Goal: Task Accomplishment & Management: Manage account settings

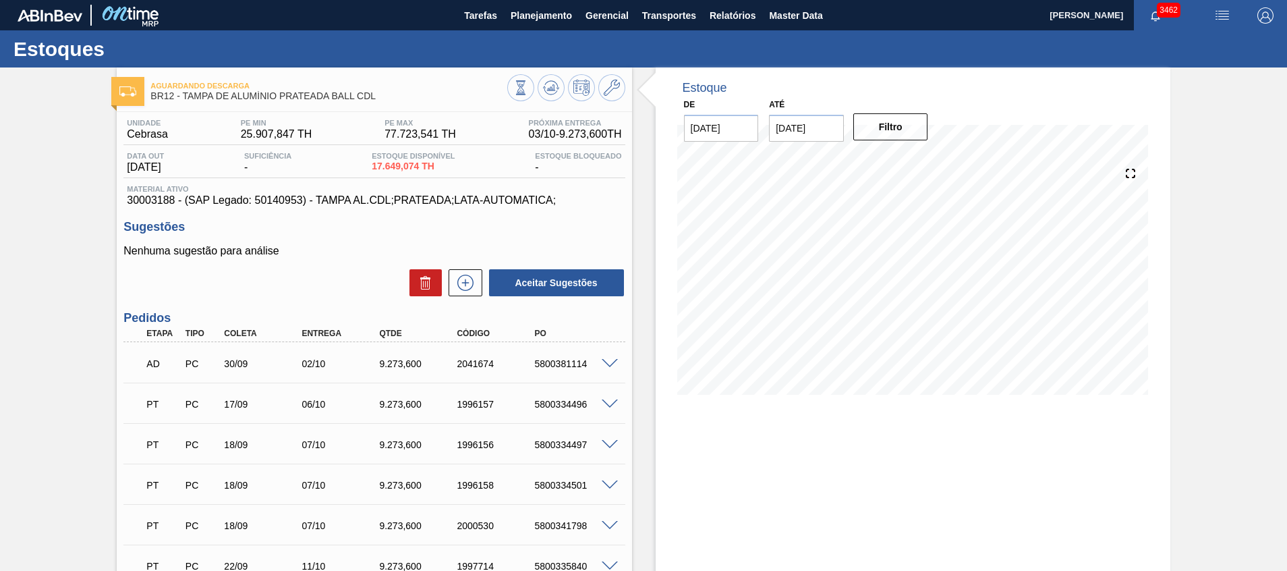
scroll to position [443, 0]
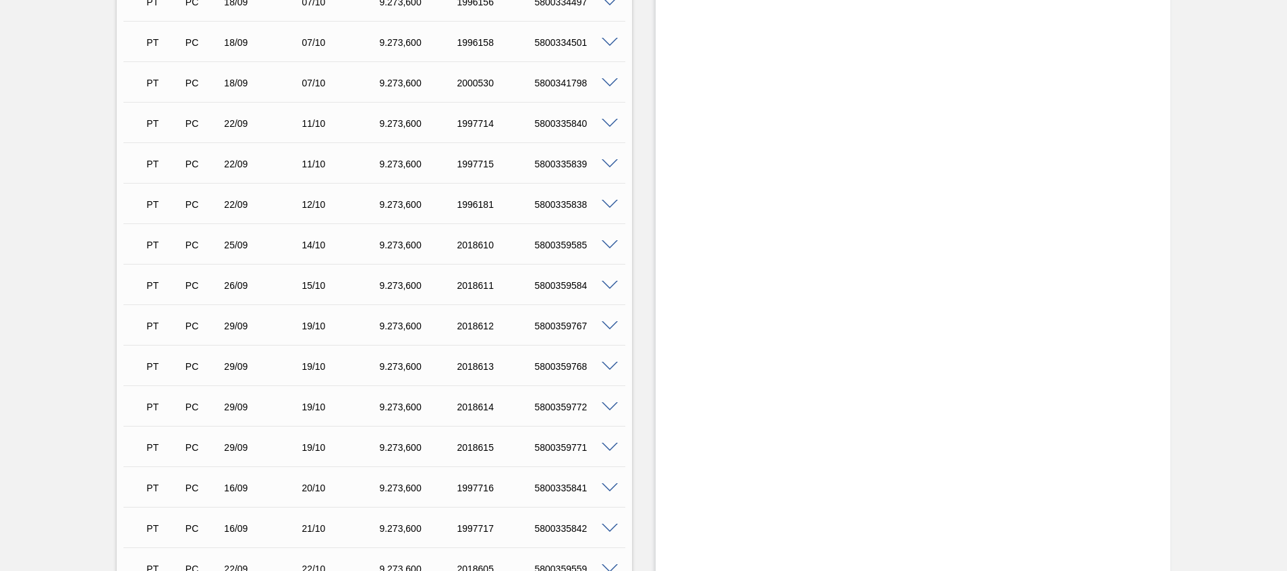
click at [607, 283] on span at bounding box center [610, 286] width 16 height 10
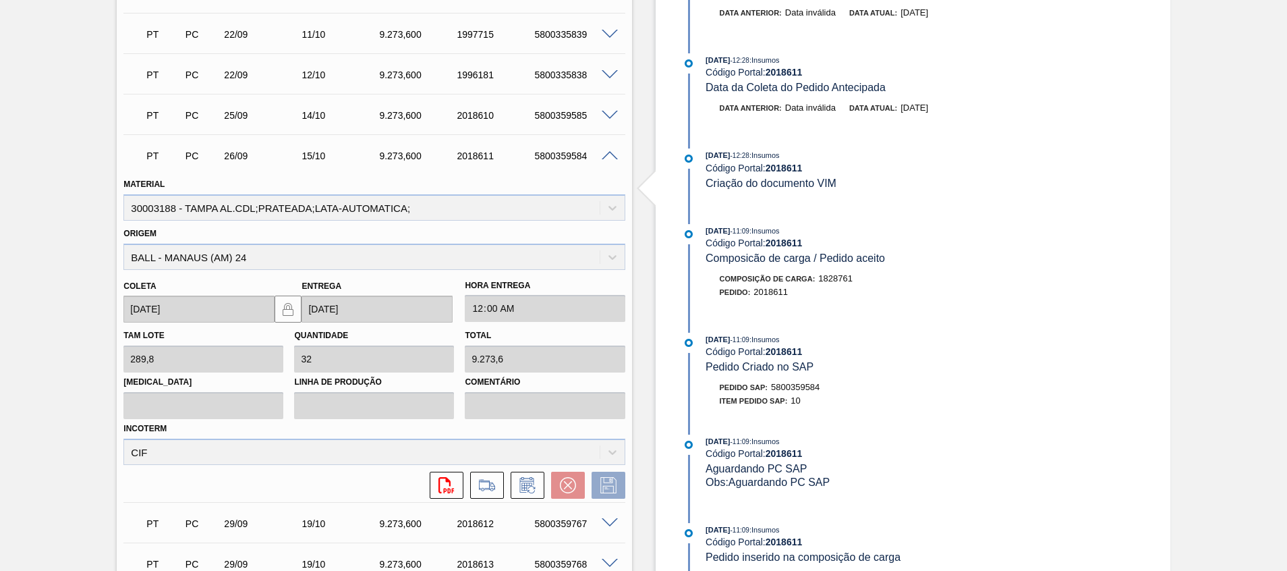
scroll to position [645, 0]
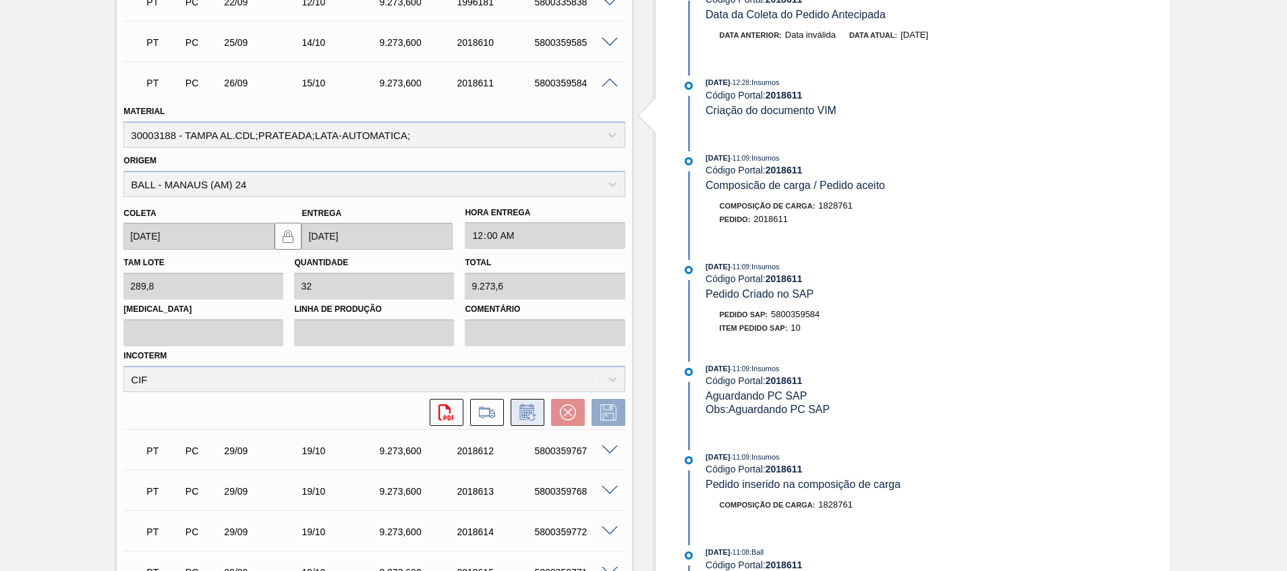
click at [528, 417] on icon at bounding box center [531, 416] width 7 height 7
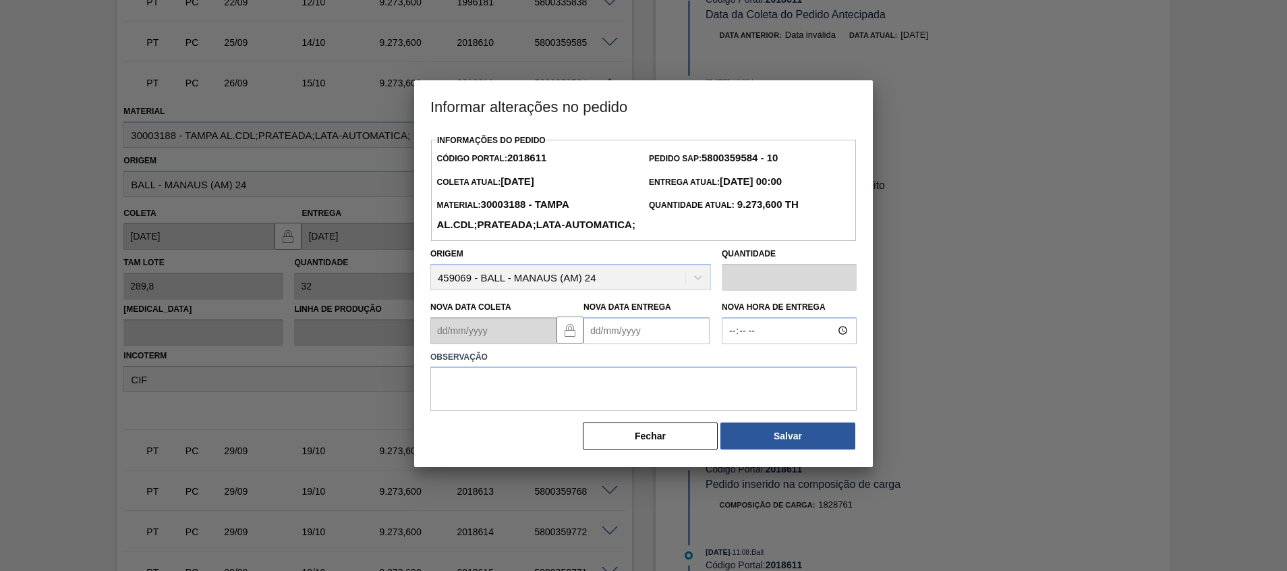
click at [650, 344] on Entrega2018611 "Nova Data Entrega" at bounding box center [647, 330] width 126 height 27
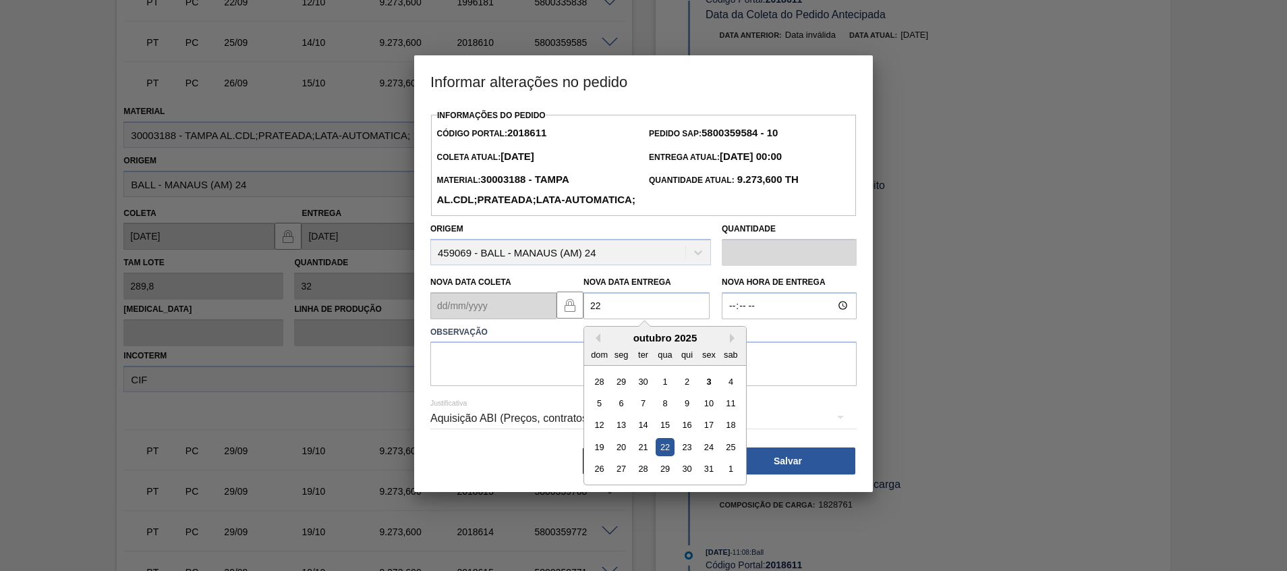
click at [668, 456] on div "22" at bounding box center [665, 447] width 18 height 18
type Entrega2018611 "[DATE]"
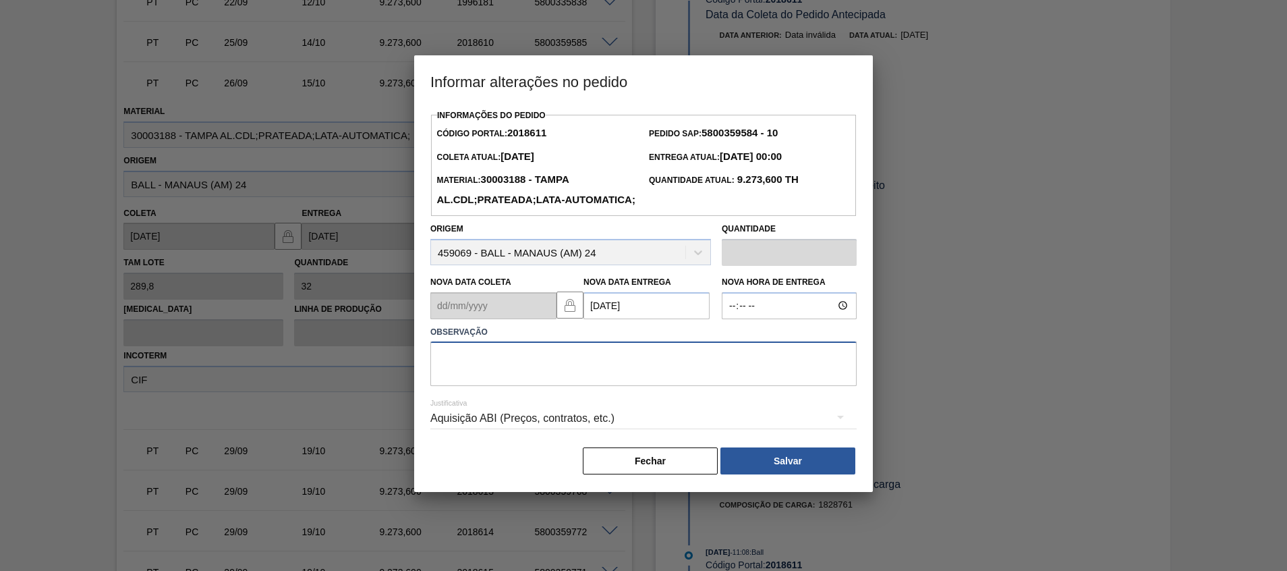
click at [640, 386] on textarea at bounding box center [643, 363] width 426 height 45
type textarea "A"
type textarea "Atraso navio"
click at [762, 474] on button "Salvar" at bounding box center [788, 460] width 135 height 27
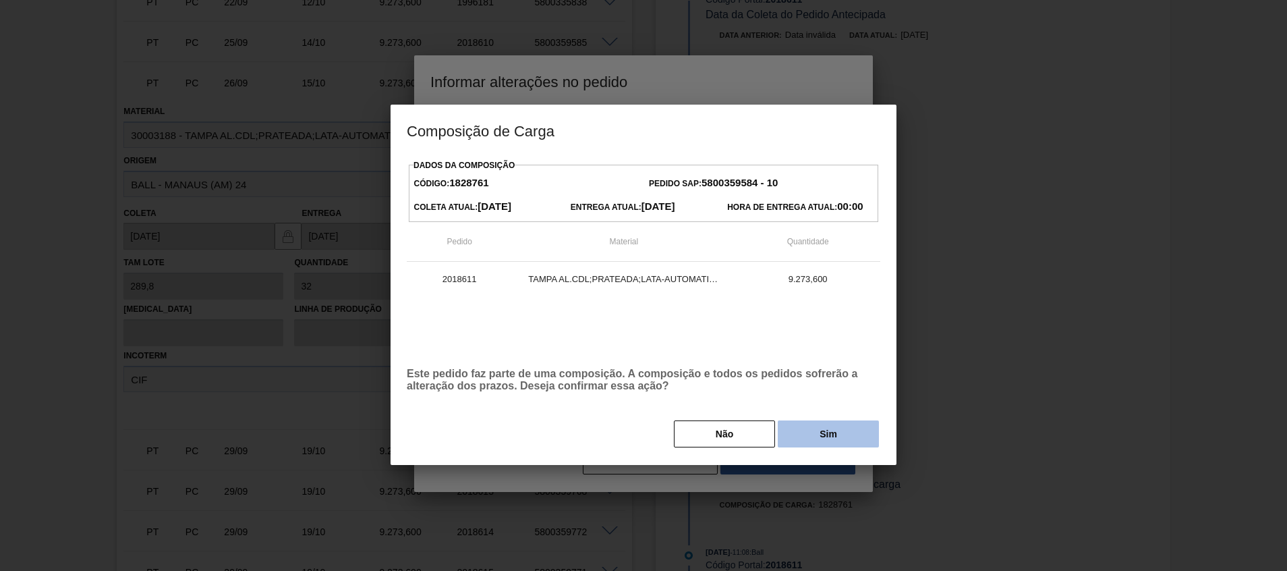
click at [786, 436] on button "Sim" at bounding box center [828, 433] width 101 height 27
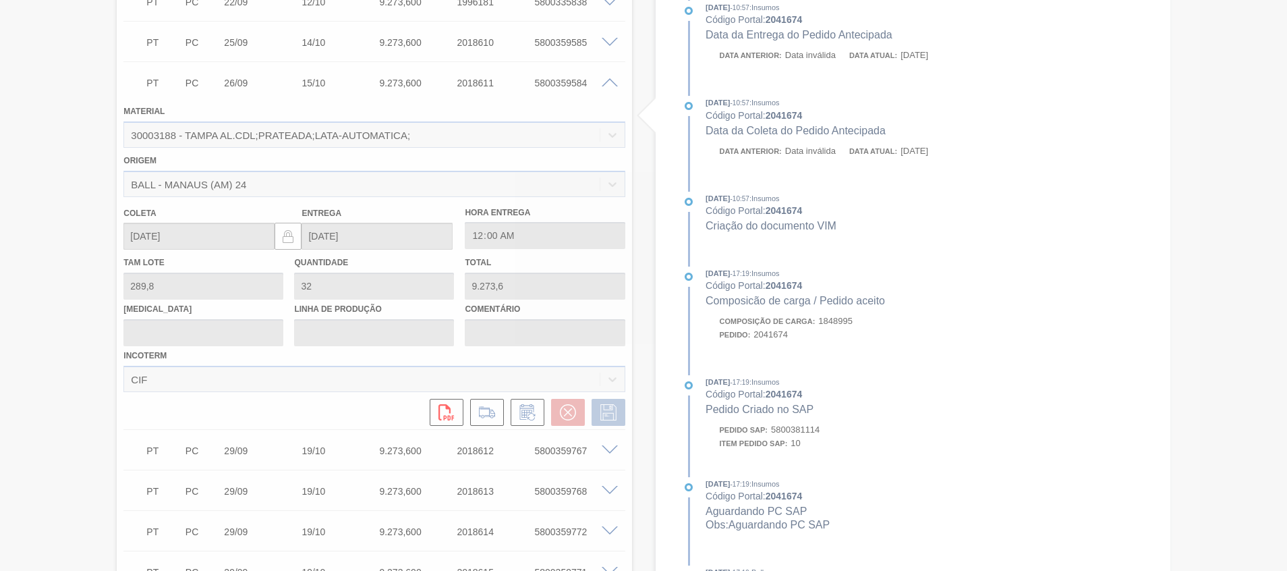
type input "Atraso navio"
type input "[DATE]"
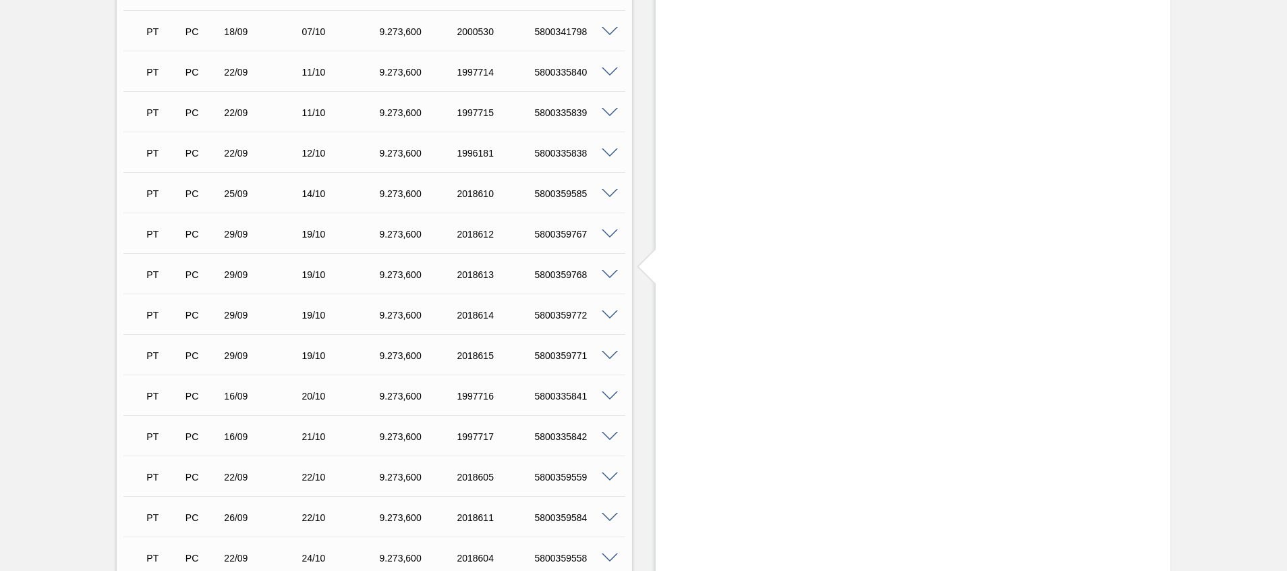
scroll to position [0, 0]
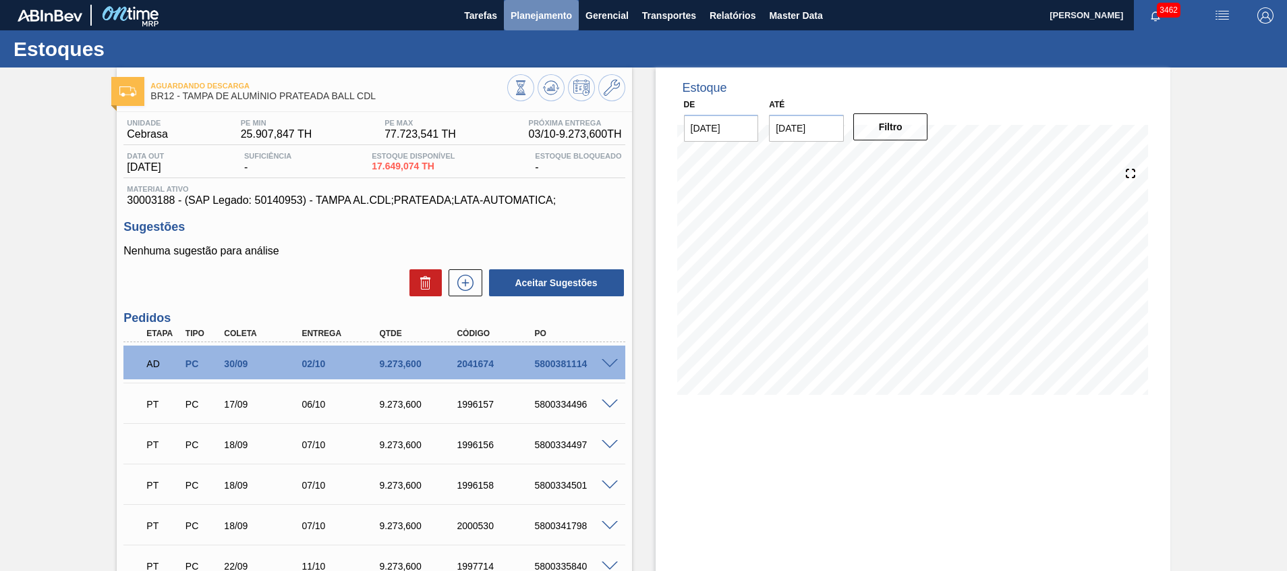
click at [547, 17] on span "Planejamento" at bounding box center [541, 15] width 61 height 16
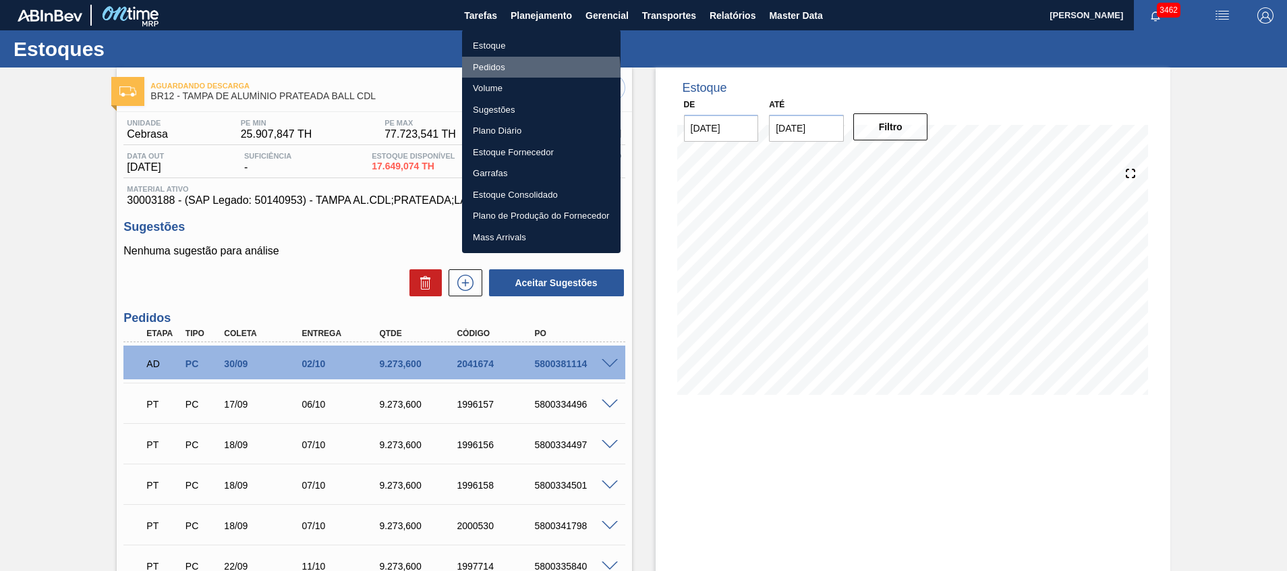
click at [504, 72] on li "Pedidos" at bounding box center [541, 68] width 159 height 22
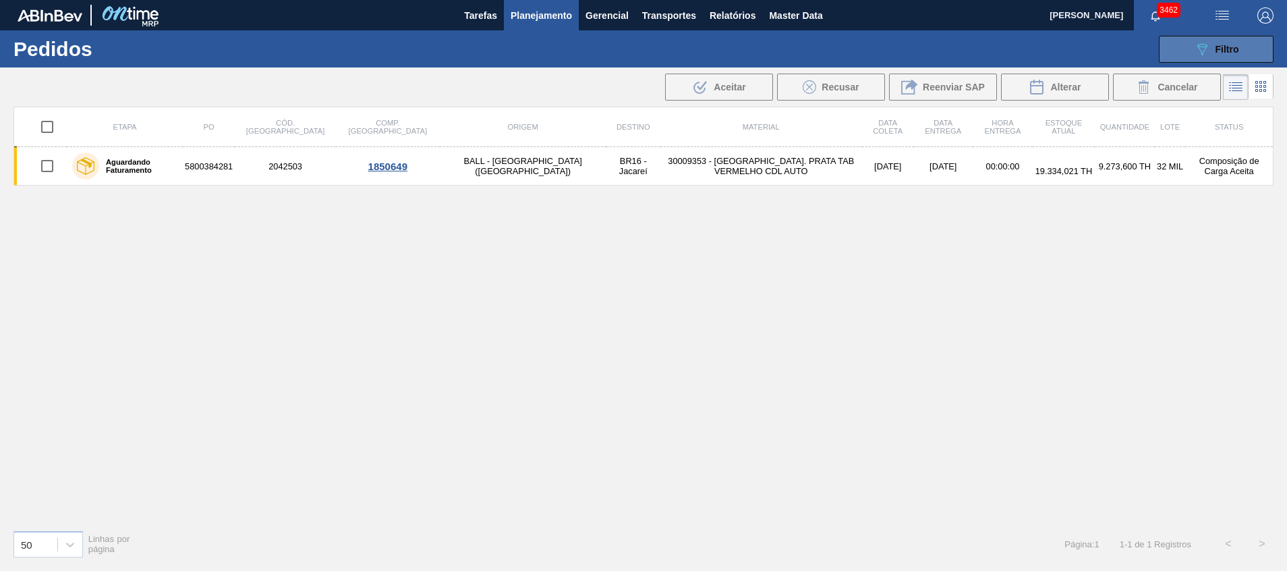
click at [1245, 52] on button "089F7B8B-B2A5-4AFE-B5C0-19BA573D28AC Filtro" at bounding box center [1216, 49] width 115 height 27
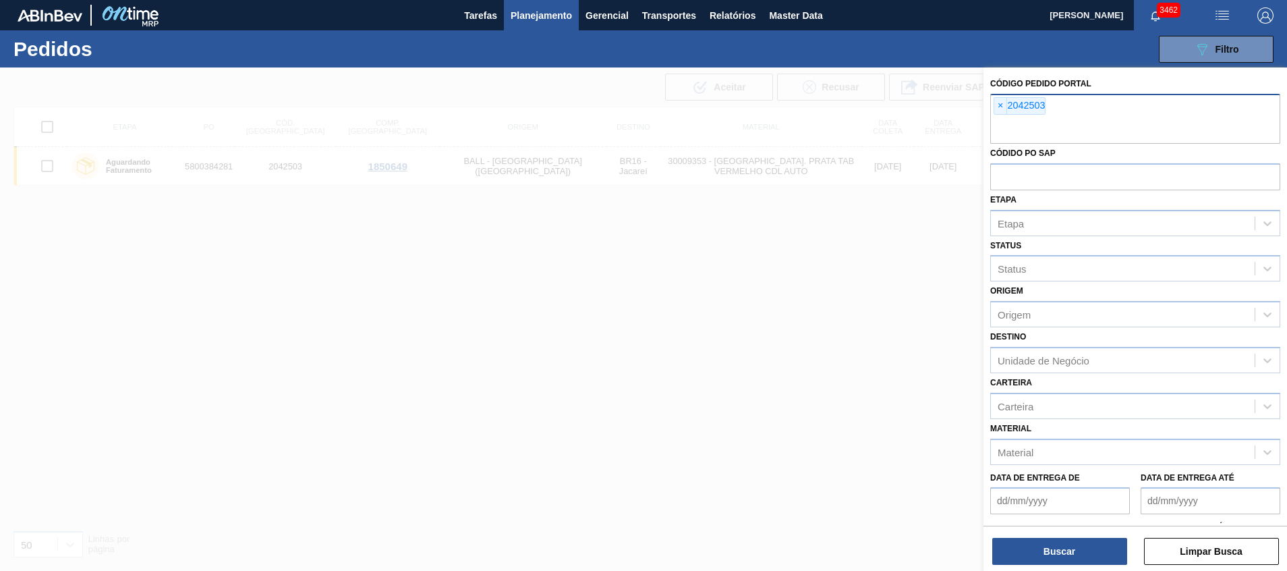
click at [1125, 142] on input "text" at bounding box center [1135, 131] width 290 height 26
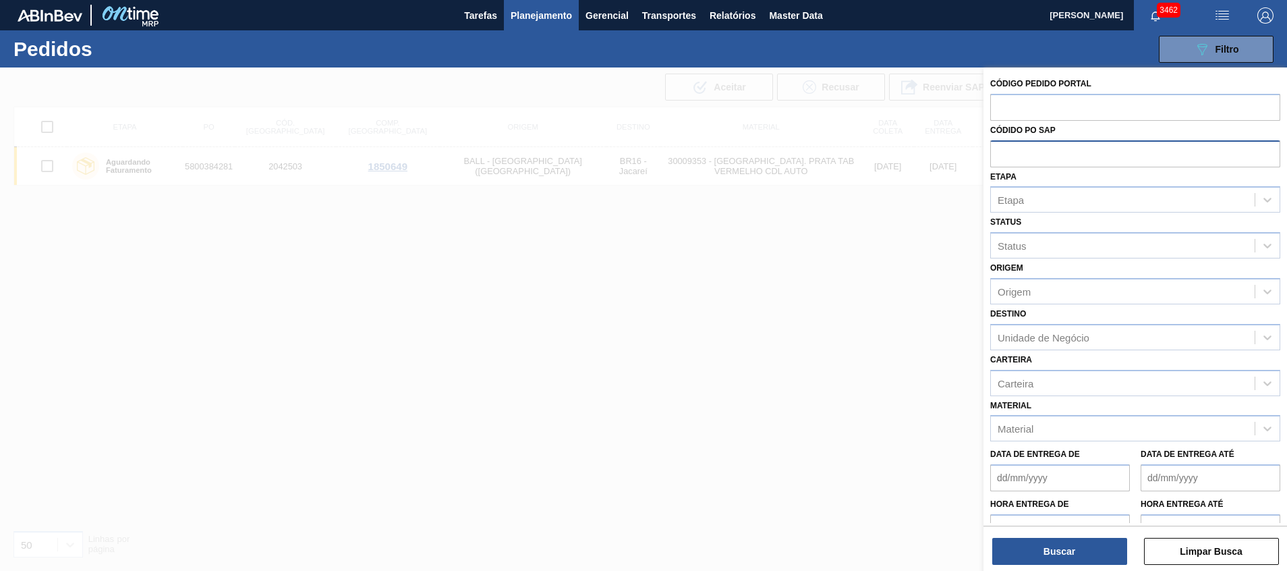
paste input "text"
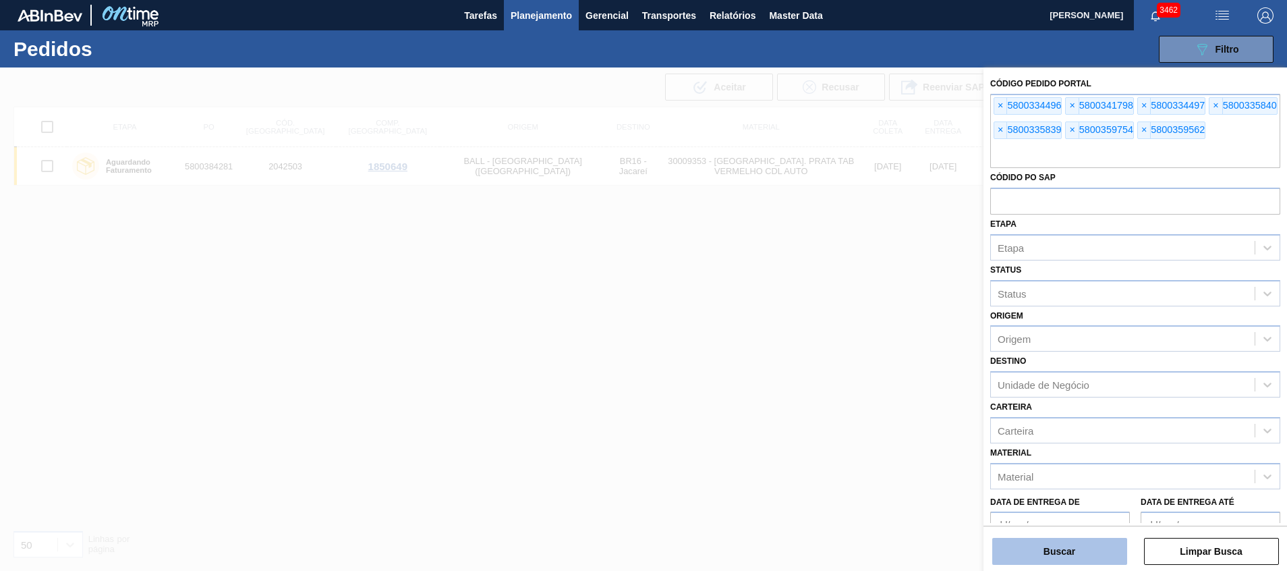
click at [1073, 545] on button "Buscar" at bounding box center [1060, 551] width 135 height 27
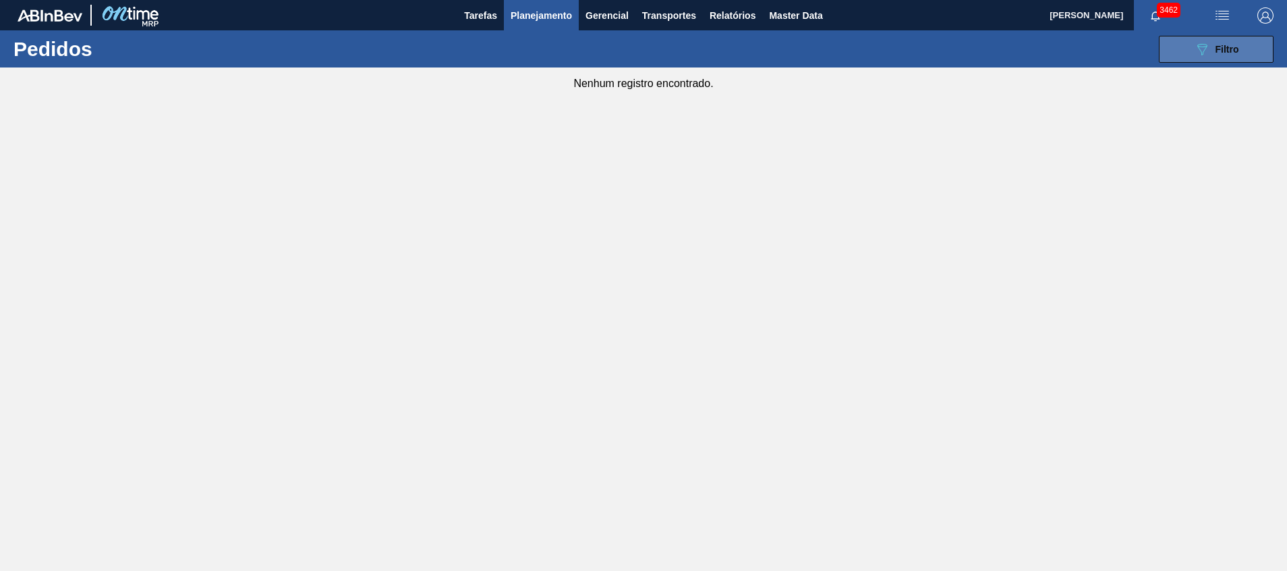
click at [1202, 51] on icon "089F7B8B-B2A5-4AFE-B5C0-19BA573D28AC" at bounding box center [1202, 49] width 16 height 16
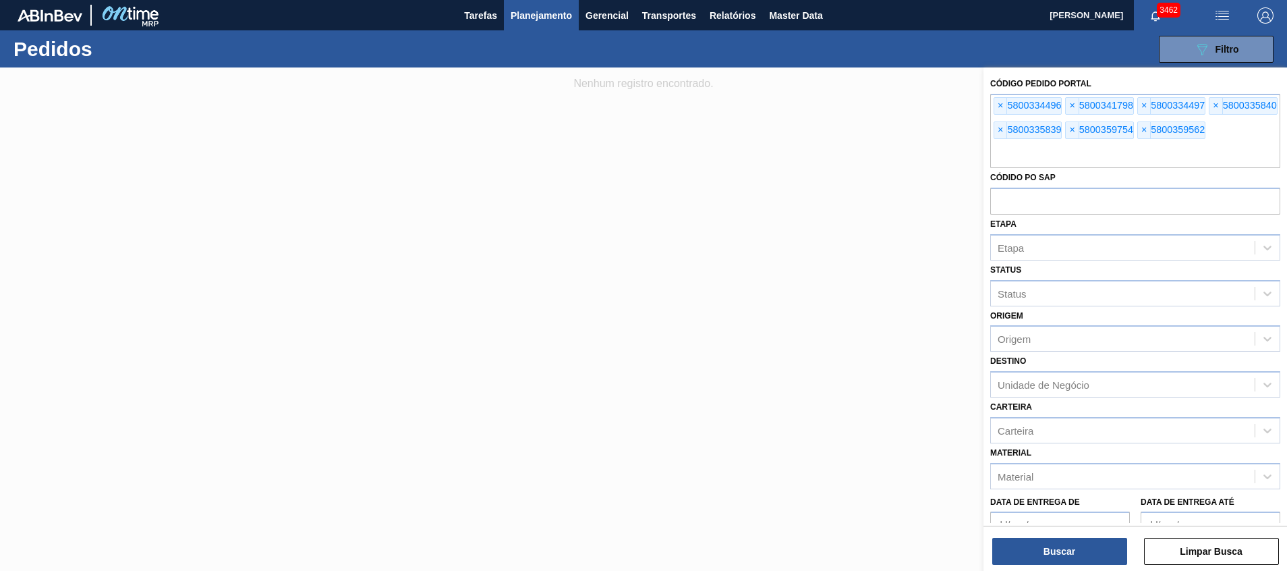
click at [1121, 175] on div "Códido PO SAP" at bounding box center [1135, 191] width 290 height 47
click at [1112, 204] on input "text" at bounding box center [1135, 201] width 290 height 26
paste input "text"
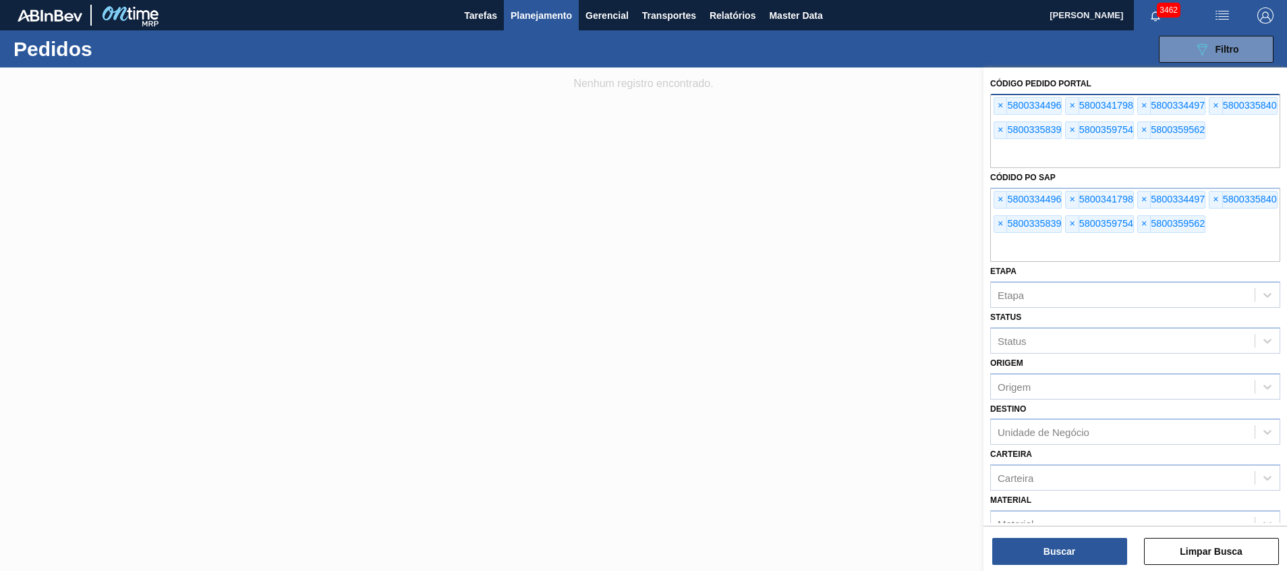
click at [1223, 149] on input "text" at bounding box center [1135, 155] width 290 height 26
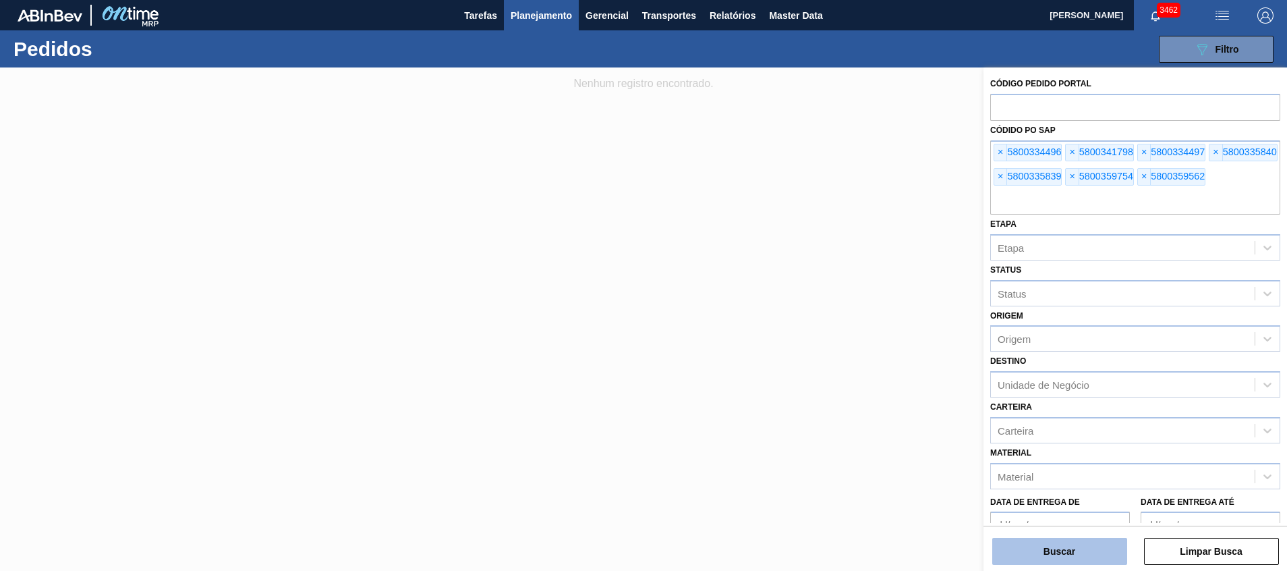
click at [1054, 547] on button "Buscar" at bounding box center [1060, 551] width 135 height 27
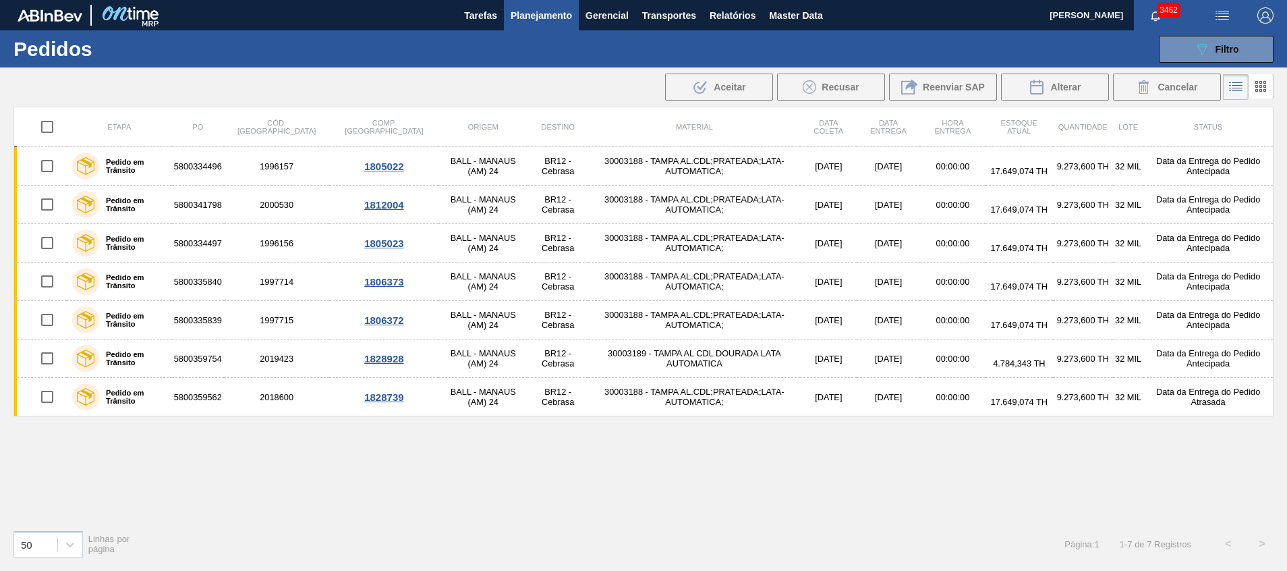
click at [49, 130] on input "checkbox" at bounding box center [47, 127] width 28 height 28
checkbox input "true"
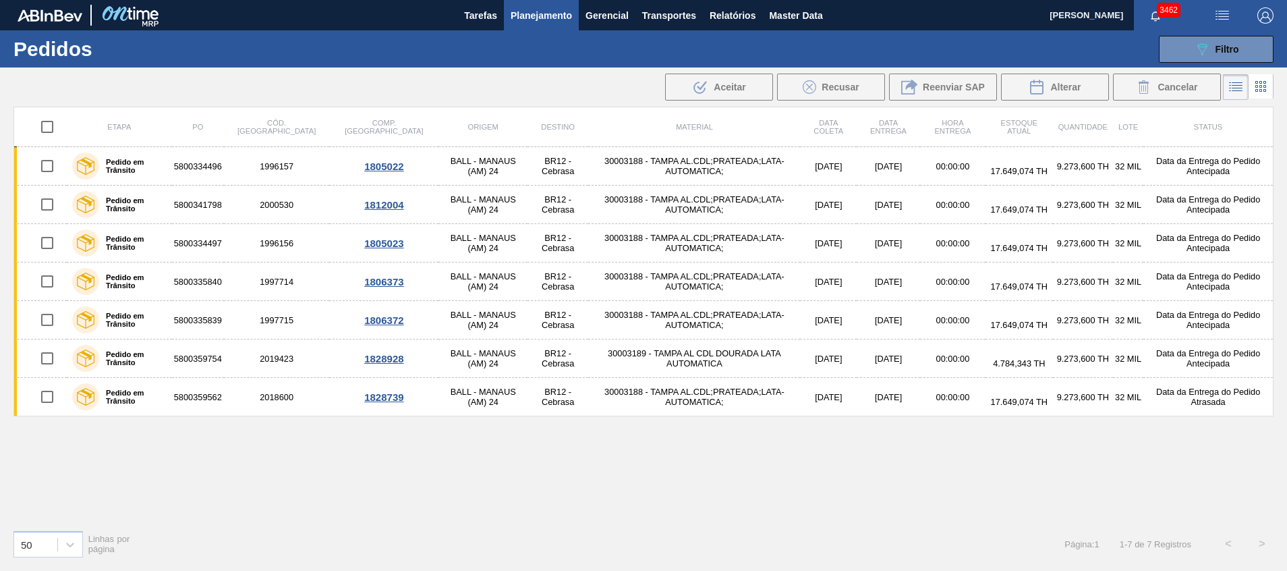
checkbox input "true"
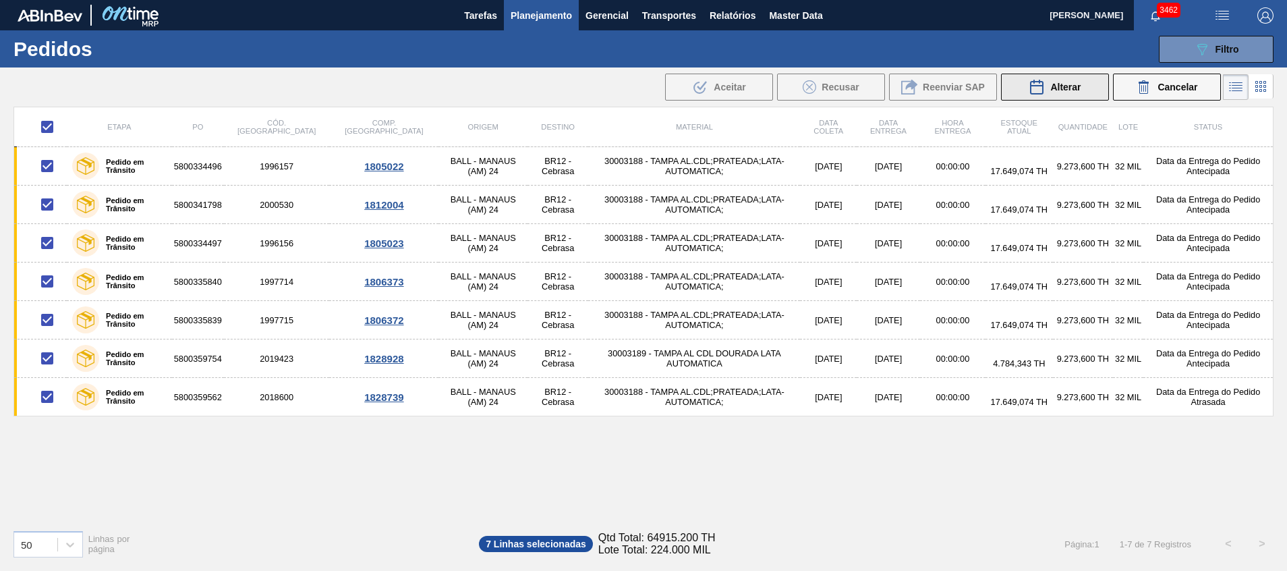
click at [1062, 91] on span "Alterar" at bounding box center [1066, 87] width 30 height 11
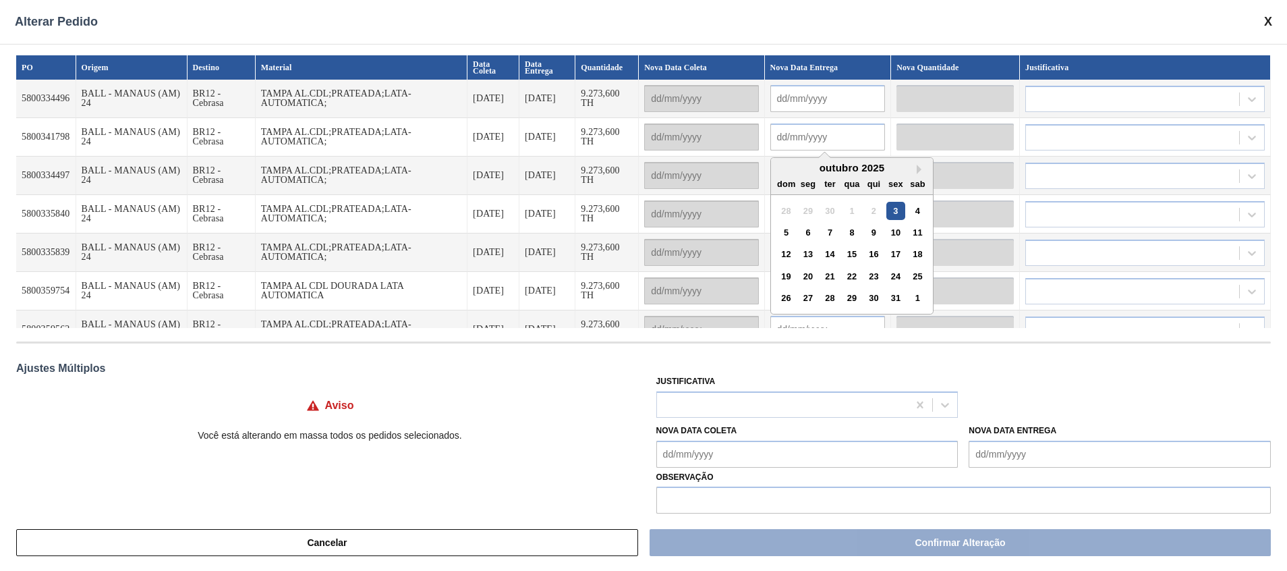
click at [875, 134] on input "text" at bounding box center [828, 136] width 115 height 27
paste input "10/10/2025"
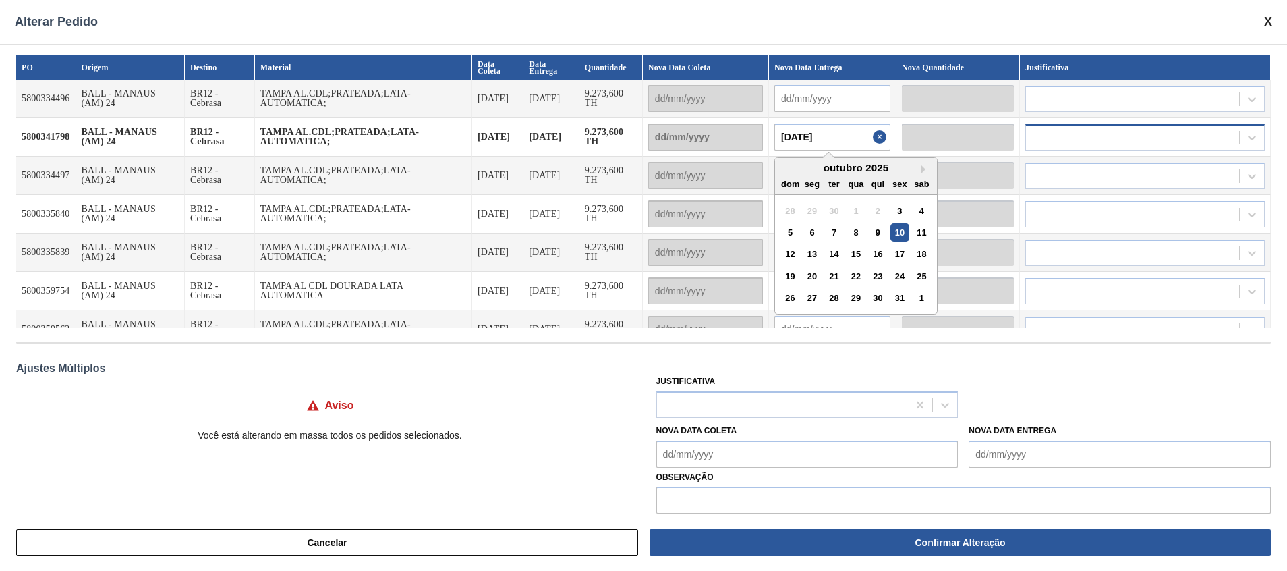
type input "10/10/2025"
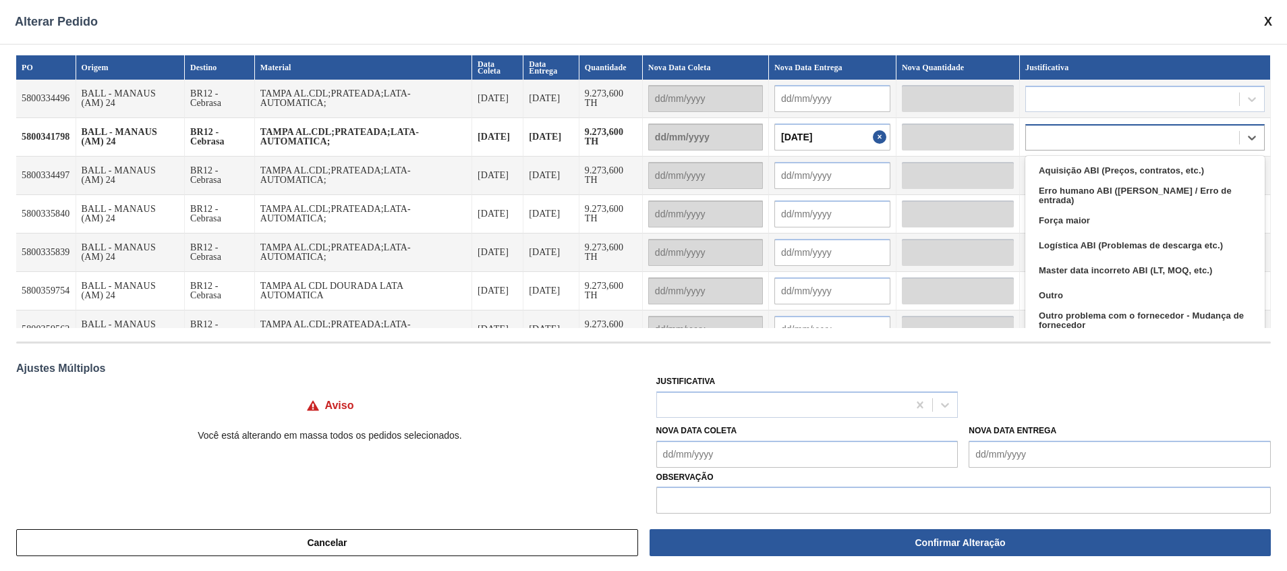
click at [1088, 144] on div at bounding box center [1132, 138] width 213 height 20
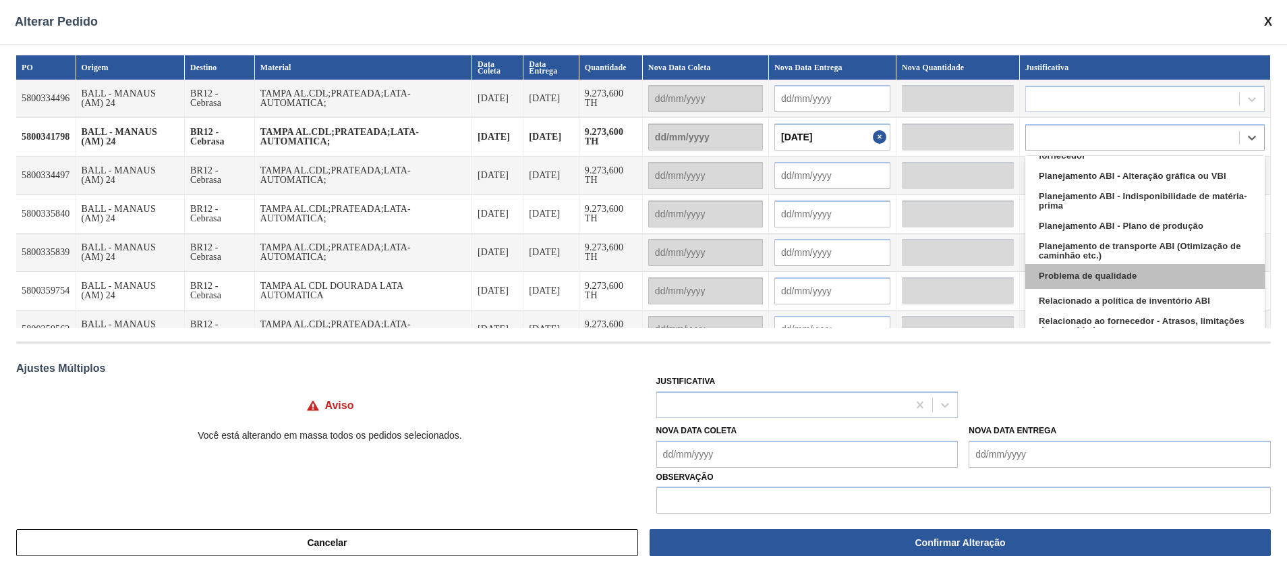
scroll to position [252, 0]
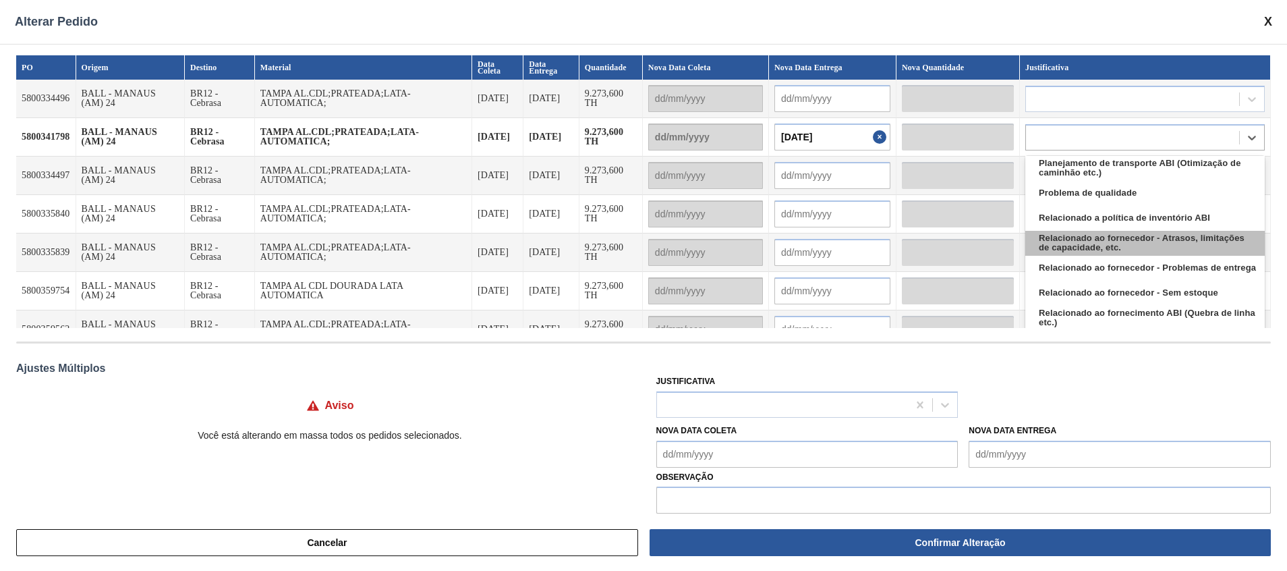
click at [1181, 240] on div "Relacionado ao fornecedor - Atrasos, limitações de capacidade, etc." at bounding box center [1146, 243] width 240 height 25
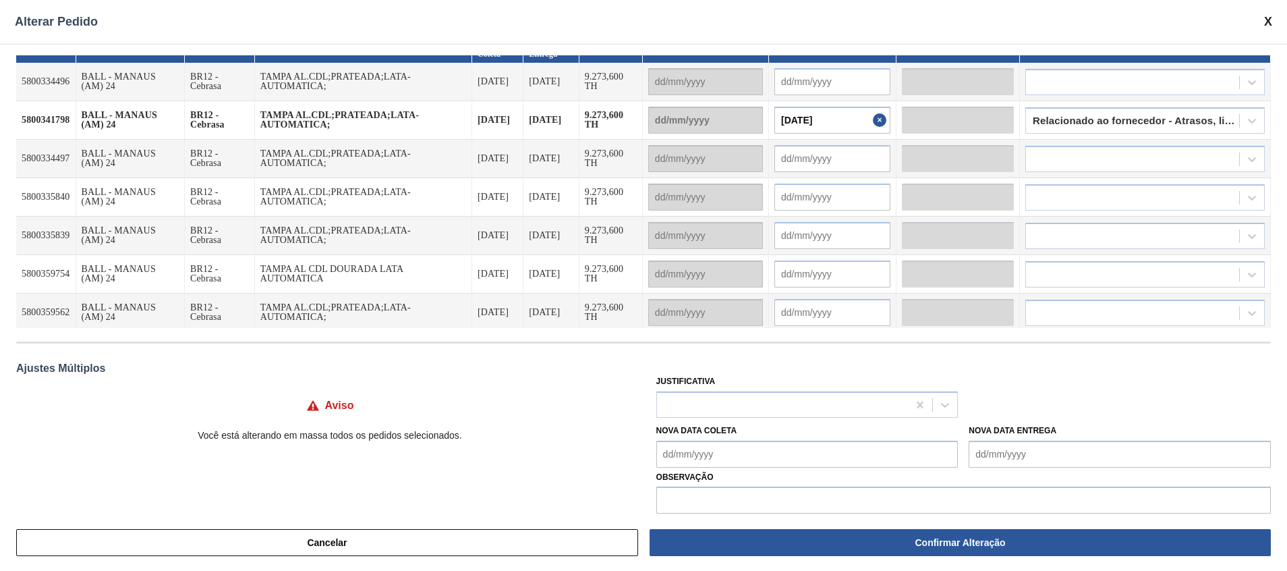
scroll to position [21, 0]
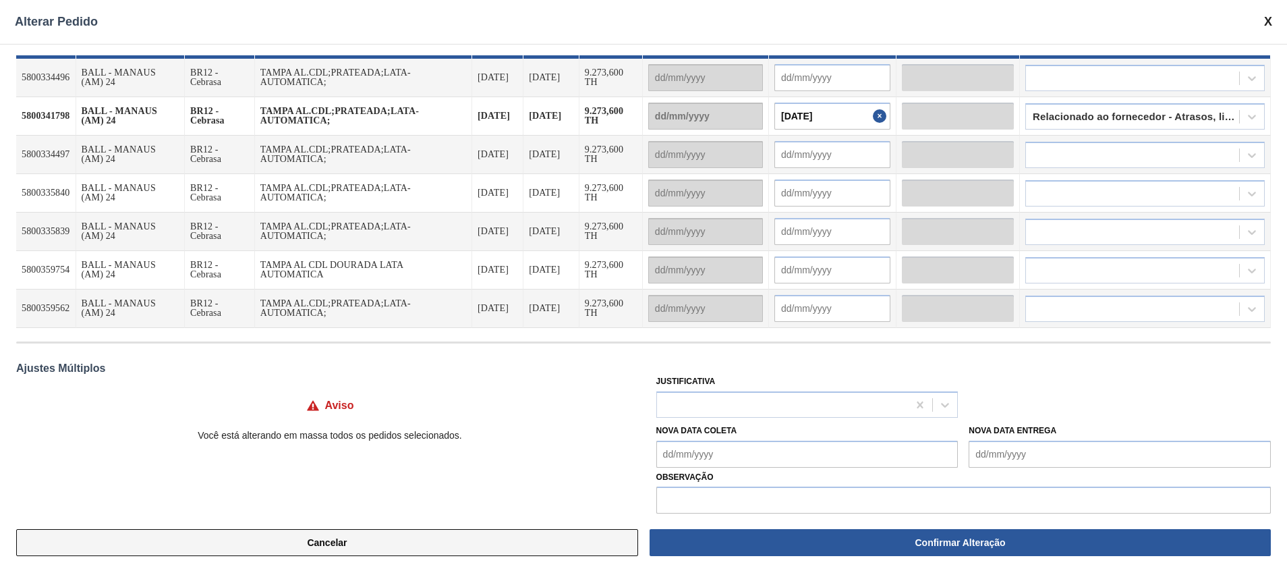
click at [318, 538] on button "Cancelar" at bounding box center [327, 542] width 622 height 27
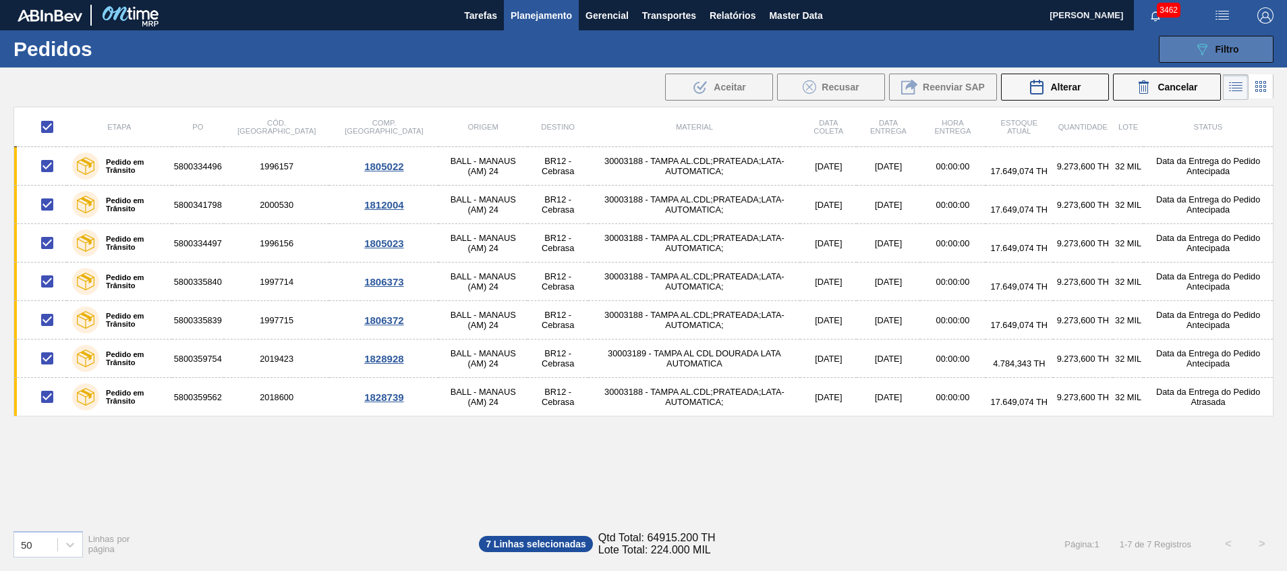
click at [1206, 40] on button "089F7B8B-B2A5-4AFE-B5C0-19BA573D28AC Filtro" at bounding box center [1216, 49] width 115 height 27
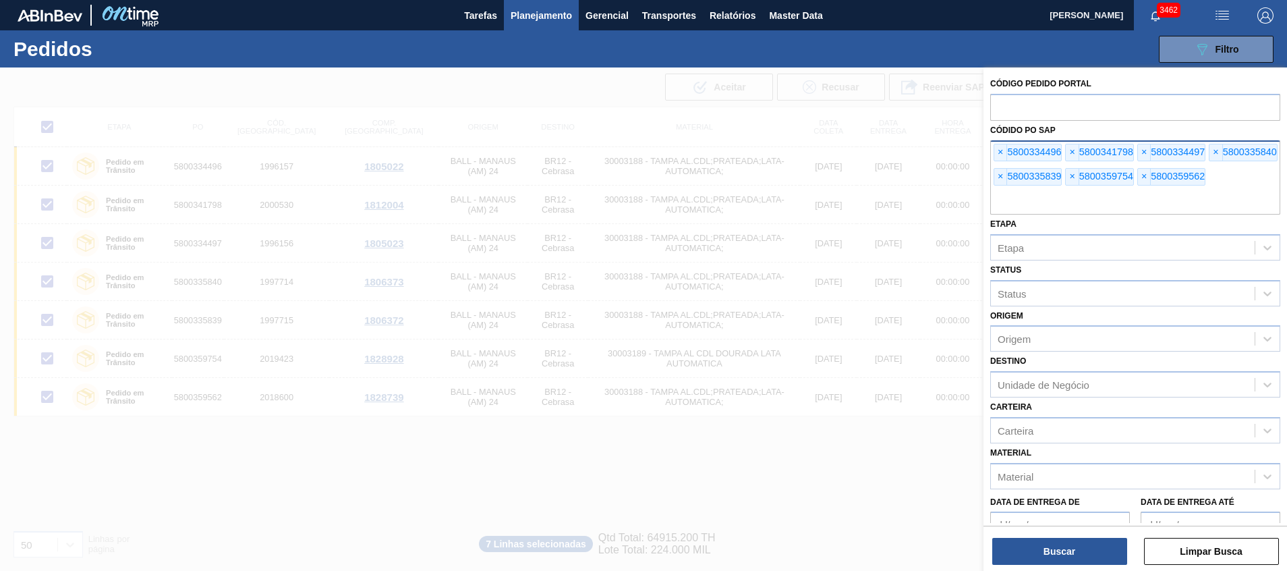
click at [1108, 208] on input "text" at bounding box center [1135, 202] width 290 height 26
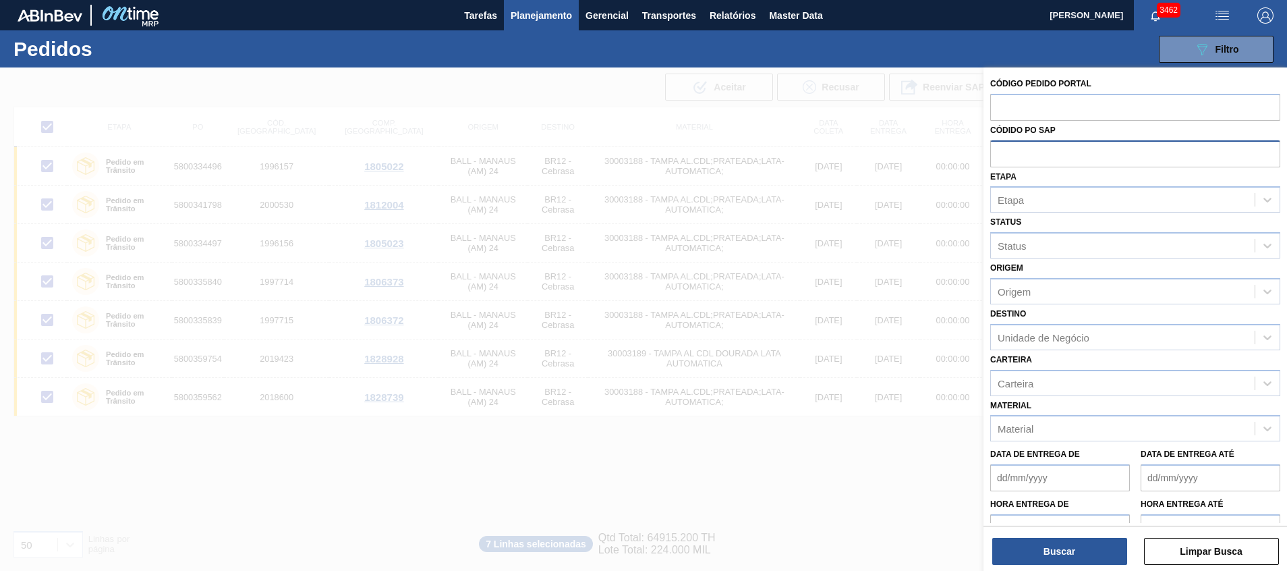
paste input "text"
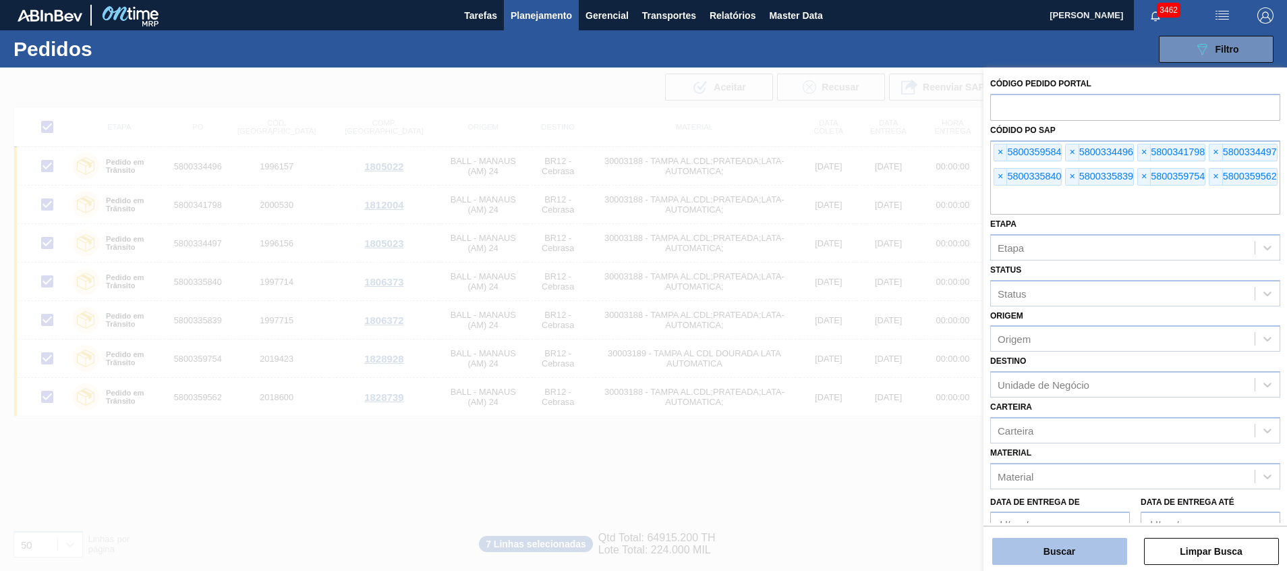
click at [1055, 551] on button "Buscar" at bounding box center [1060, 551] width 135 height 27
checkbox input "false"
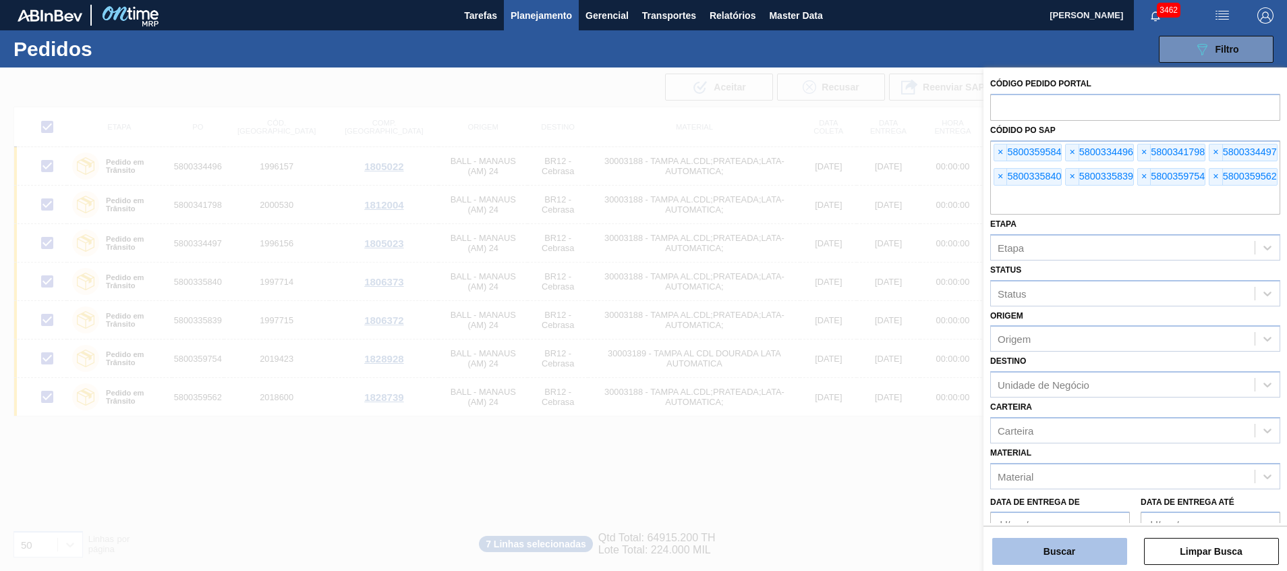
checkbox input "false"
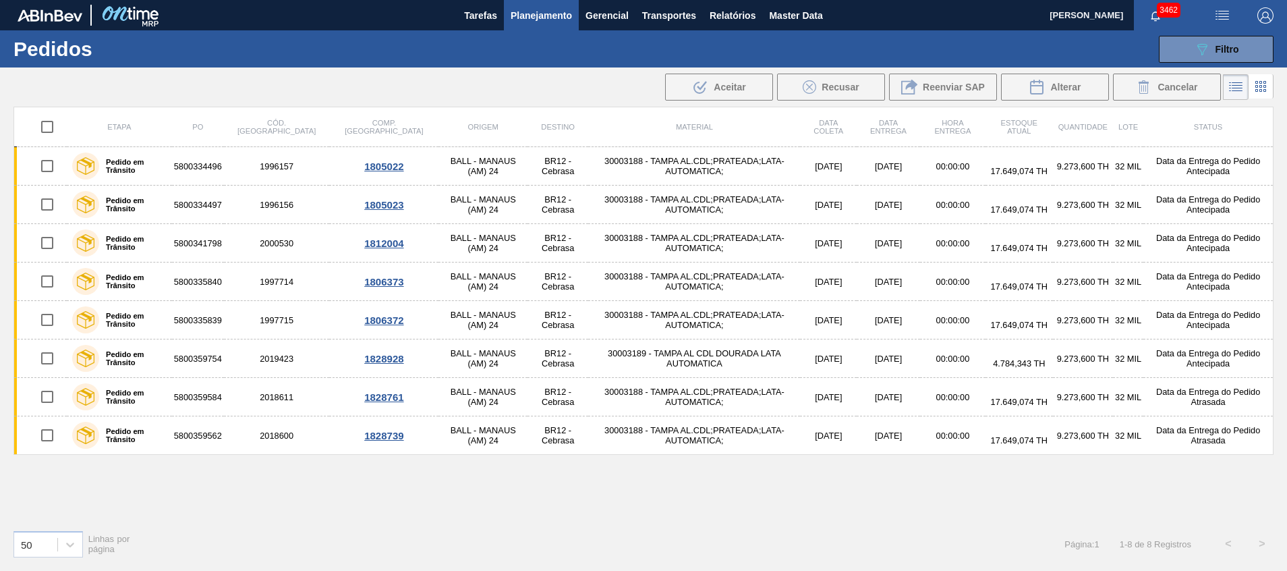
click at [51, 128] on input "checkbox" at bounding box center [47, 127] width 28 height 28
checkbox input "true"
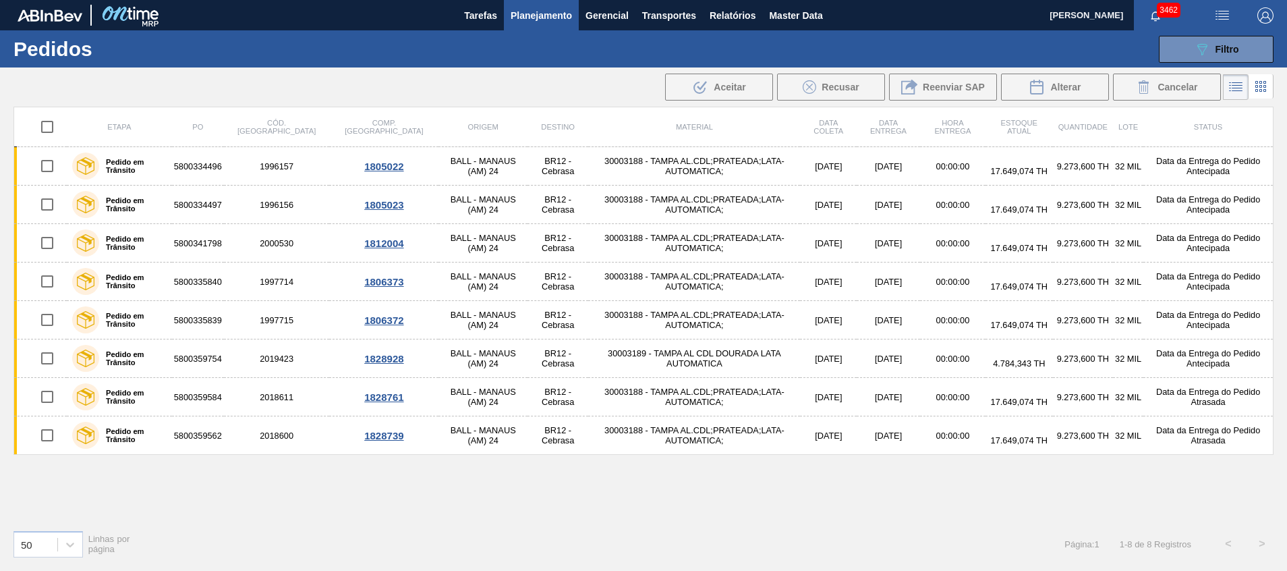
checkbox input "true"
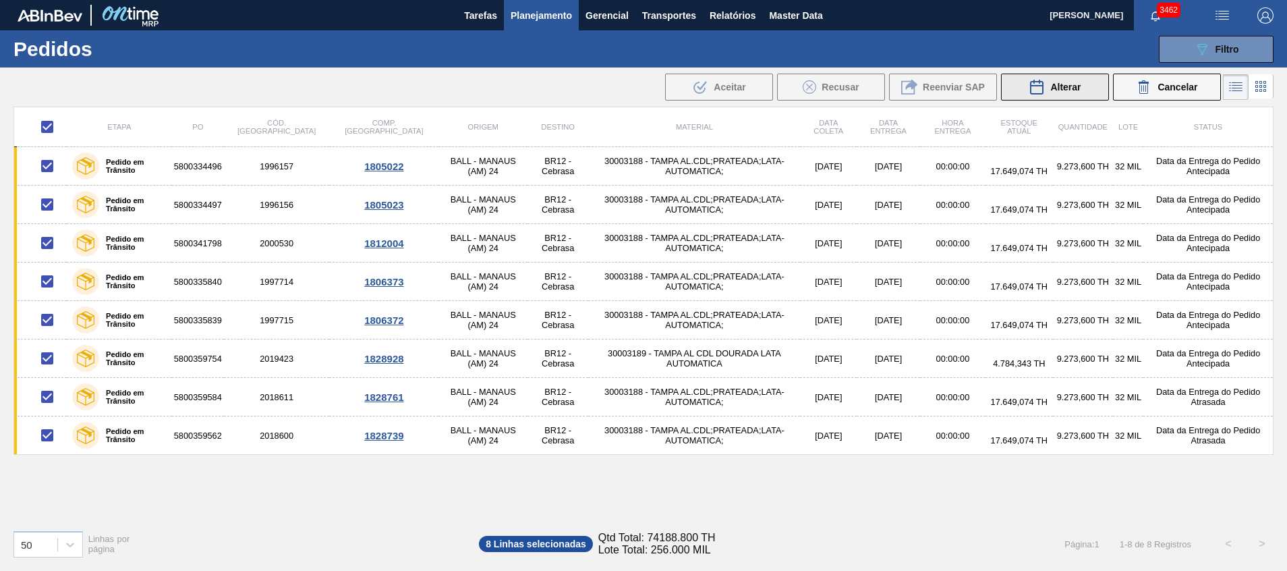
click at [1040, 90] on icon at bounding box center [1037, 87] width 16 height 16
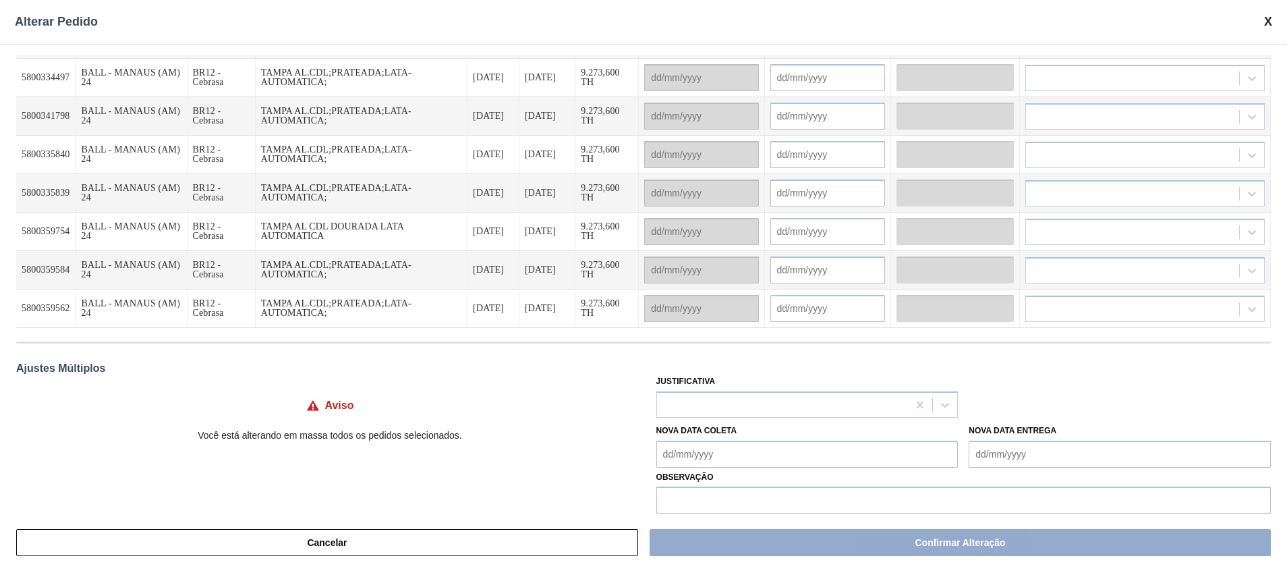
scroll to position [0, 0]
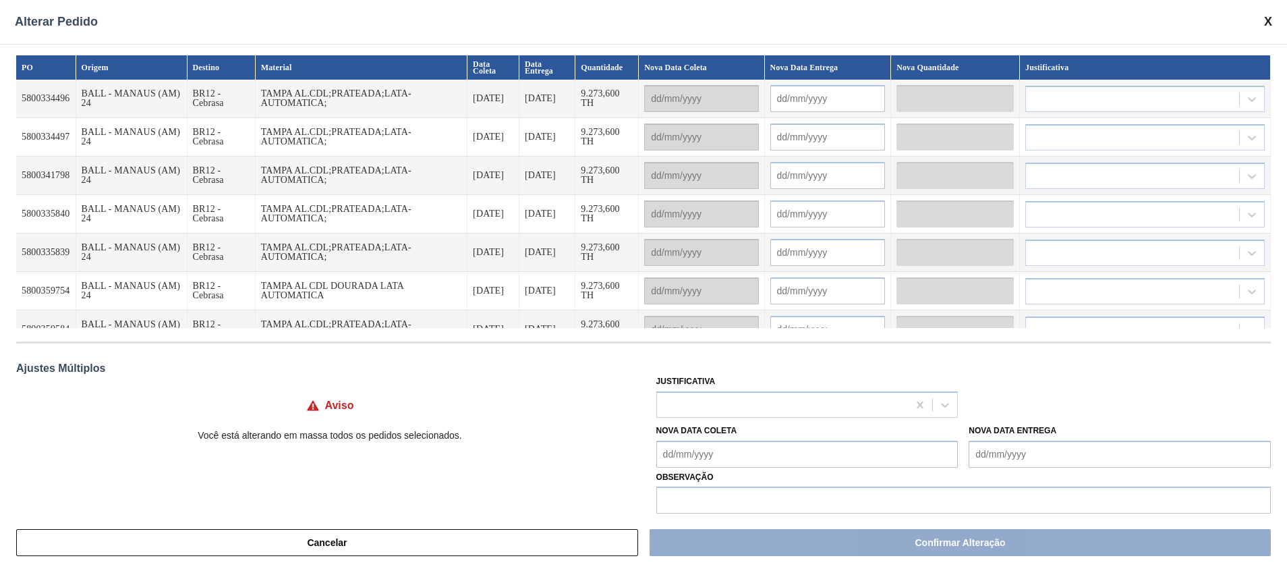
click at [42, 88] on td "5800334496" at bounding box center [46, 99] width 60 height 38
click at [47, 96] on td "5800334496" at bounding box center [46, 99] width 60 height 38
click at [818, 103] on input "text" at bounding box center [828, 98] width 115 height 27
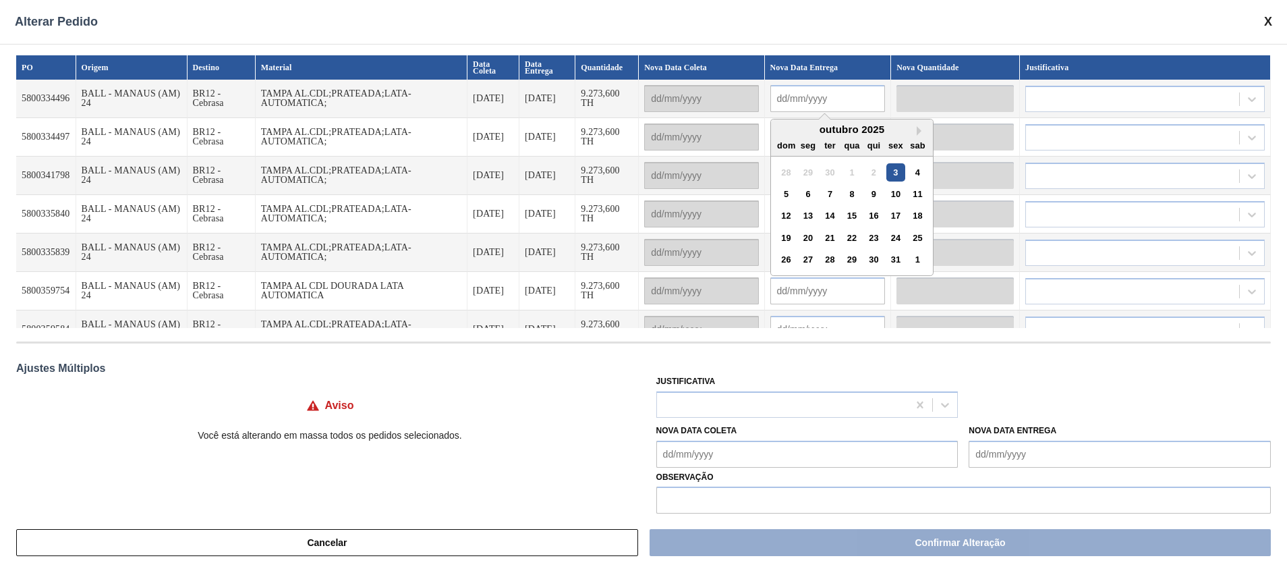
paste input "10/10/2025"
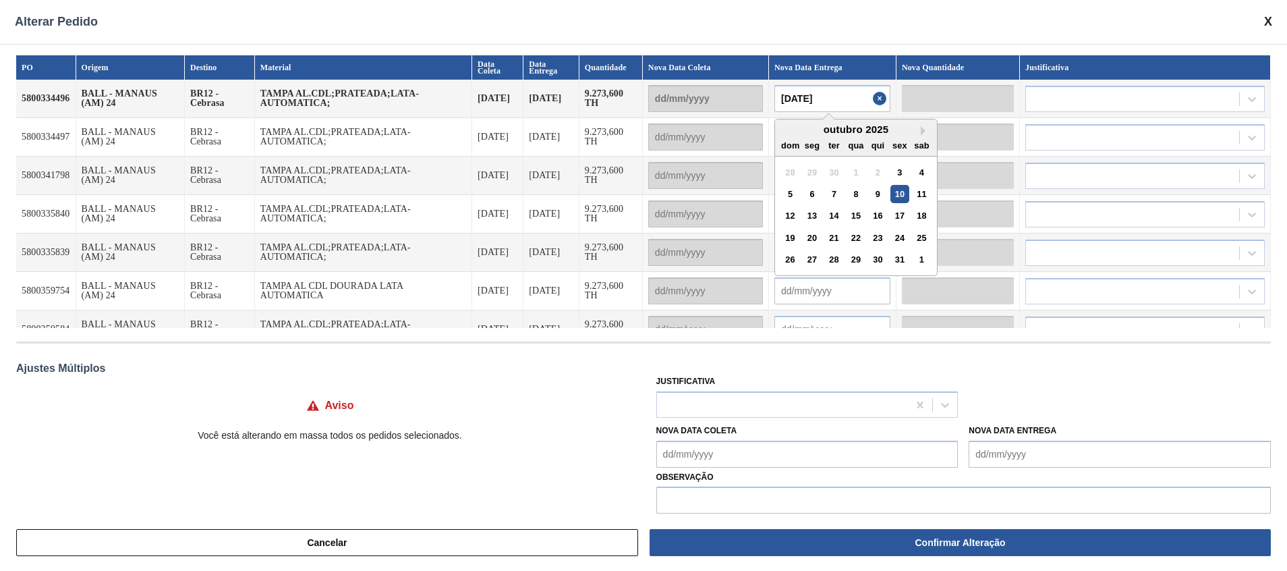
click at [858, 104] on input "10/10/2025" at bounding box center [833, 98] width 116 height 27
type input "10/10/2025"
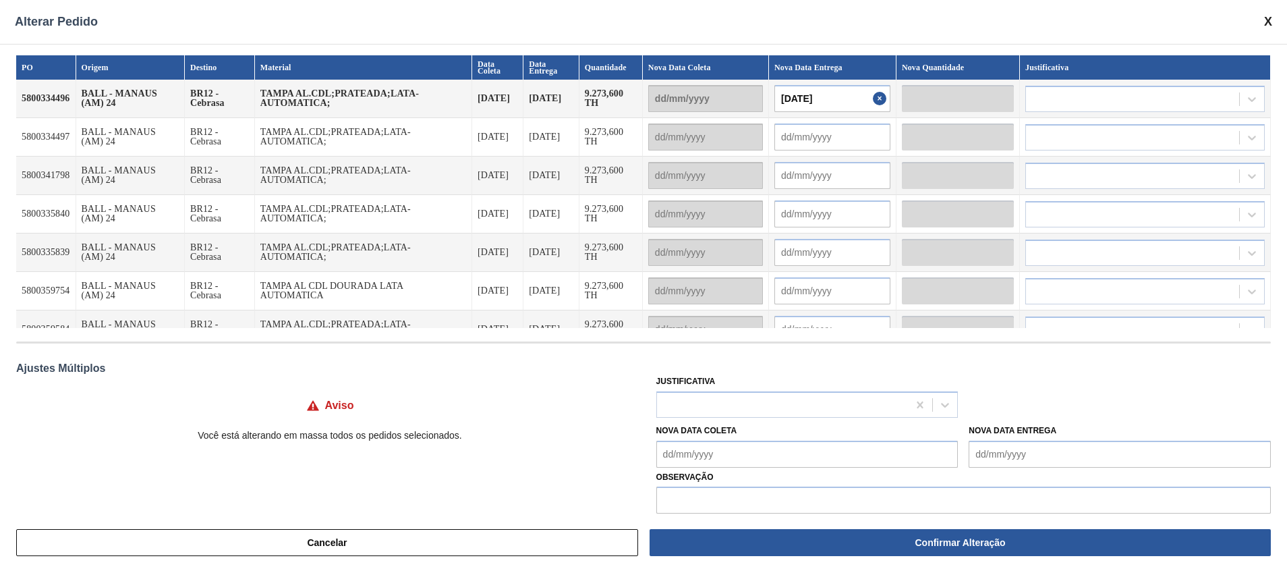
click at [943, 115] on td at bounding box center [958, 99] width 123 height 38
click at [853, 153] on td at bounding box center [833, 137] width 128 height 38
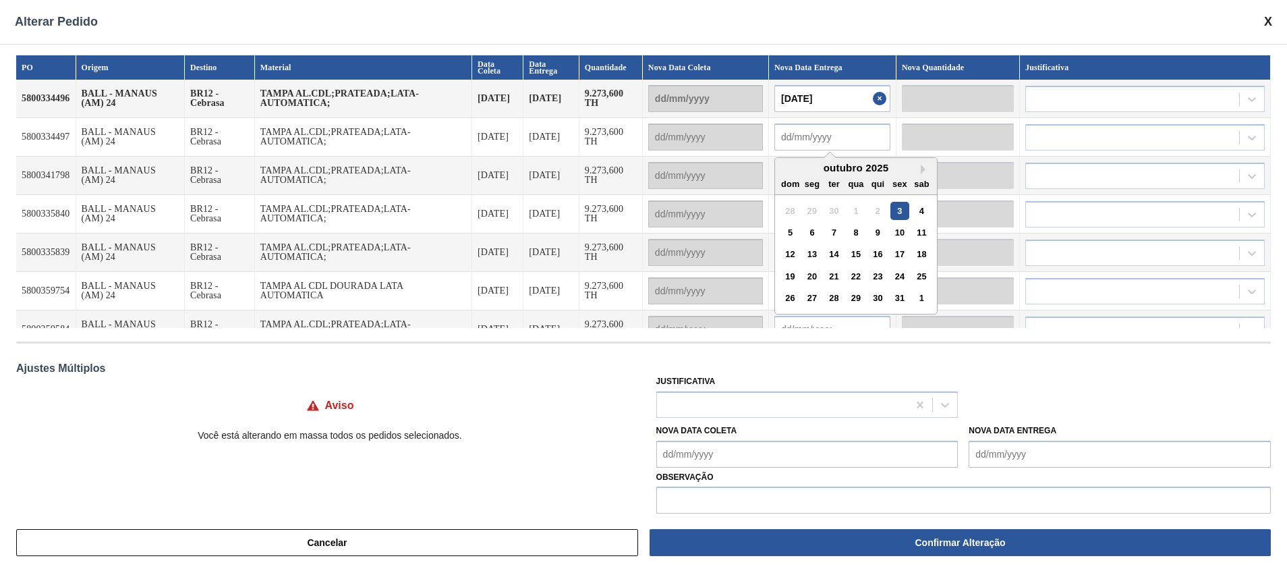
click at [851, 130] on input "text" at bounding box center [833, 136] width 116 height 27
click at [853, 123] on input "text" at bounding box center [833, 136] width 116 height 27
paste input "11/10/2025"
type input "11/10/2025"
click at [928, 235] on div "11" at bounding box center [922, 232] width 18 height 18
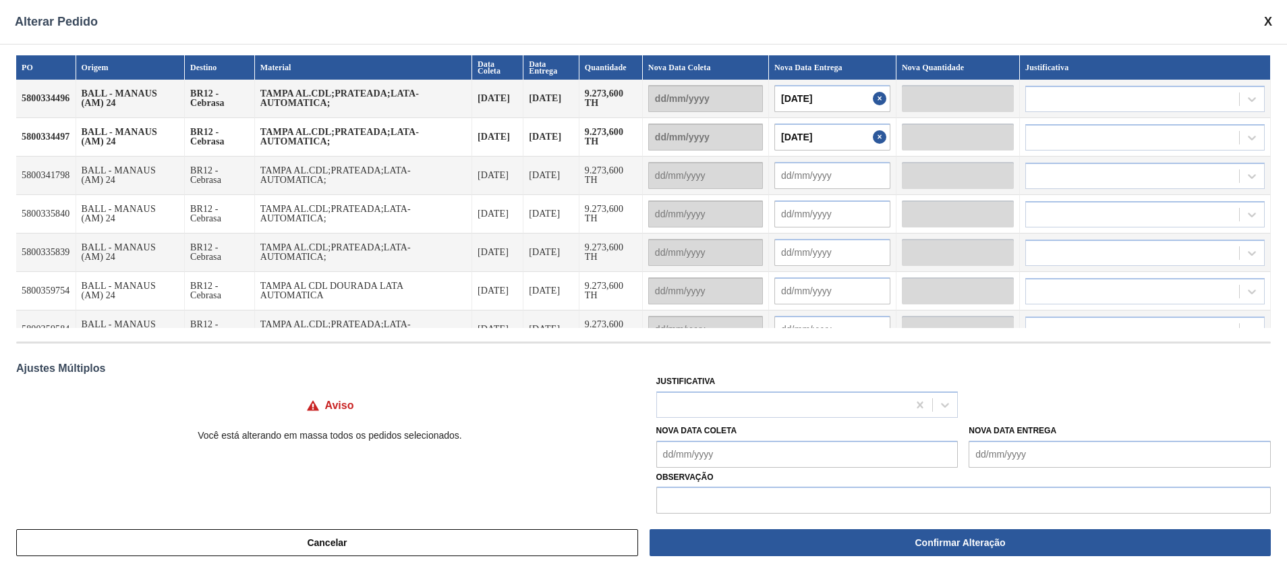
click at [878, 134] on button "Close" at bounding box center [882, 136] width 18 height 27
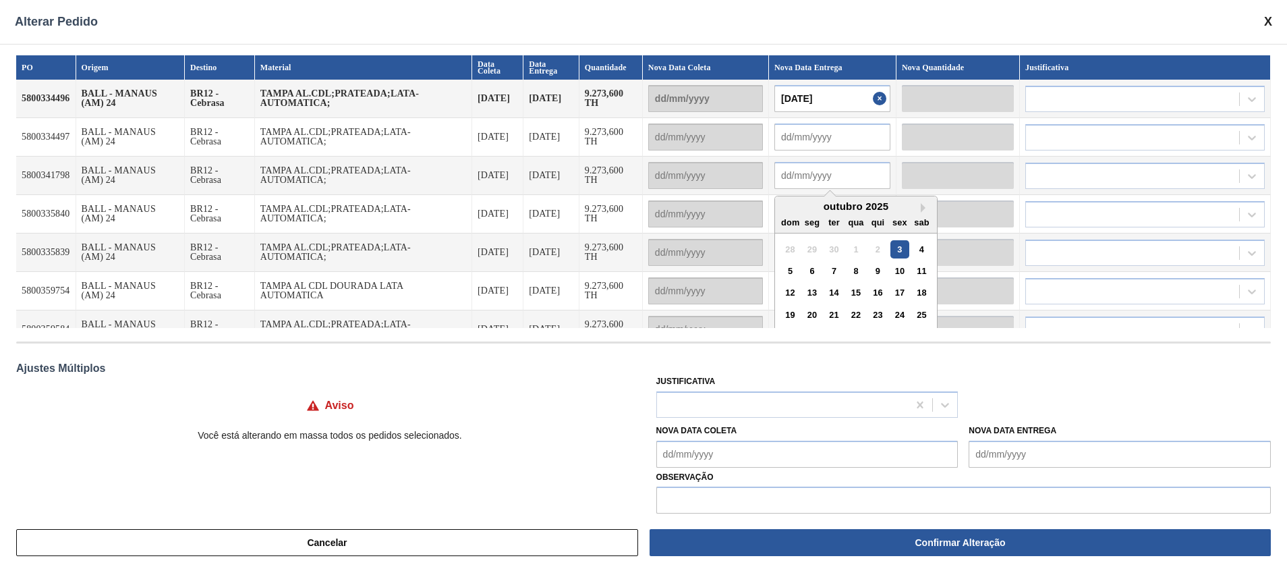
click at [848, 181] on input "text" at bounding box center [833, 175] width 116 height 27
paste input "11/10/2025"
type input "11/10/2025"
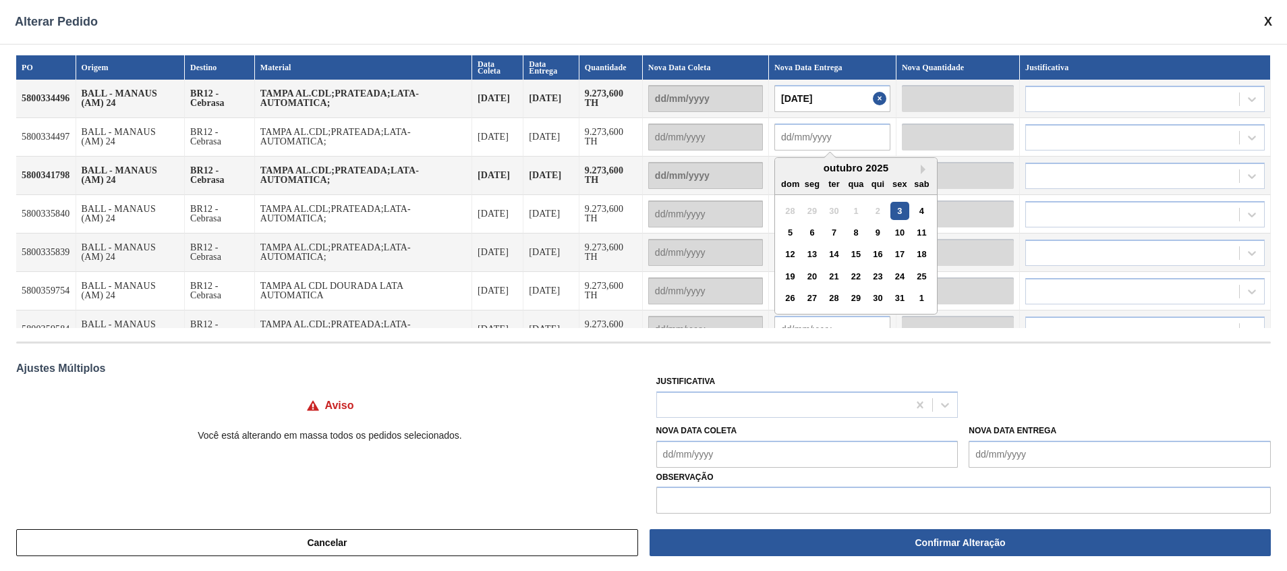
click at [872, 150] on input "text" at bounding box center [833, 136] width 116 height 27
paste input "22/10/2025"
type input "22/10/2025"
click at [853, 272] on div "22" at bounding box center [856, 276] width 18 height 18
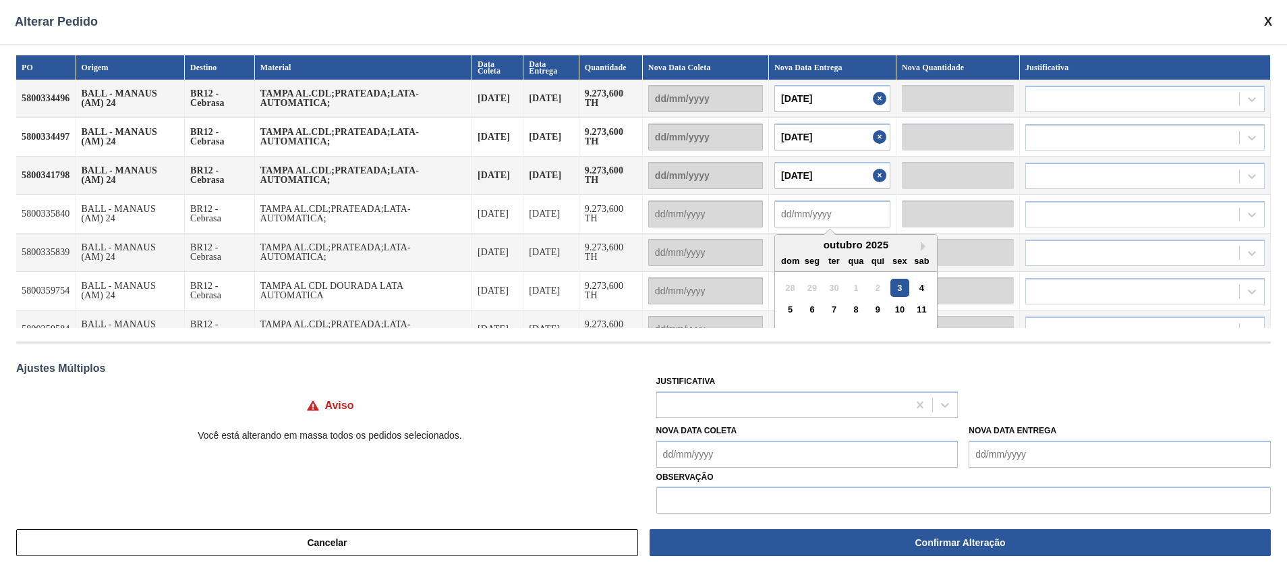
click at [813, 213] on input "text" at bounding box center [833, 213] width 116 height 27
paste input "23/10/2025"
type input "23/10/2025"
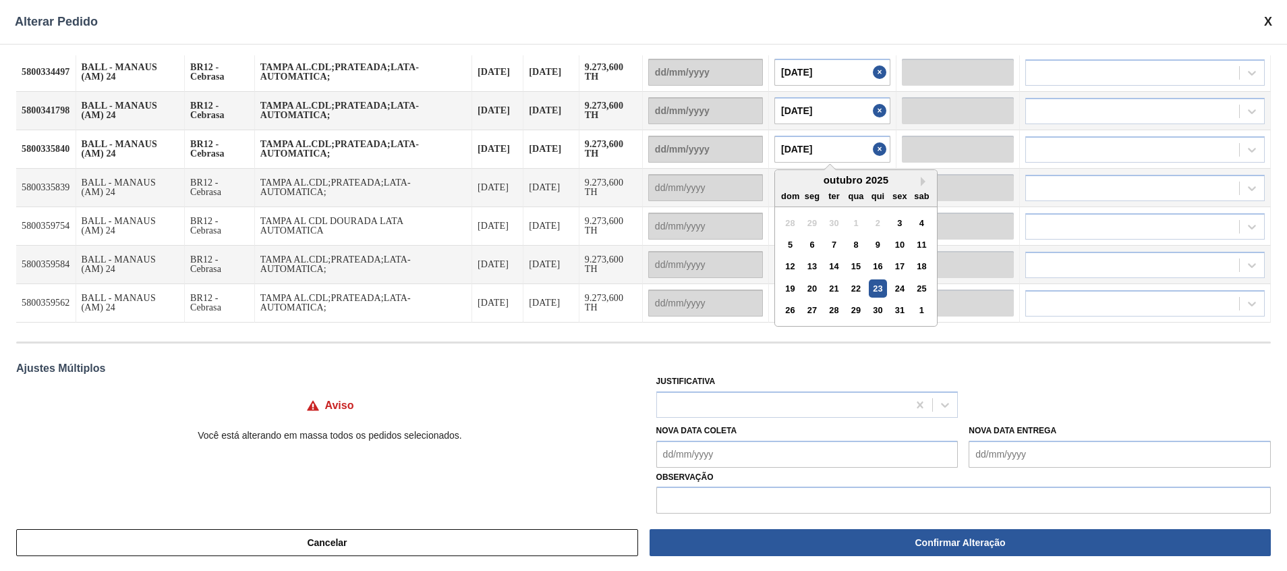
click at [887, 287] on div "23" at bounding box center [878, 288] width 18 height 18
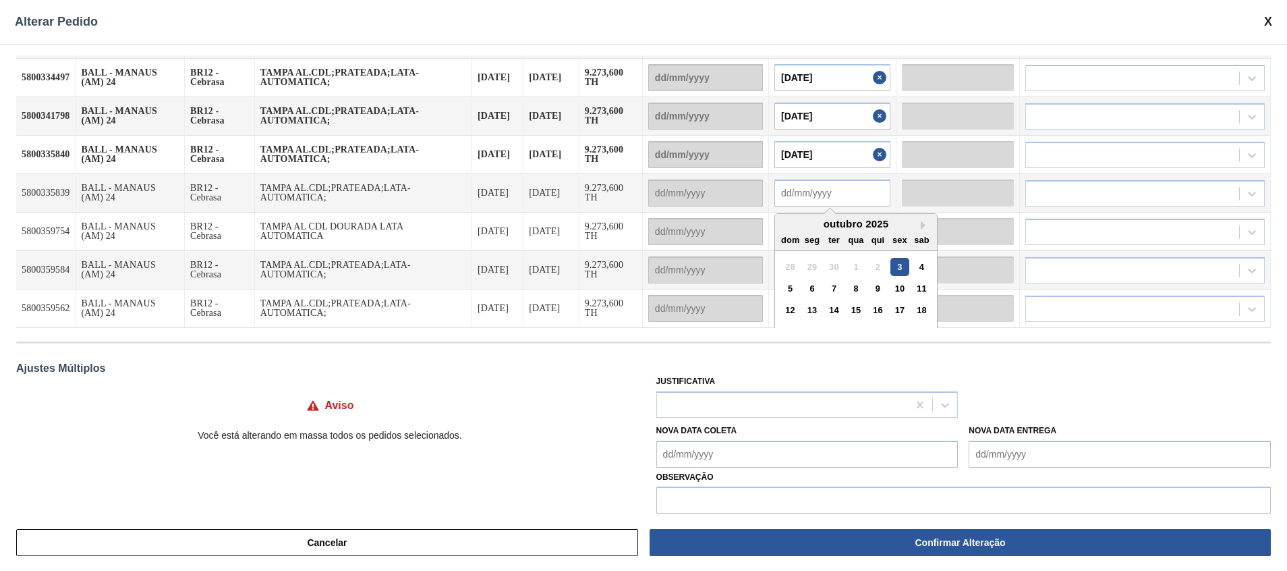
scroll to position [65, 0]
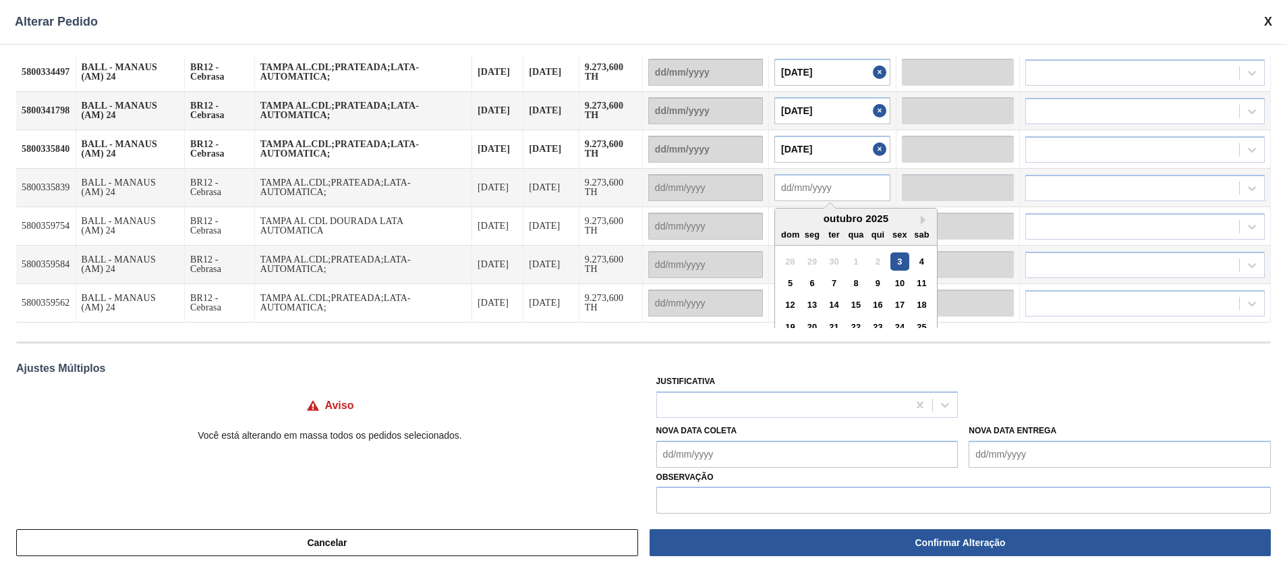
click at [854, 201] on td "Next Month outubro 2025 dom seg ter qua qui sex sab 28 29 30 1 2 3 4 5 6 7 8 9 …" at bounding box center [833, 188] width 128 height 38
paste input "24/10/2025"
type input "24/10/2025"
click at [906, 318] on div "24" at bounding box center [900, 327] width 18 height 18
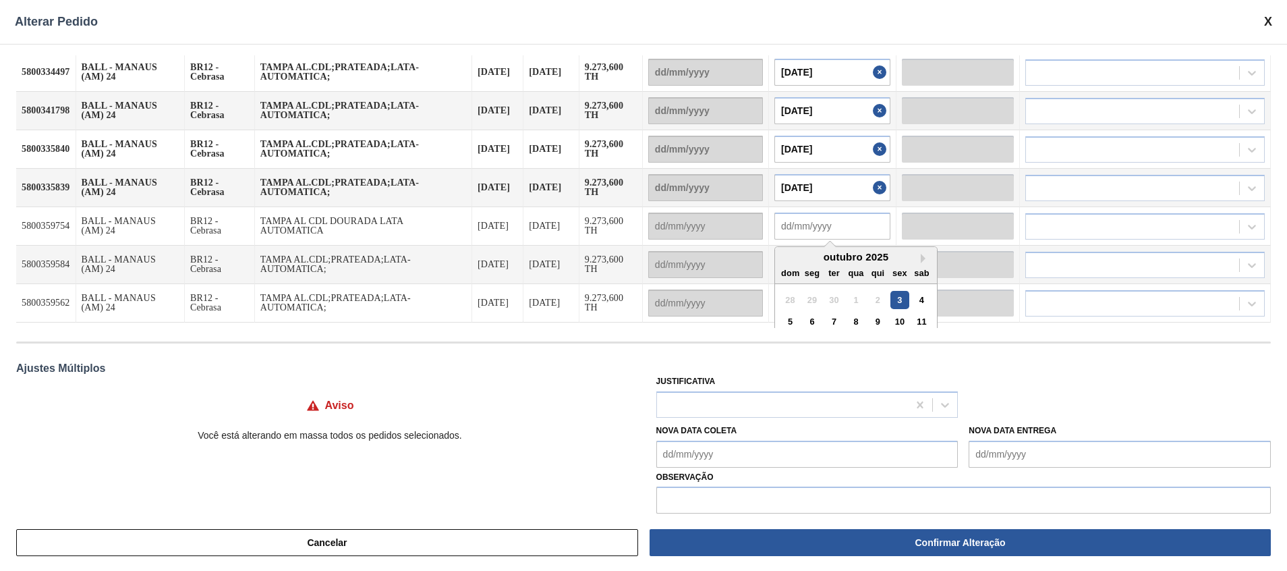
click at [876, 235] on input "text" at bounding box center [833, 226] width 116 height 27
paste input "25/10/2025"
type input "25/10/2025"
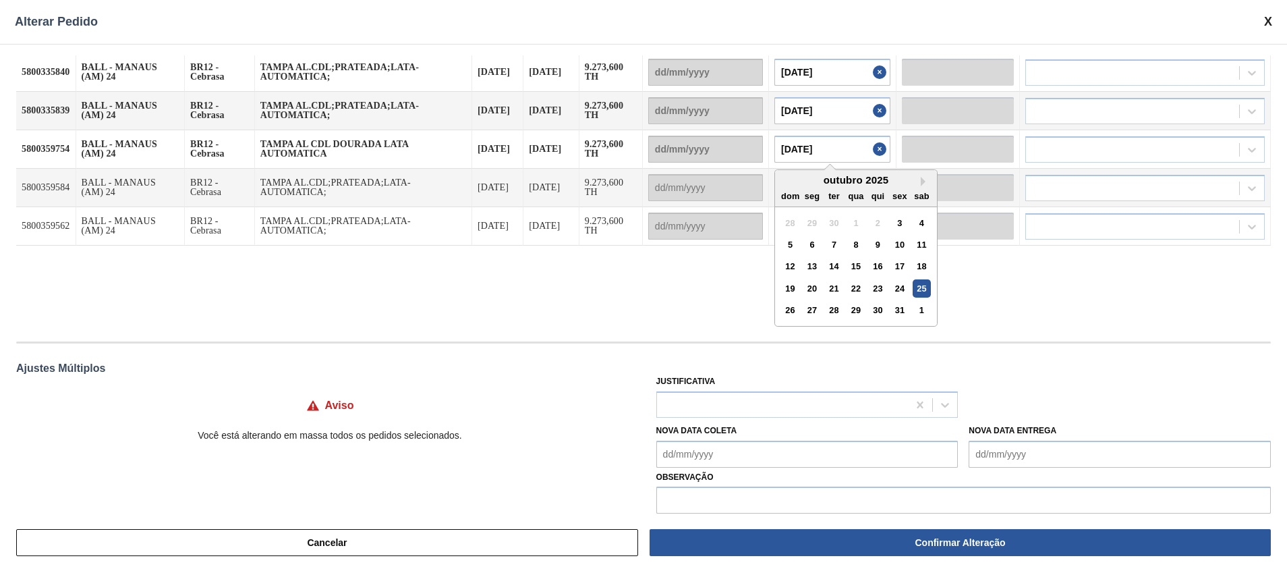
click at [928, 284] on div "25" at bounding box center [922, 288] width 18 height 18
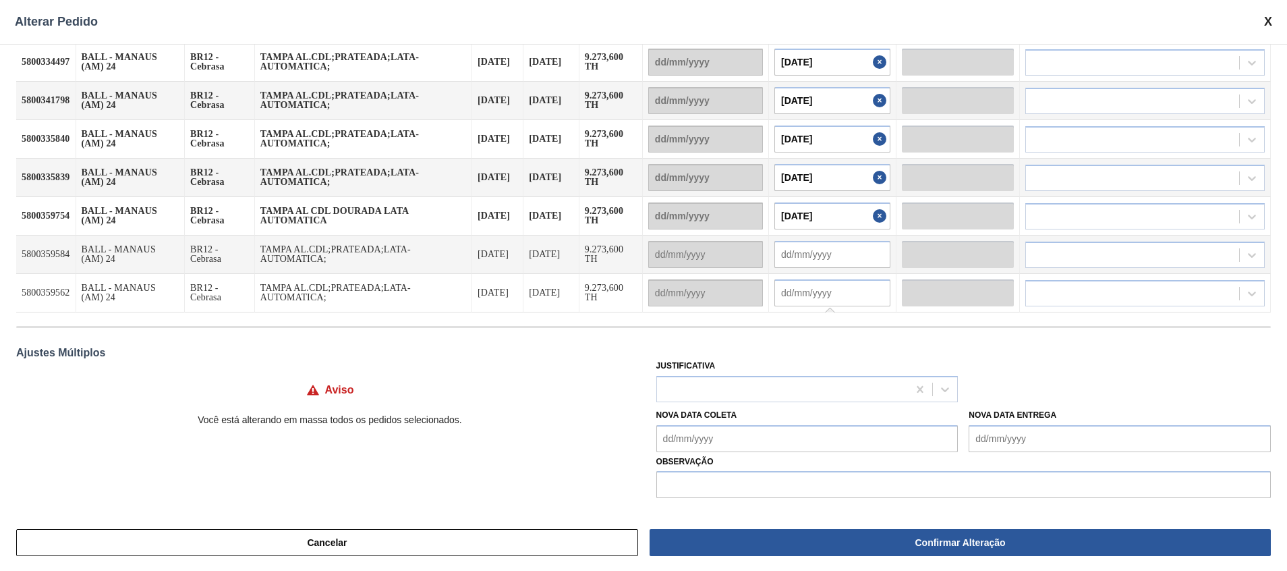
scroll to position [0, 0]
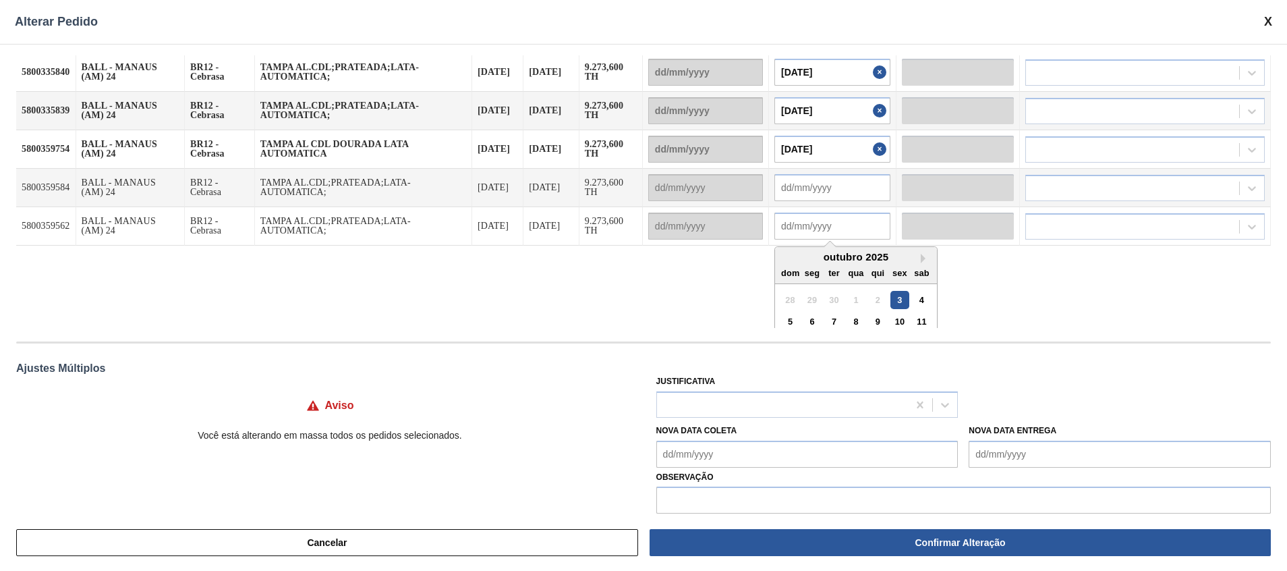
click at [804, 240] on div "Next Month outubro 2025 dom seg ter qua qui sex sab 28 29 30 1 2 3 4 5 6 7 8 9 …" at bounding box center [833, 226] width 116 height 27
click at [804, 231] on input "text" at bounding box center [833, 226] width 116 height 27
paste input "26/10/2025"
type input "26/10/2025"
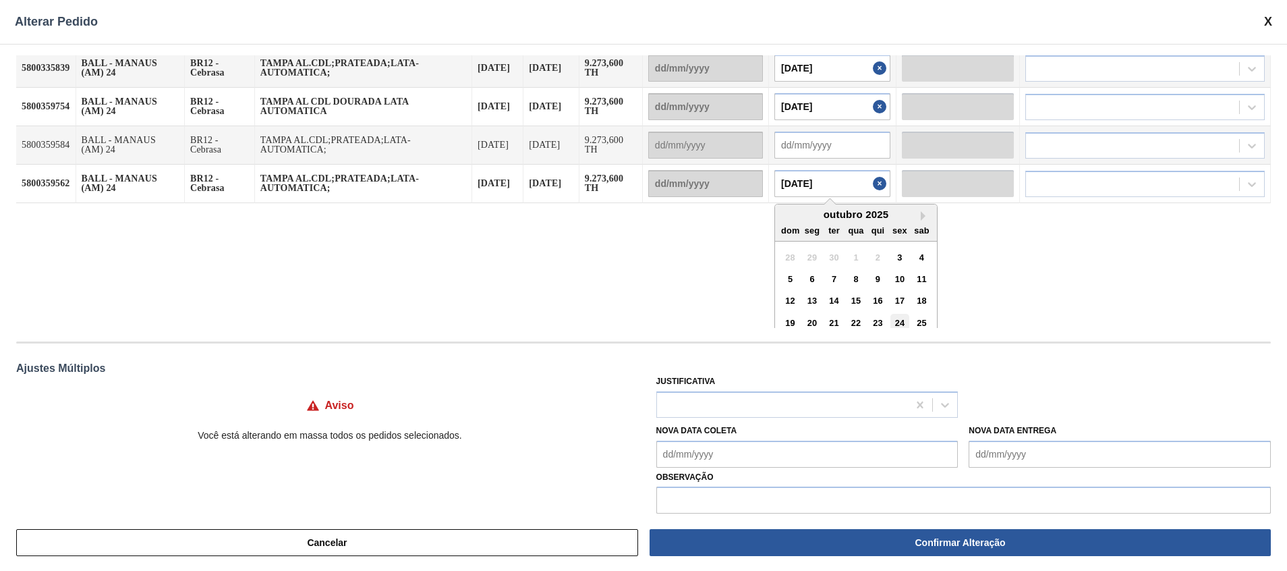
scroll to position [219, 0]
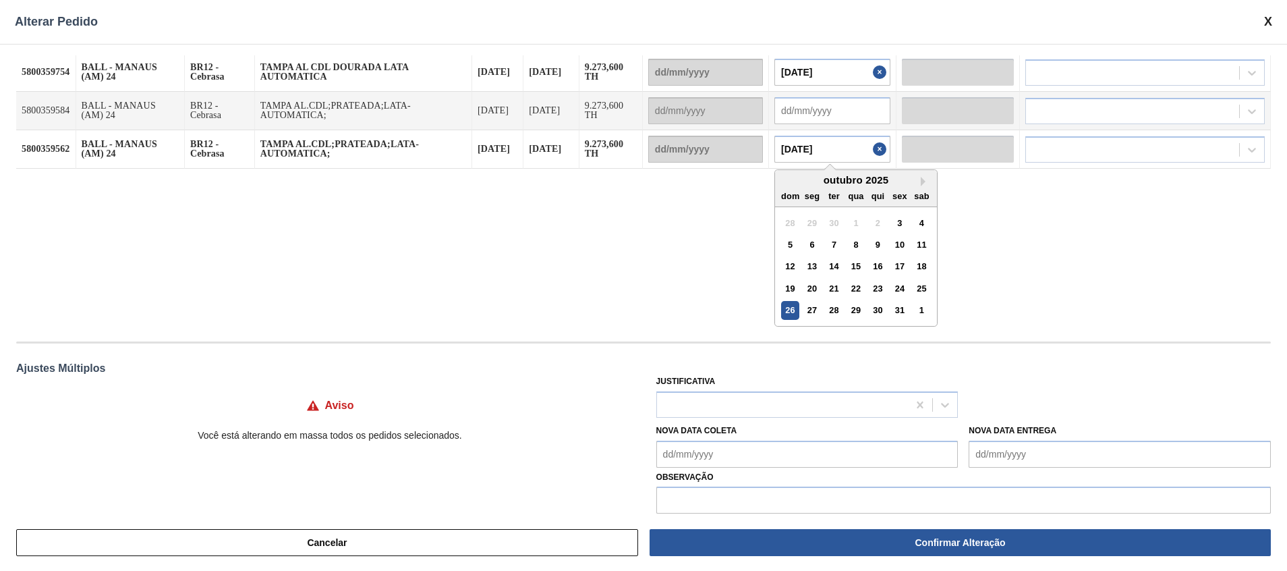
click at [800, 306] on div "26" at bounding box center [790, 310] width 18 height 18
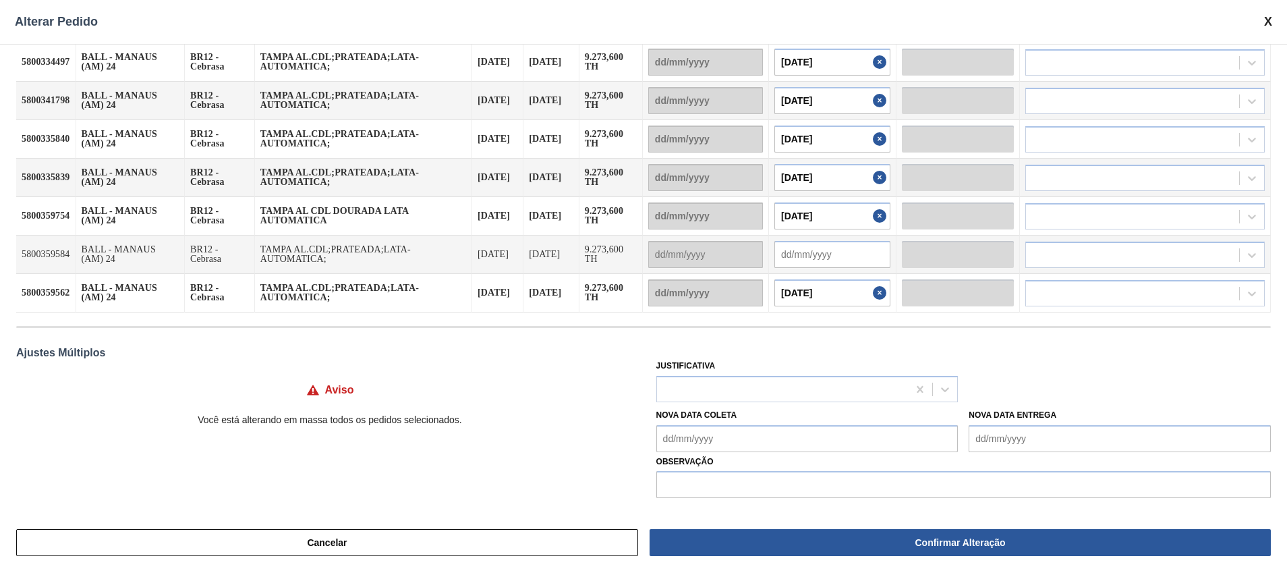
scroll to position [0, 0]
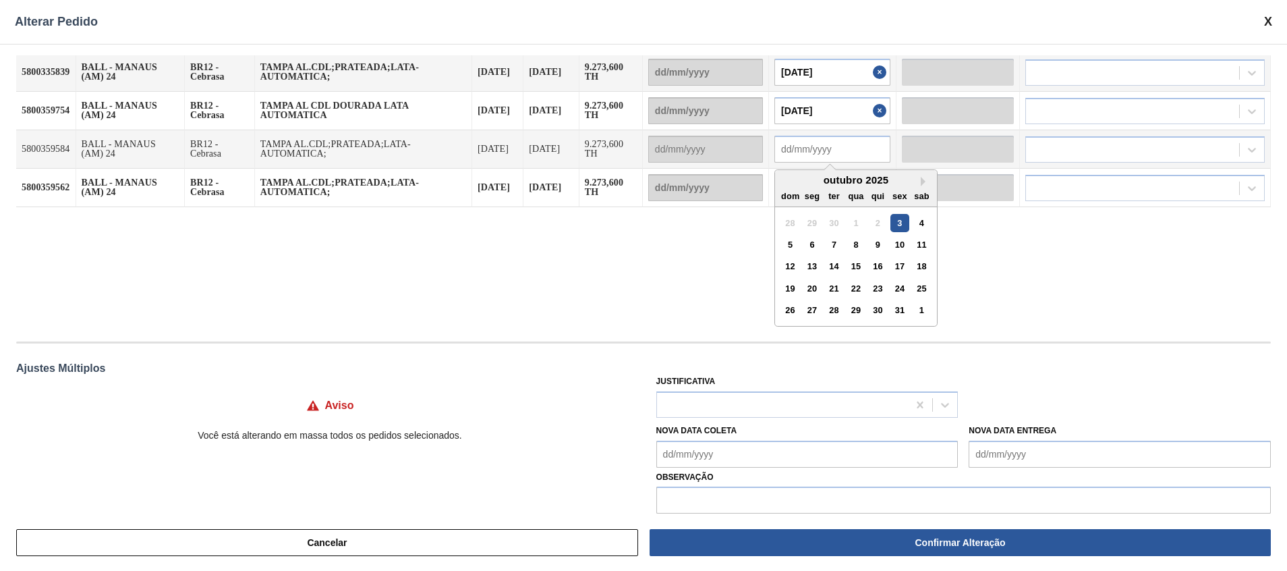
click at [827, 163] on div "Next Month outubro 2025 dom seg ter qua qui sex sab 28 29 30 1 2 3 4 5 6 7 8 9 …" at bounding box center [833, 149] width 116 height 27
paste input "22/10/2025"
type input "22/10/2025"
click at [860, 284] on div "22" at bounding box center [856, 288] width 18 height 18
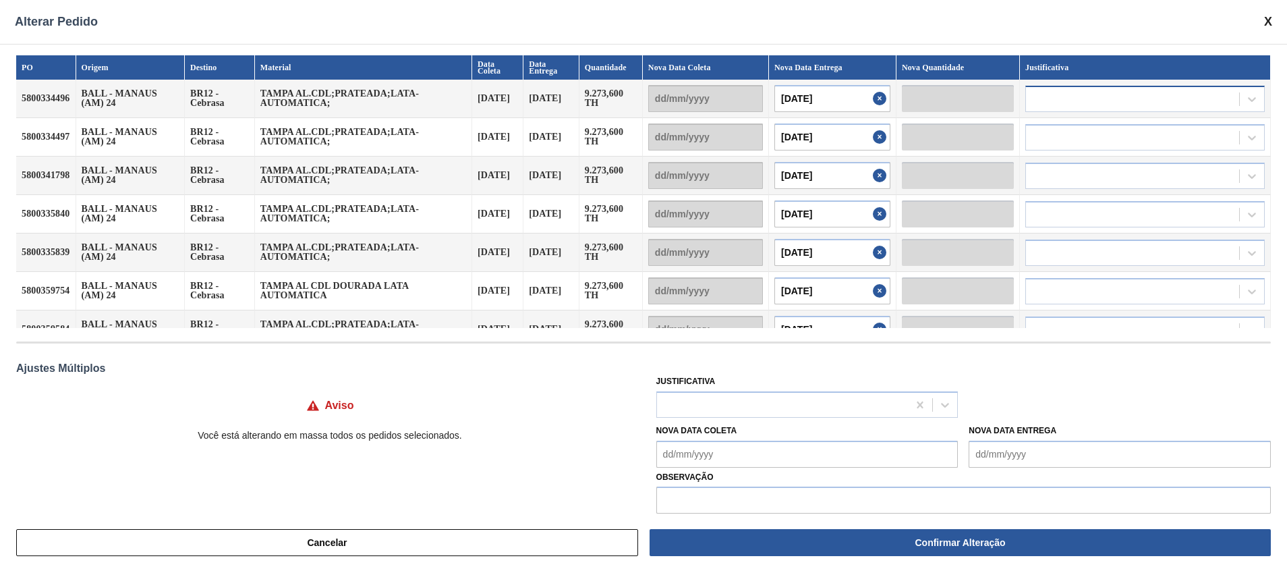
click at [1089, 105] on div at bounding box center [1132, 99] width 213 height 20
click at [1069, 96] on div at bounding box center [1132, 99] width 213 height 20
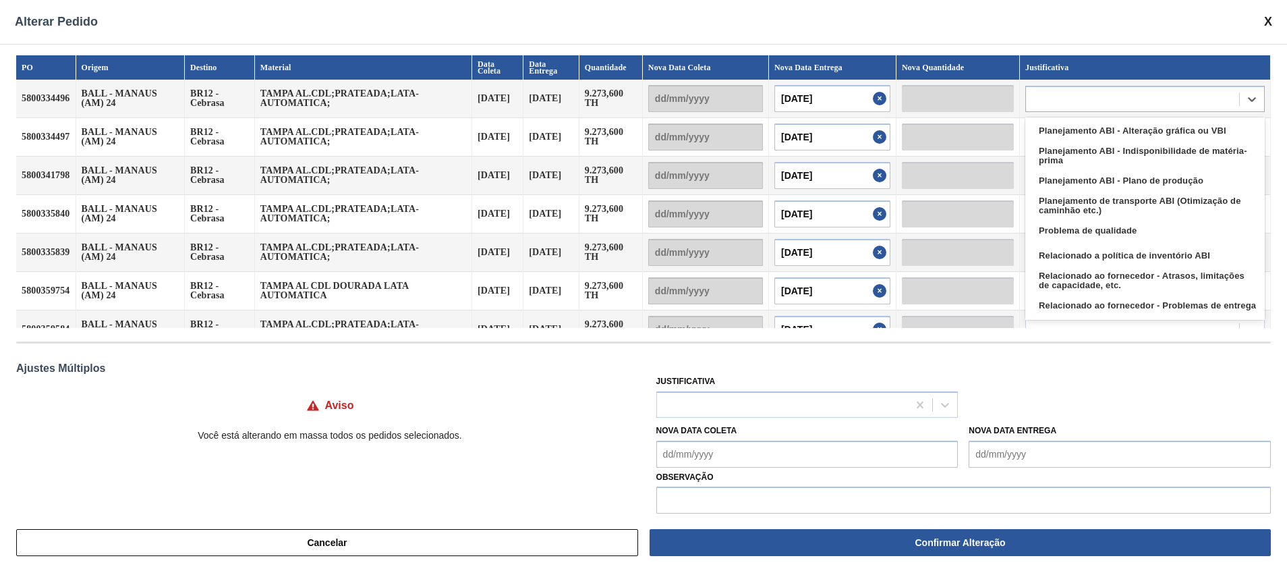
scroll to position [252, 0]
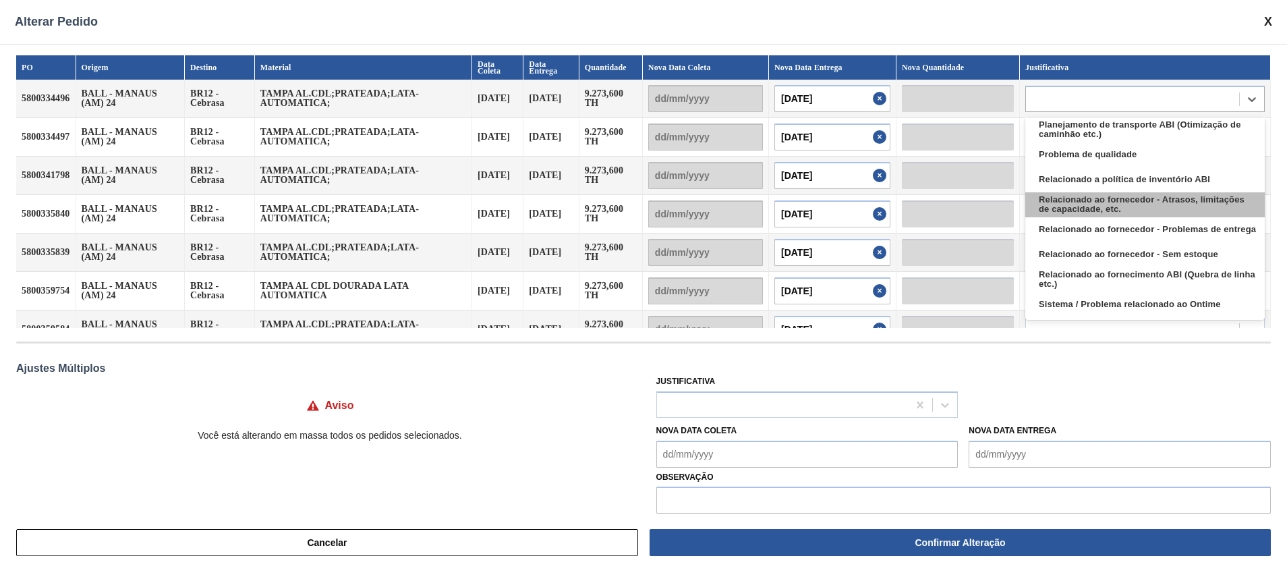
click at [1198, 211] on div "Relacionado ao fornecedor - Atrasos, limitações de capacidade, etc." at bounding box center [1146, 204] width 240 height 25
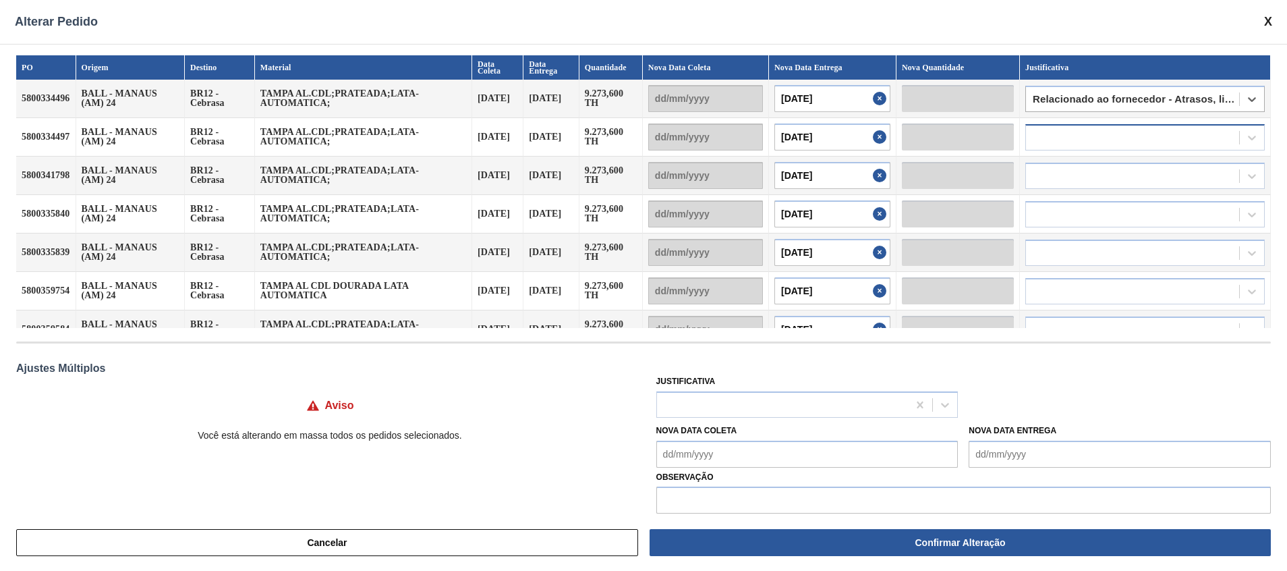
click at [1129, 124] on div at bounding box center [1146, 137] width 240 height 26
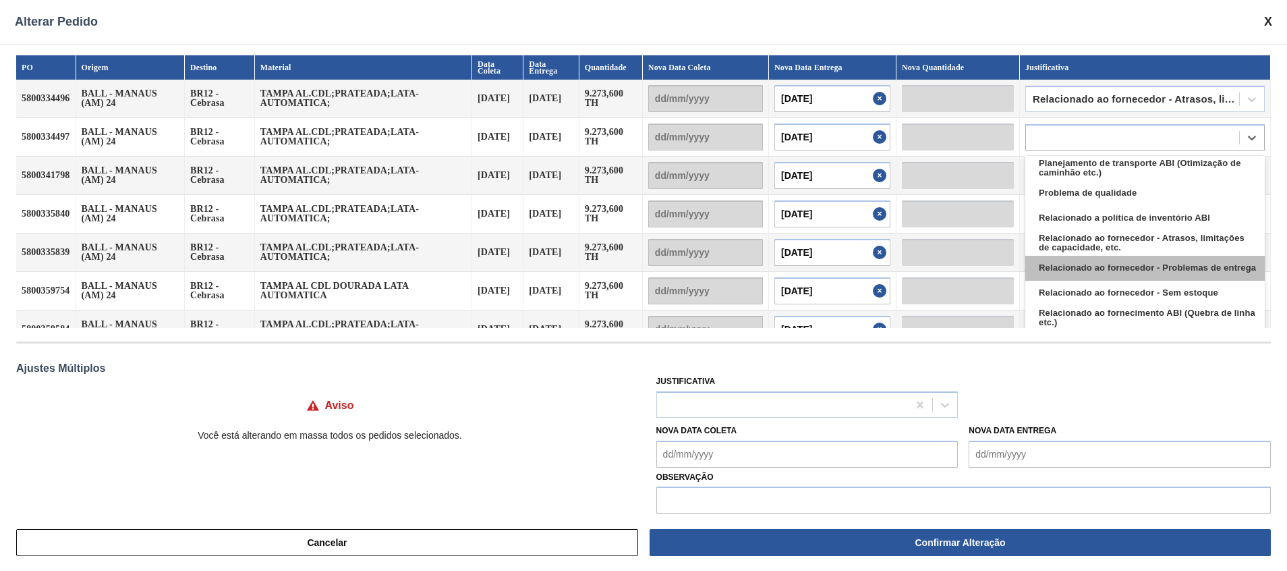
click at [1140, 271] on div "Relacionado ao fornecedor - Problemas de entrega" at bounding box center [1146, 268] width 240 height 25
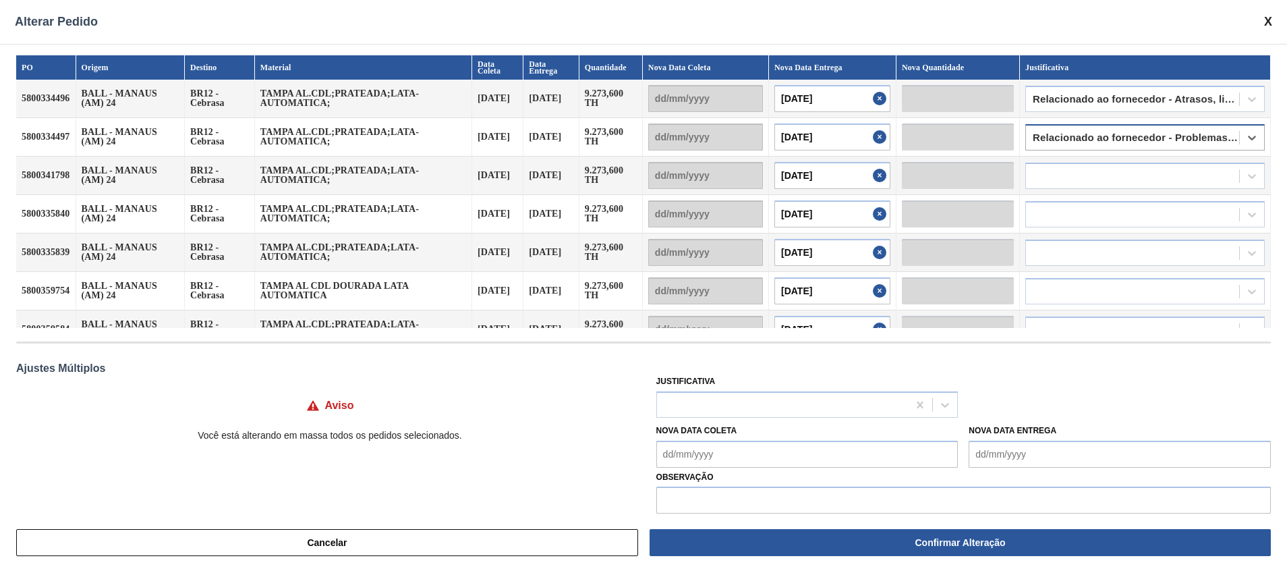
click at [1121, 130] on div "Relacionado ao fornecedor - Problemas de entrega" at bounding box center [1132, 138] width 213 height 20
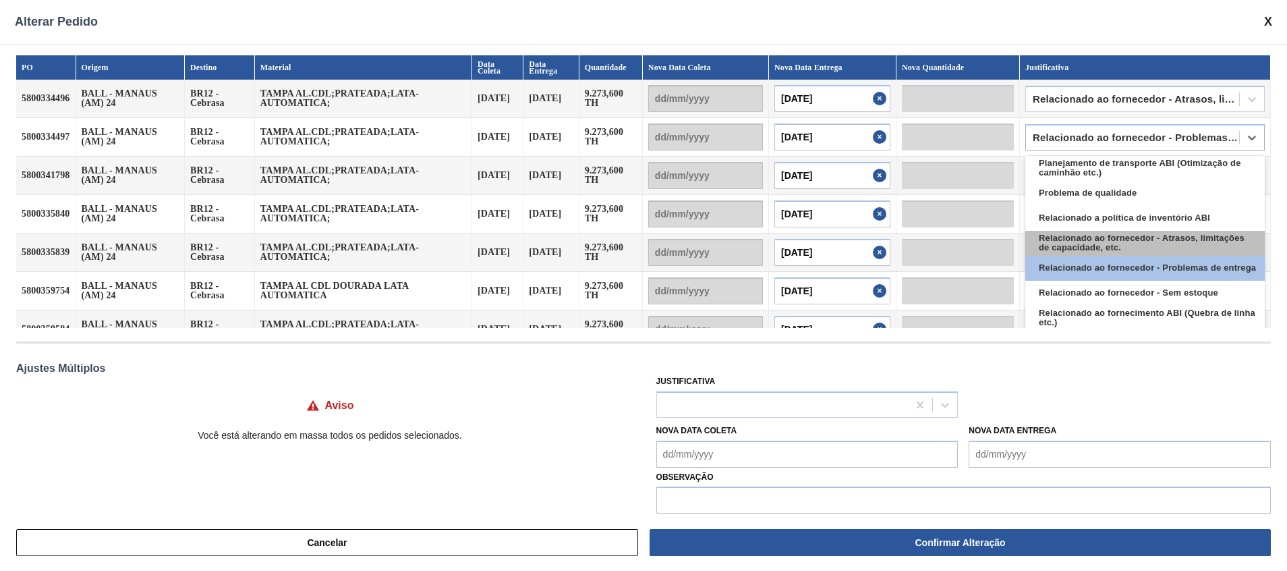
click at [1142, 238] on div "Relacionado ao fornecedor - Atrasos, limitações de capacidade, etc." at bounding box center [1146, 243] width 240 height 25
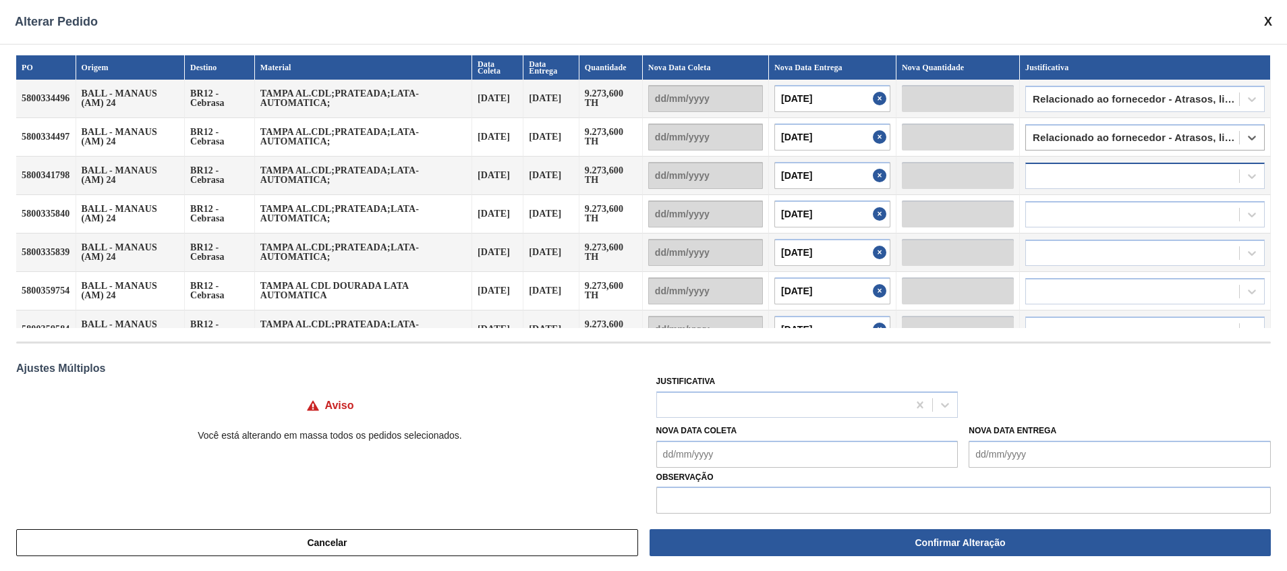
click at [1103, 177] on div at bounding box center [1132, 176] width 213 height 20
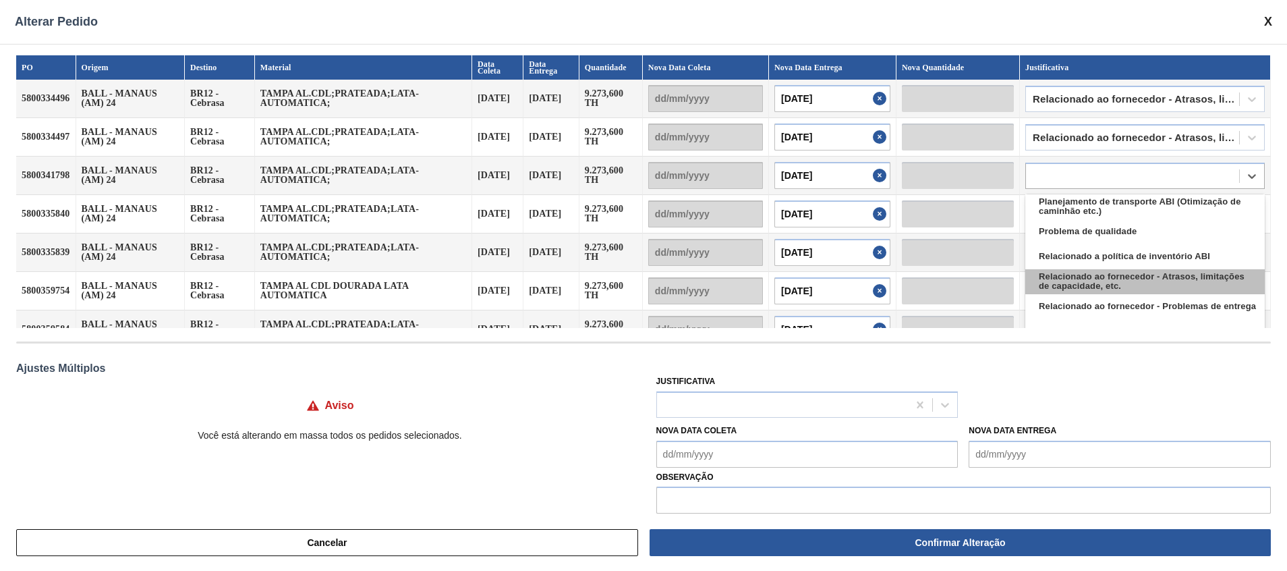
click at [1128, 271] on div "Relacionado ao fornecedor - Atrasos, limitações de capacidade, etc." at bounding box center [1146, 281] width 240 height 25
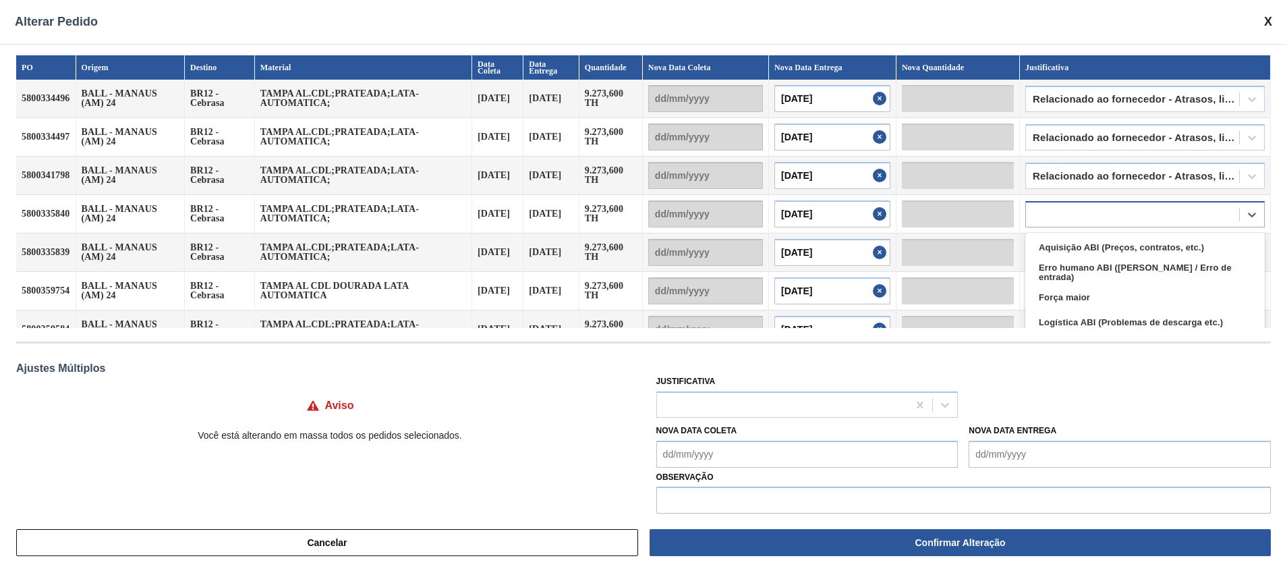
click at [1092, 216] on div at bounding box center [1132, 214] width 213 height 20
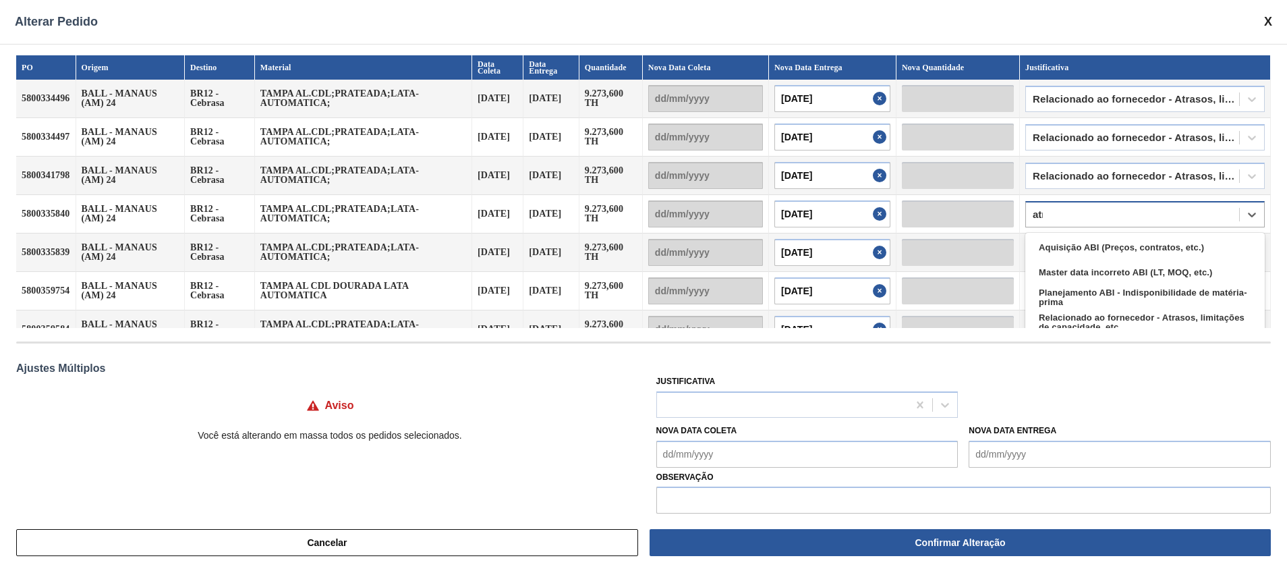
type input "atra"
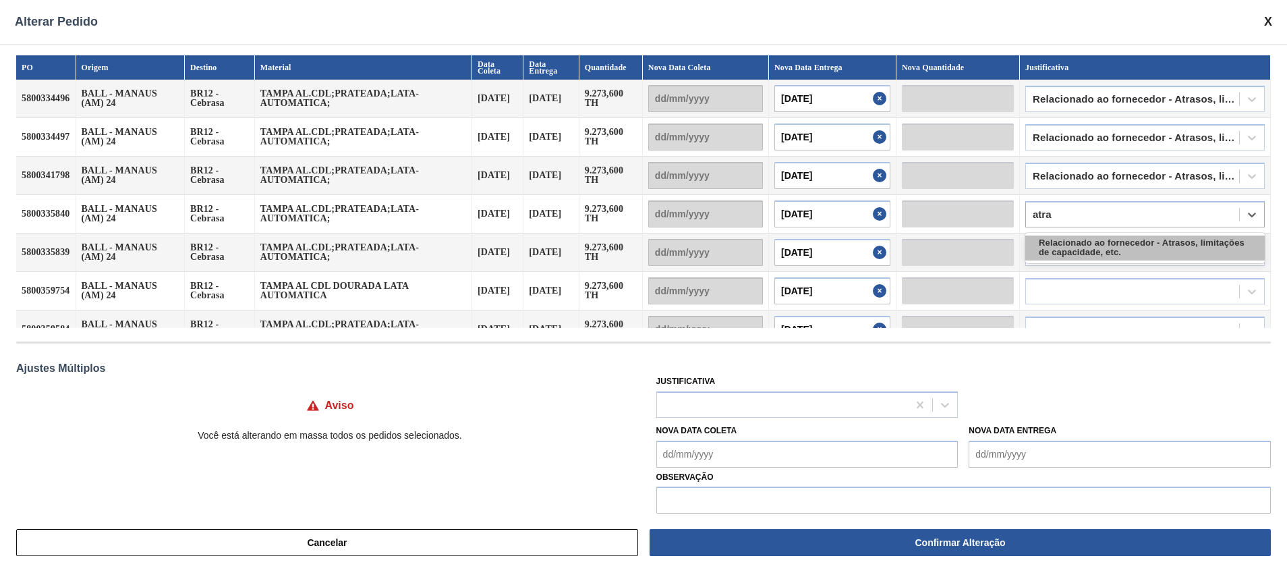
click at [1105, 249] on div "Relacionado ao fornecedor - Atrasos, limitações de capacidade, etc." at bounding box center [1146, 247] width 240 height 25
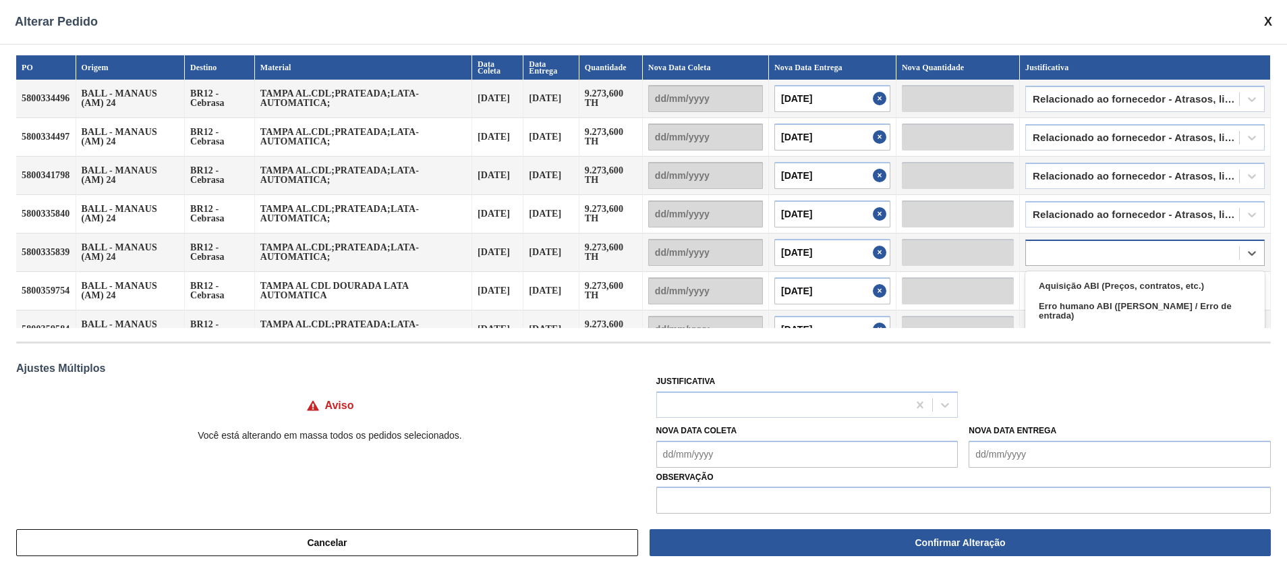
click at [1105, 250] on div at bounding box center [1132, 253] width 213 height 20
type input "atras"
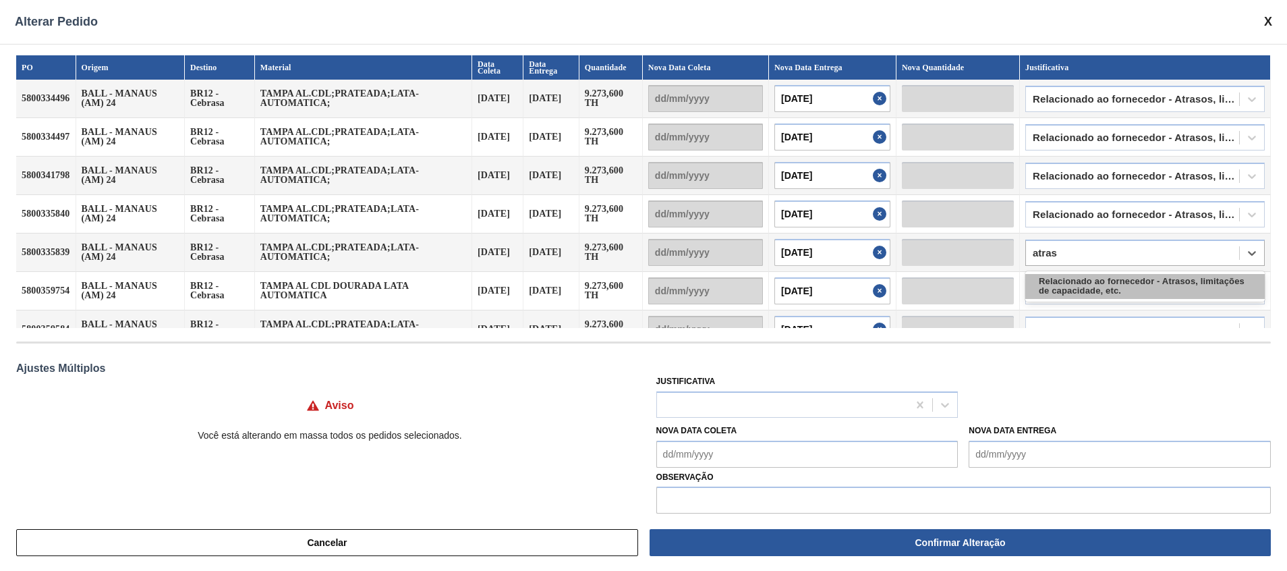
click at [1105, 279] on div "Relacionado ao fornecedor - Atrasos, limitações de capacidade, etc." at bounding box center [1146, 286] width 240 height 25
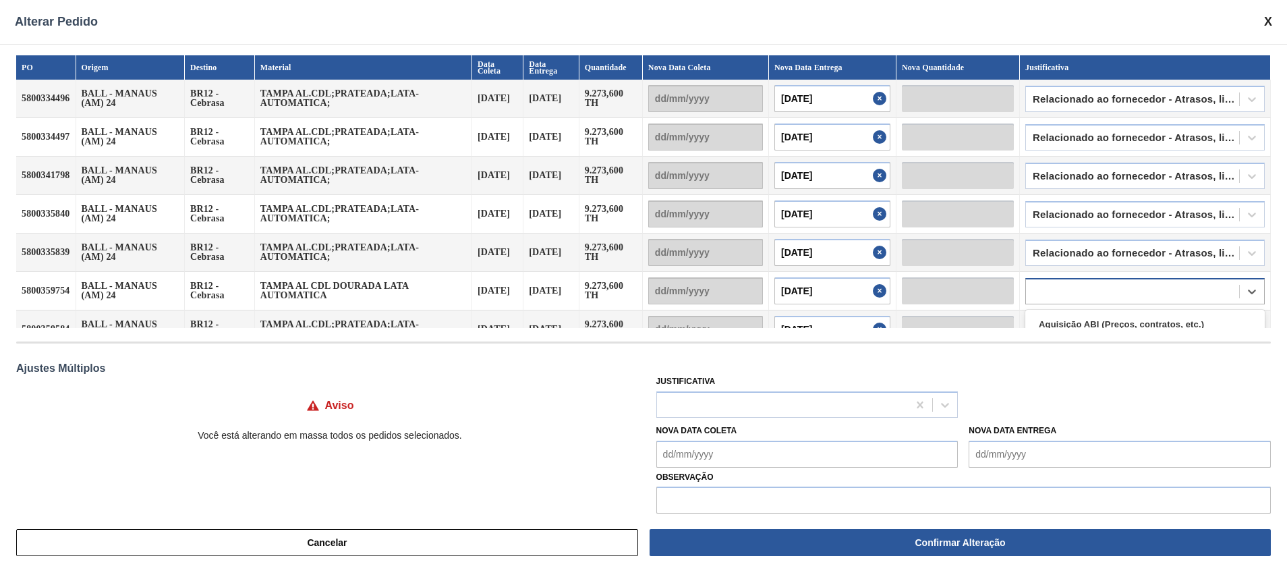
click at [1103, 286] on div at bounding box center [1132, 291] width 213 height 20
type input "atras"
click at [1103, 316] on div "Relacionado ao fornecedor - Atrasos, limitações de capacidade, etc." at bounding box center [1146, 324] width 240 height 25
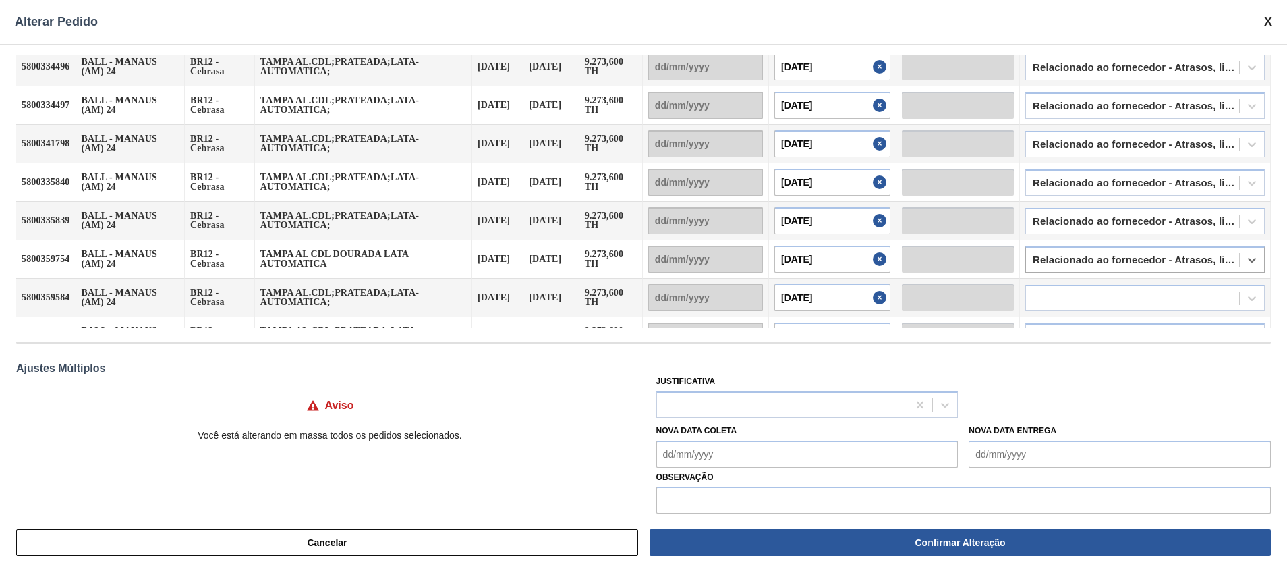
scroll to position [59, 0]
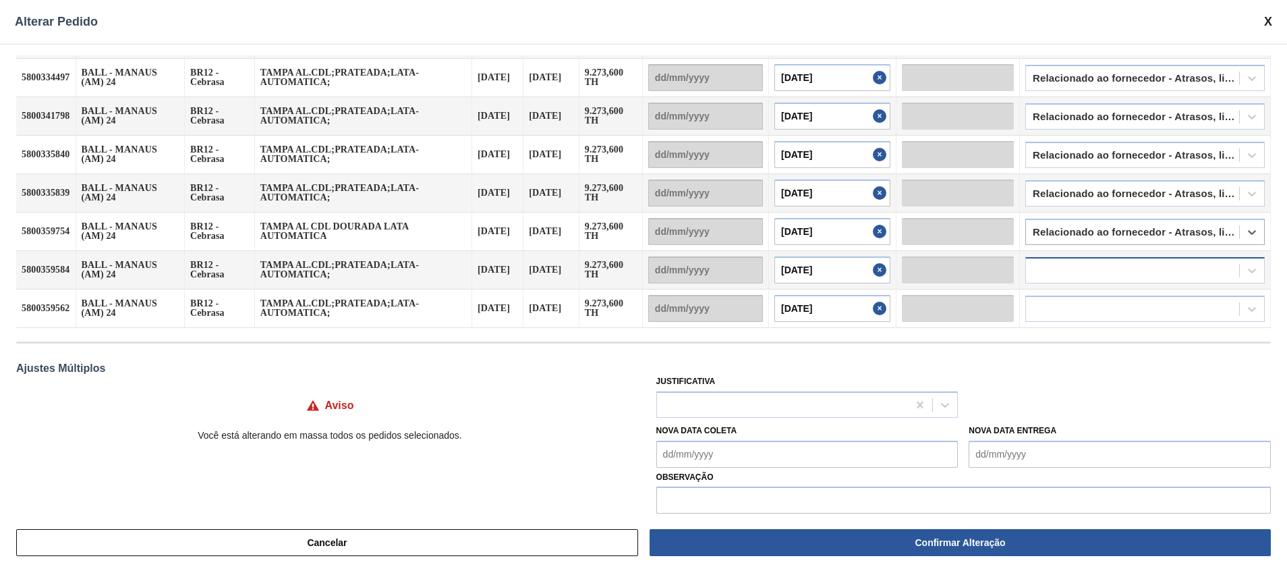
click at [1113, 275] on div at bounding box center [1132, 270] width 213 height 20
type input "atra"
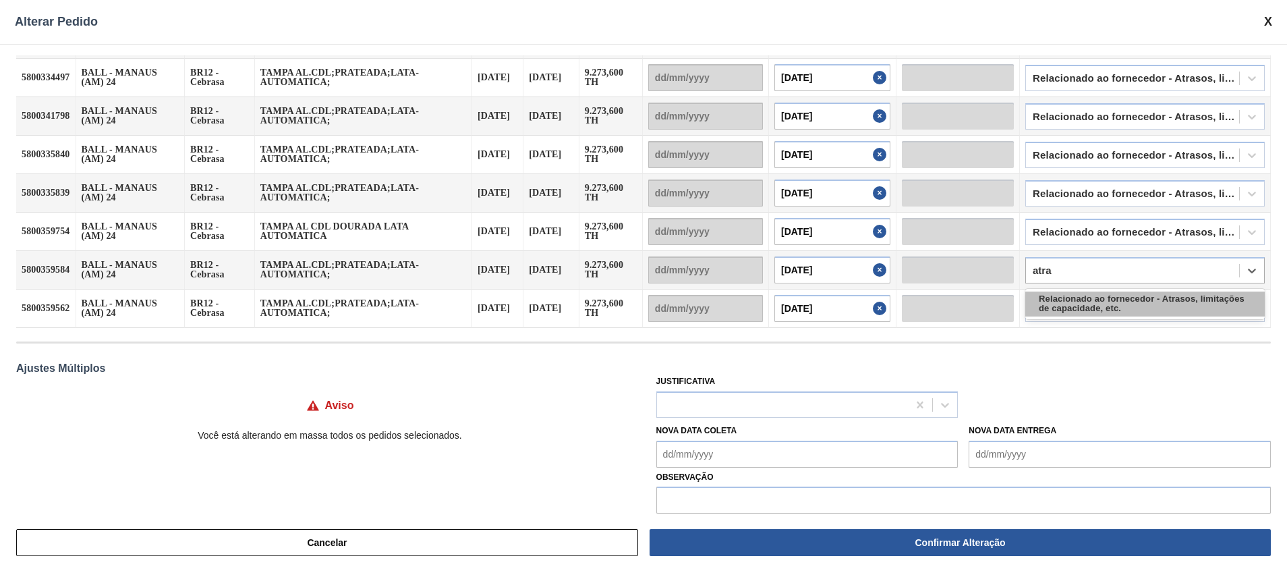
click at [1098, 297] on div "Relacionado ao fornecedor - Atrasos, limitações de capacidade, etc." at bounding box center [1146, 303] width 240 height 25
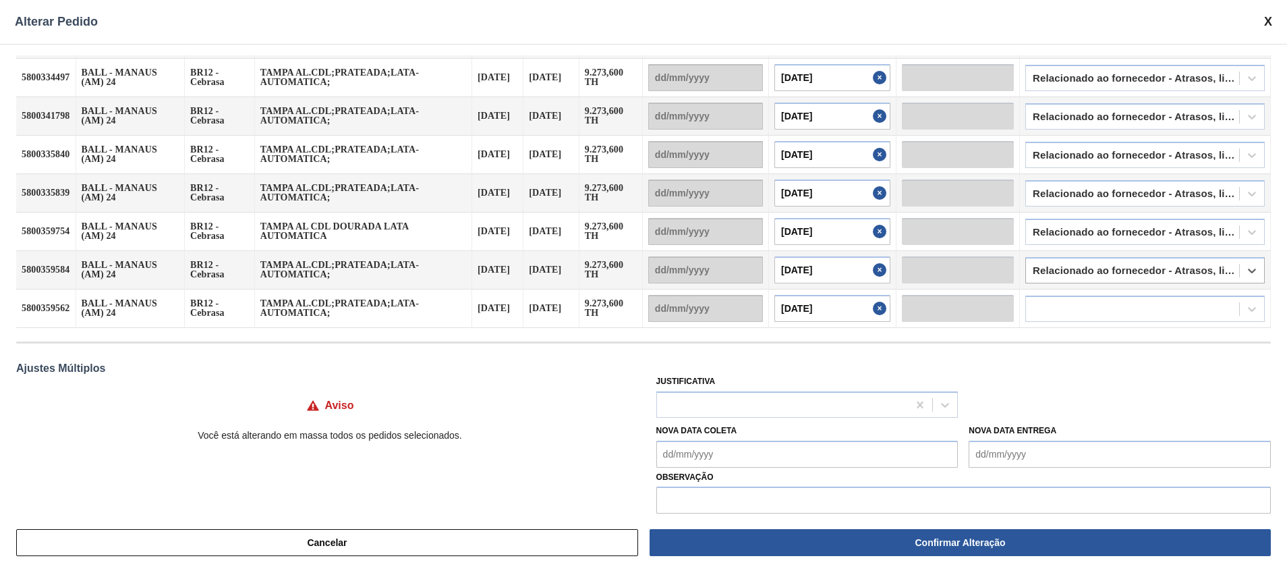
scroll to position [16, 0]
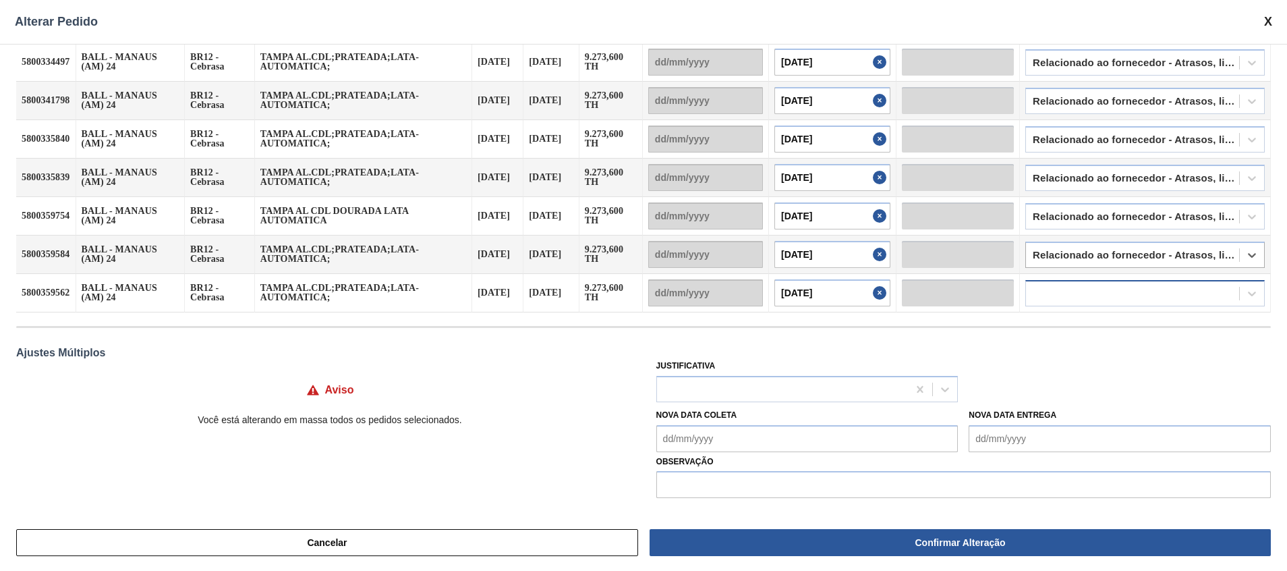
click at [1098, 293] on div at bounding box center [1132, 293] width 213 height 20
type input "atr"
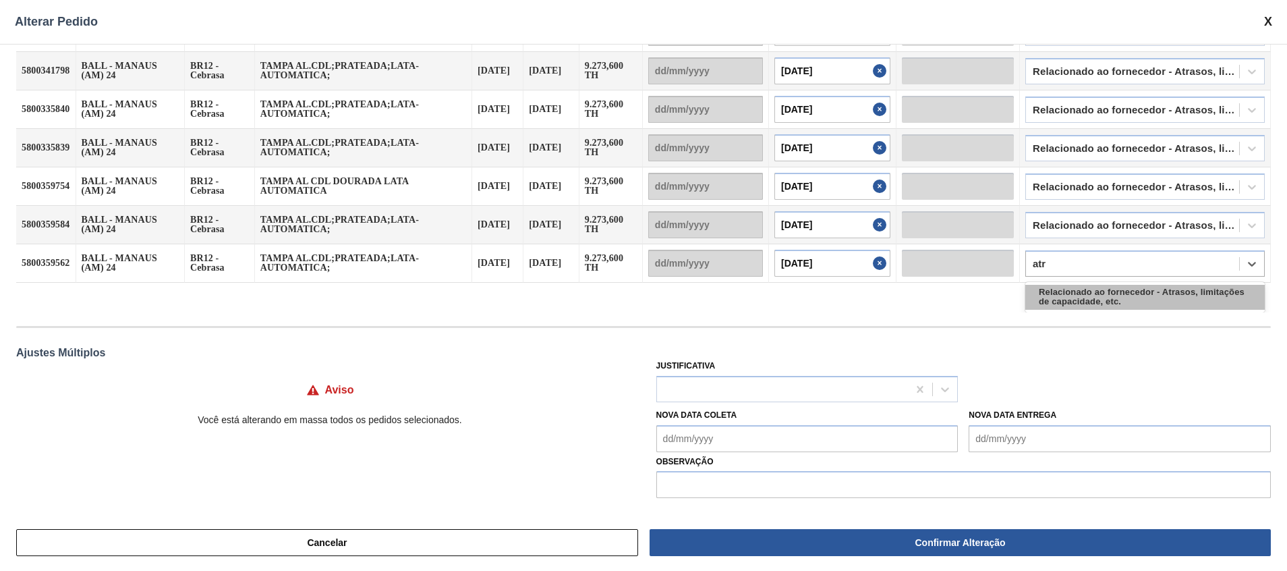
click at [1096, 297] on div "Relacionado ao fornecedor - Atrasos, limitações de capacidade, etc." at bounding box center [1146, 297] width 240 height 25
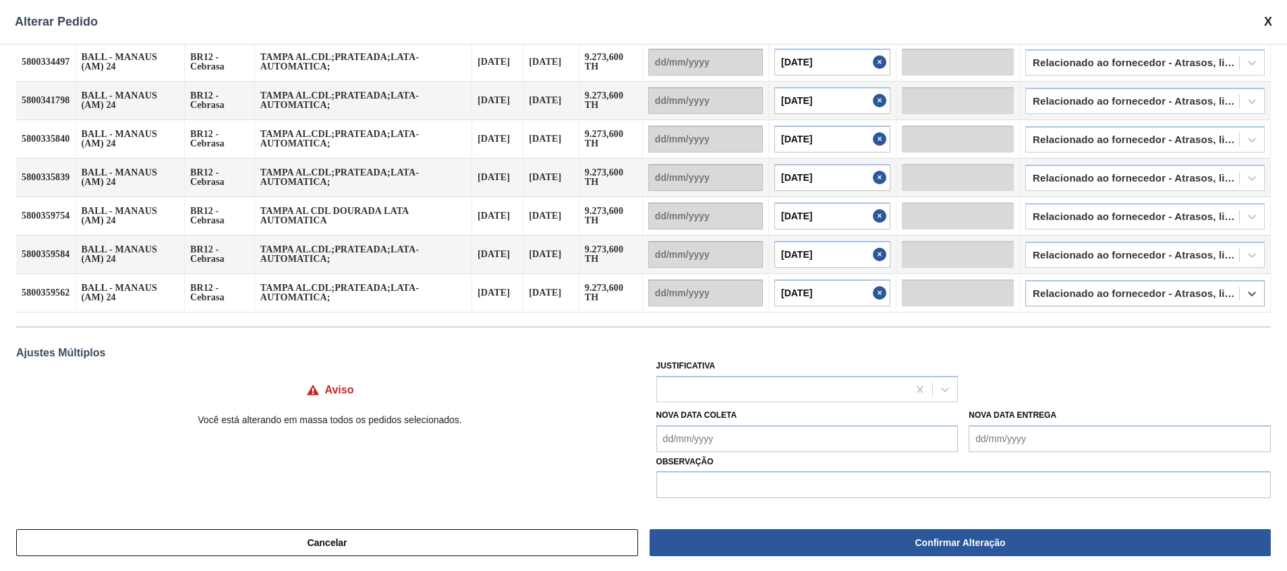
scroll to position [59, 0]
click at [774, 394] on div at bounding box center [783, 389] width 252 height 20
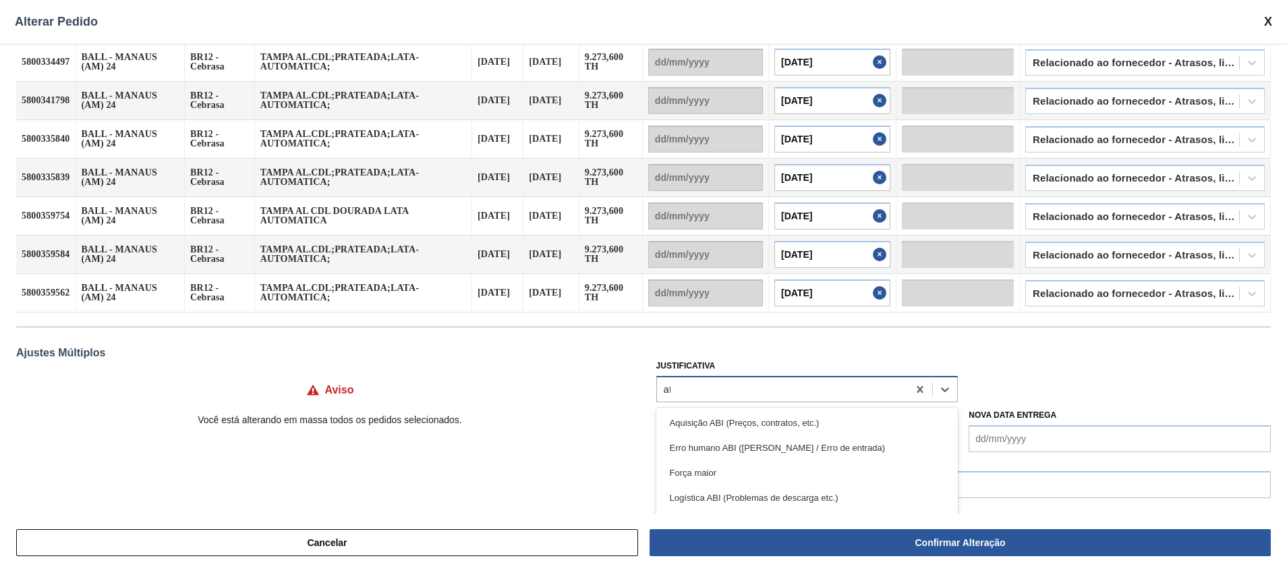
type input "atr"
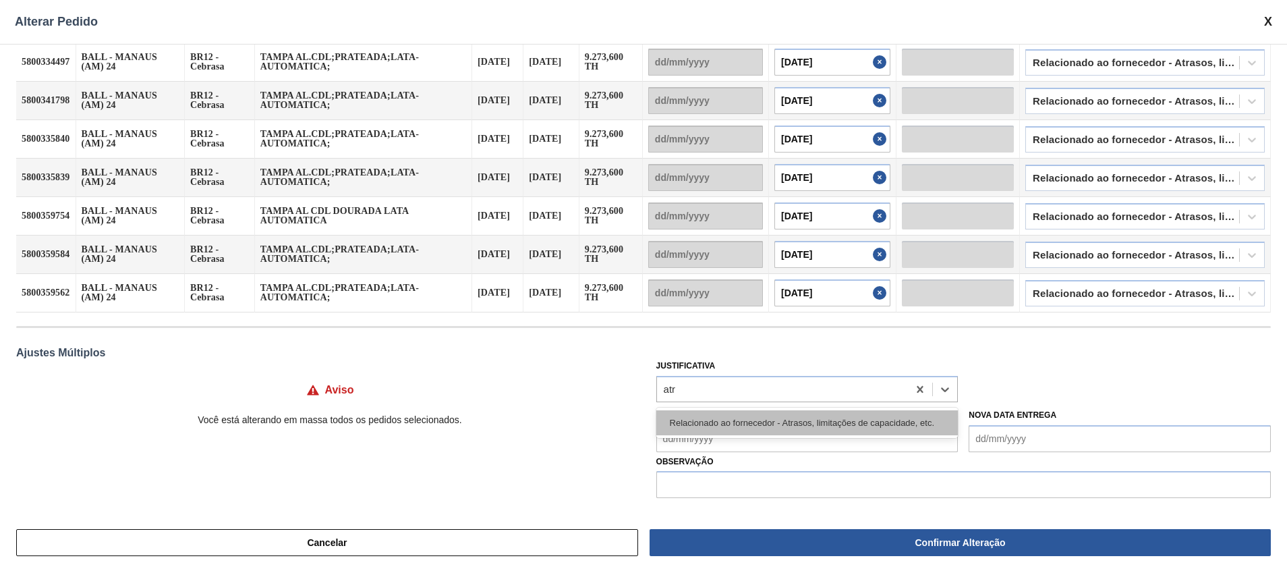
click at [762, 415] on div "Relacionado ao fornecedor - Atrasos, limitações de capacidade, etc." at bounding box center [808, 422] width 302 height 25
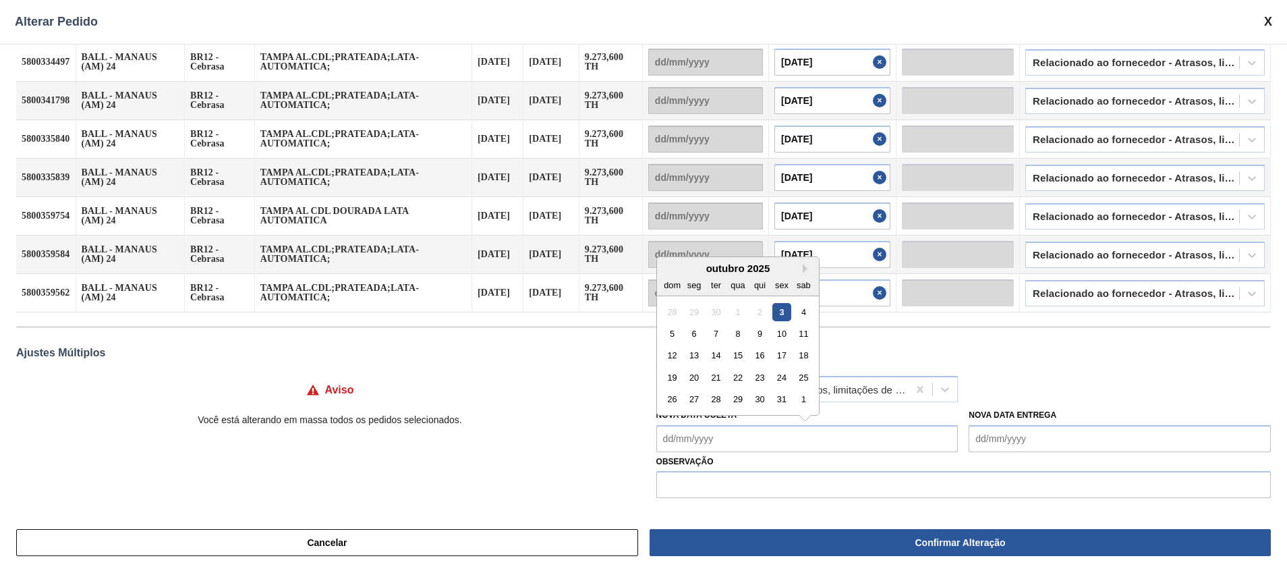
click at [744, 435] on Coleta "Nova Data Coleta" at bounding box center [808, 438] width 302 height 27
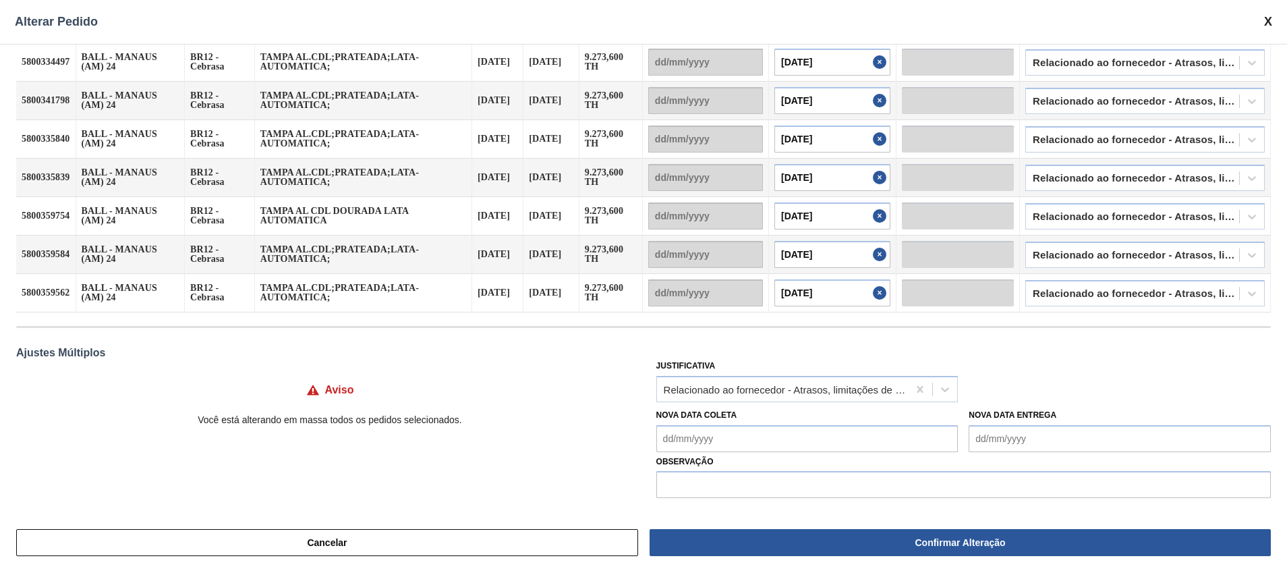
click at [568, 428] on div "Aviso Você está alterando em massa todos os pedidos selecionados." at bounding box center [329, 395] width 627 height 78
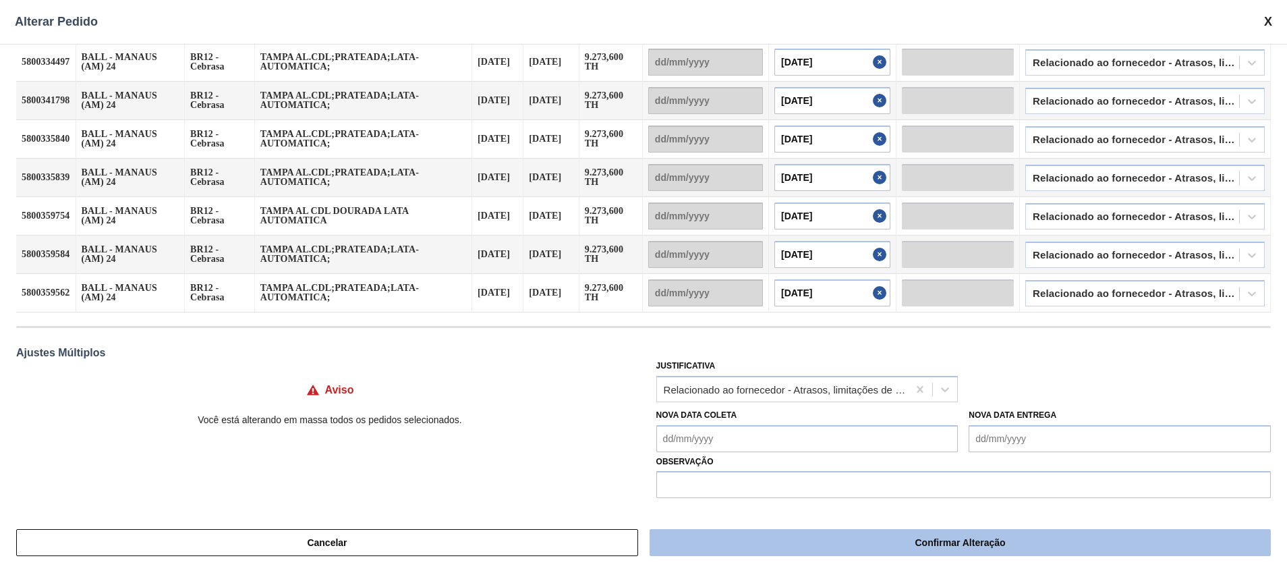
click at [733, 542] on button "Confirmar Alteração" at bounding box center [960, 542] width 621 height 27
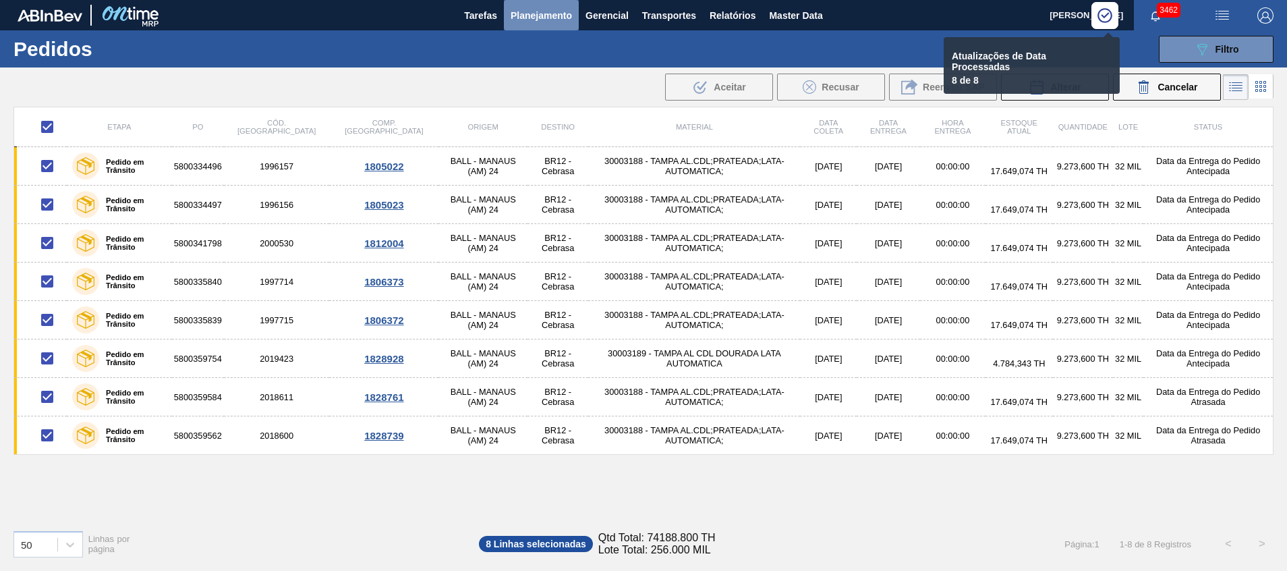
click at [519, 23] on span "Planejamento" at bounding box center [541, 15] width 61 height 16
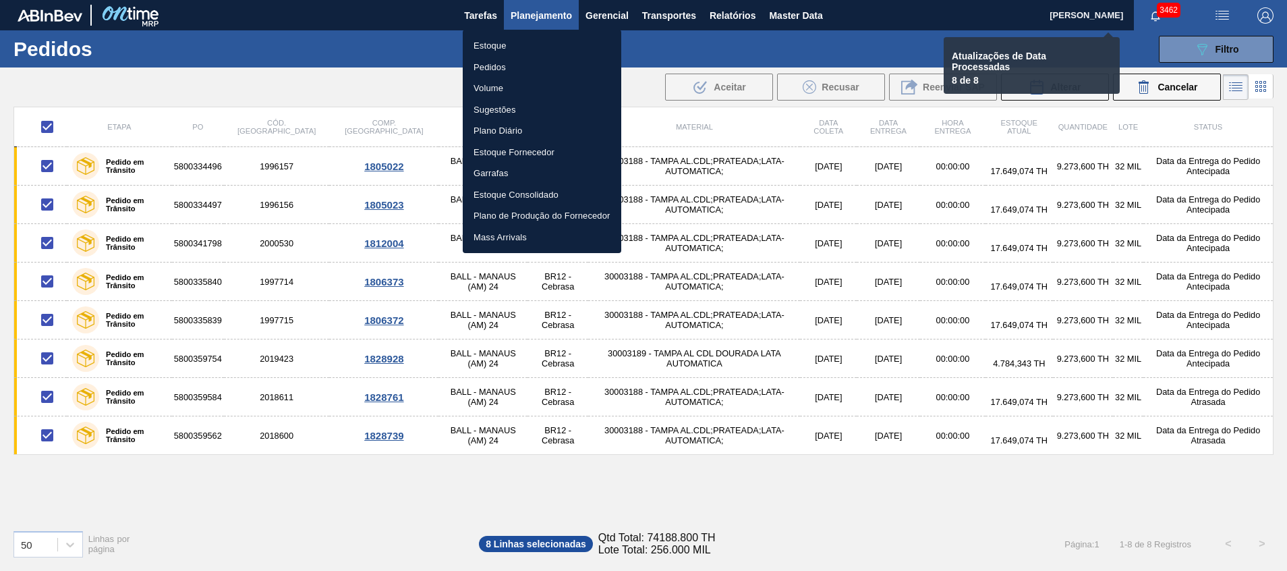
checkbox input "false"
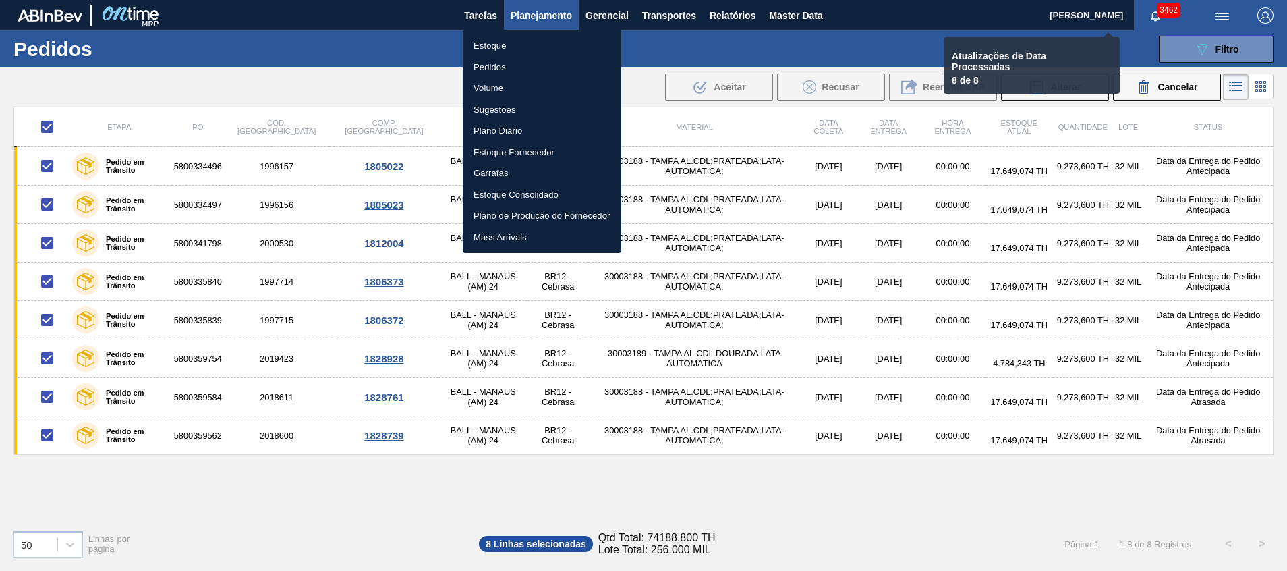
checkbox input "false"
click at [540, 45] on li "Estoque" at bounding box center [542, 46] width 159 height 22
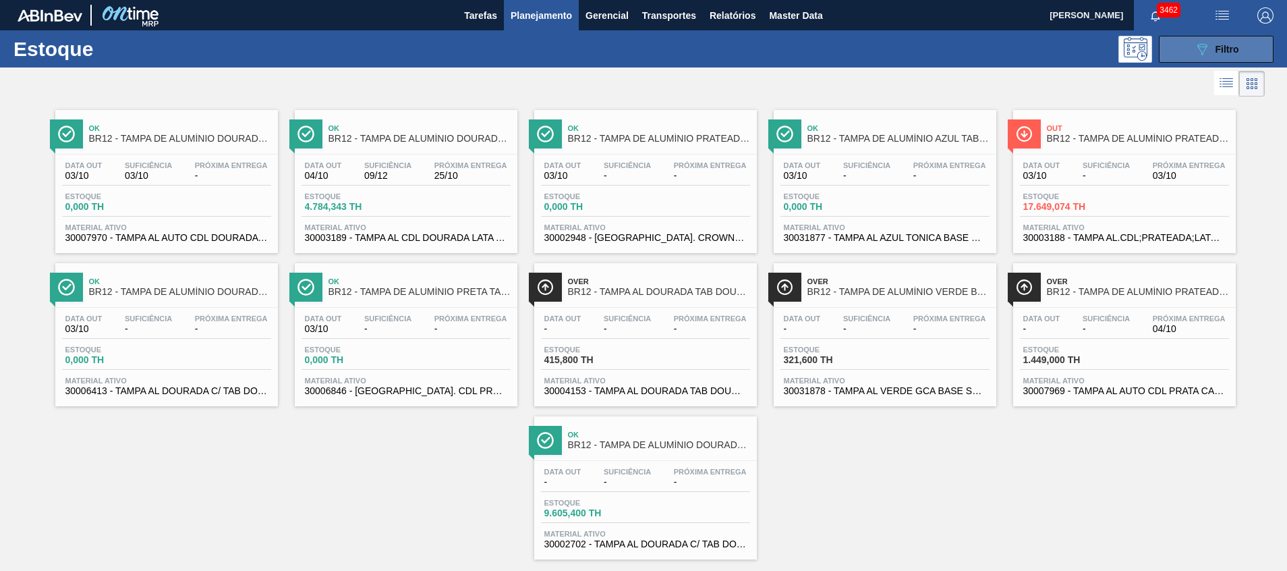
click at [1190, 53] on button "089F7B8B-B2A5-4AFE-B5C0-19BA573D28AC Filtro" at bounding box center [1216, 49] width 115 height 27
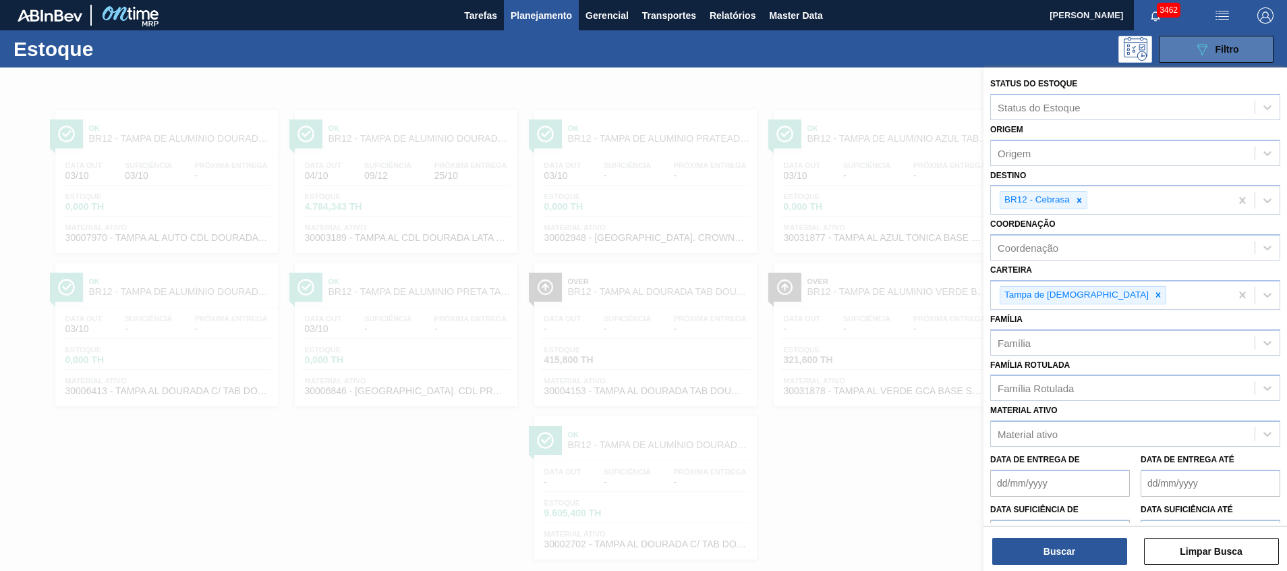
click at [1190, 53] on button "089F7B8B-B2A5-4AFE-B5C0-19BA573D28AC Filtro" at bounding box center [1216, 49] width 115 height 27
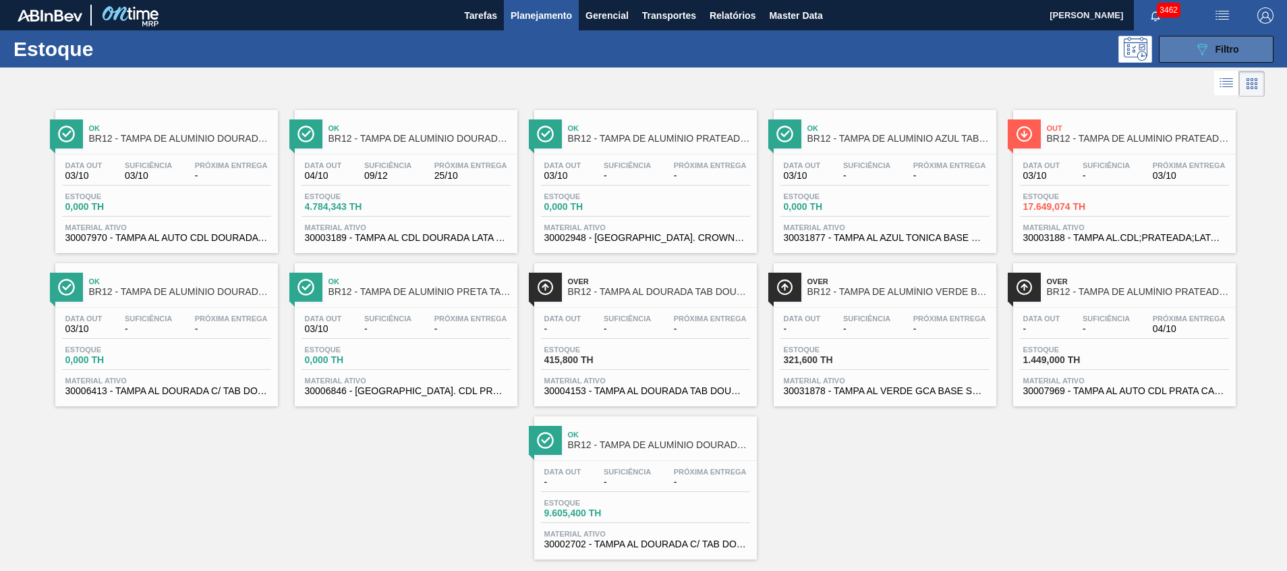
click at [1205, 36] on button "089F7B8B-B2A5-4AFE-B5C0-19BA573D28AC Filtro" at bounding box center [1216, 49] width 115 height 27
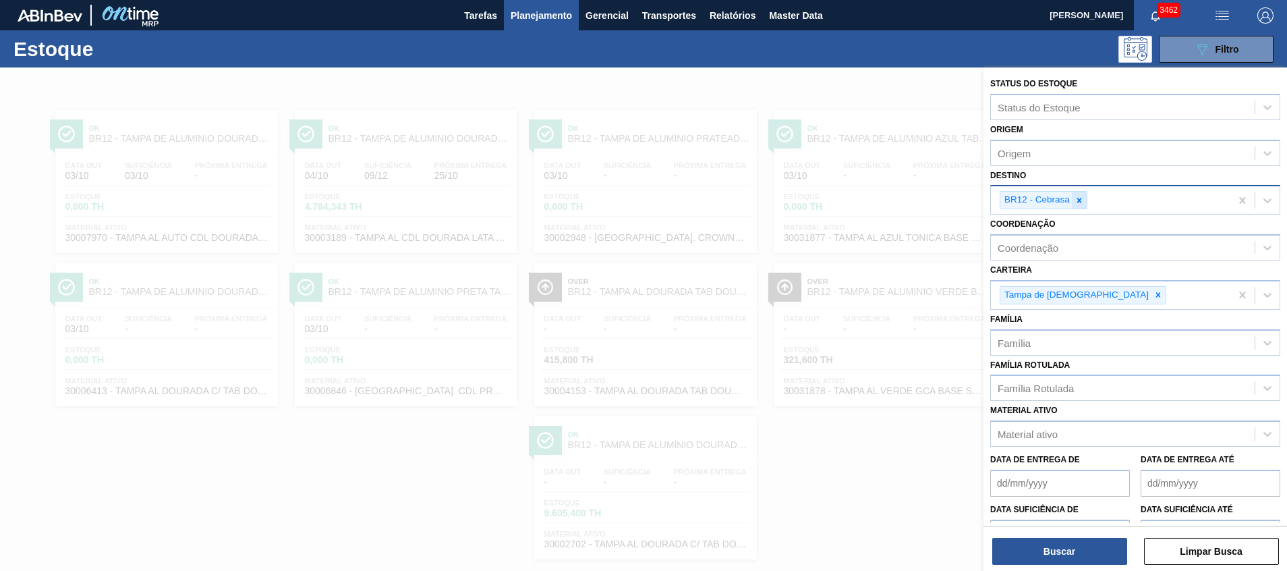
click at [1080, 200] on icon at bounding box center [1080, 200] width 5 height 5
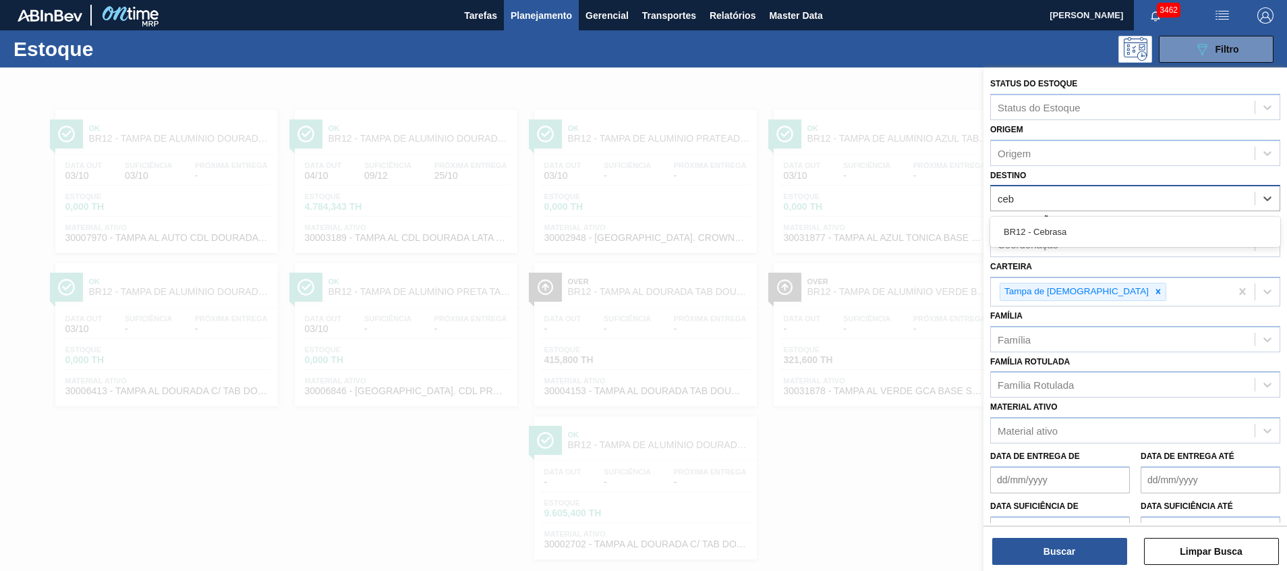
type input "cebr"
drag, startPoint x: 1065, startPoint y: 238, endPoint x: 1061, endPoint y: 252, distance: 13.9
click at [1065, 238] on div "BR12 - Cebrasa" at bounding box center [1135, 231] width 290 height 25
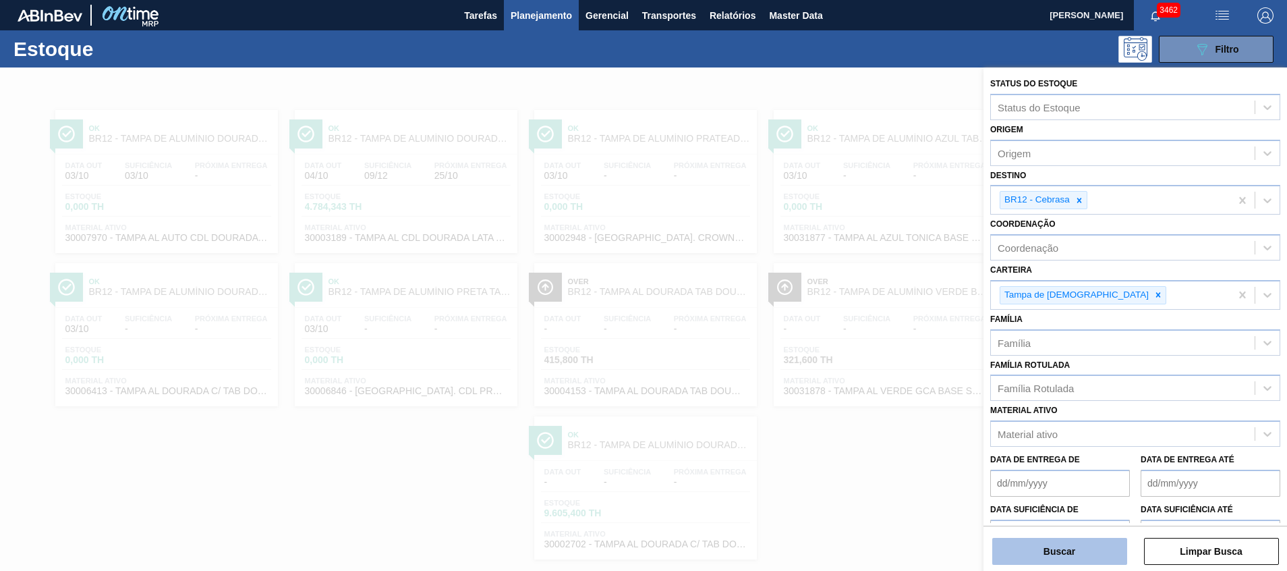
click at [1009, 540] on button "Buscar" at bounding box center [1060, 551] width 135 height 27
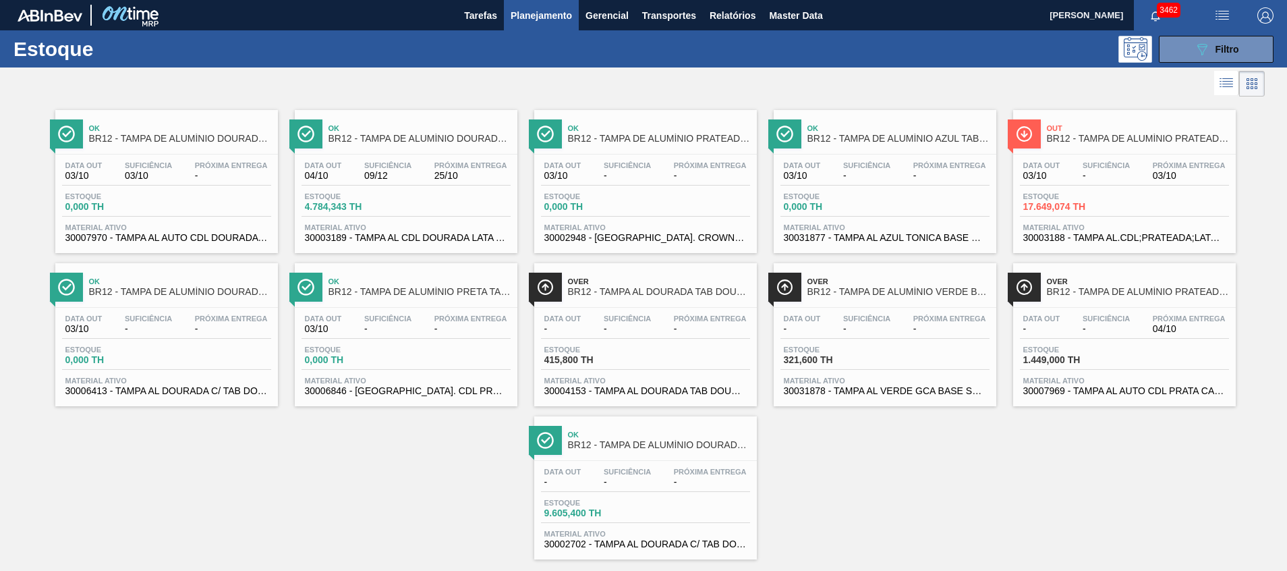
click at [1110, 211] on span "17.649,074 TH" at bounding box center [1071, 207] width 94 height 10
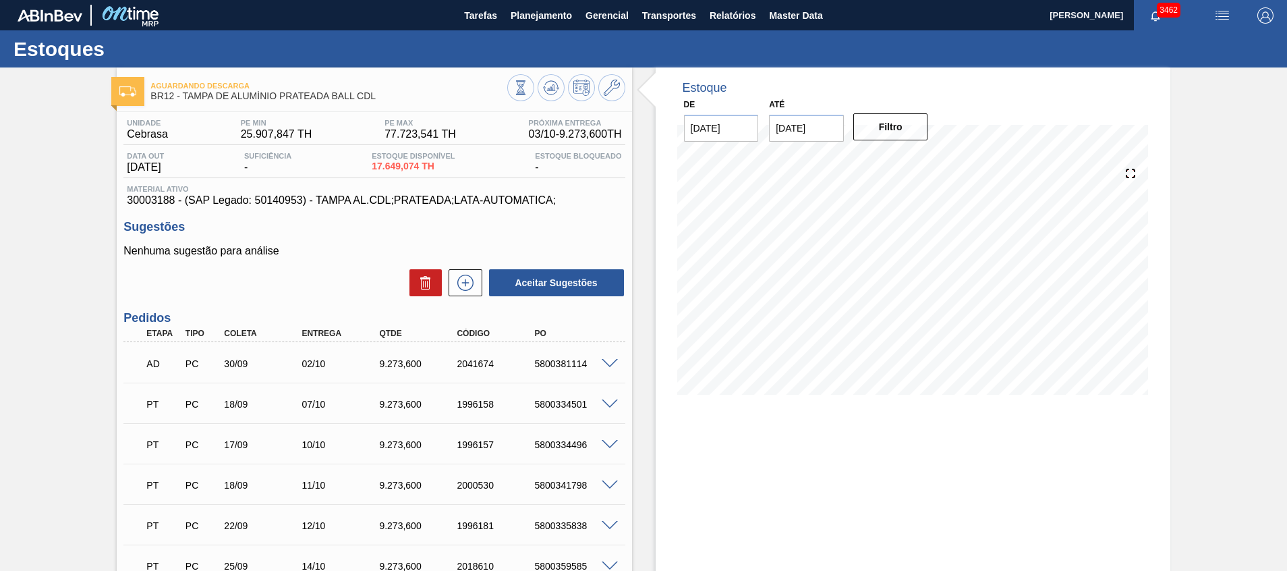
click at [536, 90] on div at bounding box center [566, 89] width 118 height 30
click at [549, 92] on icon at bounding box center [551, 88] width 16 height 16
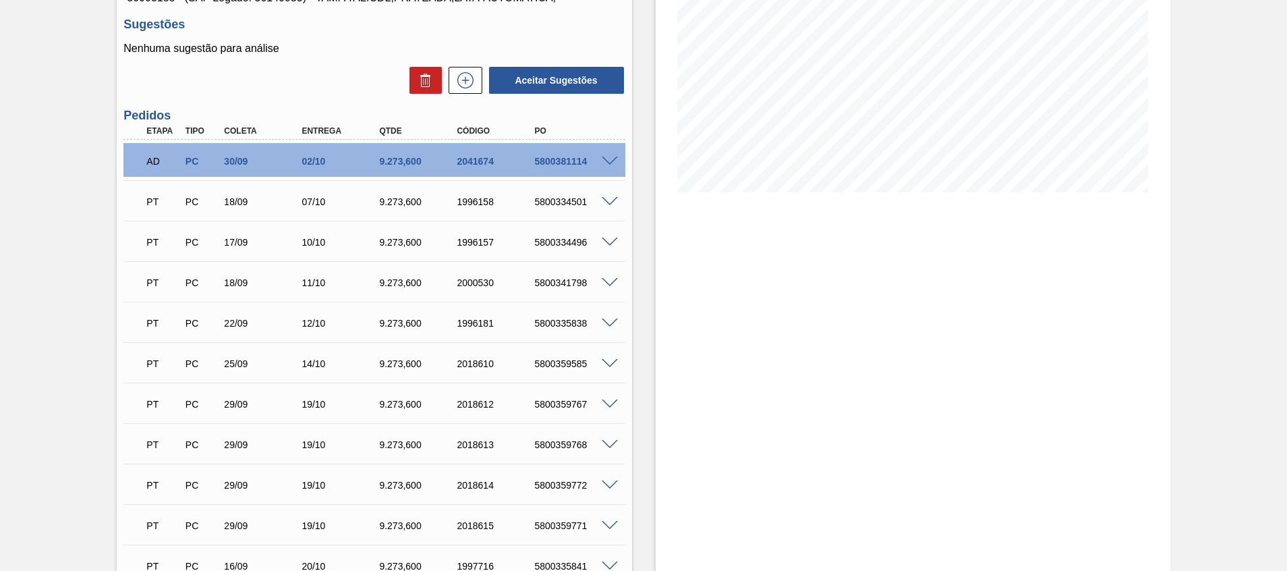
scroll to position [304, 0]
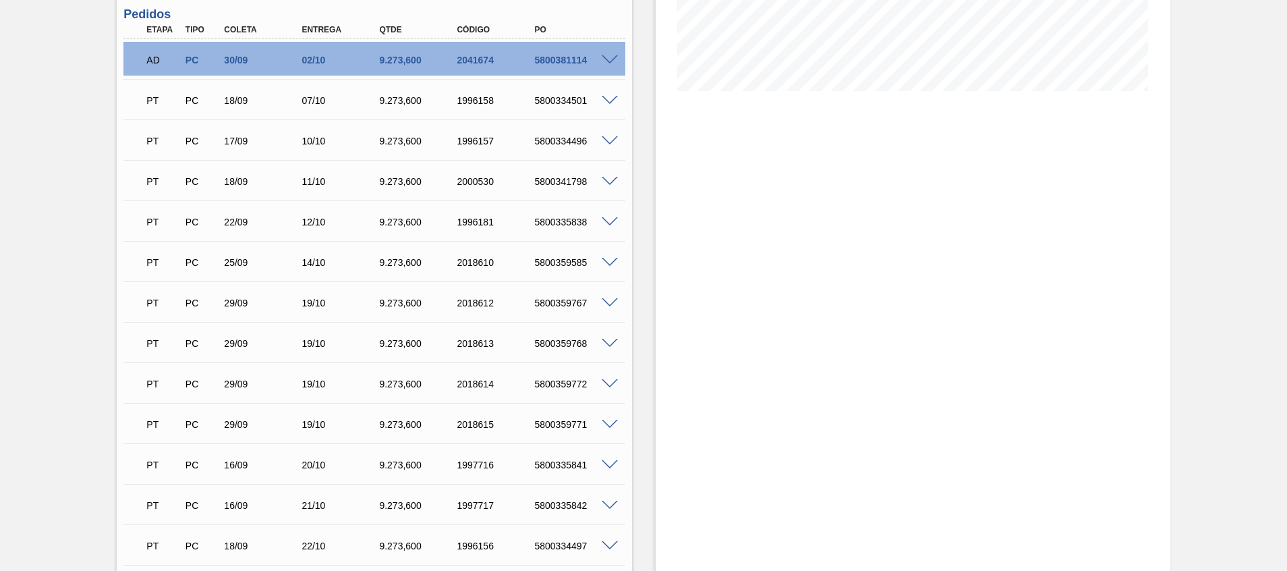
click at [611, 381] on span at bounding box center [610, 384] width 16 height 10
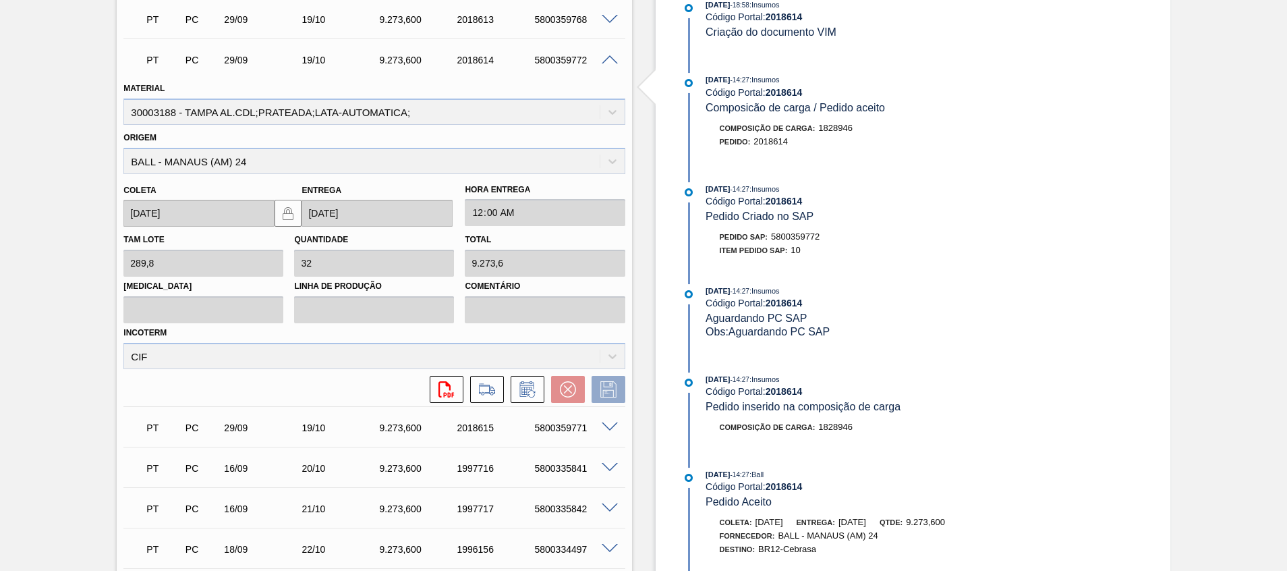
scroll to position [607, 0]
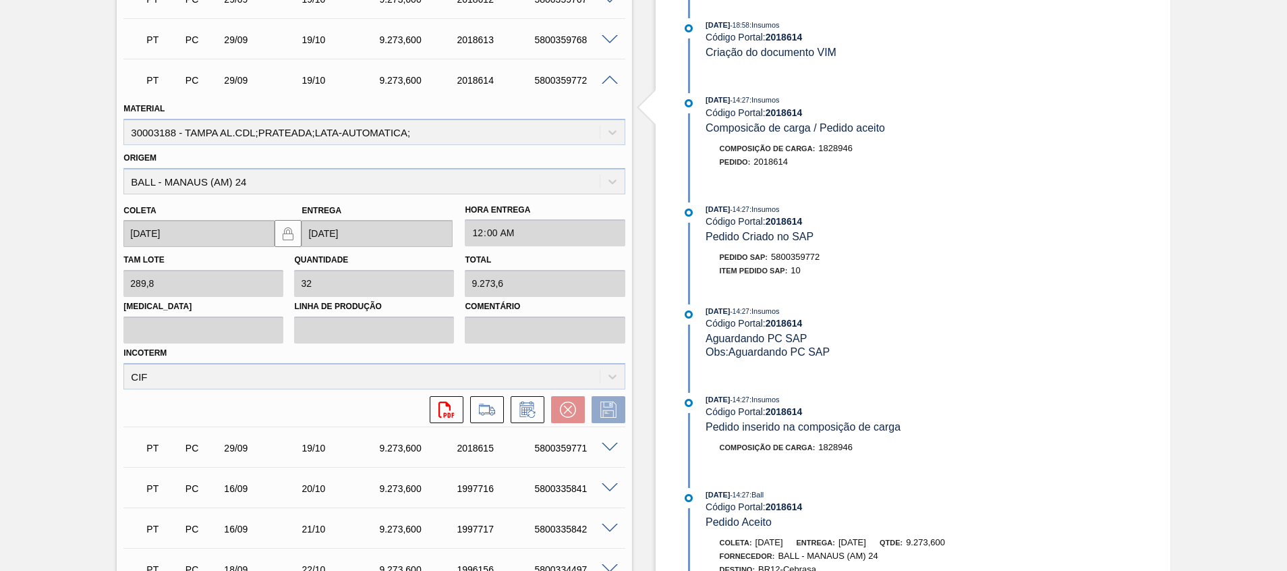
click at [603, 76] on span at bounding box center [610, 81] width 16 height 10
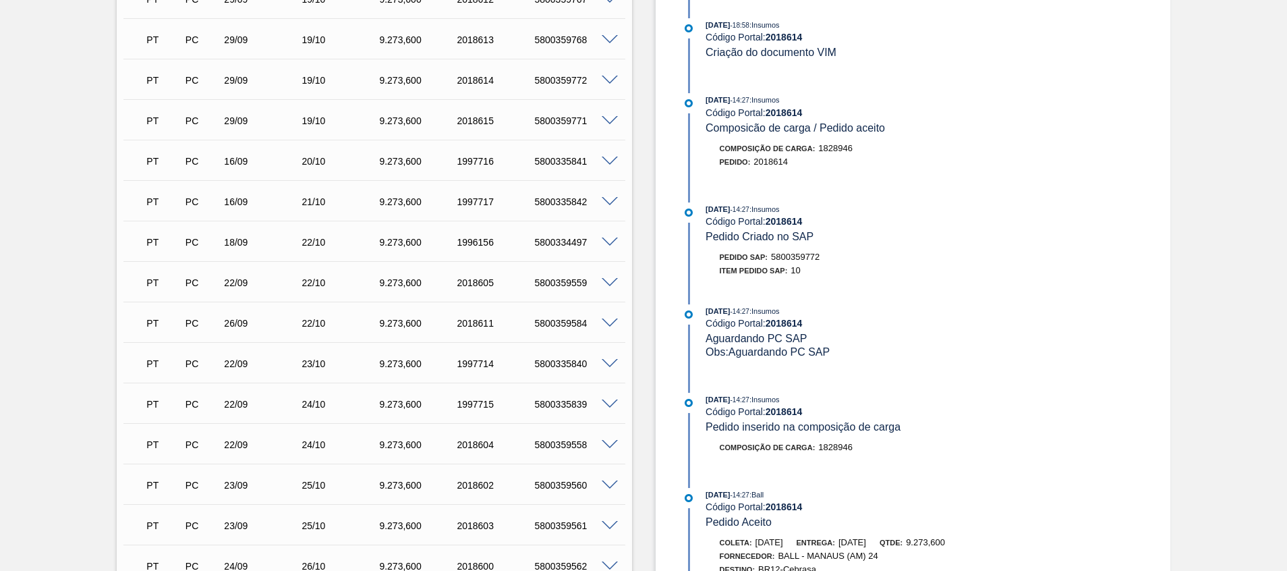
click at [615, 80] on span at bounding box center [610, 81] width 16 height 10
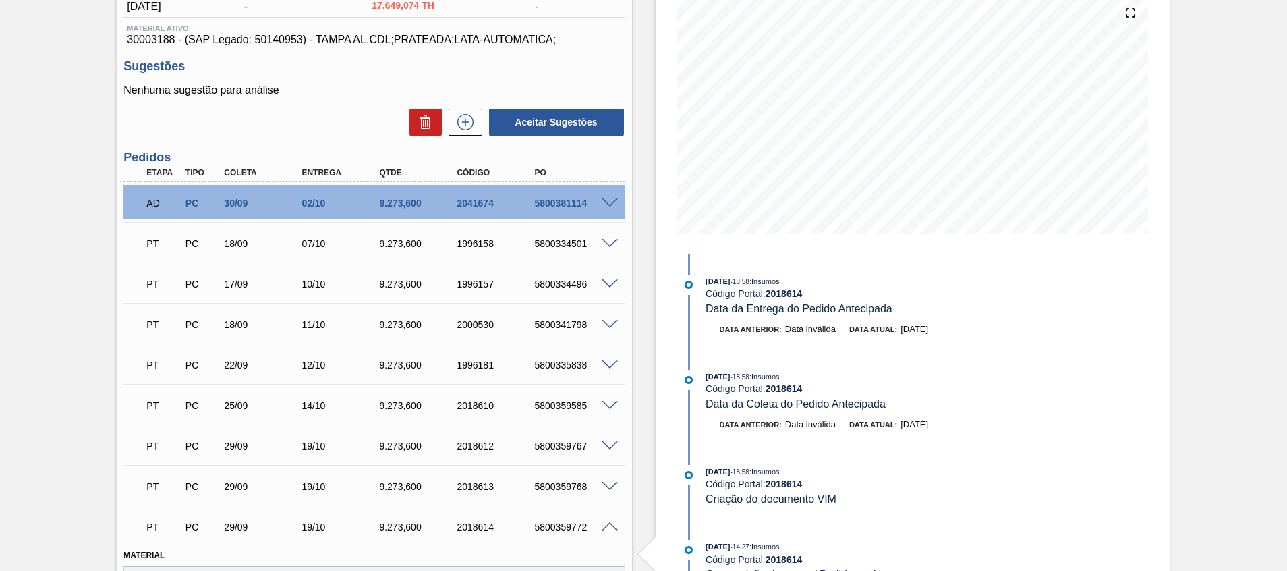
scroll to position [304, 0]
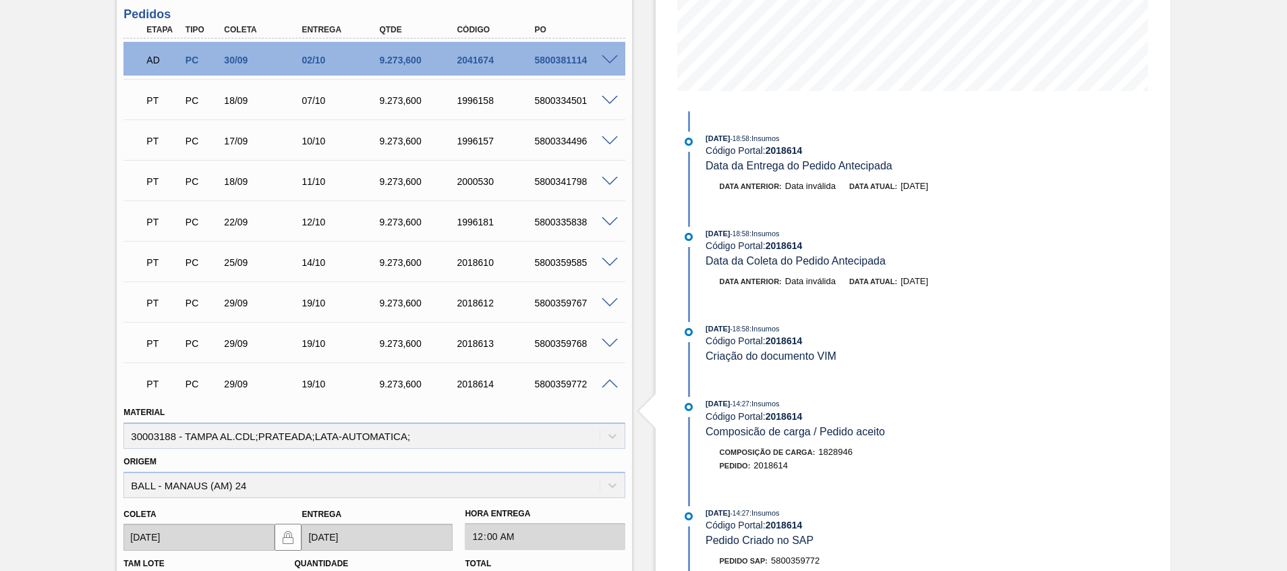
click at [609, 381] on span at bounding box center [610, 384] width 16 height 10
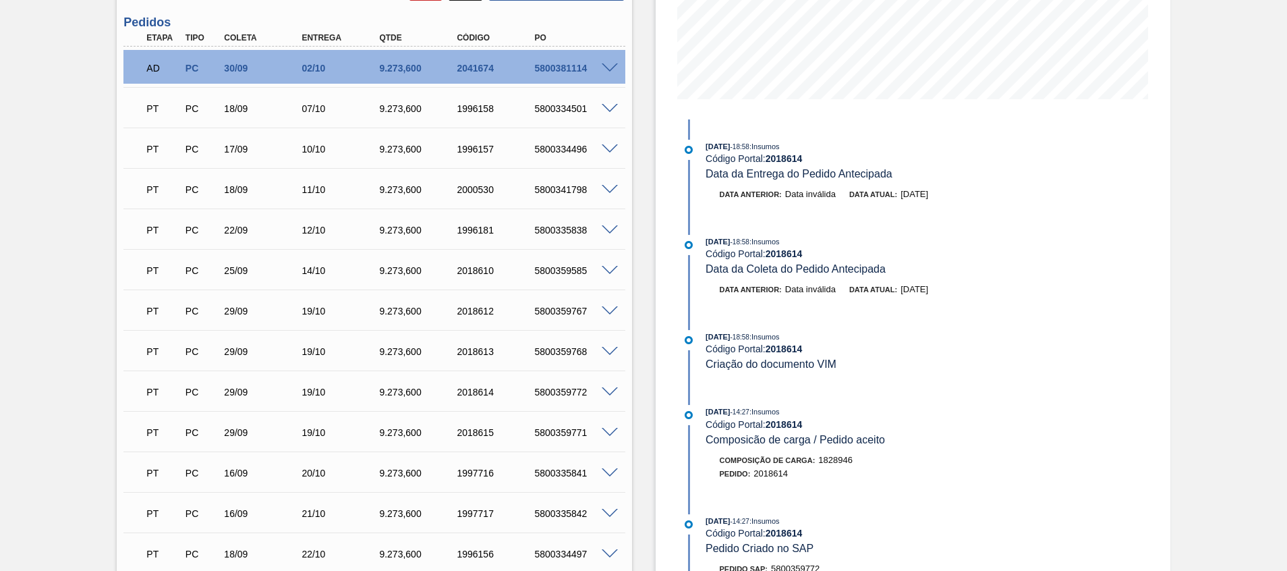
scroll to position [202, 0]
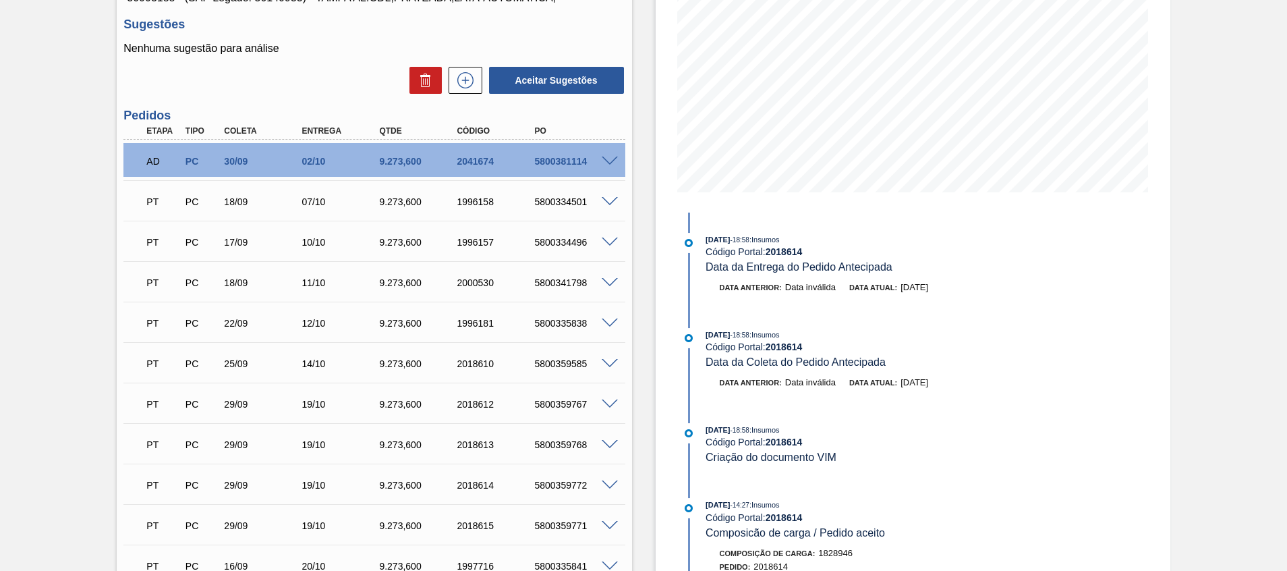
click at [569, 197] on div "5800334501" at bounding box center [574, 201] width 87 height 11
copy div "5800334501"
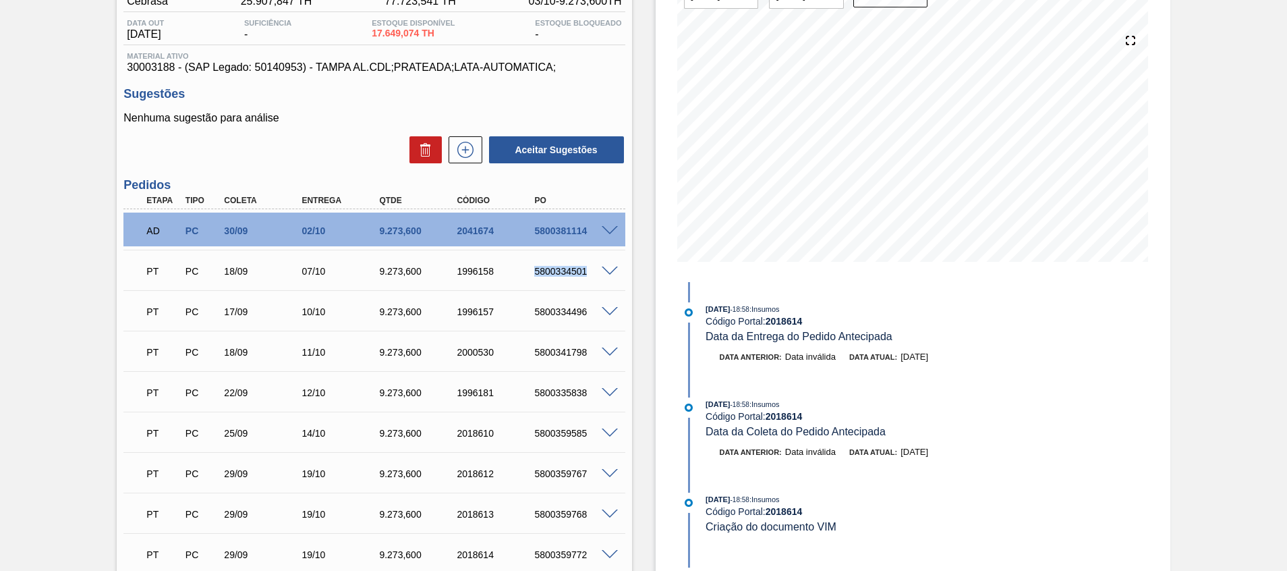
scroll to position [101, 0]
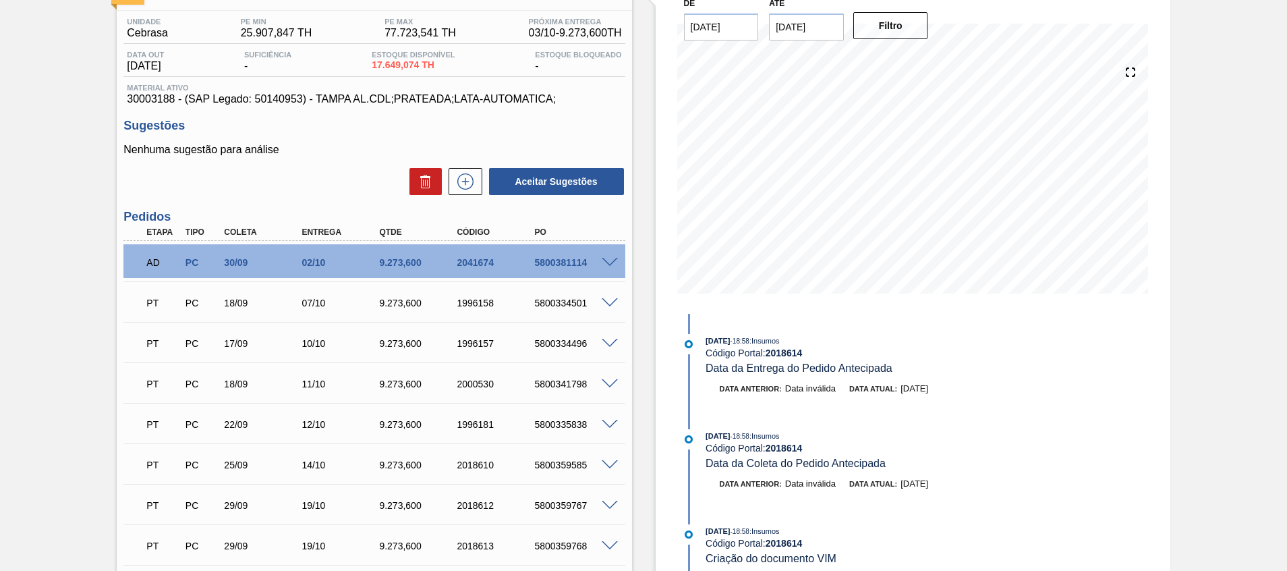
click at [615, 300] on span at bounding box center [610, 303] width 16 height 10
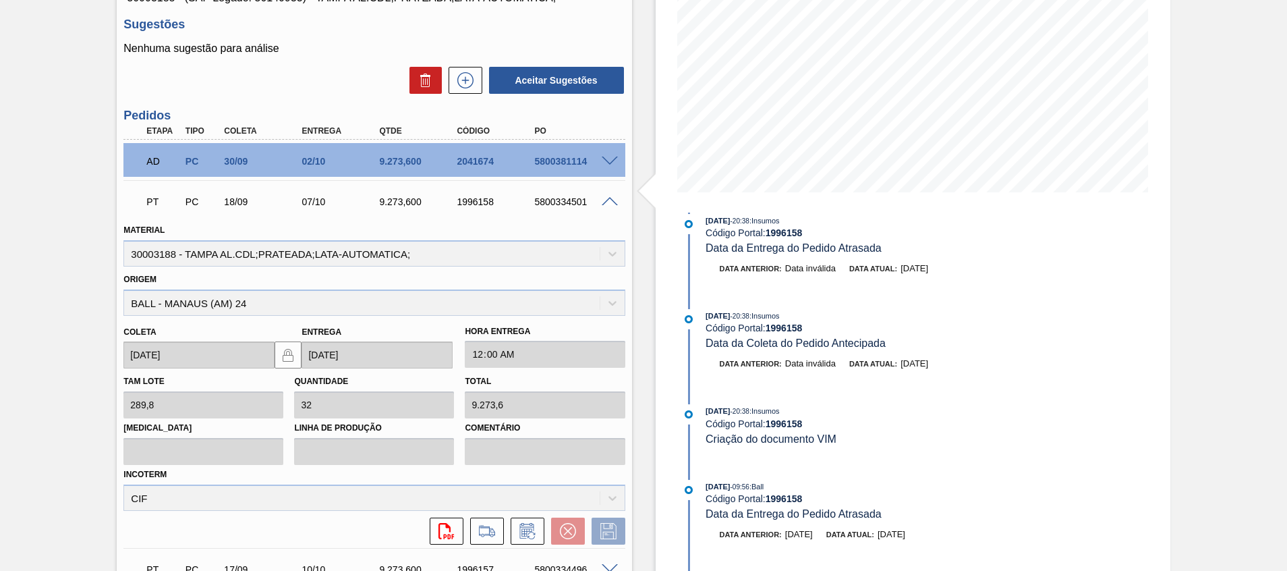
scroll to position [186, 0]
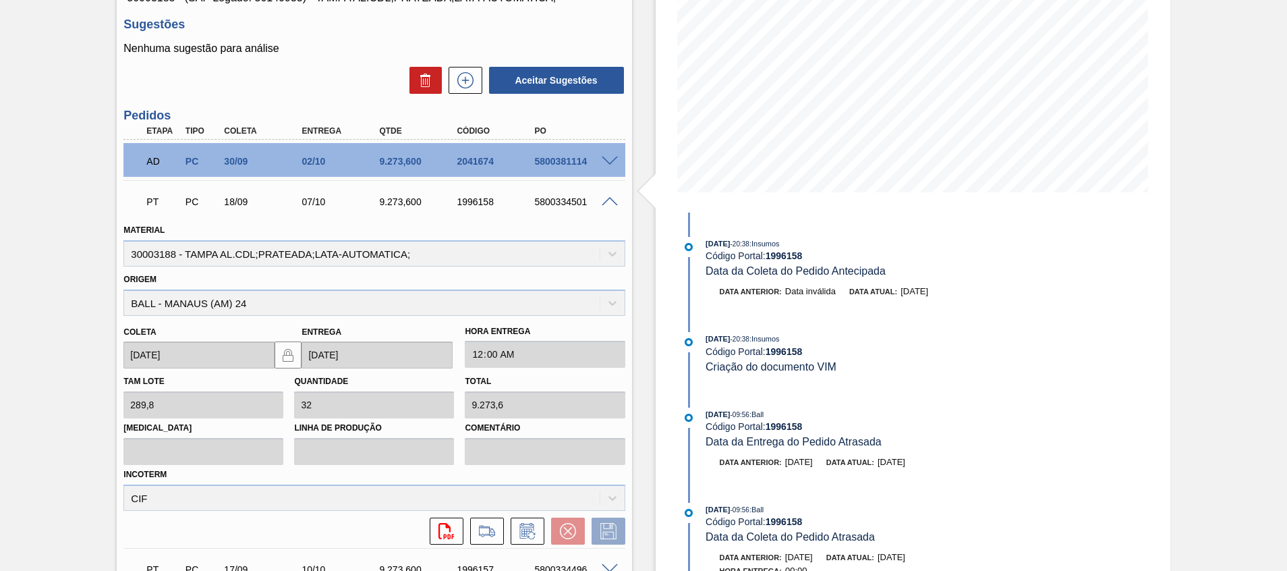
click at [611, 201] on span at bounding box center [610, 202] width 16 height 10
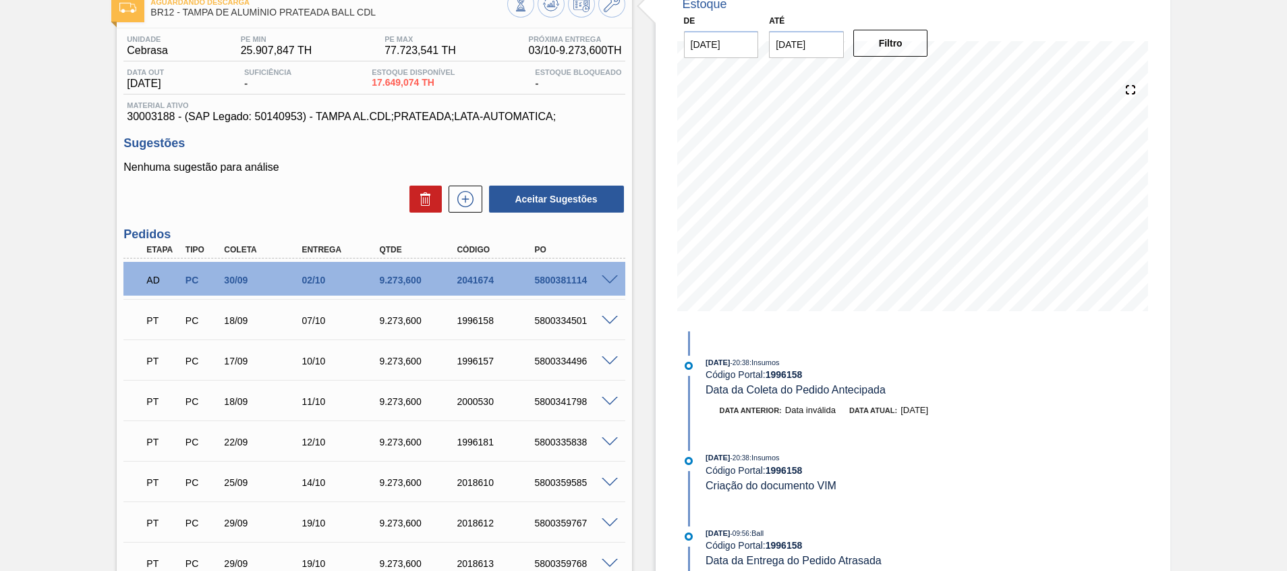
scroll to position [0, 0]
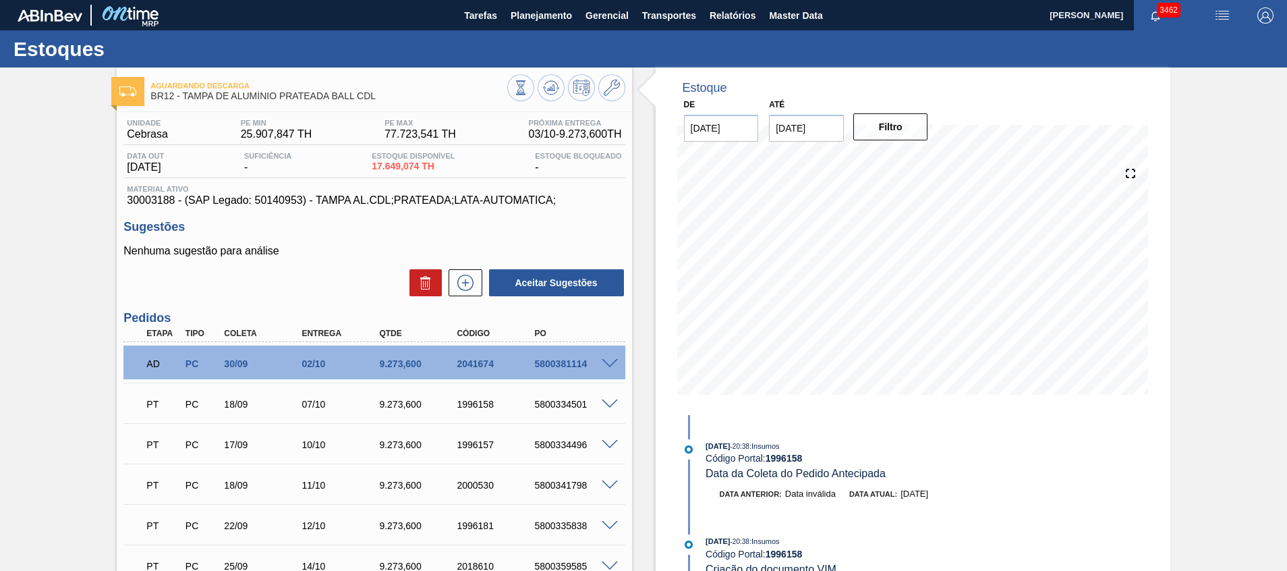
click at [546, 402] on div "5800334501" at bounding box center [574, 404] width 87 height 11
click at [527, 17] on span "Planejamento" at bounding box center [541, 15] width 61 height 16
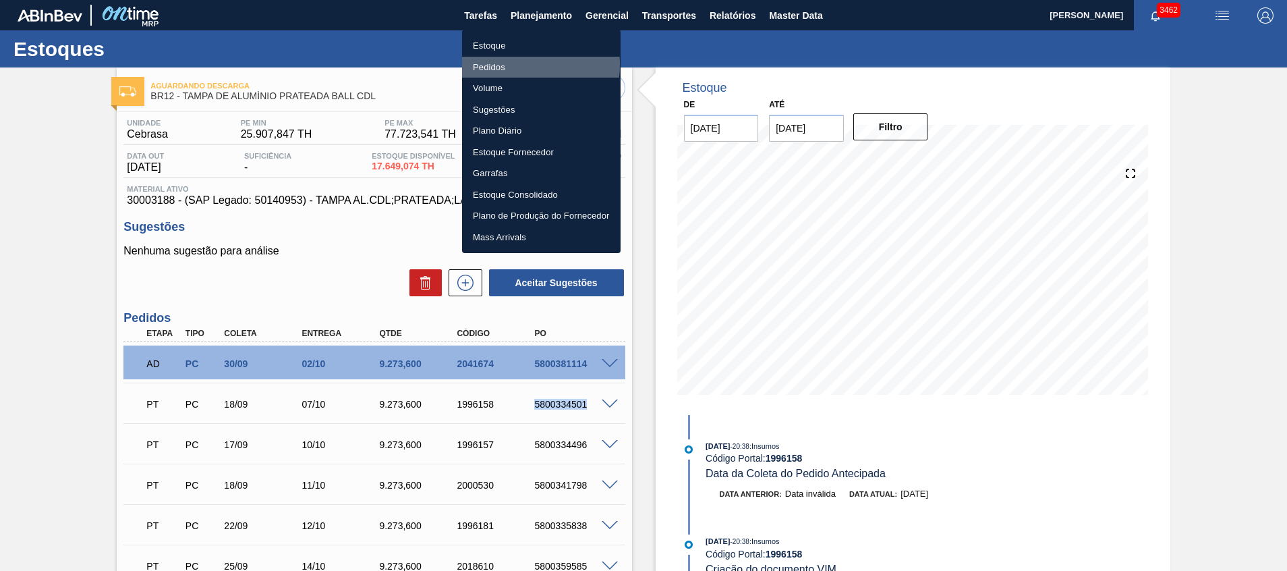
drag, startPoint x: 519, startPoint y: 64, endPoint x: 0, endPoint y: 531, distance: 698.0
click at [519, 64] on li "Pedidos" at bounding box center [541, 68] width 159 height 22
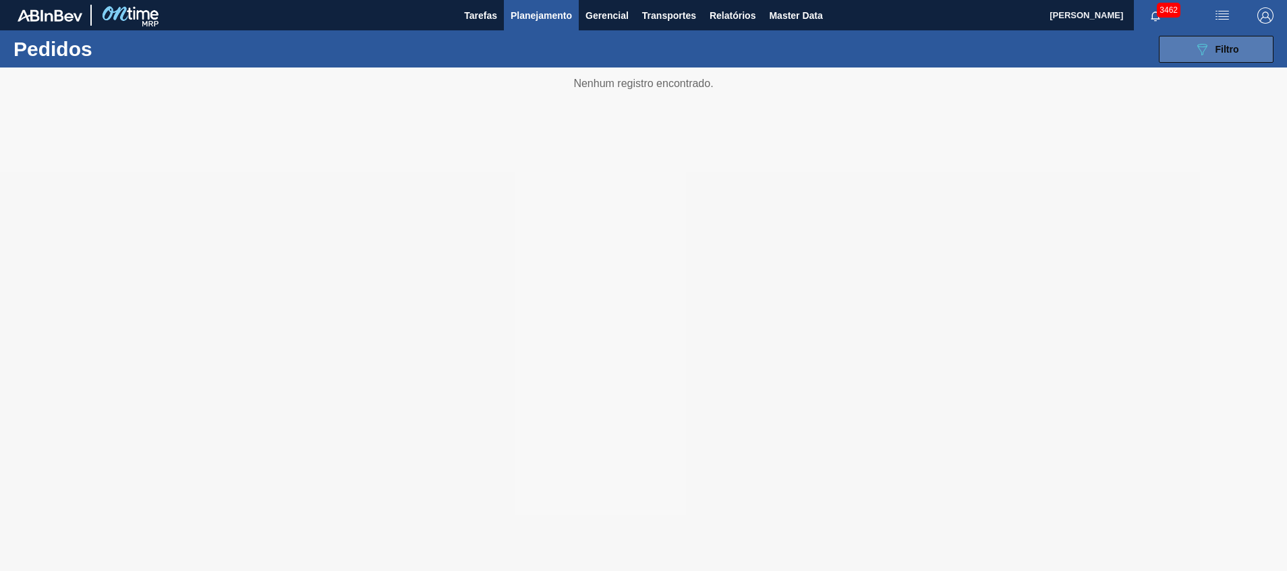
click at [1203, 60] on button "089F7B8B-B2A5-4AFE-B5C0-19BA573D28AC Filtro" at bounding box center [1216, 49] width 115 height 27
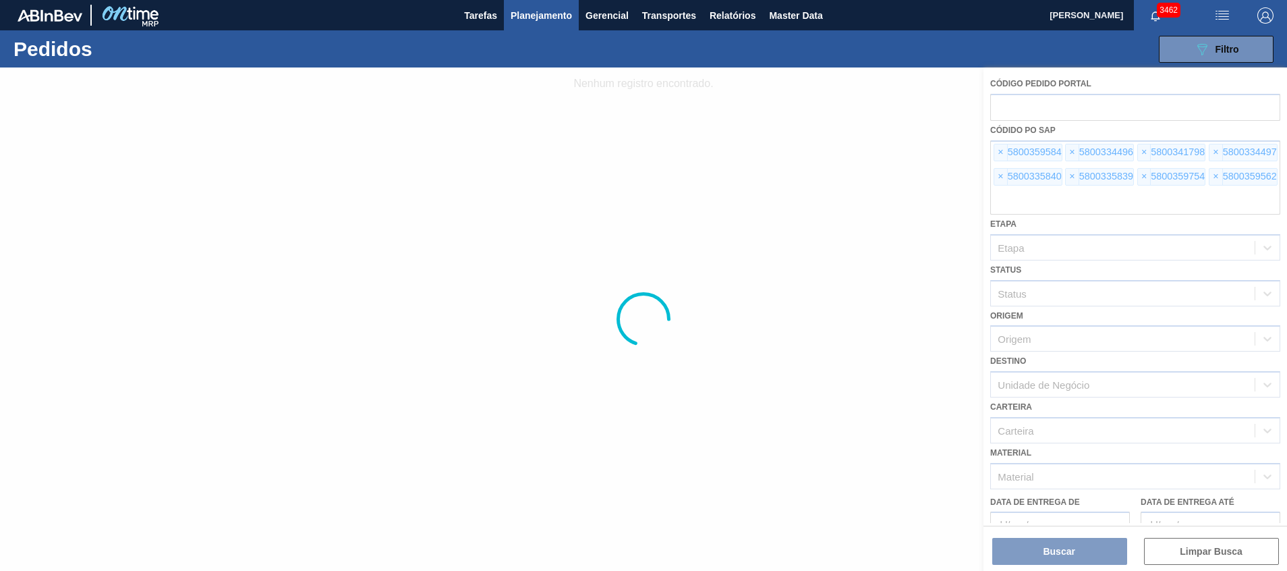
click at [1100, 204] on div at bounding box center [643, 318] width 1287 height 503
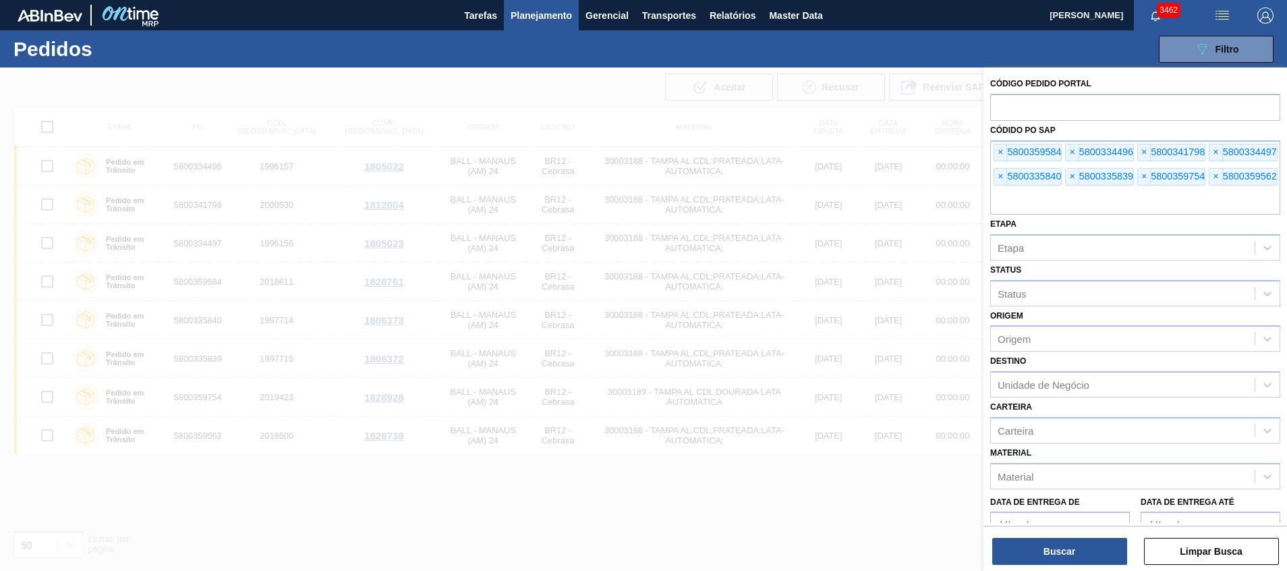
click at [1100, 204] on input "text" at bounding box center [1135, 202] width 290 height 26
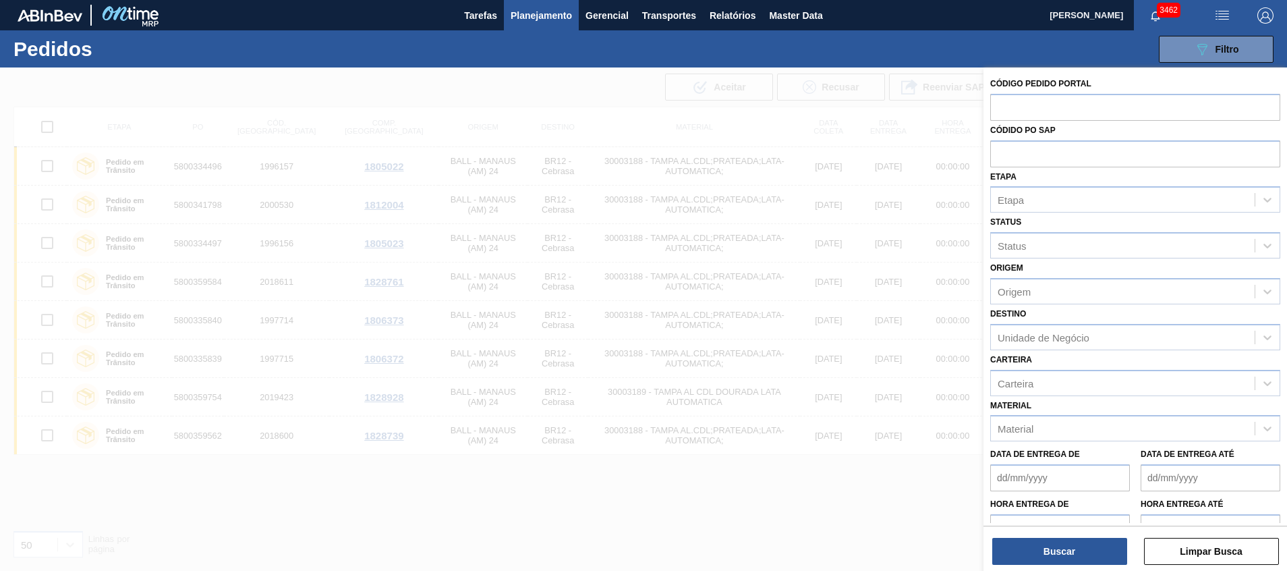
paste input "text"
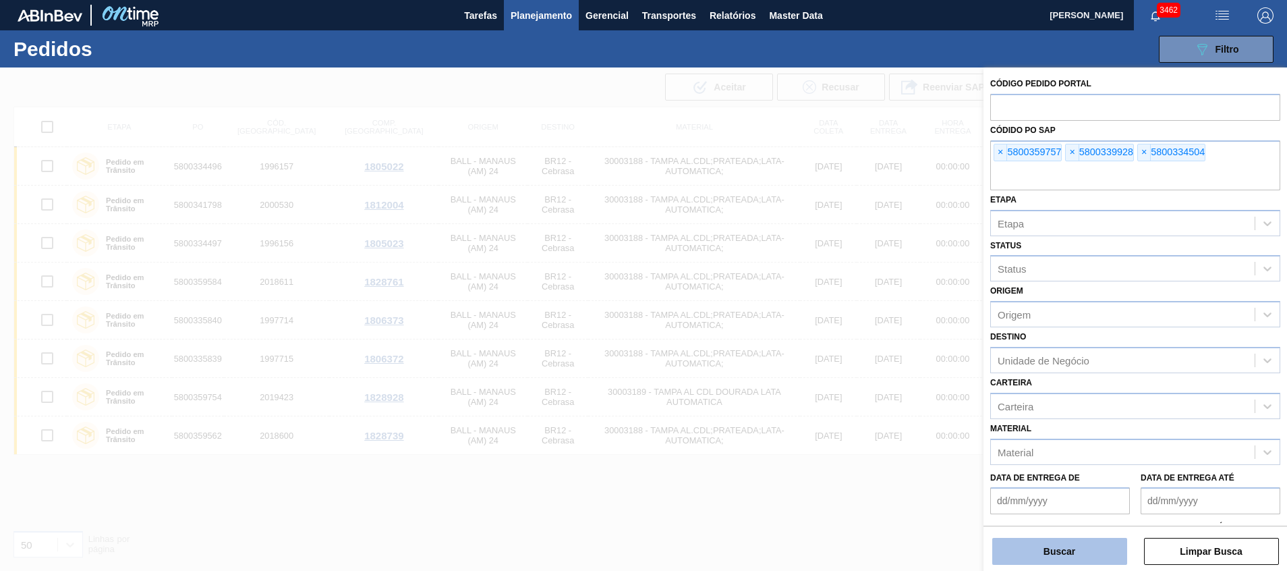
click at [1046, 549] on button "Buscar" at bounding box center [1060, 551] width 135 height 27
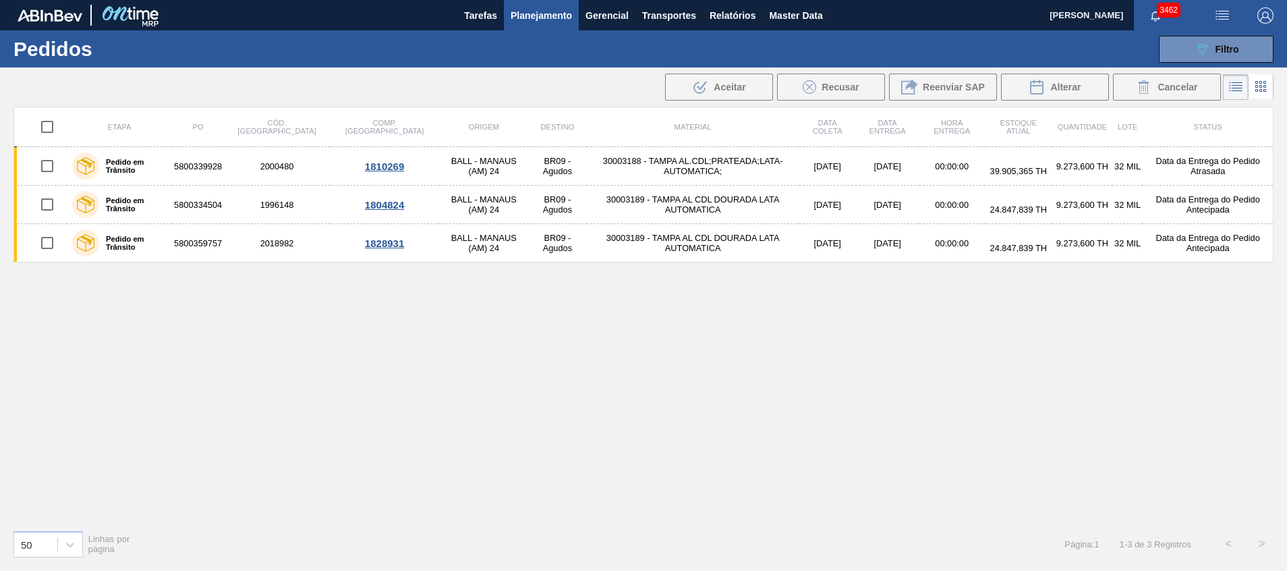
click at [46, 125] on input "checkbox" at bounding box center [47, 127] width 28 height 28
checkbox input "true"
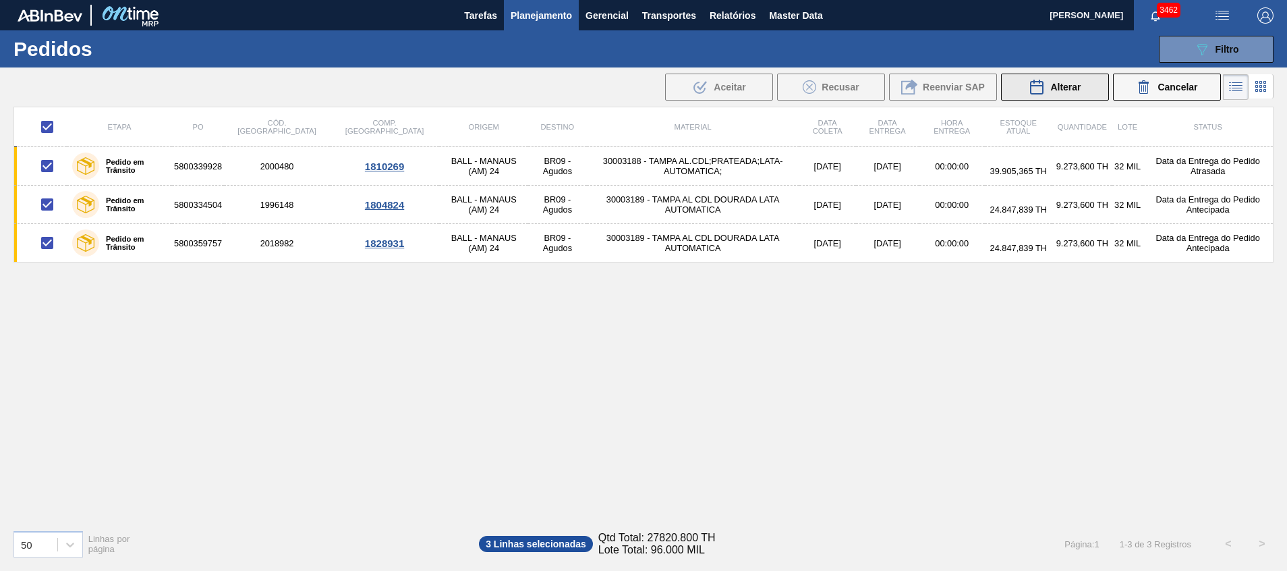
click at [1061, 91] on span "Alterar" at bounding box center [1066, 87] width 30 height 11
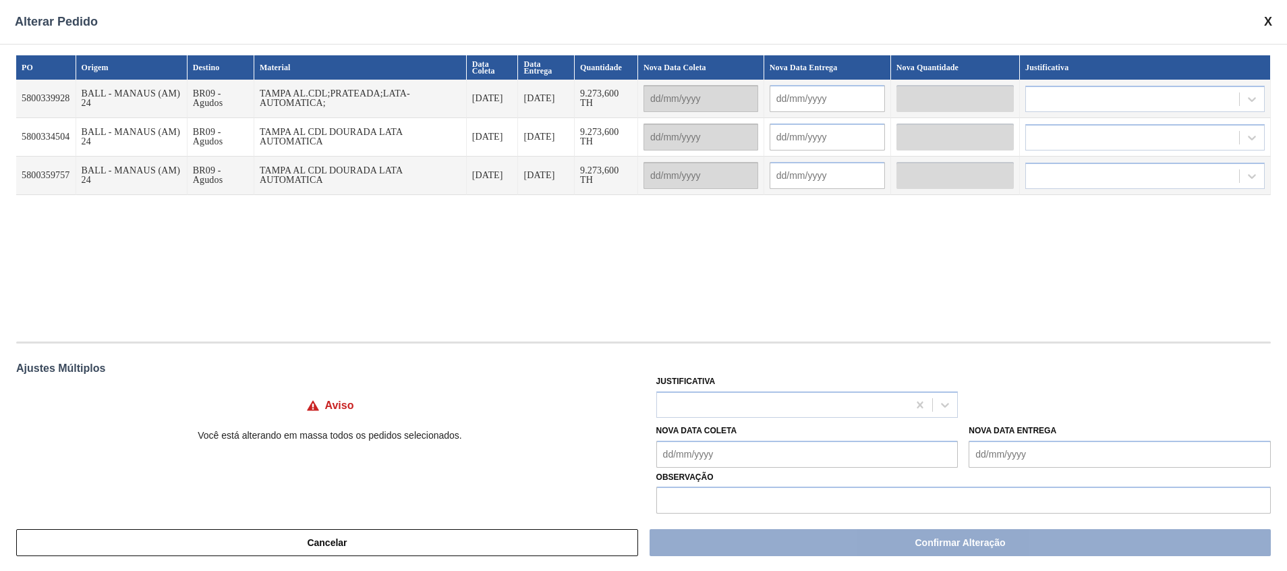
click at [833, 182] on input "text" at bounding box center [827, 175] width 115 height 27
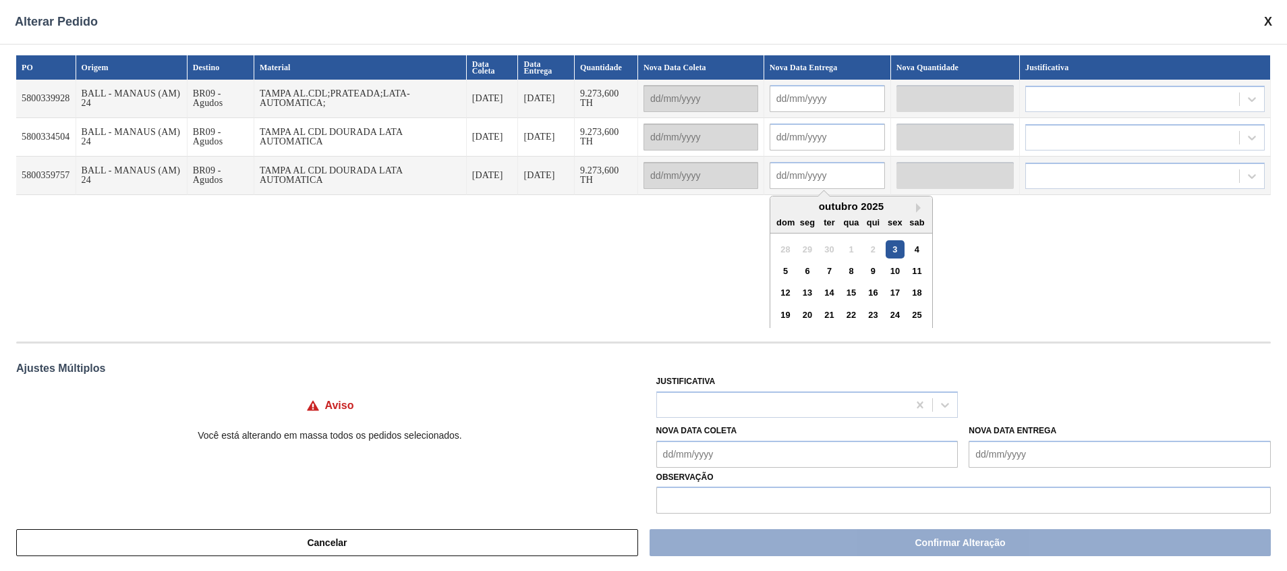
paste input "16/10/2025"
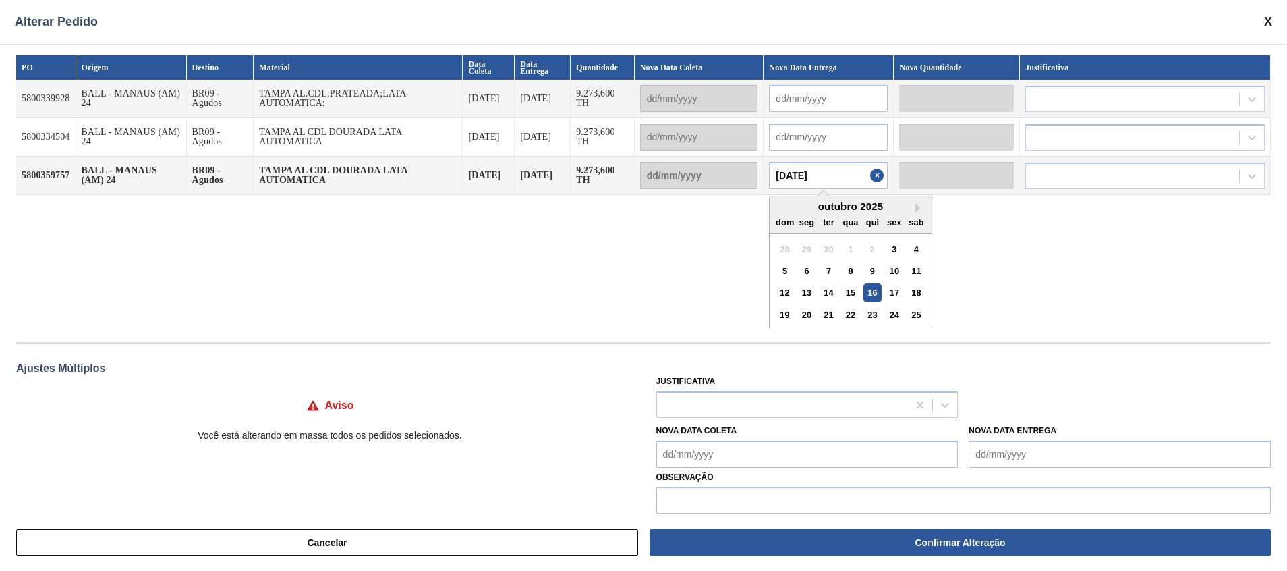
type input "16/10/2025"
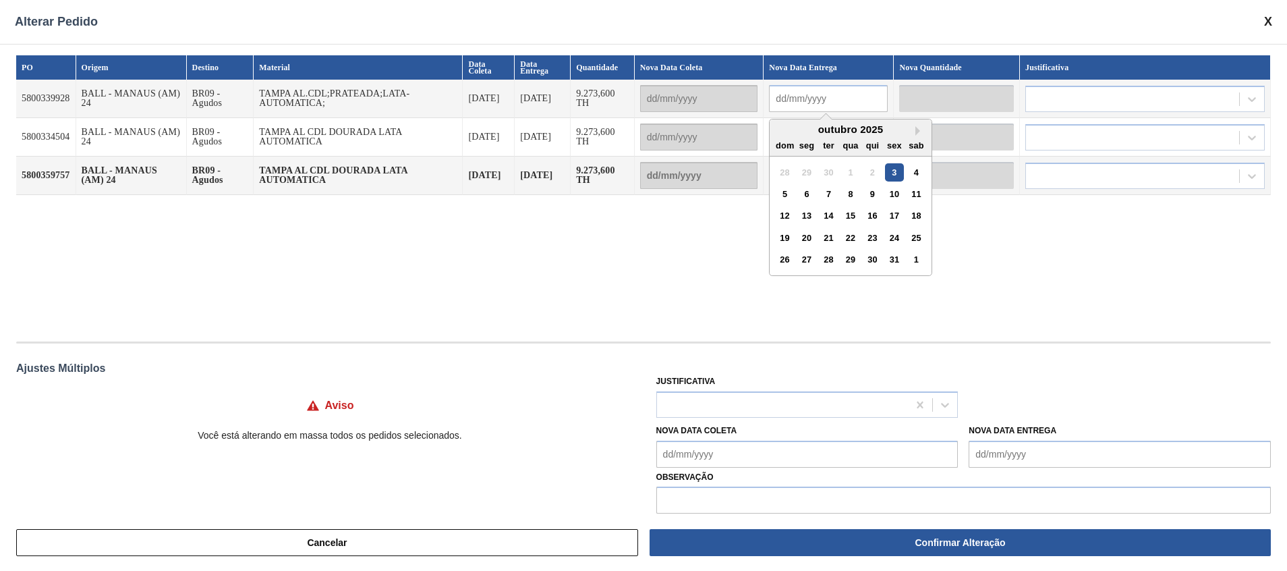
click at [802, 105] on input "text" at bounding box center [828, 98] width 119 height 27
paste input "10/10/2025"
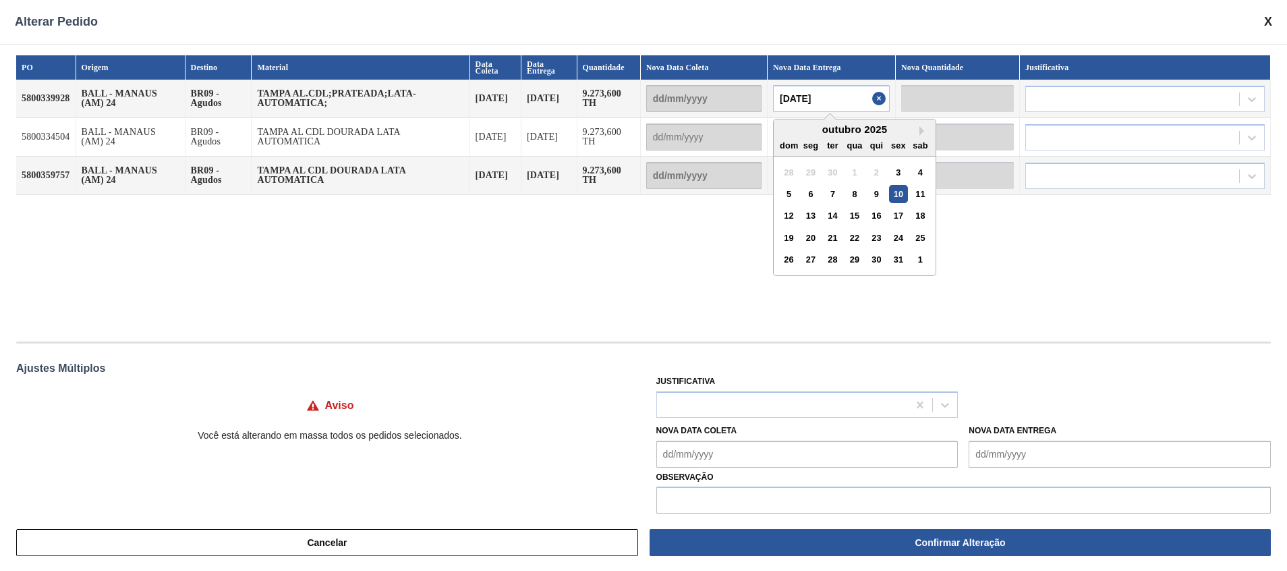
type input "10/10/2025"
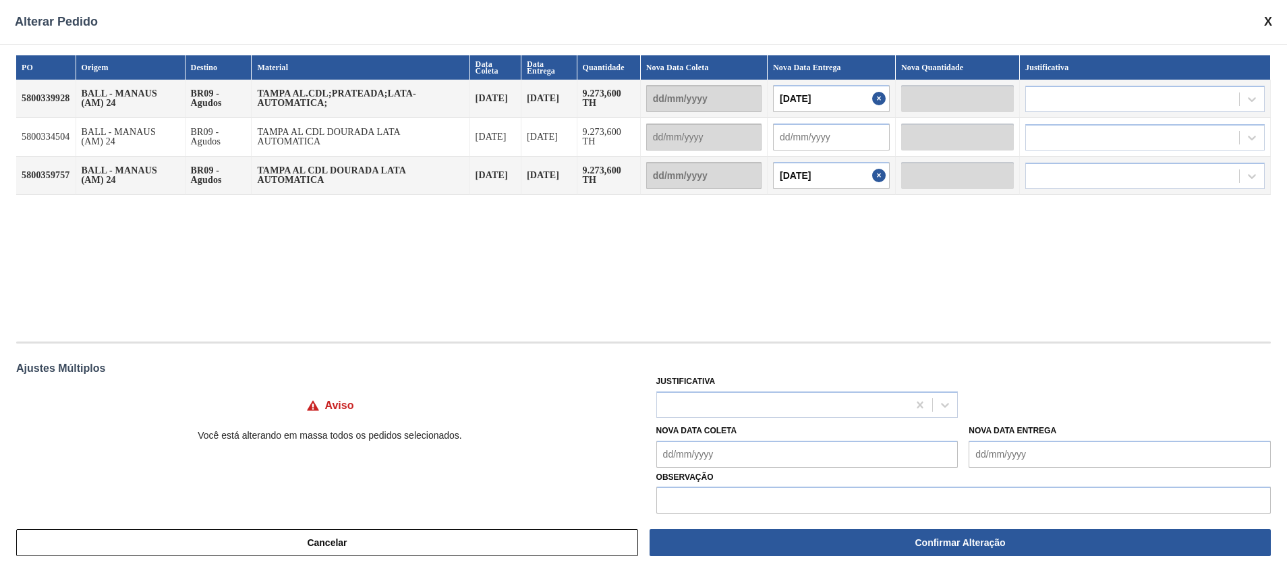
click at [995, 240] on div "PO Origem Destino Material Data Coleta Data Entrega Quantidade Nova Data Coleta…" at bounding box center [643, 191] width 1255 height 273
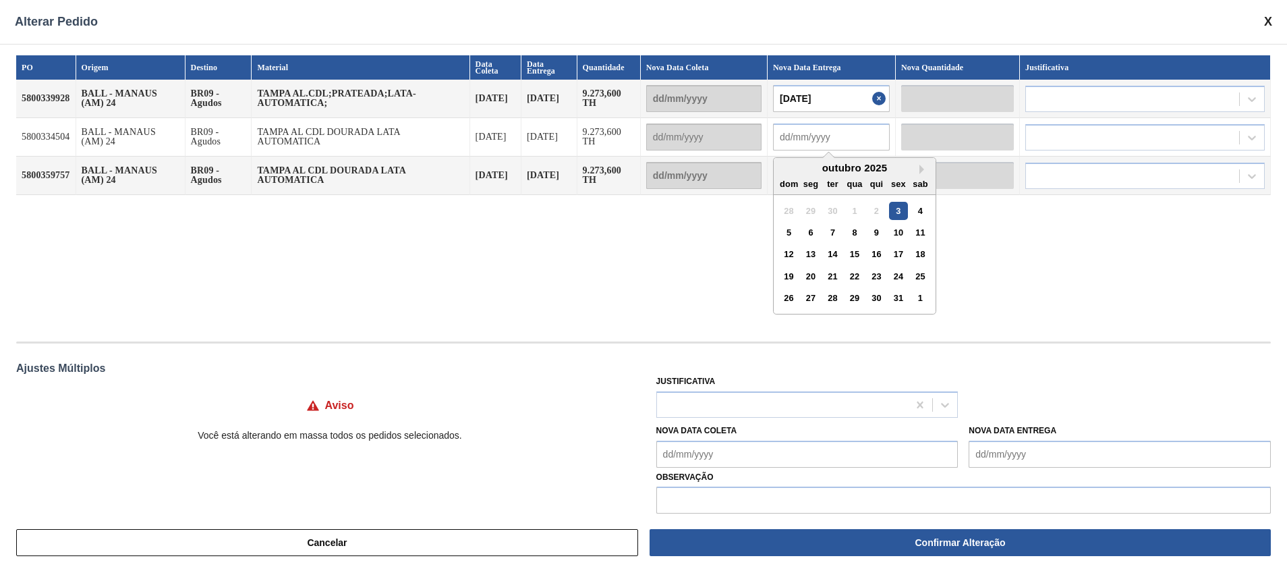
click at [832, 146] on input "text" at bounding box center [831, 136] width 117 height 27
paste input "22/10/2025"
type input "22/10/2025"
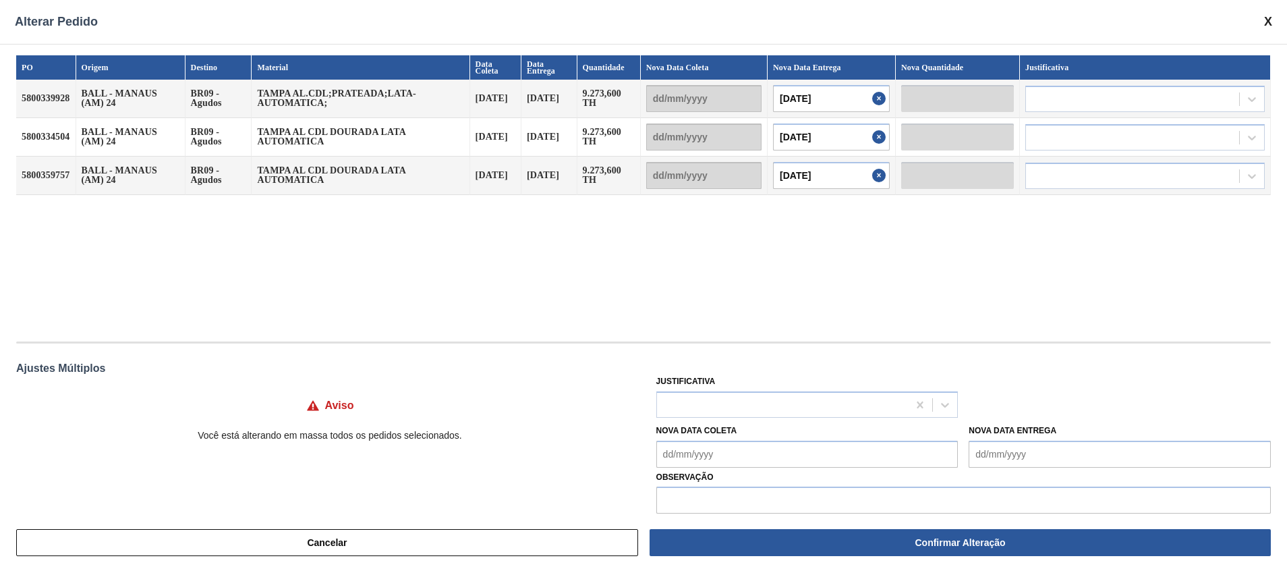
click at [978, 238] on div "PO Origem Destino Material Data Coleta Data Entrega Quantidade Nova Data Coleta…" at bounding box center [643, 191] width 1255 height 273
click at [1030, 101] on div at bounding box center [1132, 99] width 213 height 20
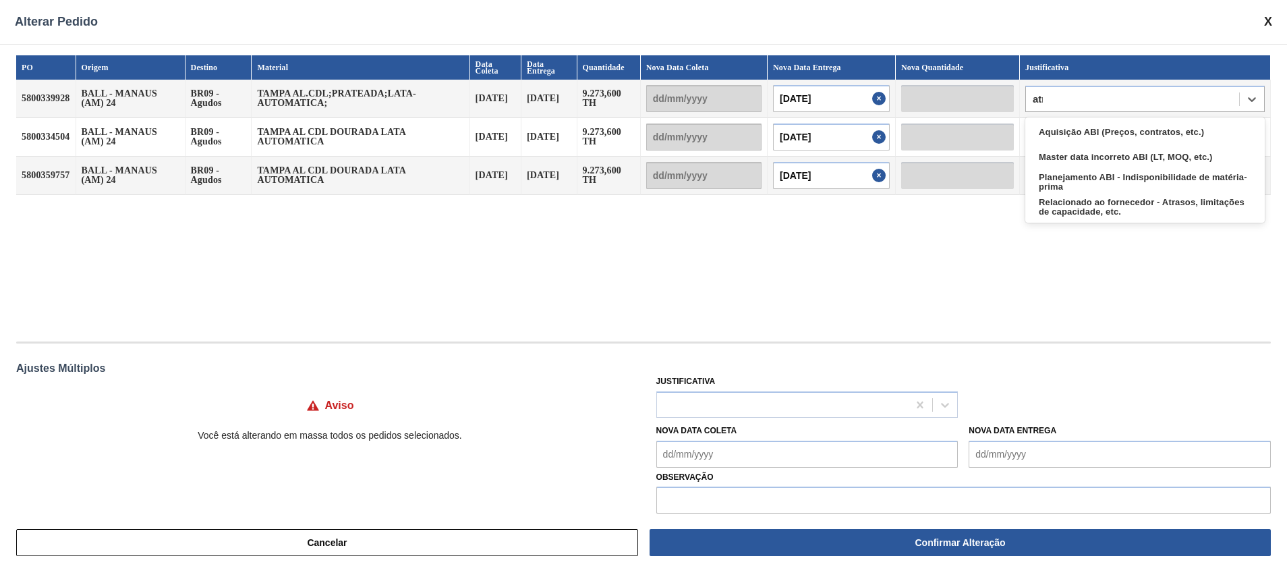
type input "atra"
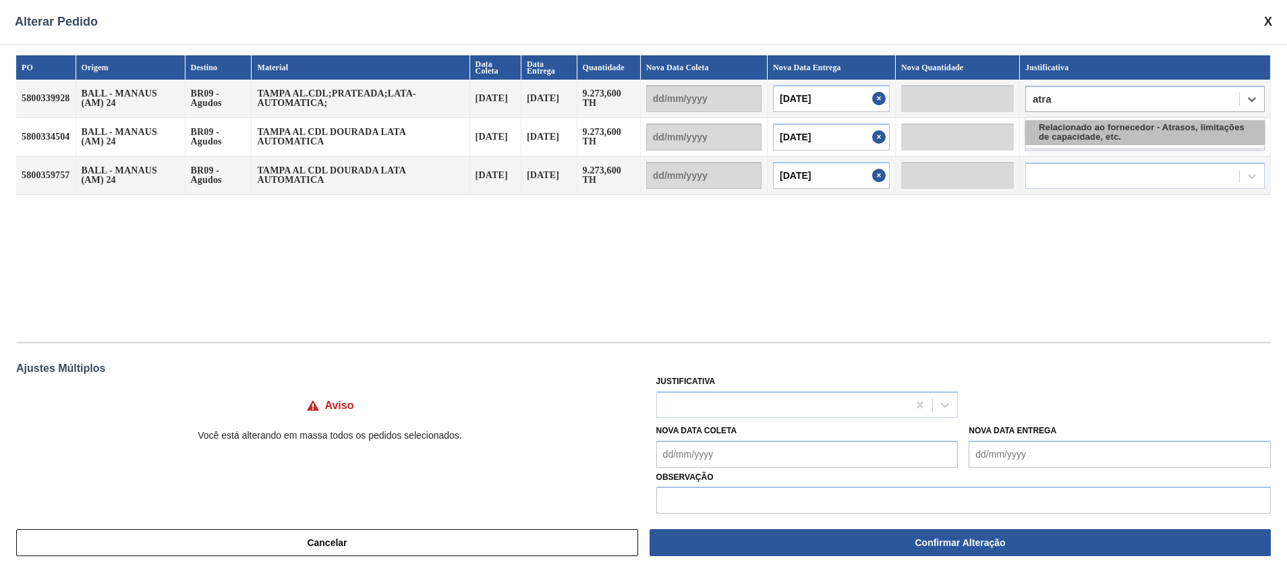
click at [1103, 121] on div "Relacionado ao fornecedor - Atrasos, limitações de capacidade, etc." at bounding box center [1146, 132] width 240 height 25
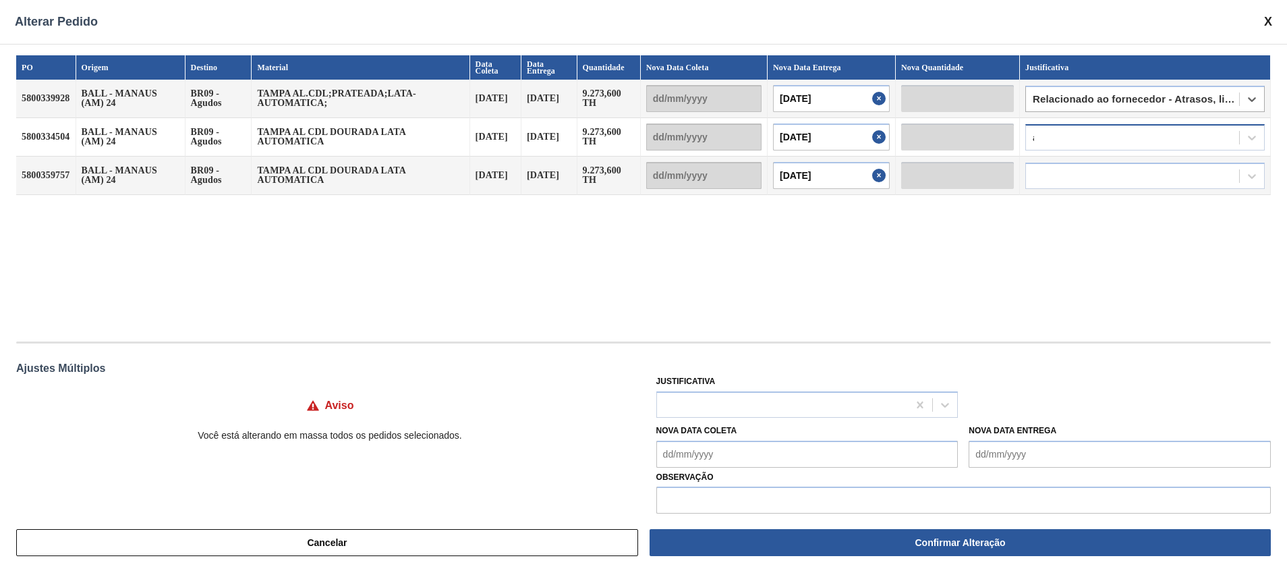
click at [1081, 138] on div "a" at bounding box center [1132, 138] width 213 height 20
type input "atra"
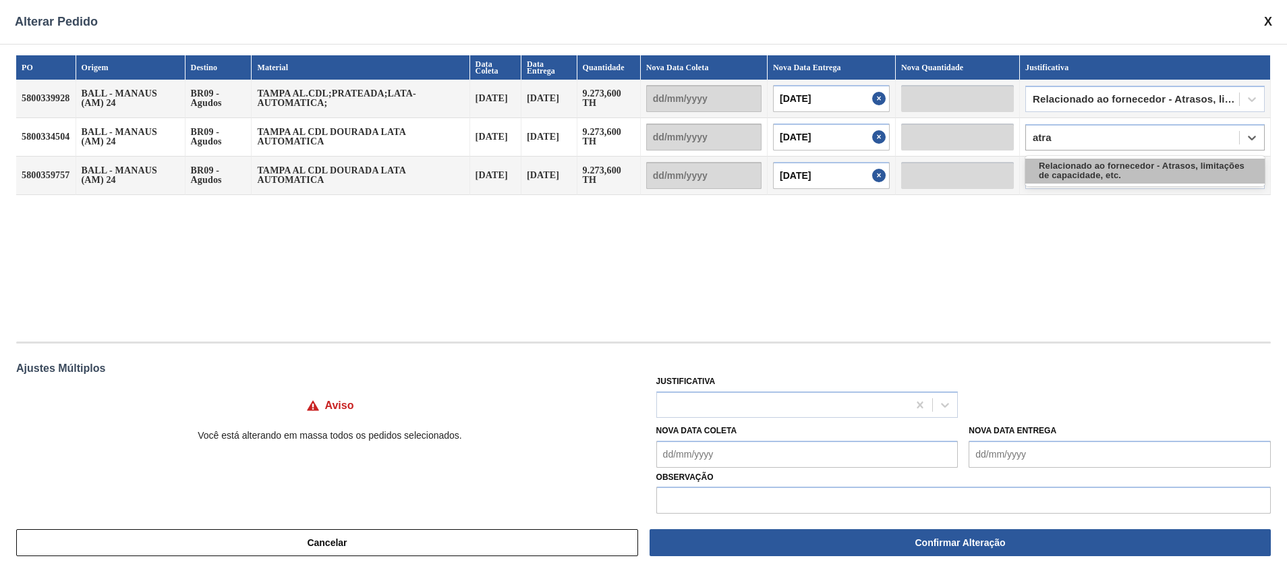
click at [1074, 167] on div "Relacionado ao fornecedor - Atrasos, limitações de capacidade, etc." at bounding box center [1146, 171] width 240 height 25
click at [1074, 167] on div at bounding box center [1132, 176] width 213 height 20
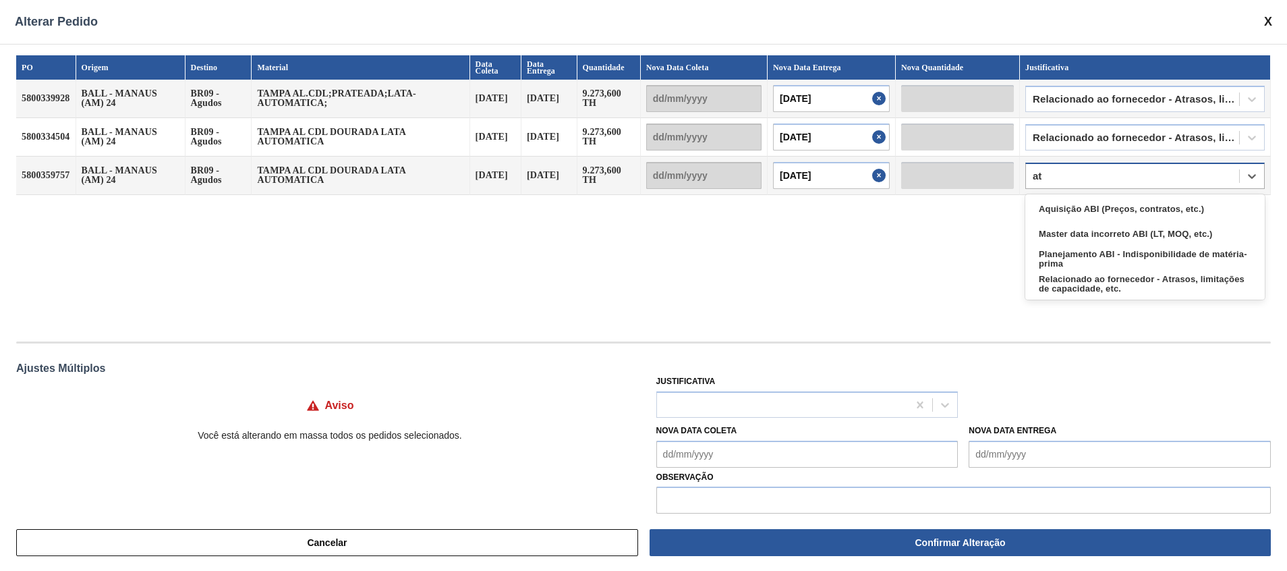
type input "atr"
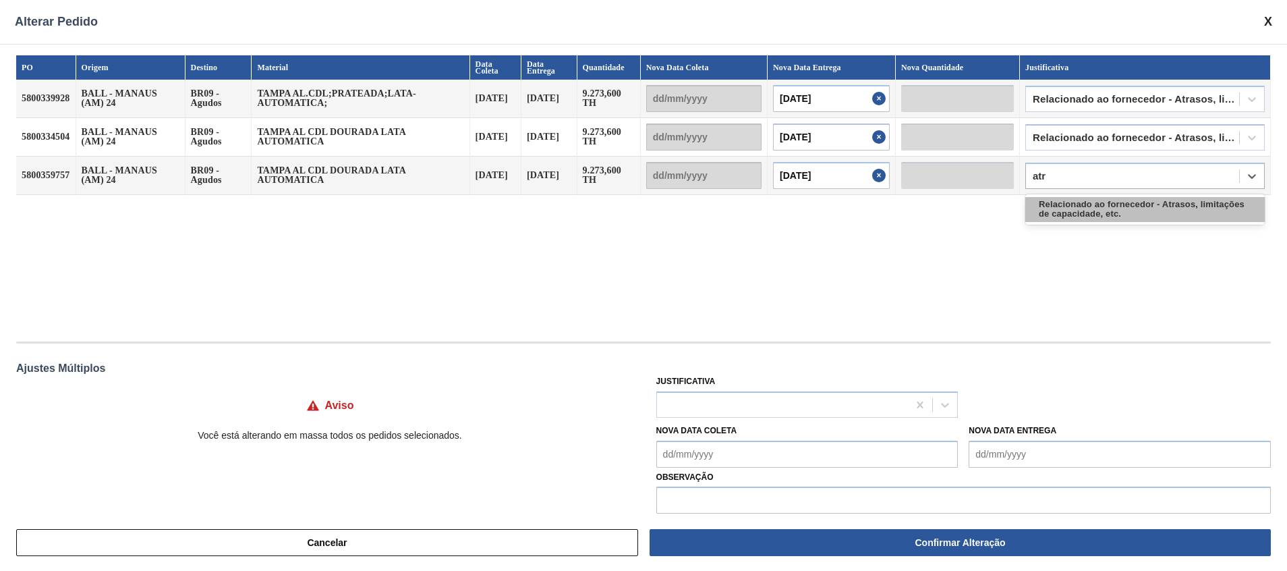
click at [1069, 208] on div "Relacionado ao fornecedor - Atrasos, limitações de capacidade, etc." at bounding box center [1146, 209] width 240 height 25
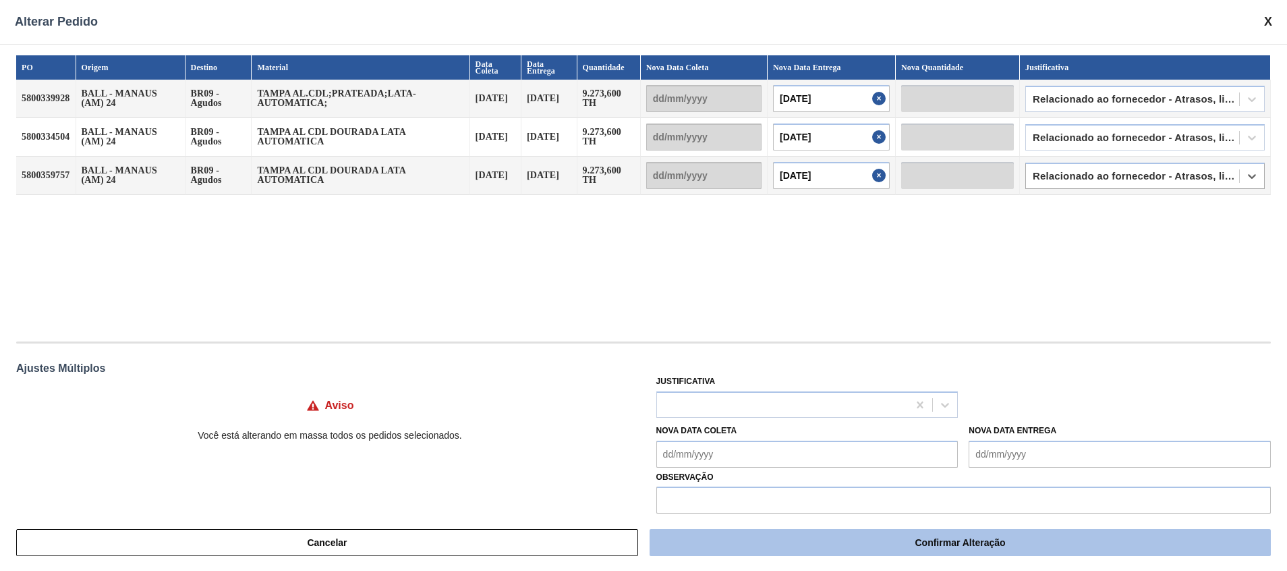
click at [914, 542] on button "Confirmar Alteração" at bounding box center [960, 542] width 621 height 27
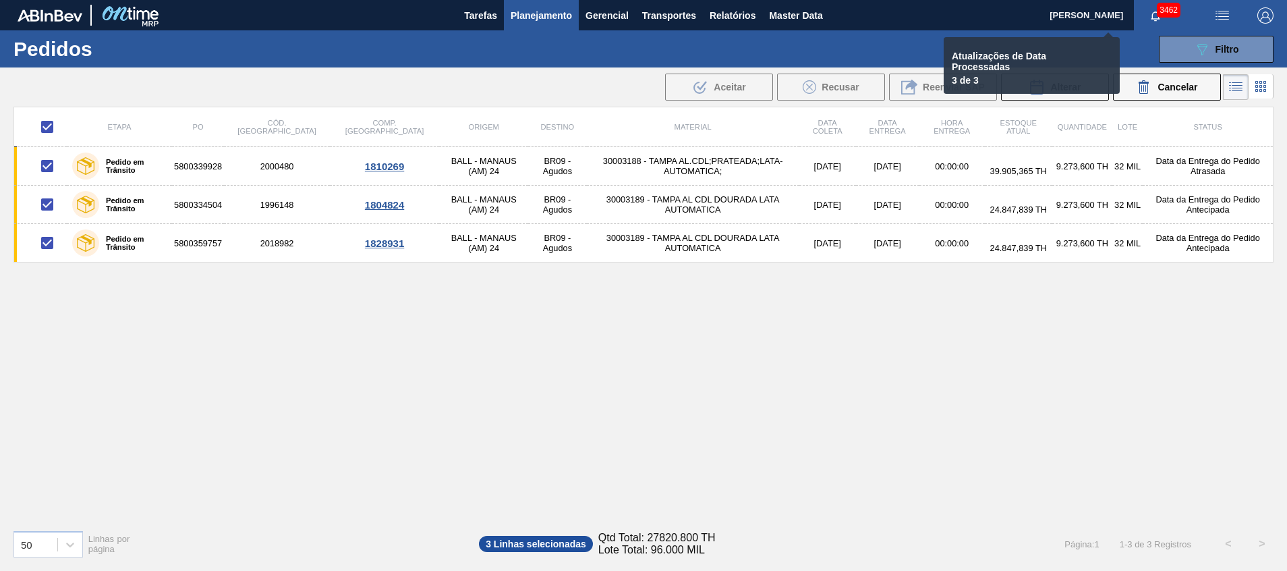
checkbox input "false"
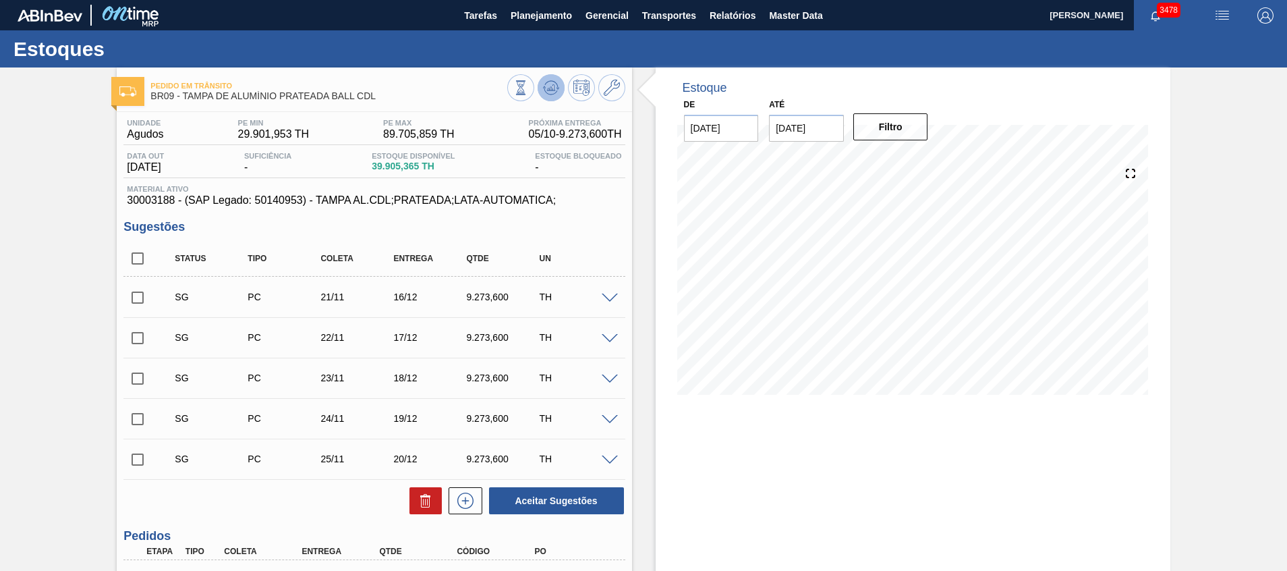
click at [545, 78] on button at bounding box center [551, 87] width 27 height 27
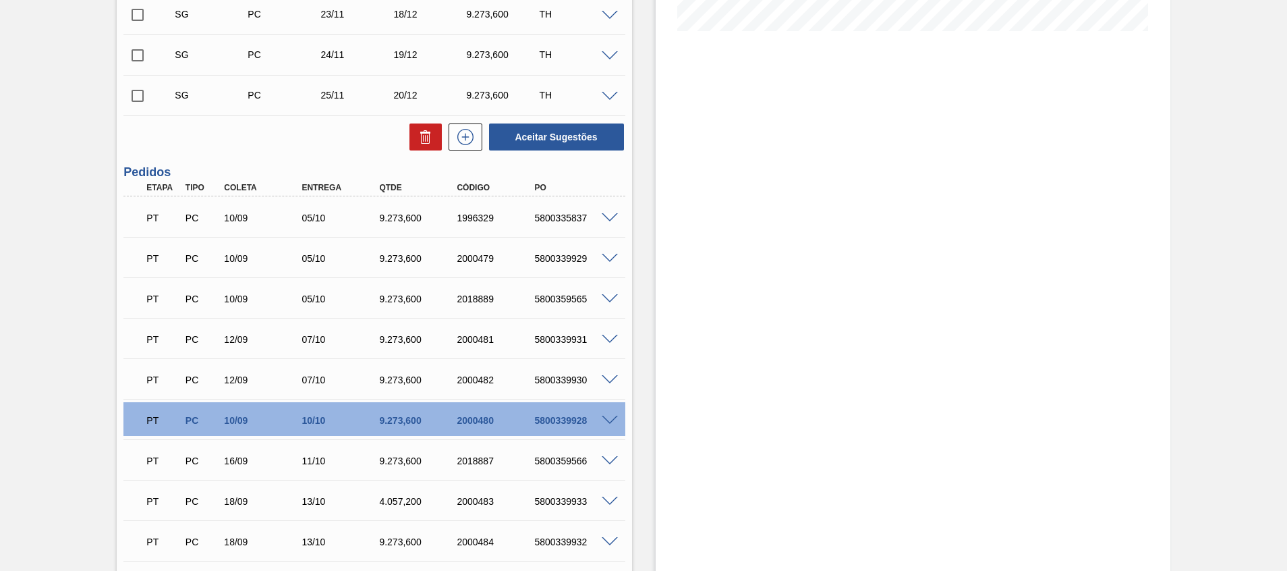
scroll to position [364, 0]
click at [611, 420] on span at bounding box center [610, 420] width 16 height 10
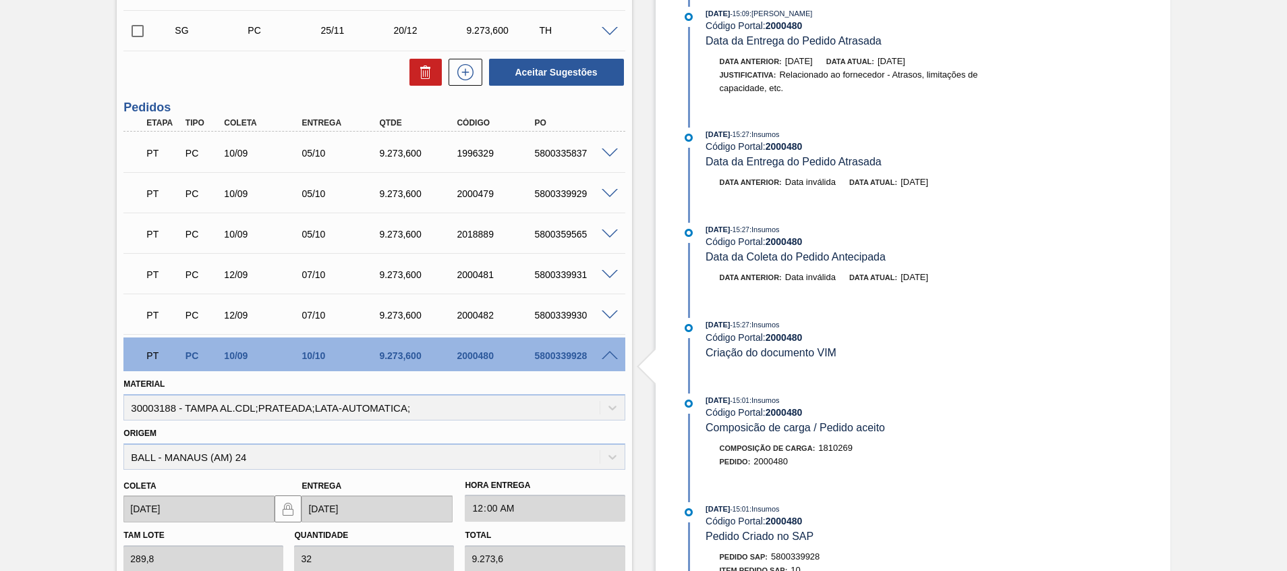
scroll to position [393, 0]
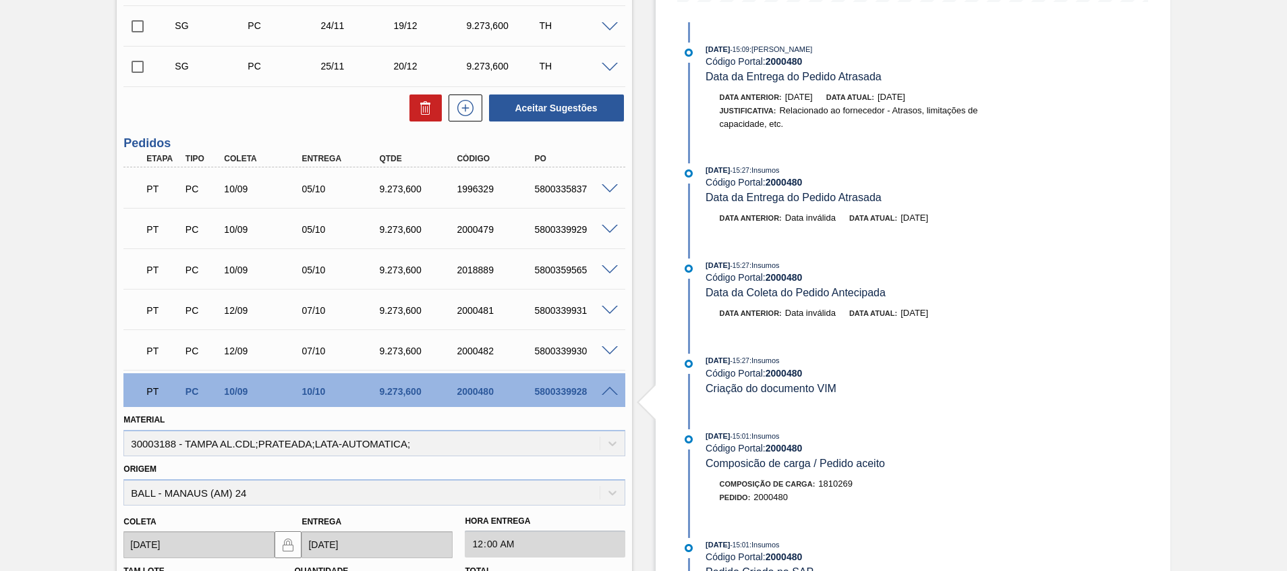
click at [615, 314] on div "5800339931" at bounding box center [574, 310] width 87 height 11
click at [611, 233] on span at bounding box center [610, 230] width 16 height 10
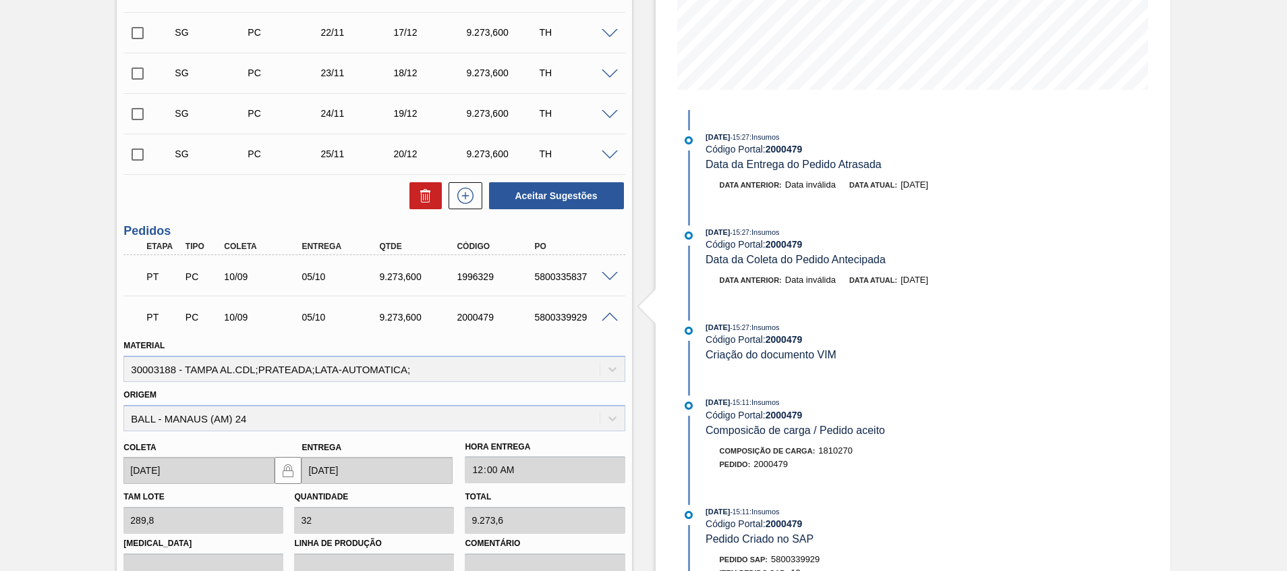
scroll to position [306, 0]
click at [605, 320] on span at bounding box center [610, 317] width 16 height 10
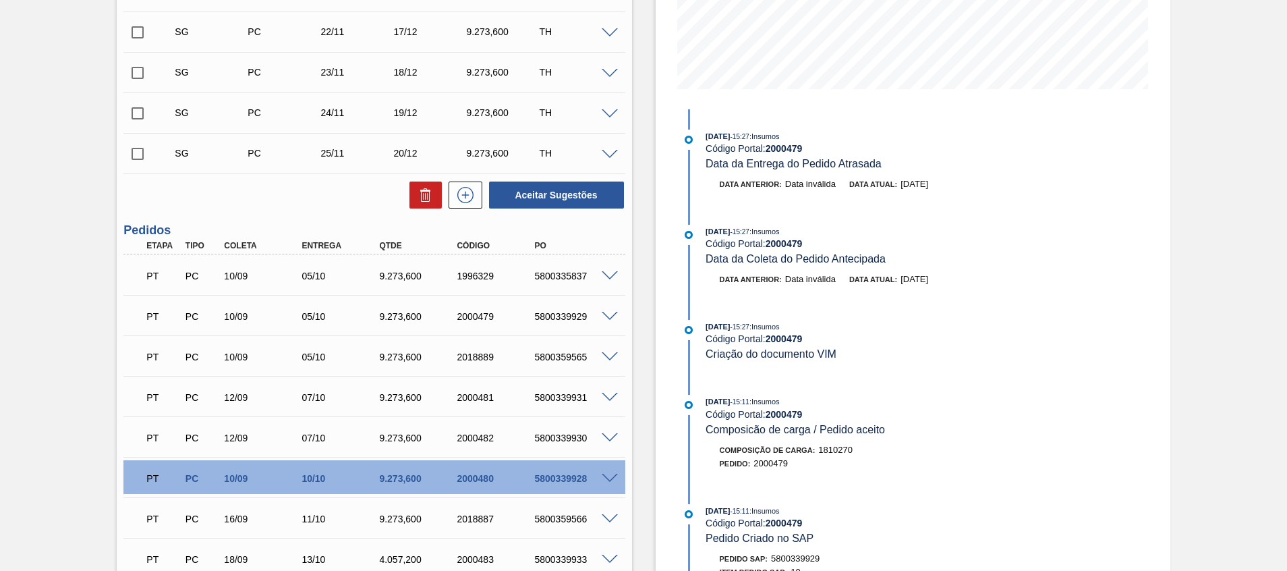
click at [613, 275] on span at bounding box center [610, 276] width 16 height 10
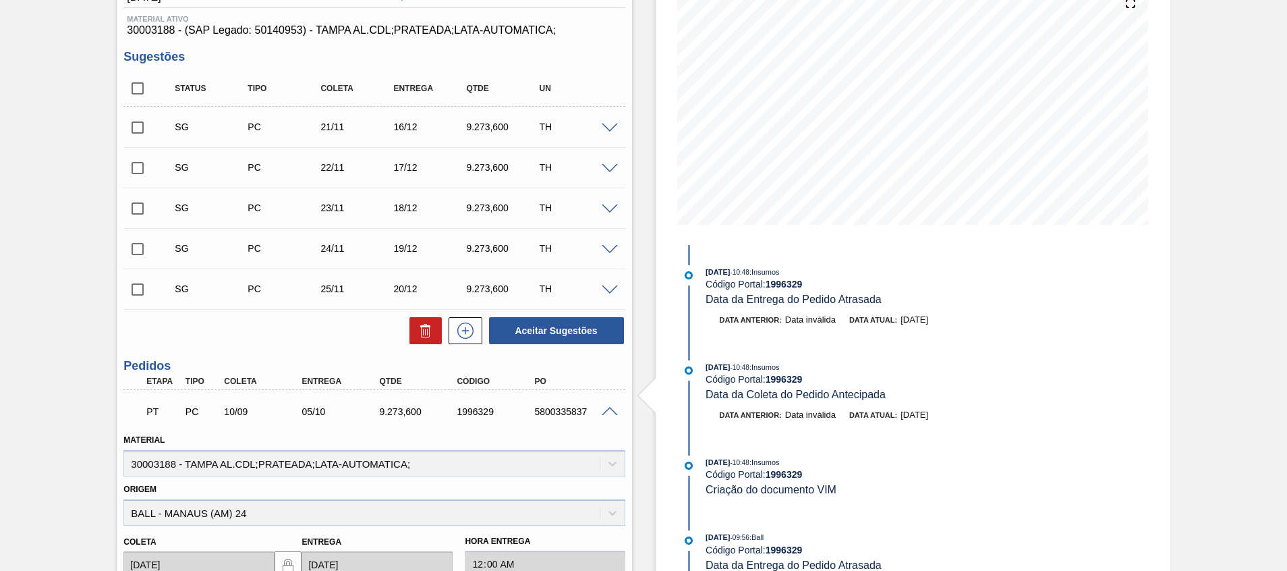
scroll to position [161, 0]
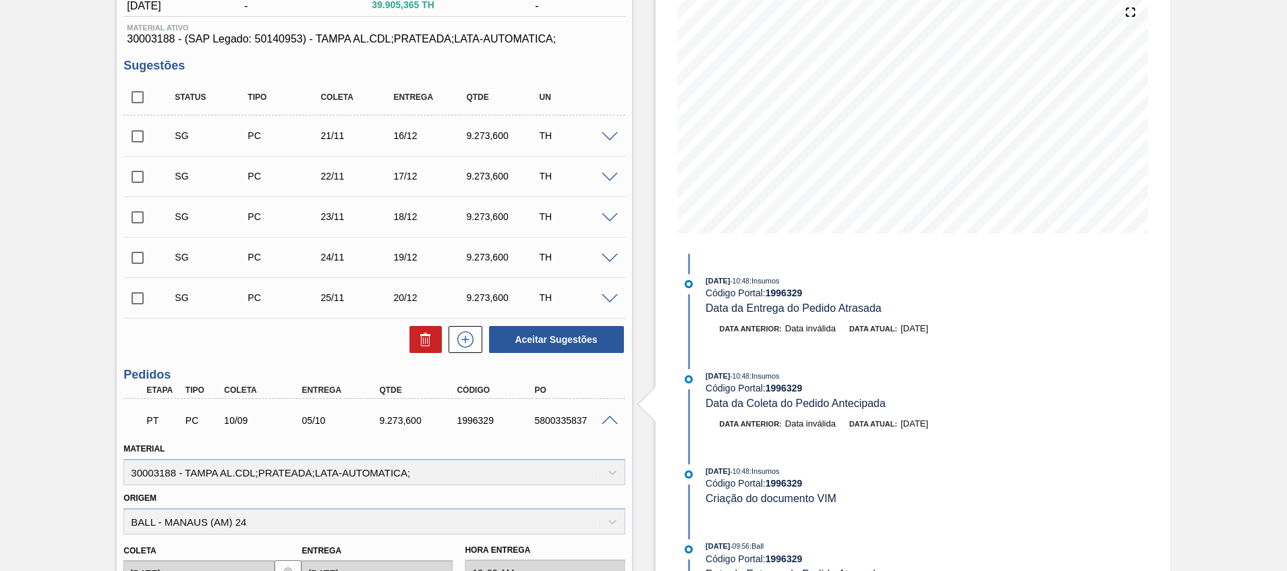
click at [613, 422] on span at bounding box center [610, 421] width 16 height 10
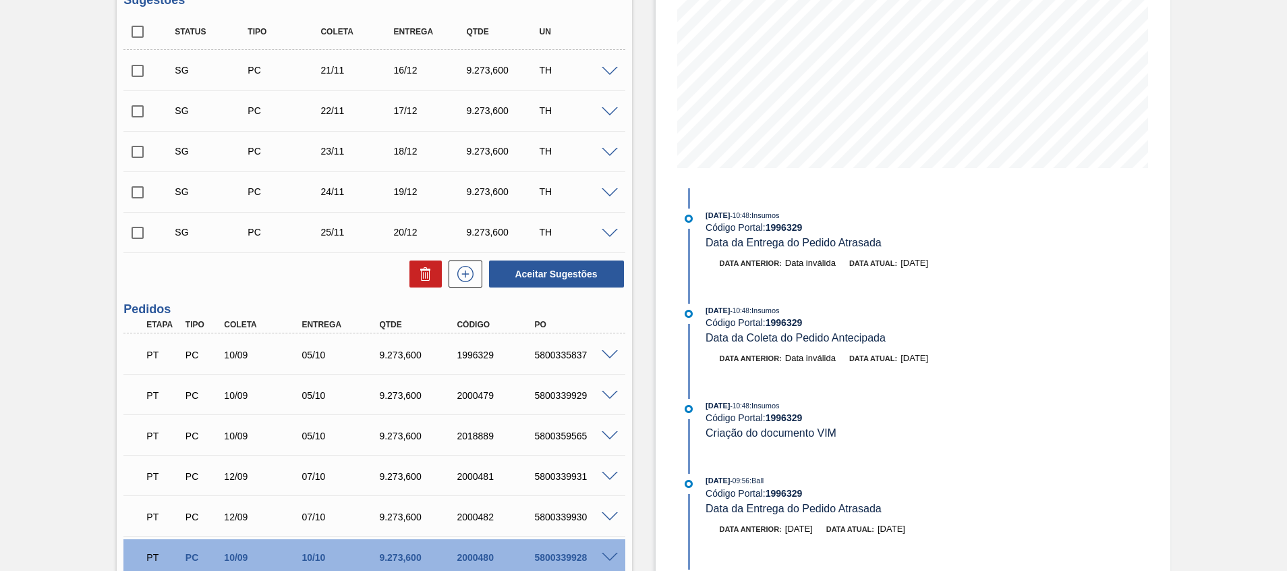
scroll to position [304, 0]
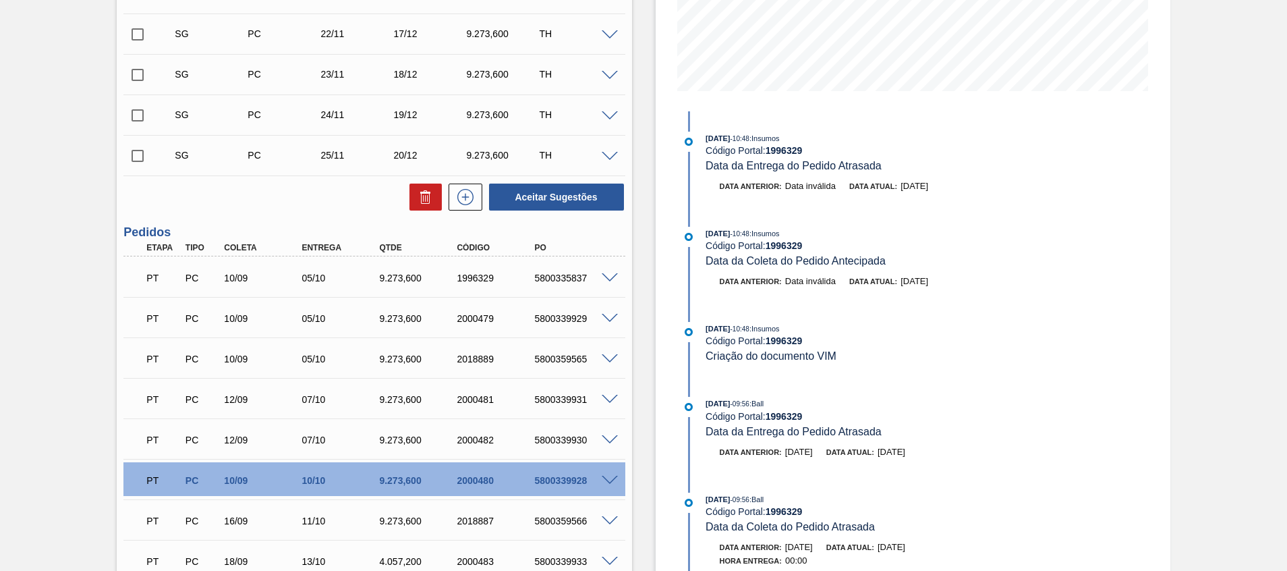
click at [648, 430] on div "Estoque De 03/10/2025 Até 31/10/2025 Filtro 10/10 Projeção de Estoque 79,775.53…" at bounding box center [901, 389] width 538 height 1251
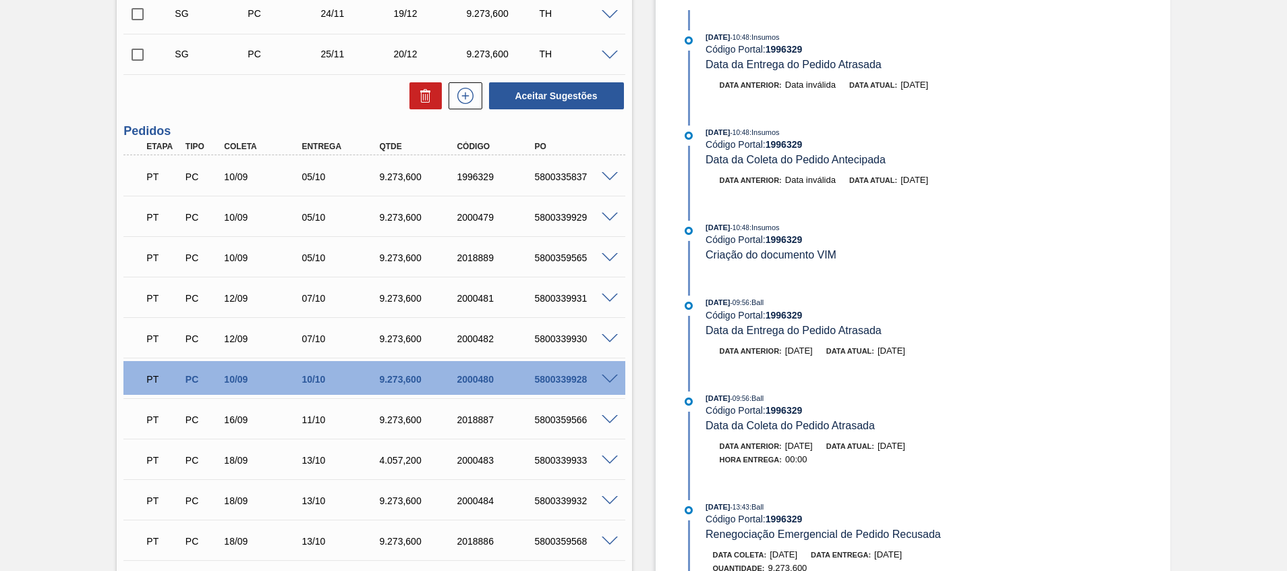
click at [579, 375] on div "5800339928" at bounding box center [574, 379] width 87 height 11
click at [627, 381] on div "Unidade Agudos PE MIN 29.901,953 TH PE MAX 89.705,859 TH Próxima Entrega 05/10 …" at bounding box center [374, 307] width 515 height 1200
click at [617, 381] on div at bounding box center [611, 378] width 27 height 10
click at [610, 384] on div "5800339928" at bounding box center [574, 379] width 87 height 11
click at [608, 380] on span at bounding box center [610, 379] width 16 height 10
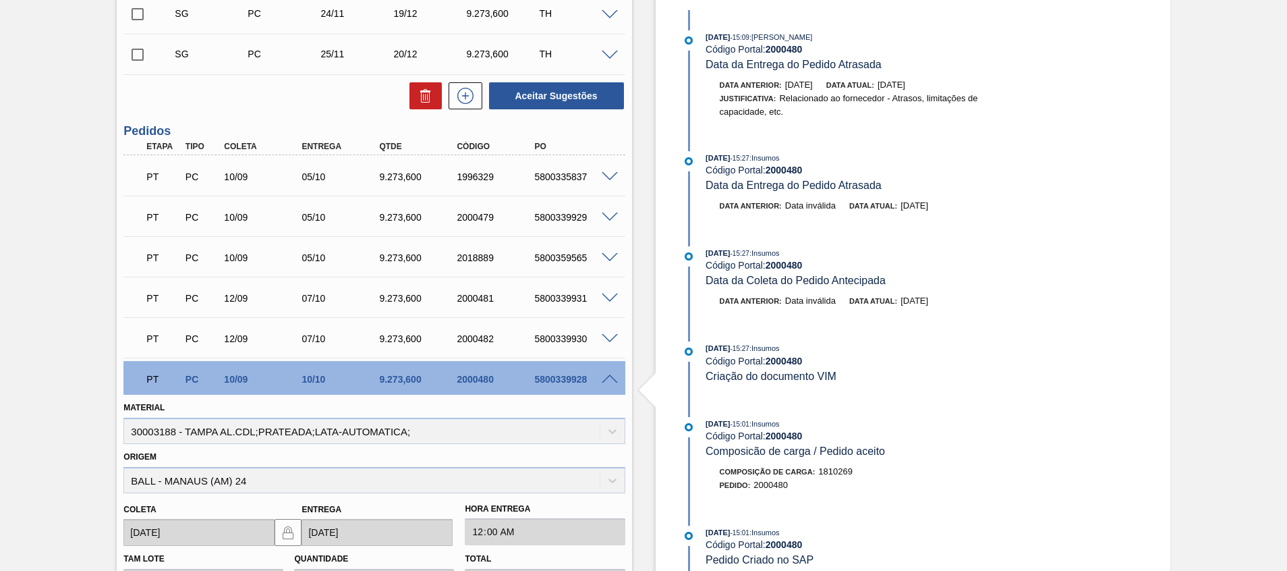
click at [618, 382] on div at bounding box center [611, 378] width 27 height 10
click at [610, 378] on span at bounding box center [610, 379] width 16 height 10
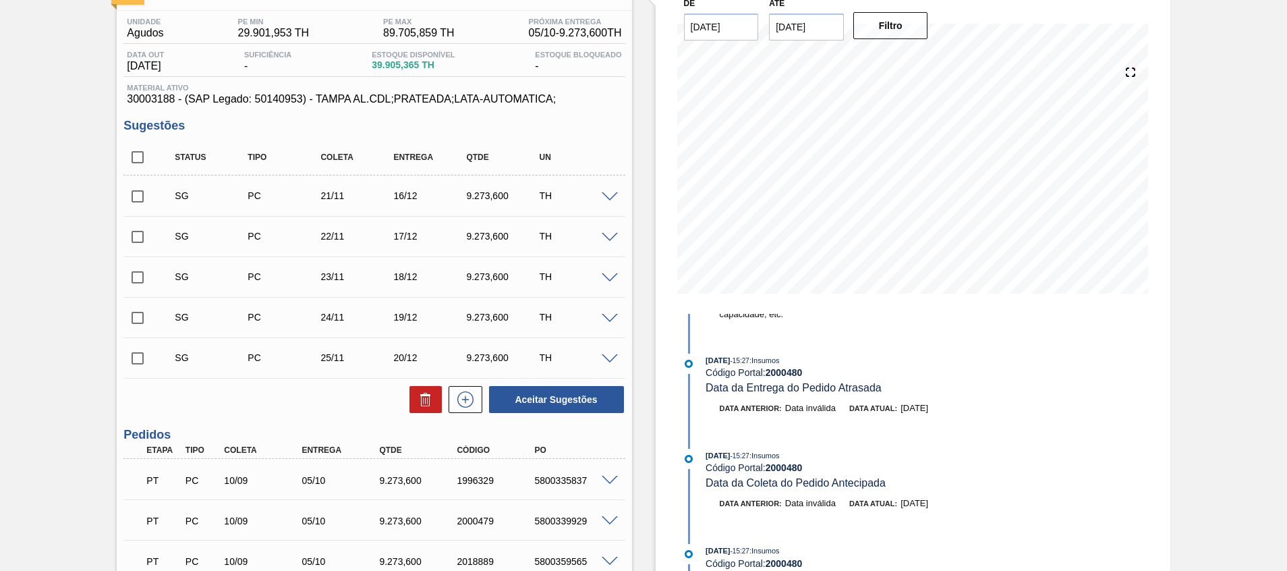
scroll to position [0, 0]
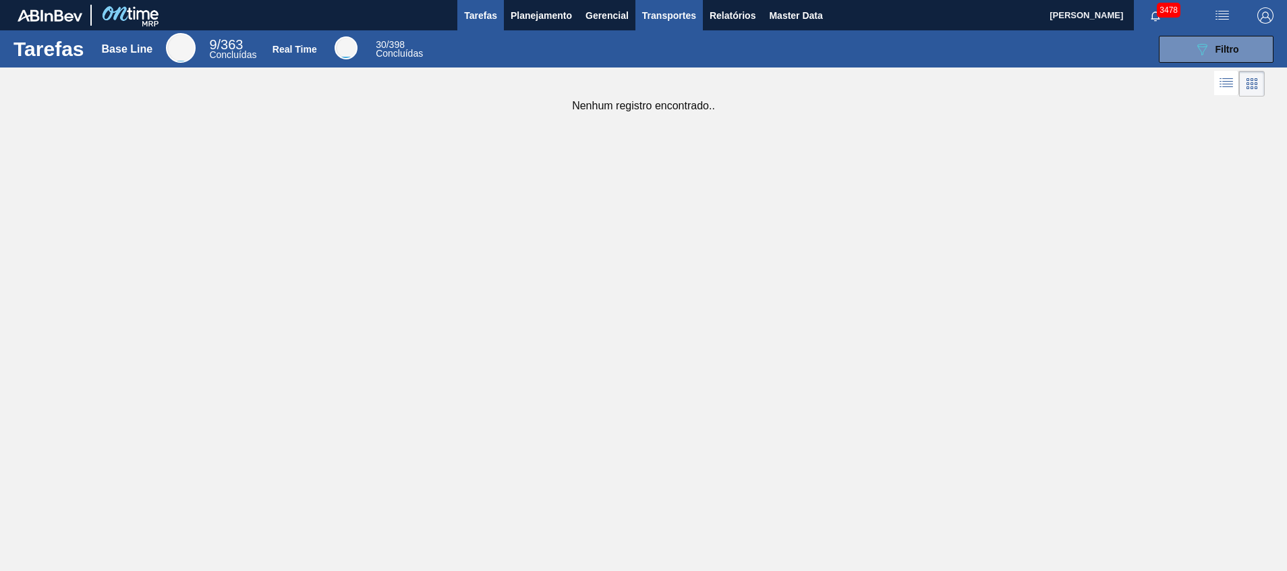
click at [673, 23] on span "Transportes" at bounding box center [669, 15] width 54 height 16
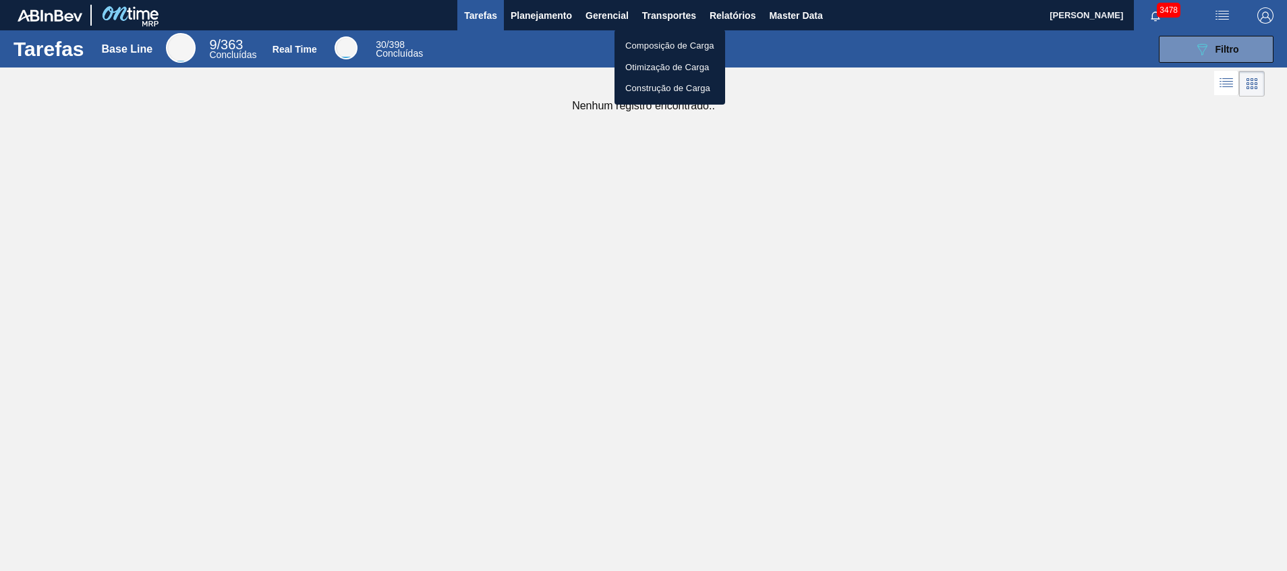
click at [663, 71] on li "Otimização de Carga" at bounding box center [670, 68] width 111 height 22
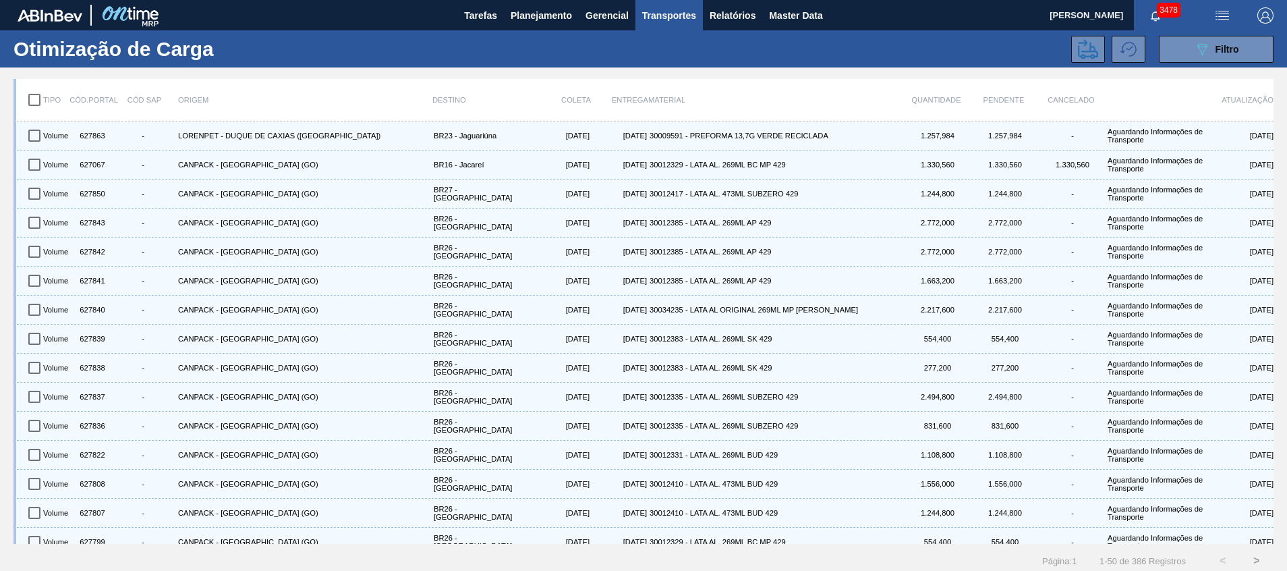
click at [1217, 17] on img "button" at bounding box center [1222, 15] width 16 height 16
click at [1217, 54] on li "Upload de Volumes" at bounding box center [1219, 48] width 117 height 24
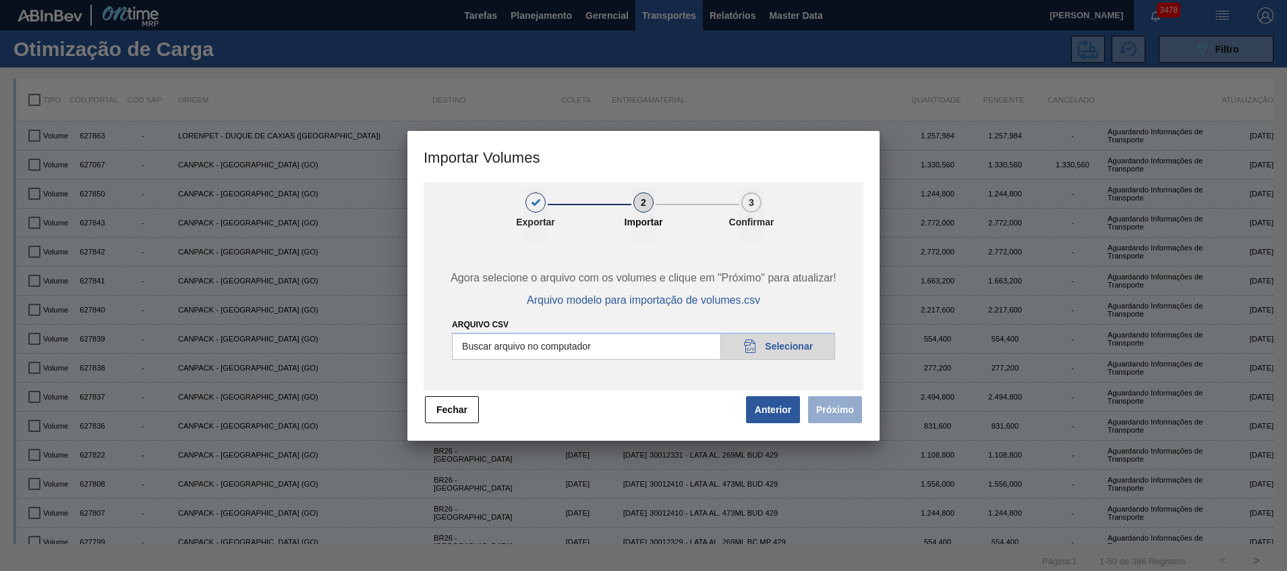
click at [785, 351] on input "Arquivo csv" at bounding box center [643, 346] width 383 height 27
type input "C:\fakepath\Template Subida.csv"
click at [836, 408] on button "Próximo" at bounding box center [835, 409] width 54 height 27
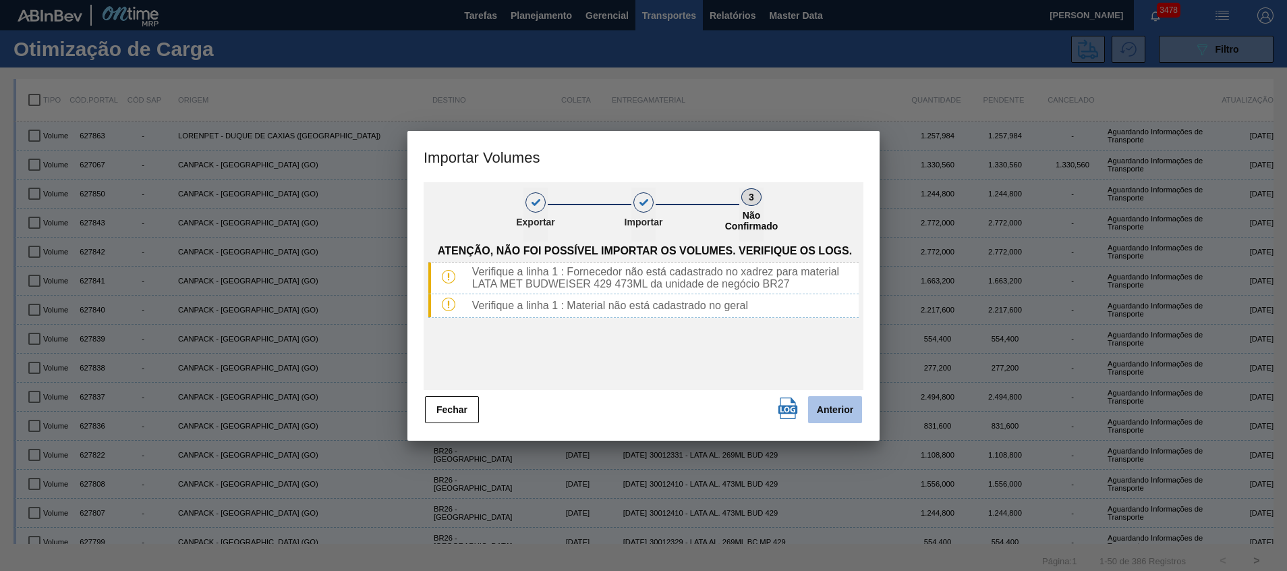
click at [848, 418] on button "Anterior" at bounding box center [835, 409] width 54 height 27
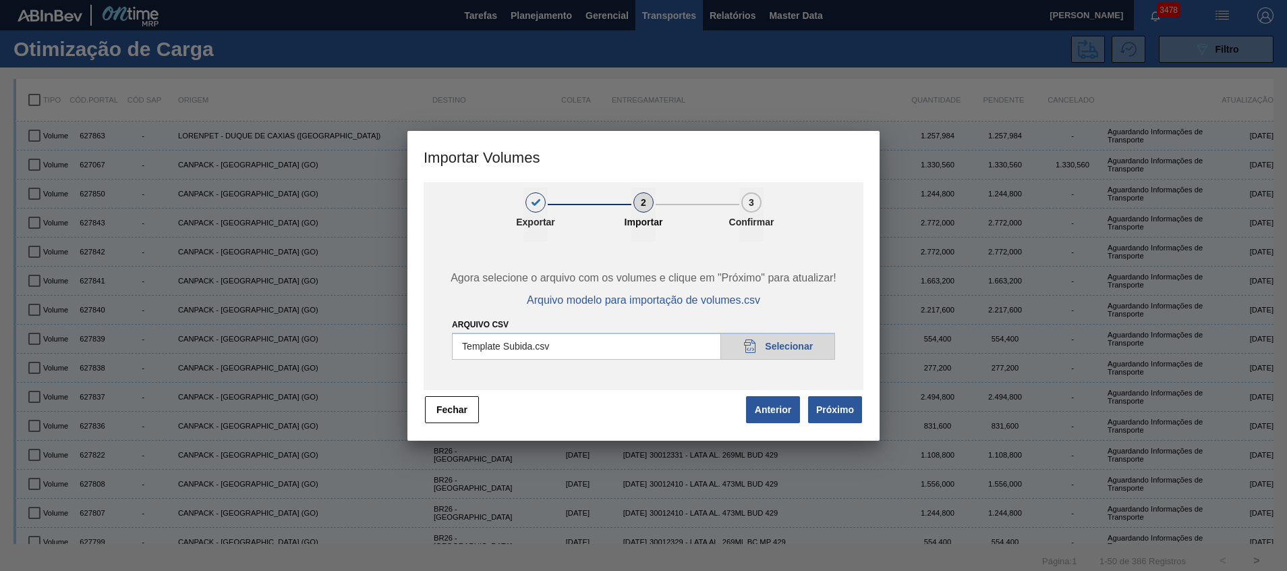
click at [798, 333] on input "Arquivo csv" at bounding box center [643, 346] width 383 height 27
type input "C:\fakepath\Template Subida.csv"
click at [839, 411] on button "Próximo" at bounding box center [835, 409] width 54 height 27
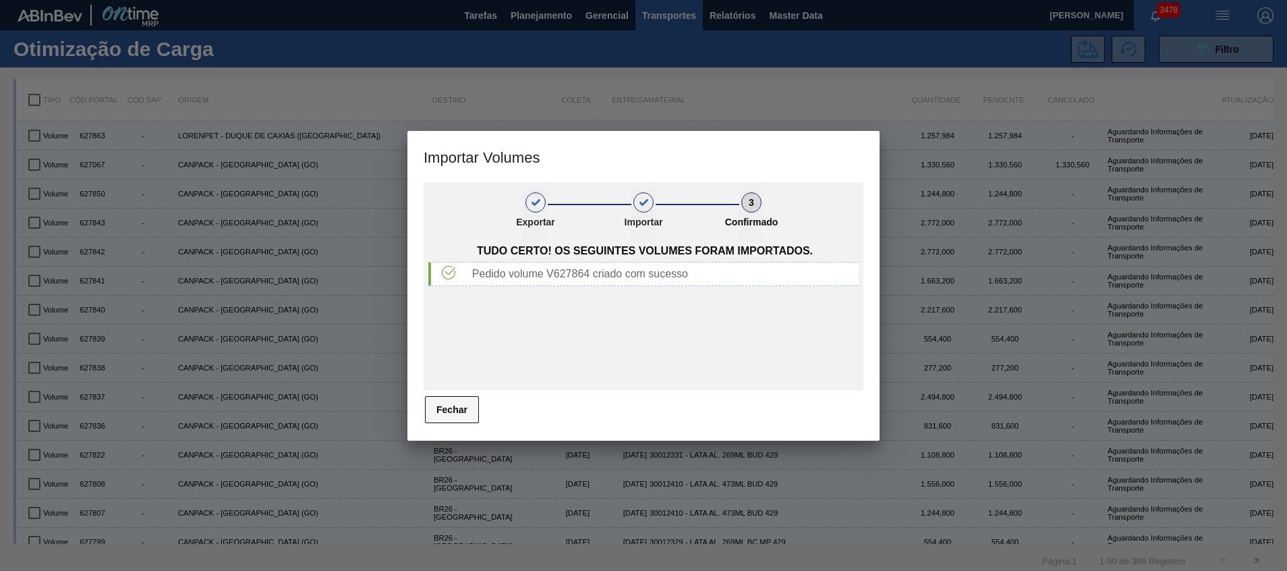
click at [467, 401] on button "Fechar" at bounding box center [452, 409] width 54 height 27
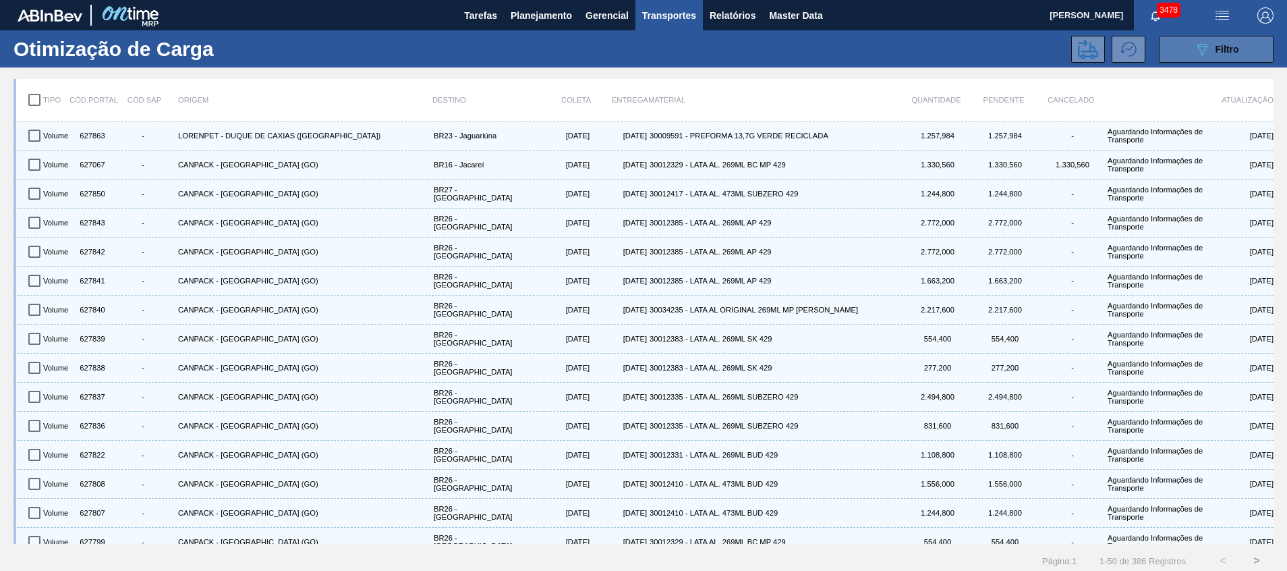
click at [1207, 45] on icon "089F7B8B-B2A5-4AFE-B5C0-19BA573D28AC" at bounding box center [1202, 49] width 16 height 16
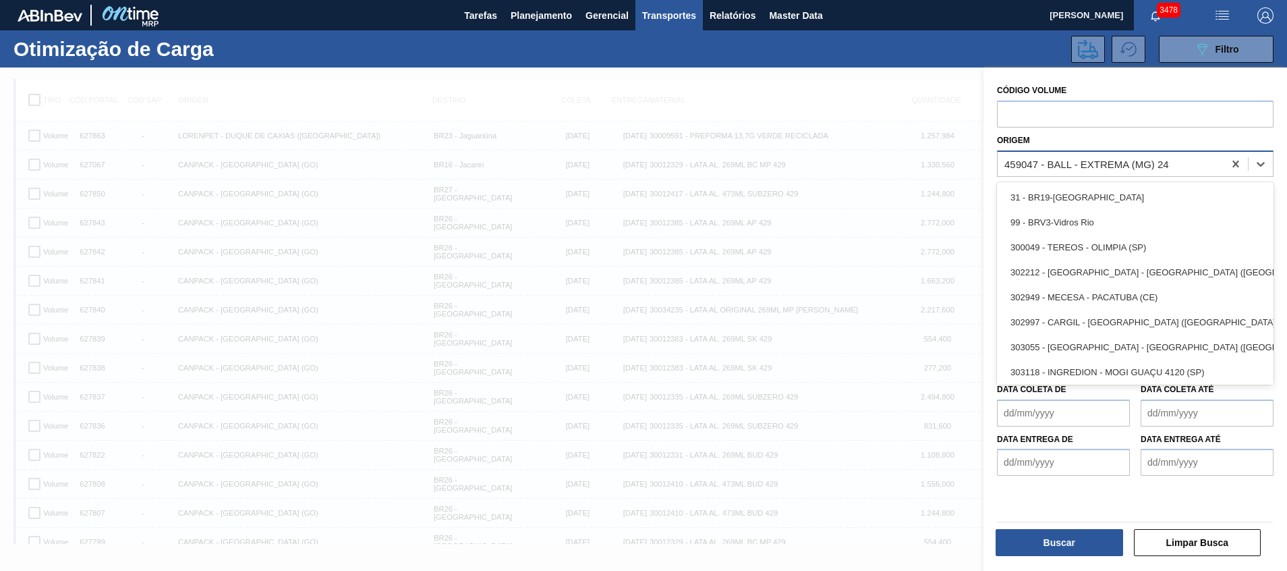
click at [1171, 165] on div "459047 - BALL - EXTREMA (MG) 24" at bounding box center [1111, 164] width 226 height 20
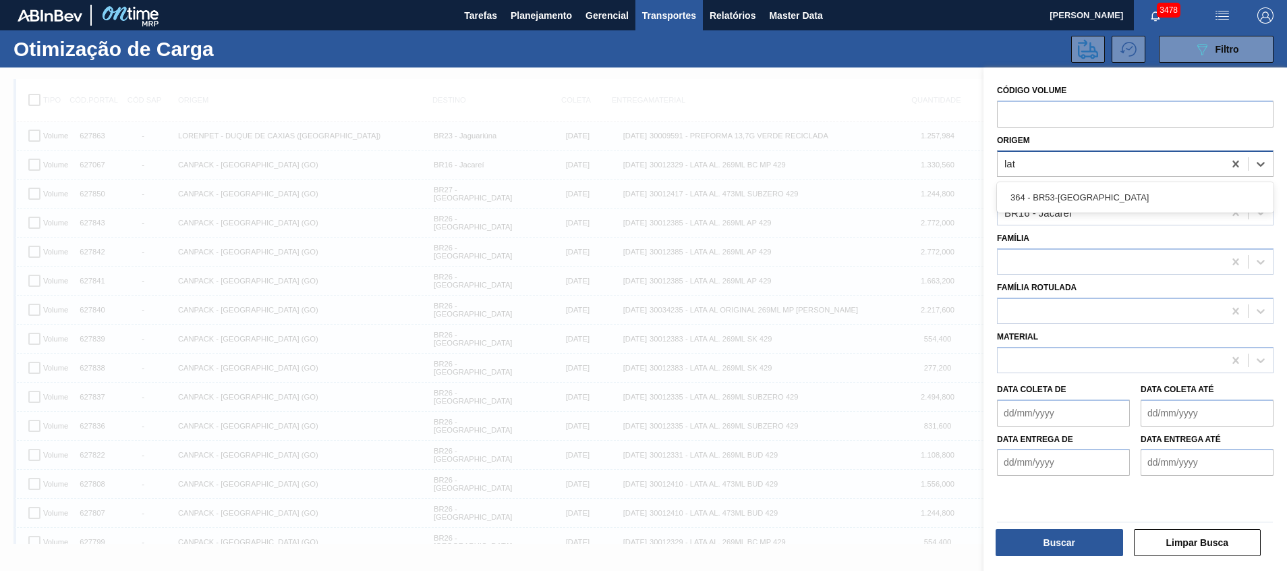
type input "lata"
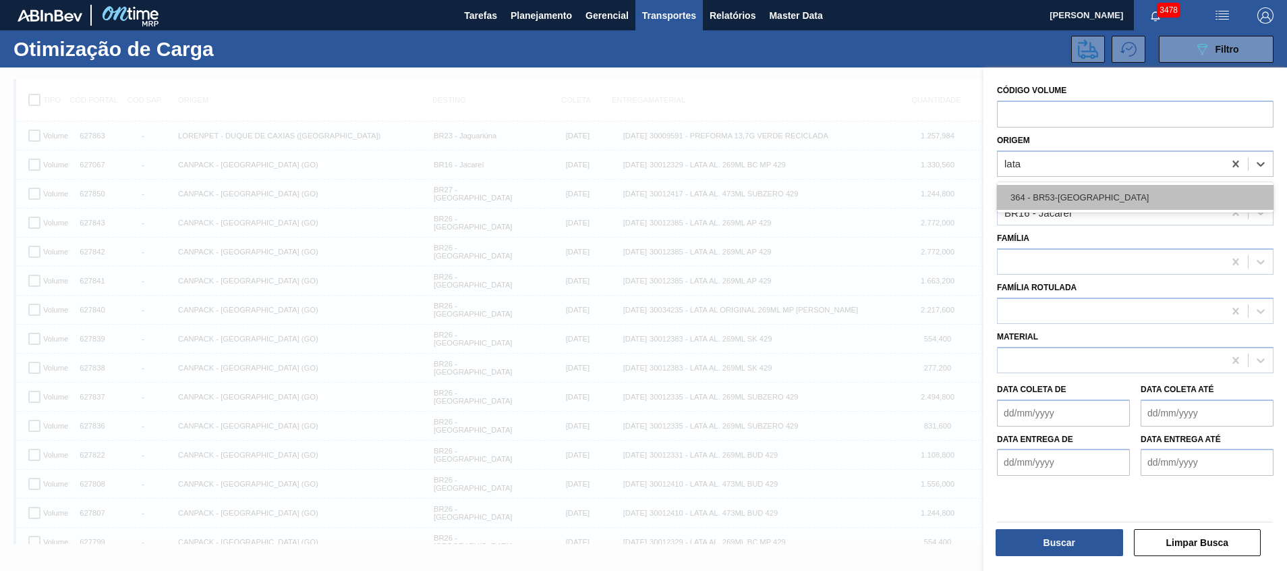
click at [1196, 202] on div "364 - BR53-Latas Minas" at bounding box center [1135, 197] width 277 height 25
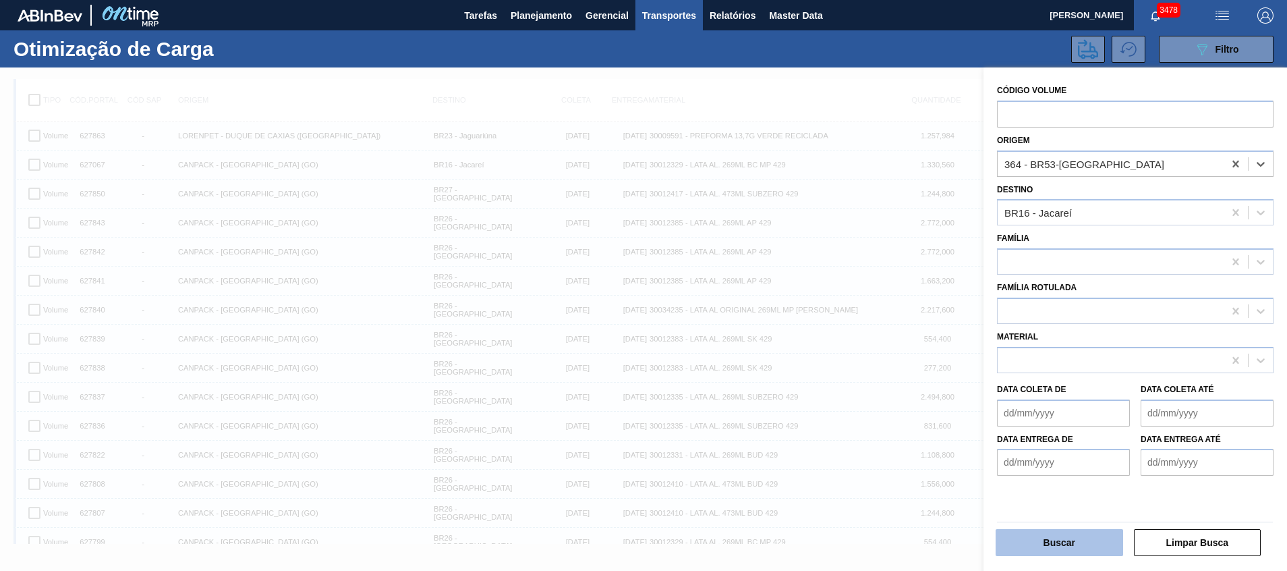
click at [1035, 549] on button "Buscar" at bounding box center [1060, 542] width 128 height 27
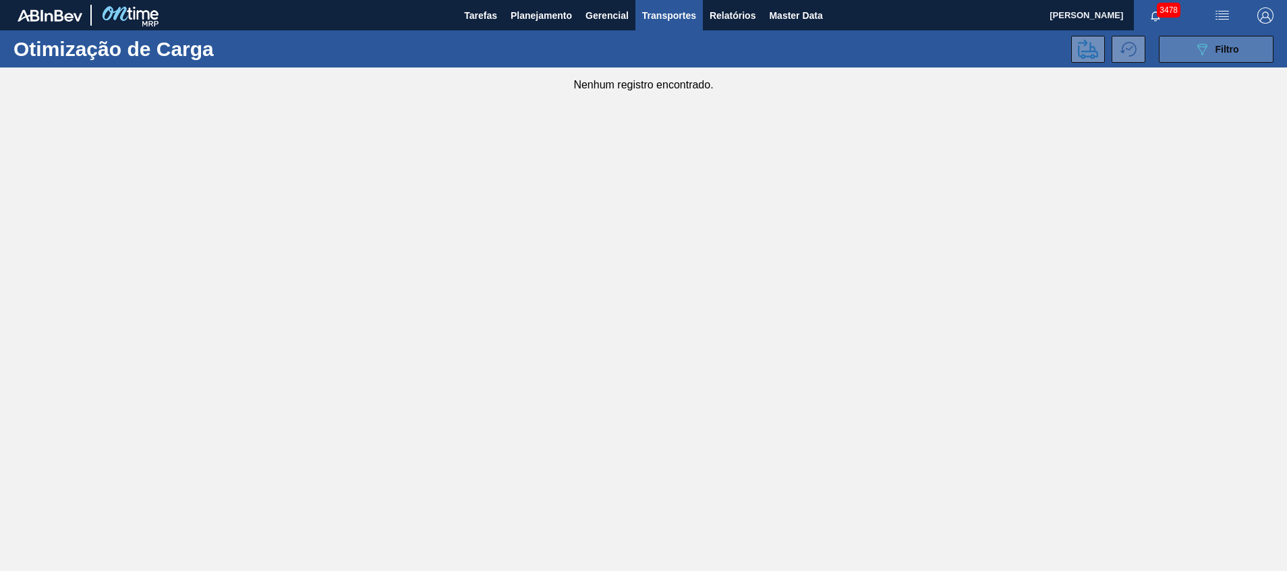
click at [1191, 58] on button "089F7B8B-B2A5-4AFE-B5C0-19BA573D28AC Filtro" at bounding box center [1216, 49] width 115 height 27
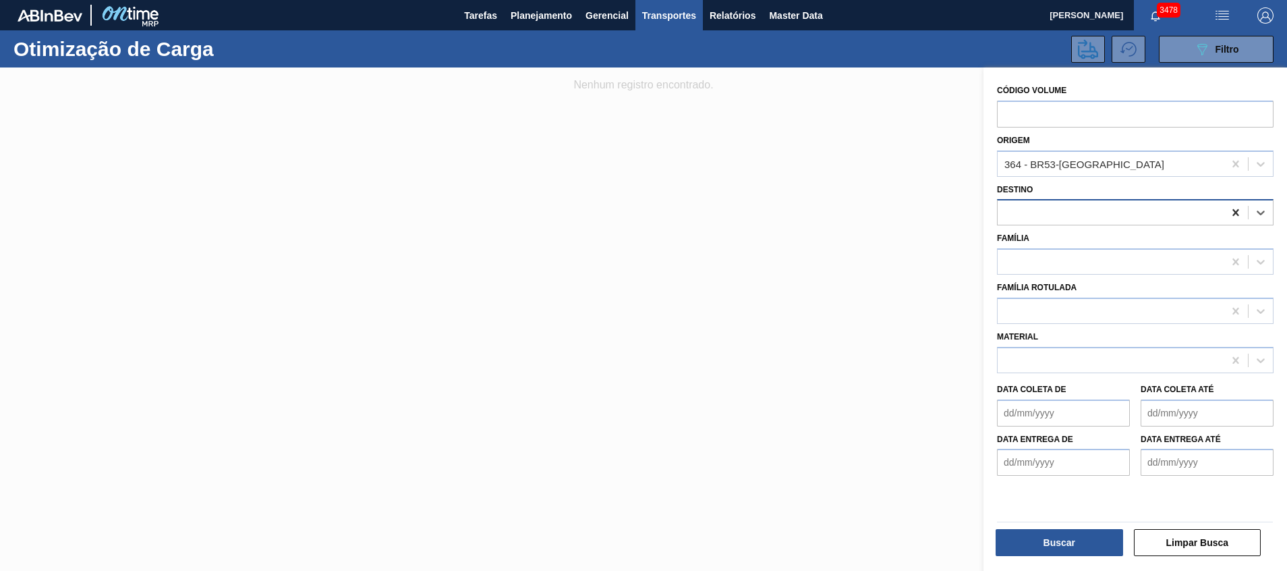
click at [1231, 211] on icon at bounding box center [1235, 212] width 13 height 13
click at [1095, 538] on button "Buscar" at bounding box center [1060, 542] width 128 height 27
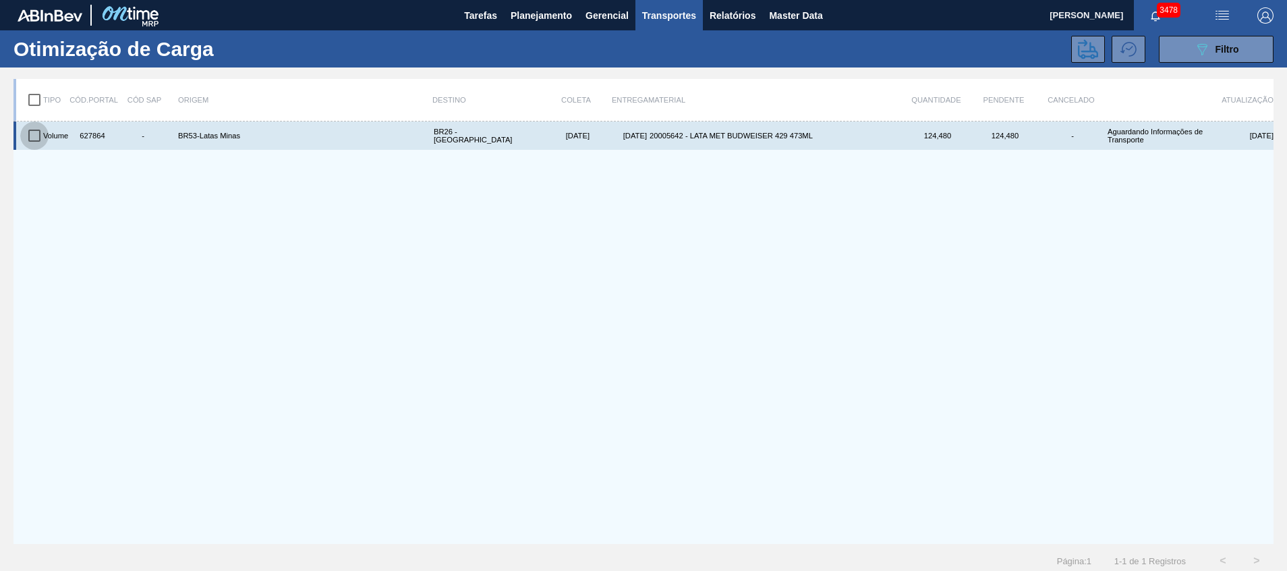
click at [33, 134] on input "checkbox" at bounding box center [34, 135] width 28 height 28
click at [32, 133] on input "checkbox" at bounding box center [34, 135] width 28 height 28
checkbox input "false"
click at [94, 137] on div "627864" at bounding box center [91, 135] width 34 height 23
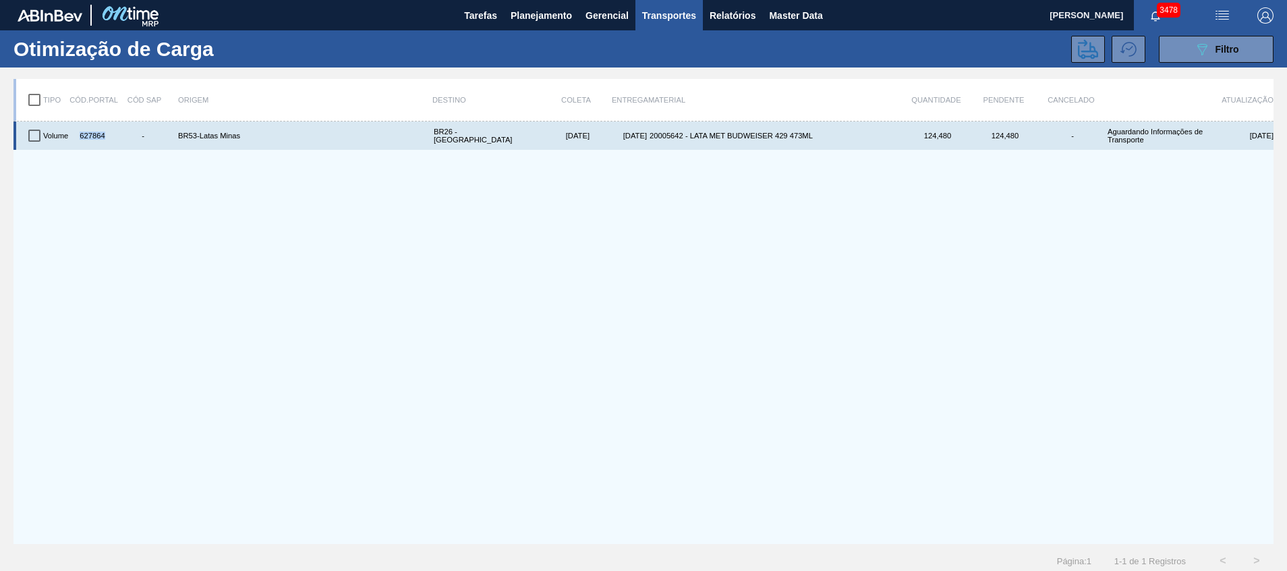
copy div "627864"
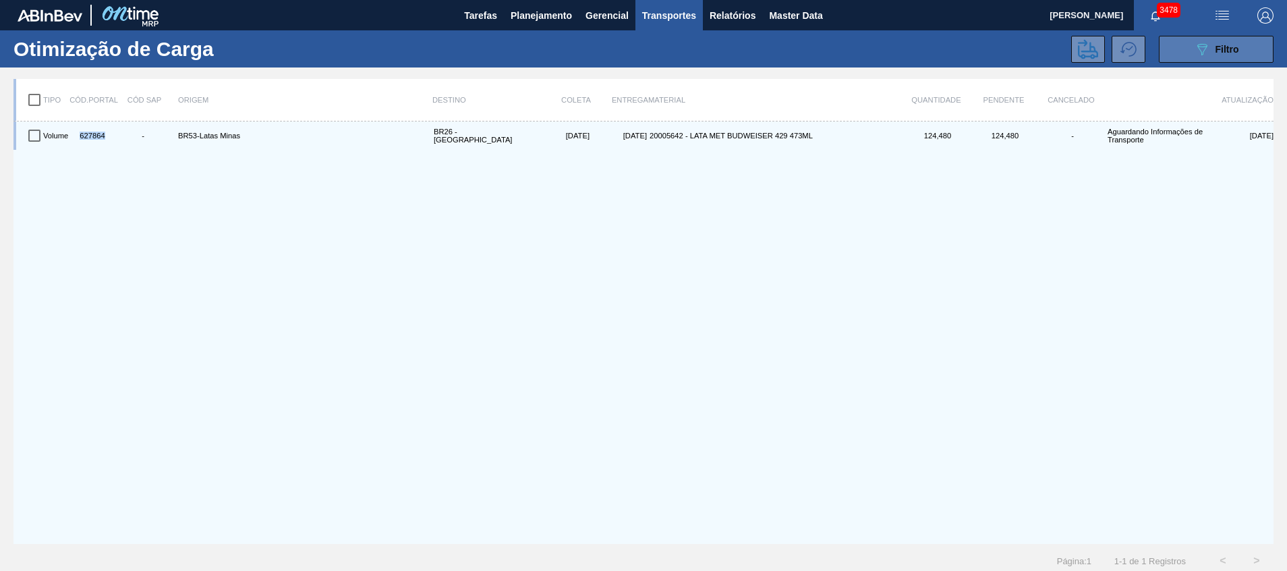
click at [1201, 47] on icon "089F7B8B-B2A5-4AFE-B5C0-19BA573D28AC" at bounding box center [1202, 49] width 16 height 16
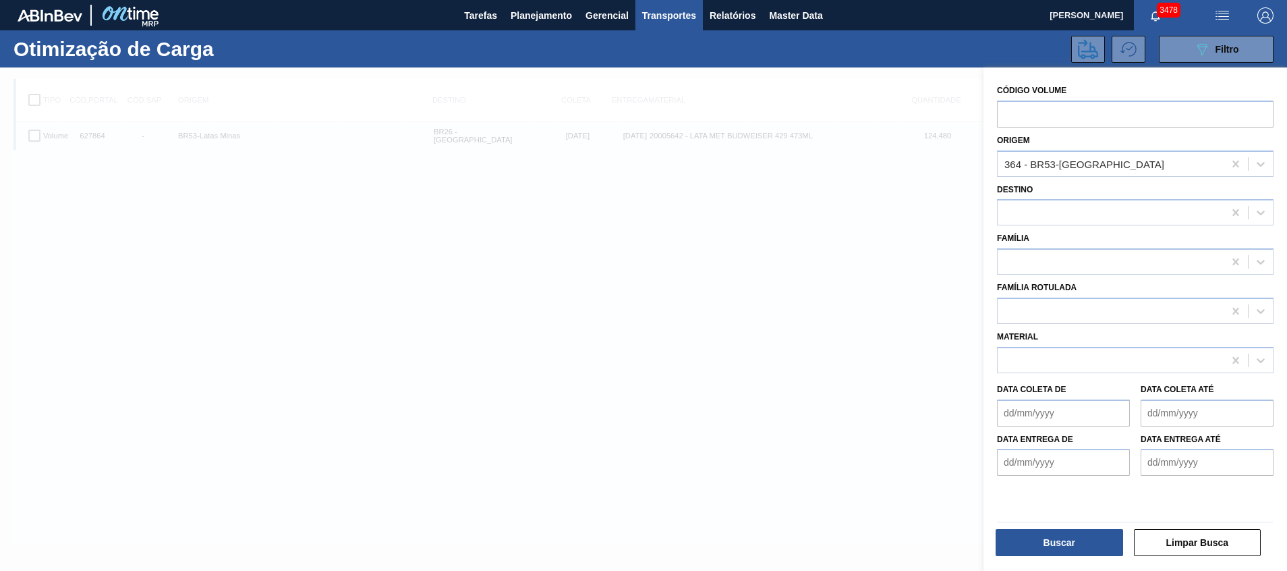
drag, startPoint x: 914, startPoint y: 293, endPoint x: 899, endPoint y: 298, distance: 15.6
click at [914, 294] on div at bounding box center [643, 352] width 1287 height 571
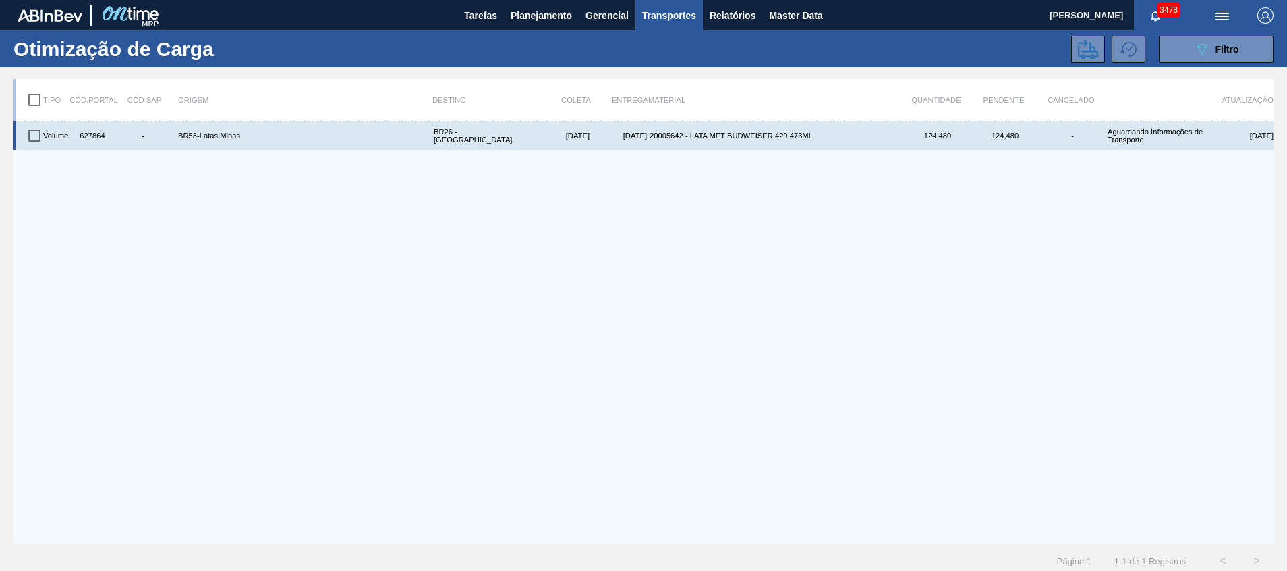
click at [86, 135] on div "627864" at bounding box center [91, 135] width 34 height 23
copy div "627864"
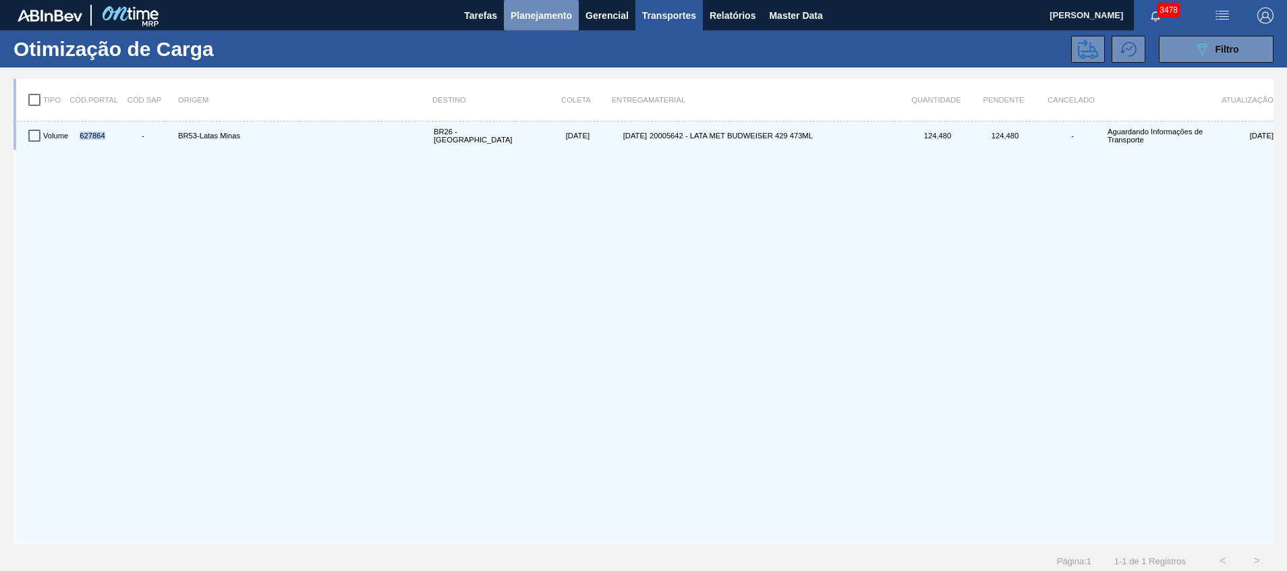
click at [535, 15] on span "Planejamento" at bounding box center [541, 15] width 61 height 16
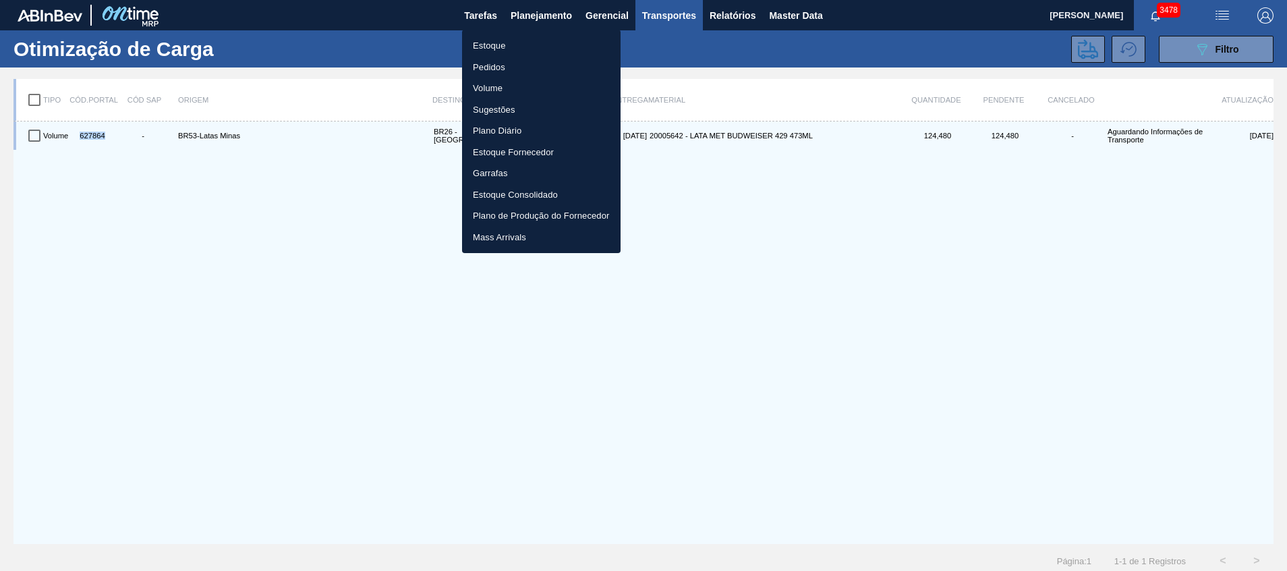
click at [518, 87] on li "Volume" at bounding box center [541, 89] width 159 height 22
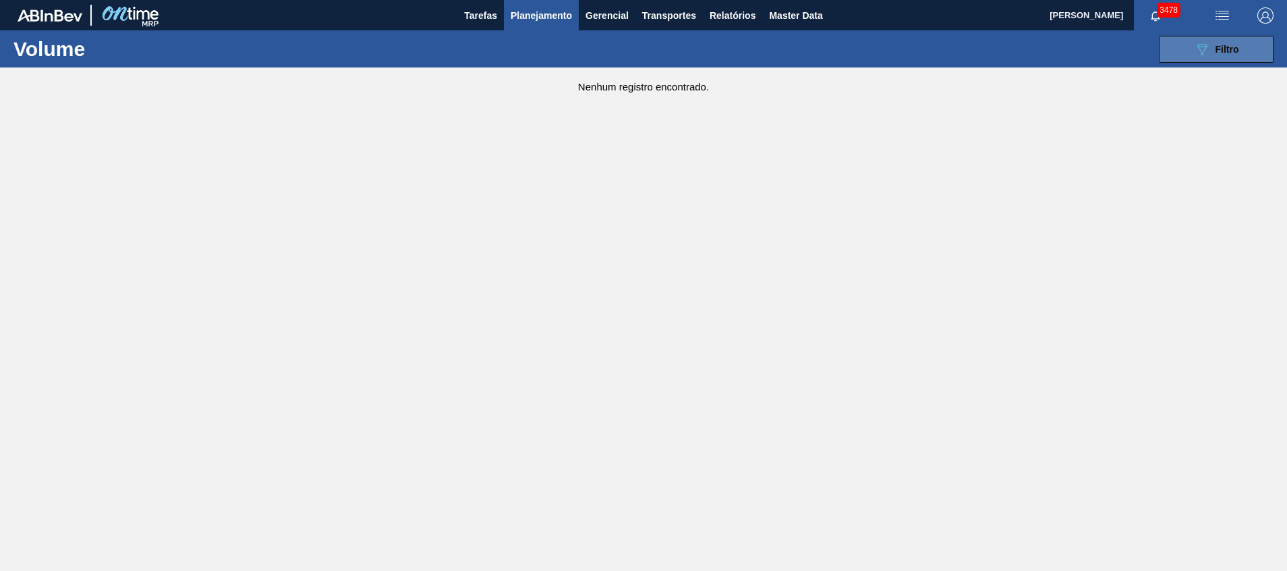
click at [1223, 48] on span "Filtro" at bounding box center [1228, 49] width 24 height 11
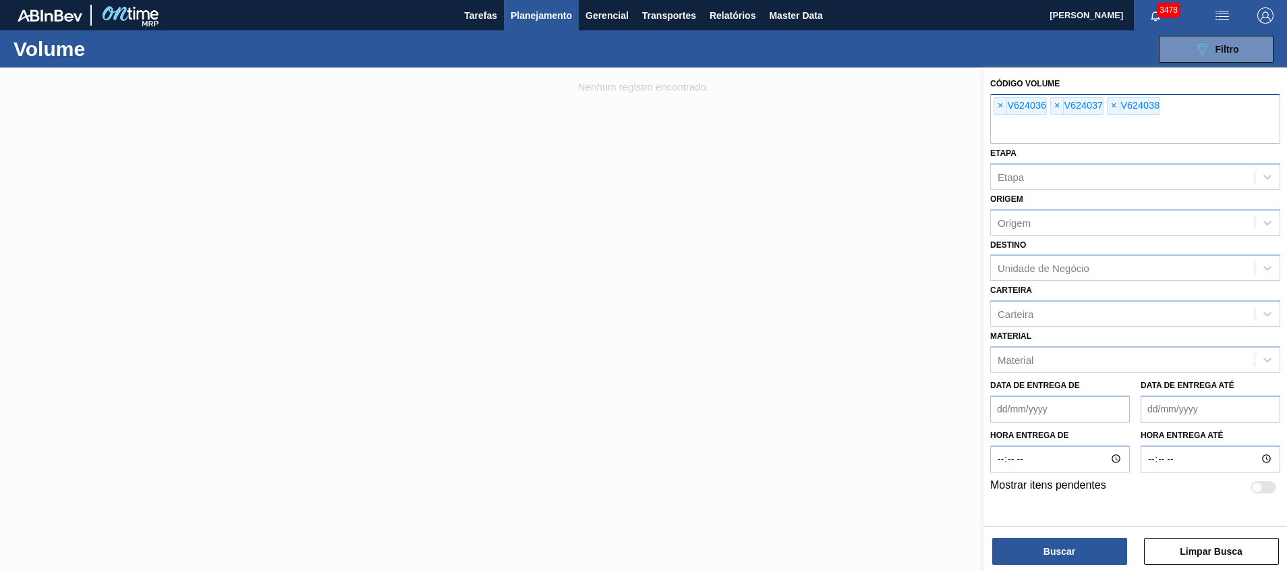
click at [1169, 122] on input "text" at bounding box center [1135, 131] width 290 height 26
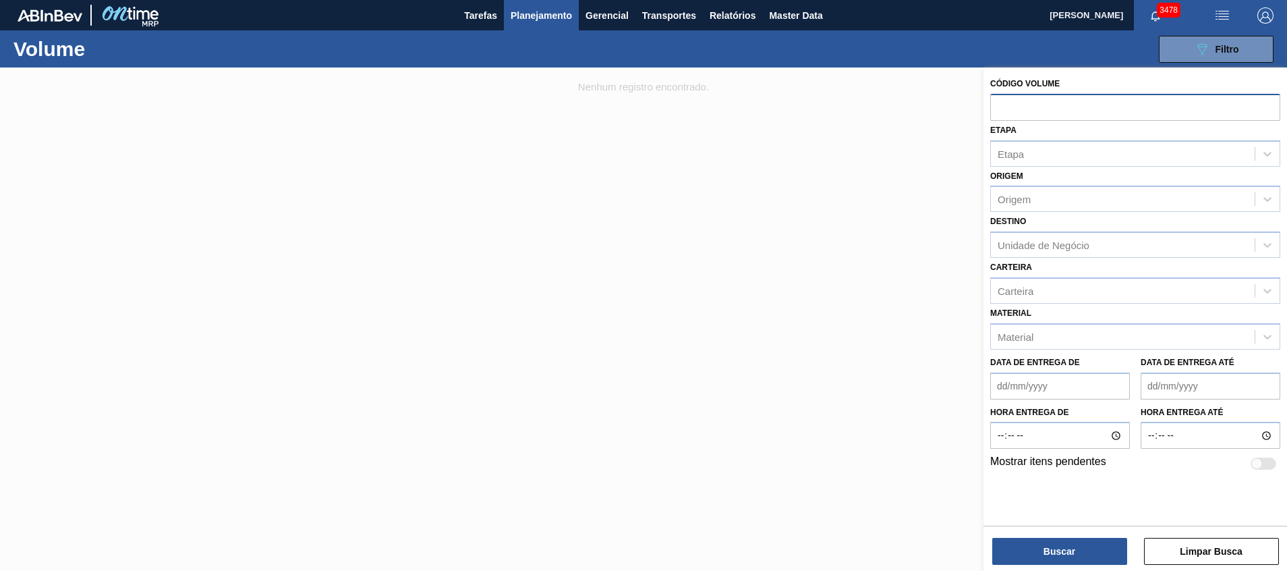
paste input "627864"
type input "627864"
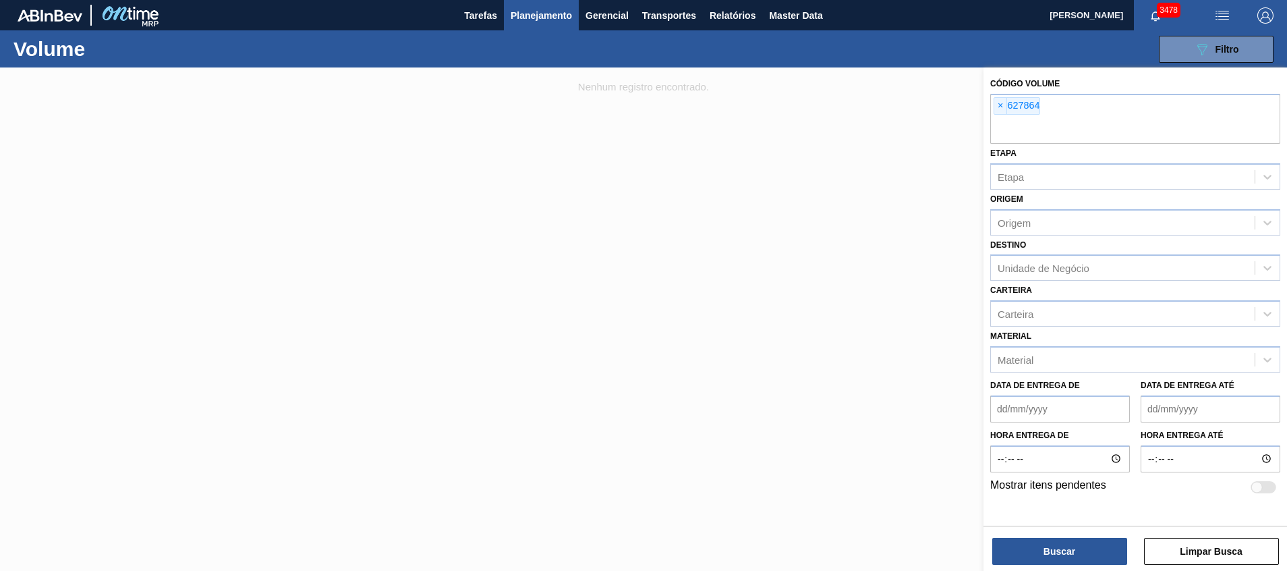
click at [1076, 566] on div "Código Volume × 627864 Etapa Etapa Origem Origem Destino Unidade de Negócio Car…" at bounding box center [1136, 320] width 304 height 506
click at [1075, 560] on button "Buscar" at bounding box center [1060, 551] width 135 height 27
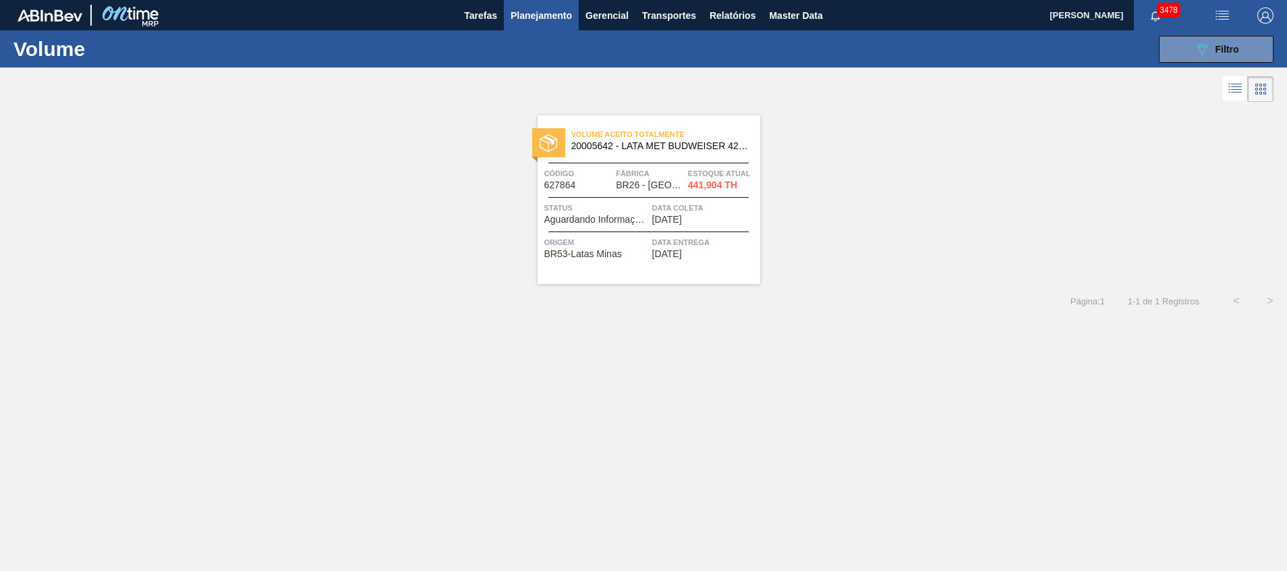
click at [590, 256] on span "BR53-Latas Minas" at bounding box center [583, 254] width 78 height 10
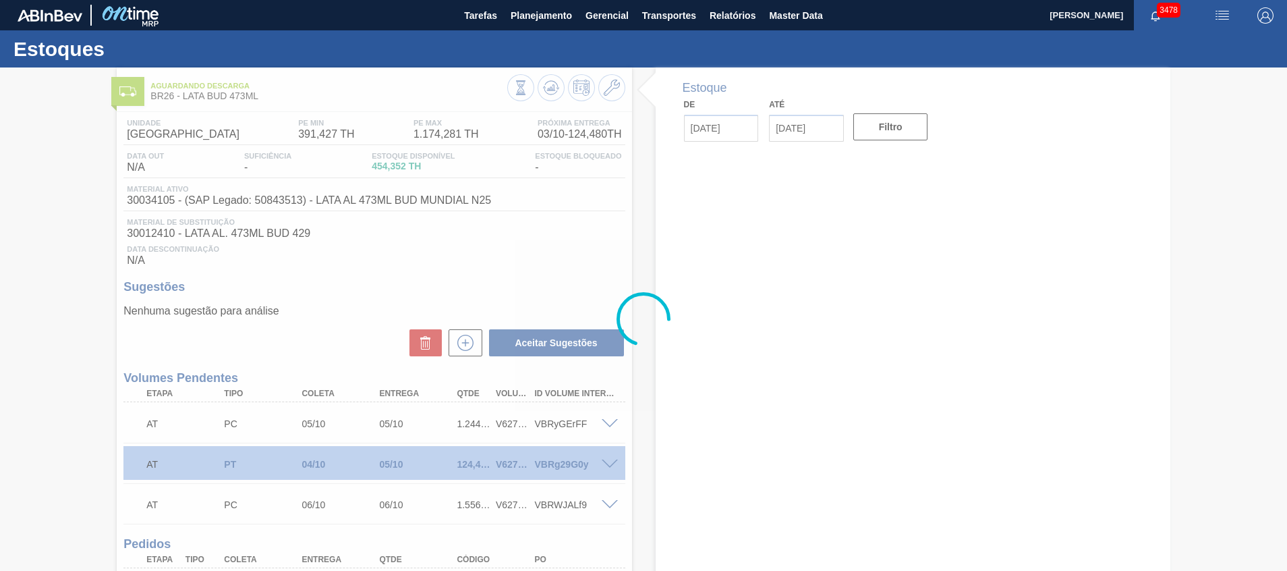
type input "[DATE]"
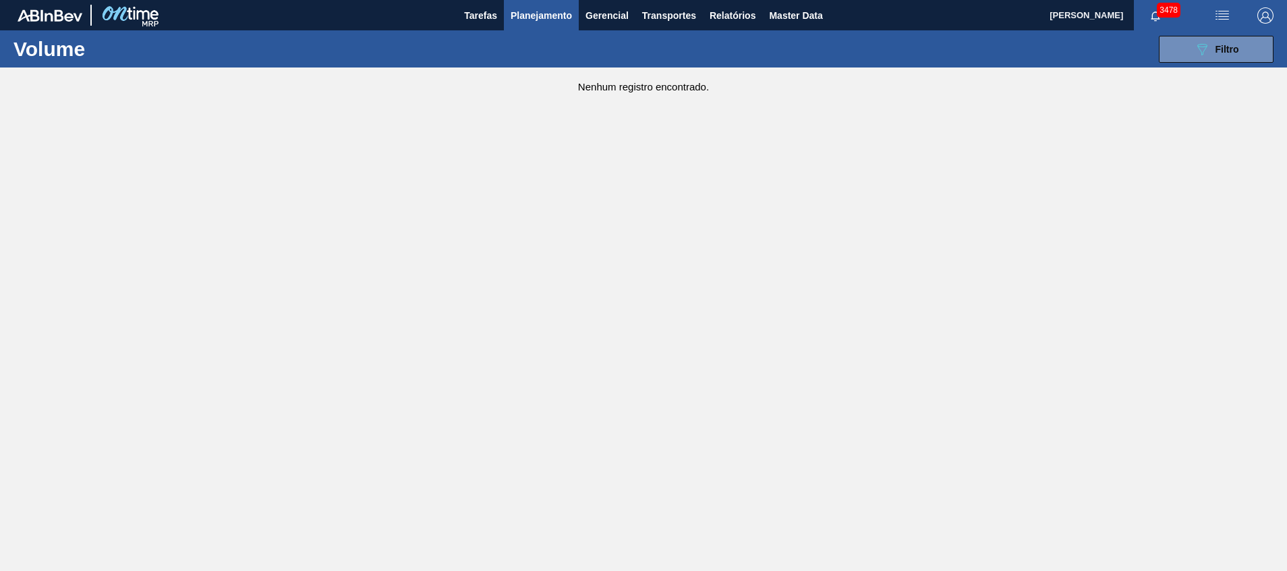
click at [1206, 66] on div "089F7B8B-B2A5-4AFE-B5C0-19BA573D28AC Filtro Código Volume × 627864 Etapa Etapa …" at bounding box center [747, 49] width 1065 height 40
click at [1207, 52] on icon "089F7B8B-B2A5-4AFE-B5C0-19BA573D28AC" at bounding box center [1202, 49] width 16 height 16
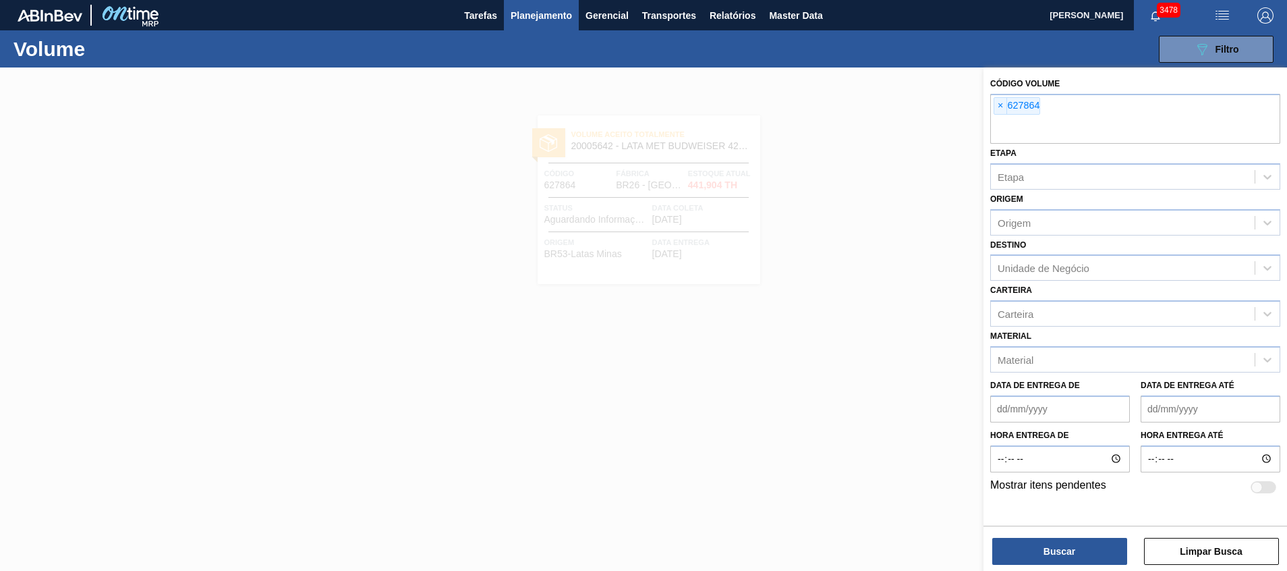
click at [915, 302] on div at bounding box center [643, 352] width 1287 height 571
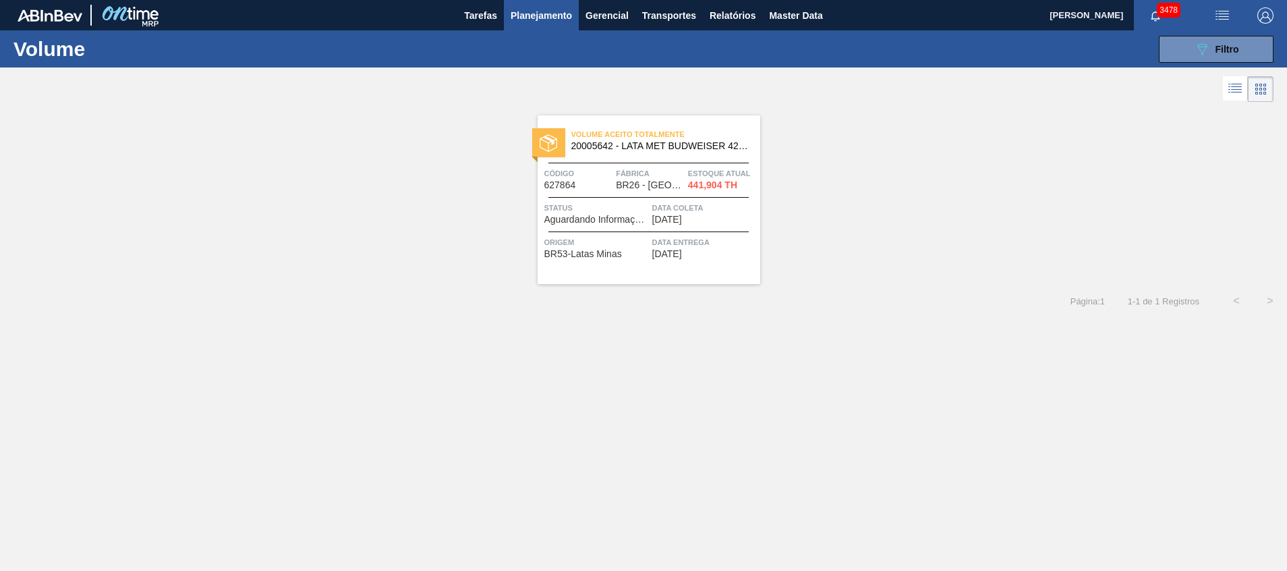
click at [1243, 89] on icon at bounding box center [1235, 88] width 16 height 16
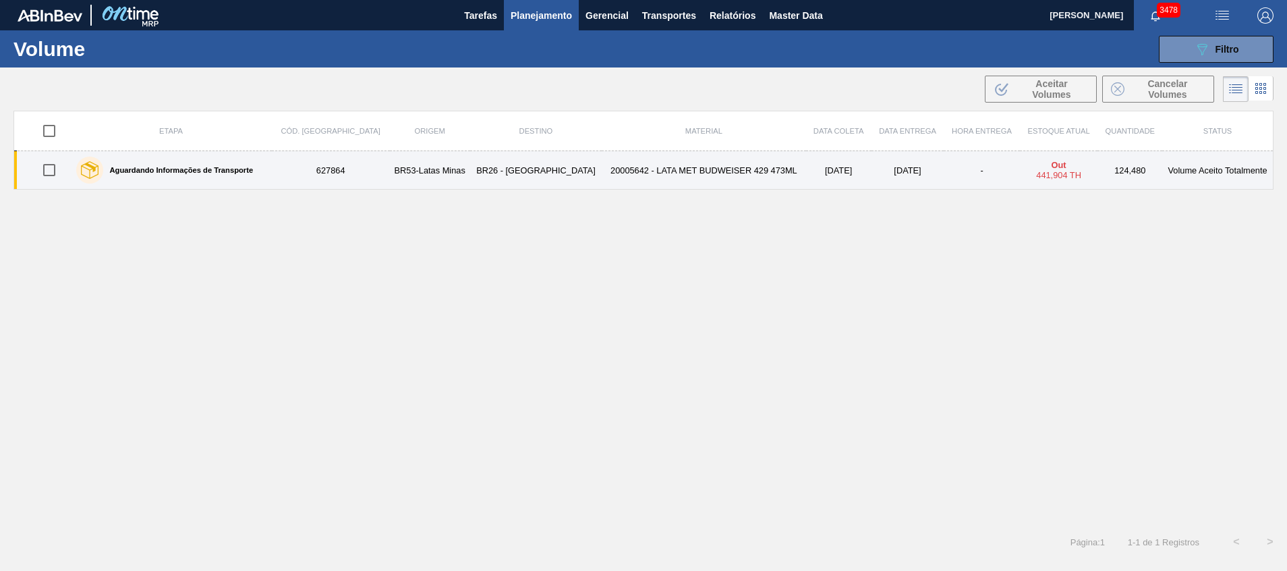
click at [53, 174] on input "checkbox" at bounding box center [49, 170] width 28 height 28
checkbox input "true"
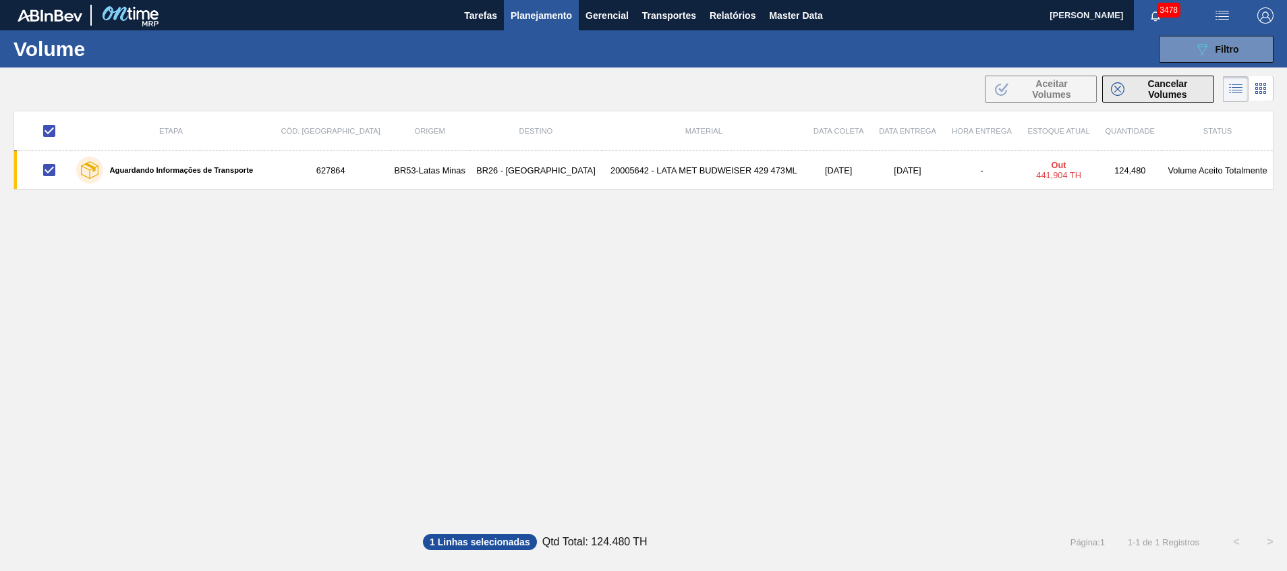
click at [1147, 101] on button "Cancelar Volumes" at bounding box center [1158, 89] width 112 height 27
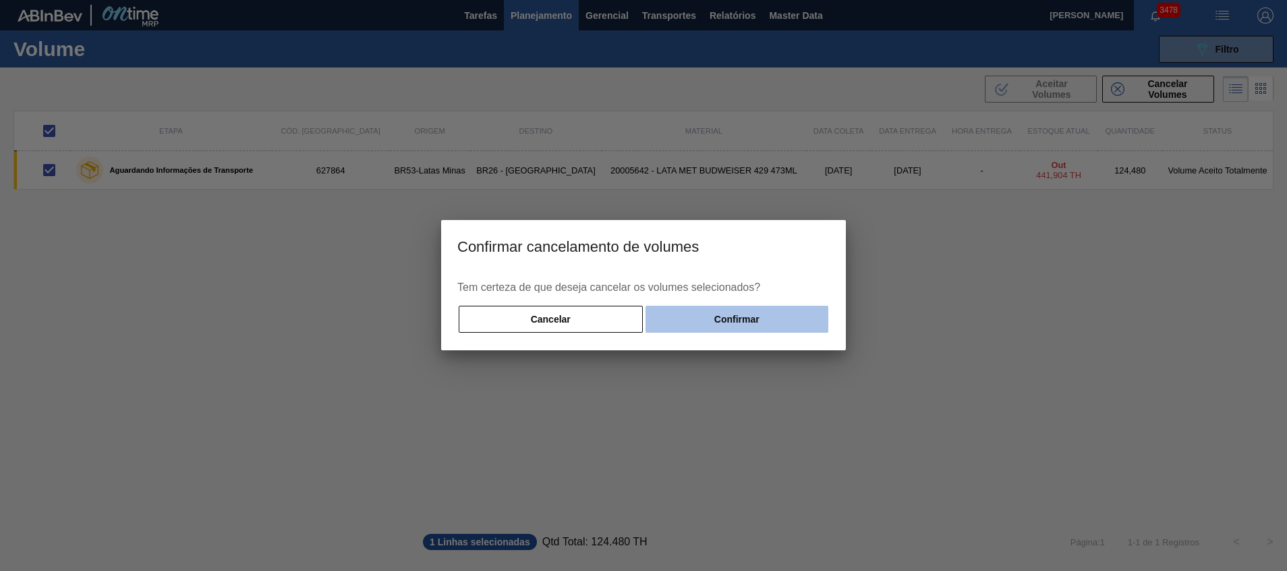
click at [696, 319] on button "Confirmar" at bounding box center [737, 319] width 183 height 27
checkbox input "false"
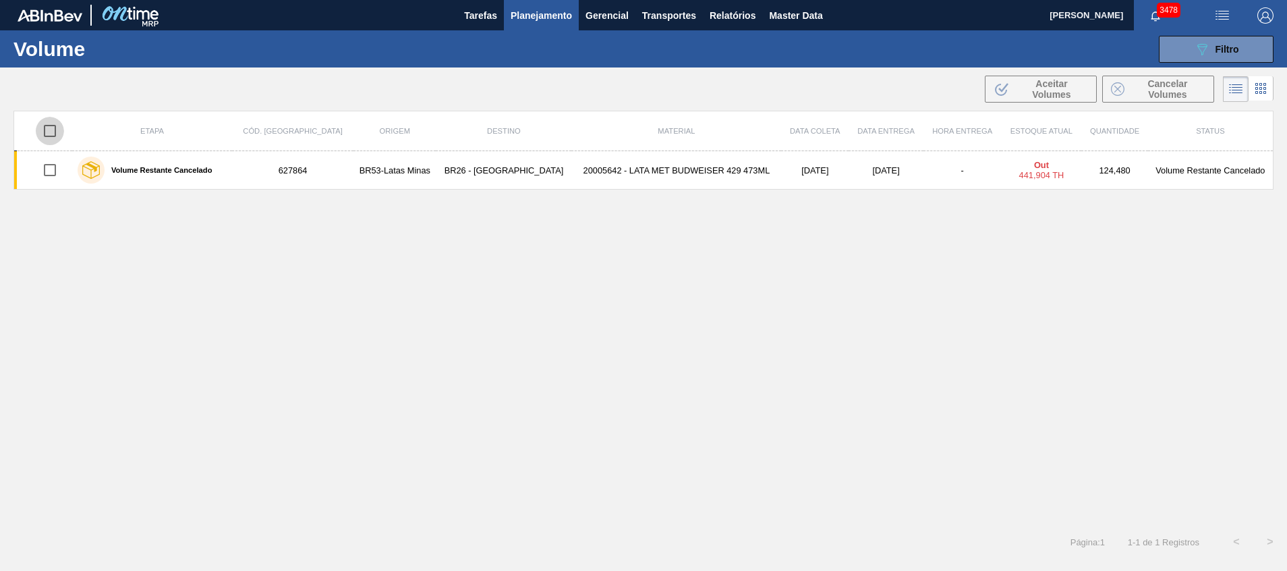
click at [49, 130] on input "checkbox" at bounding box center [50, 131] width 28 height 28
checkbox input "true"
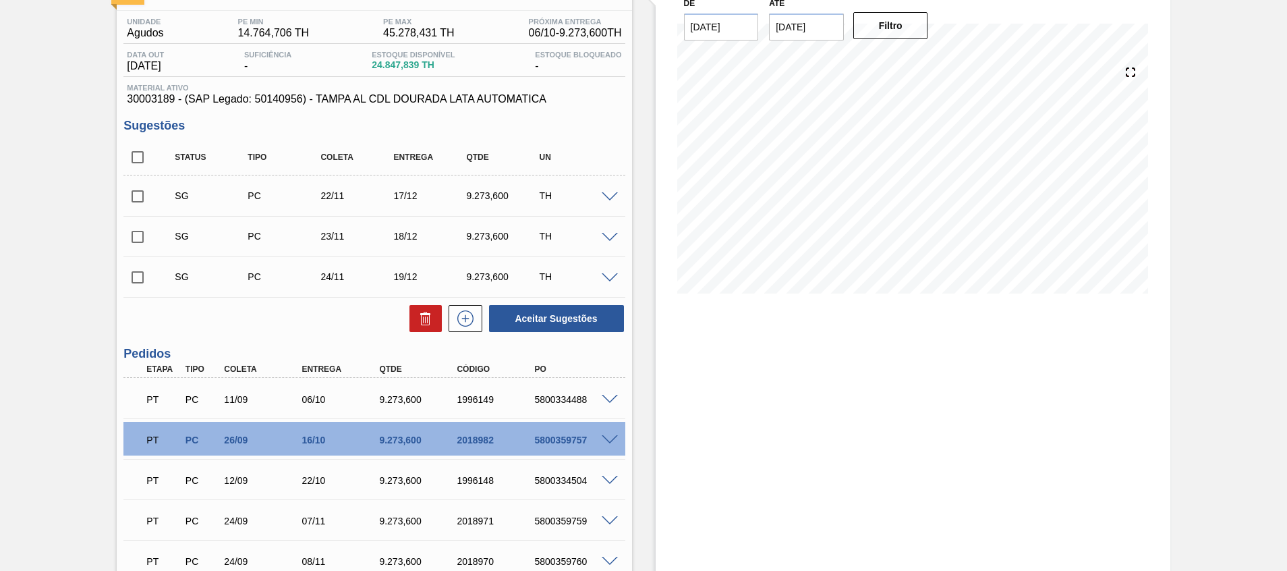
scroll to position [202, 0]
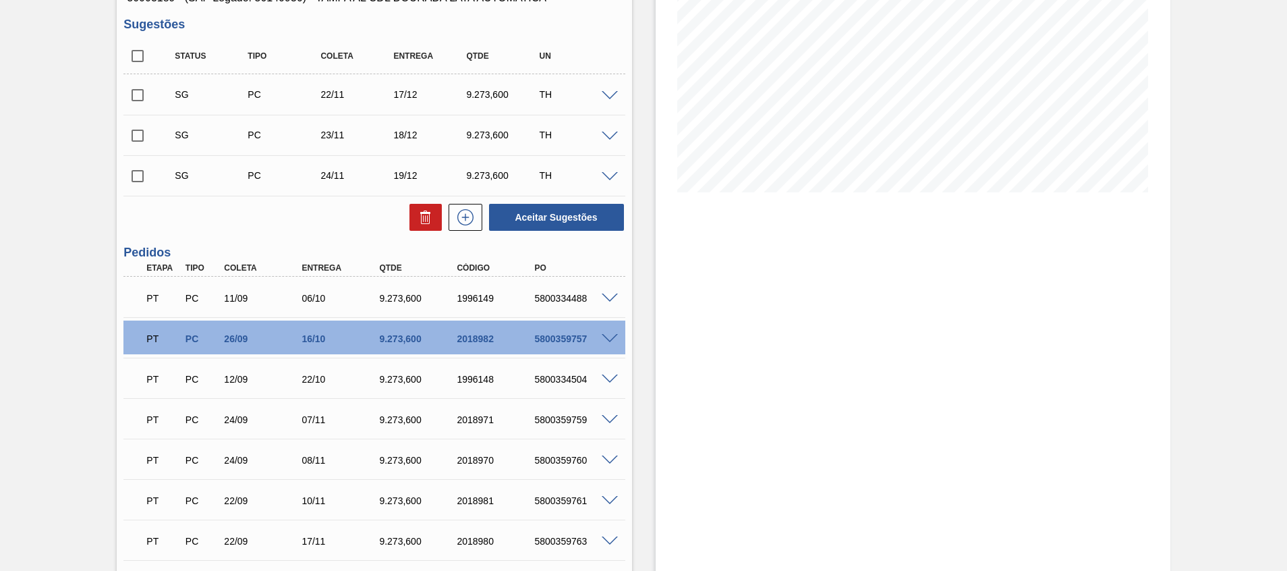
click at [558, 295] on div "5800334488" at bounding box center [574, 298] width 87 height 11
copy div "5800334488"
click at [551, 333] on div "PT PC 26/09 16/10 9.273,600 2018982 5800359757" at bounding box center [371, 337] width 466 height 27
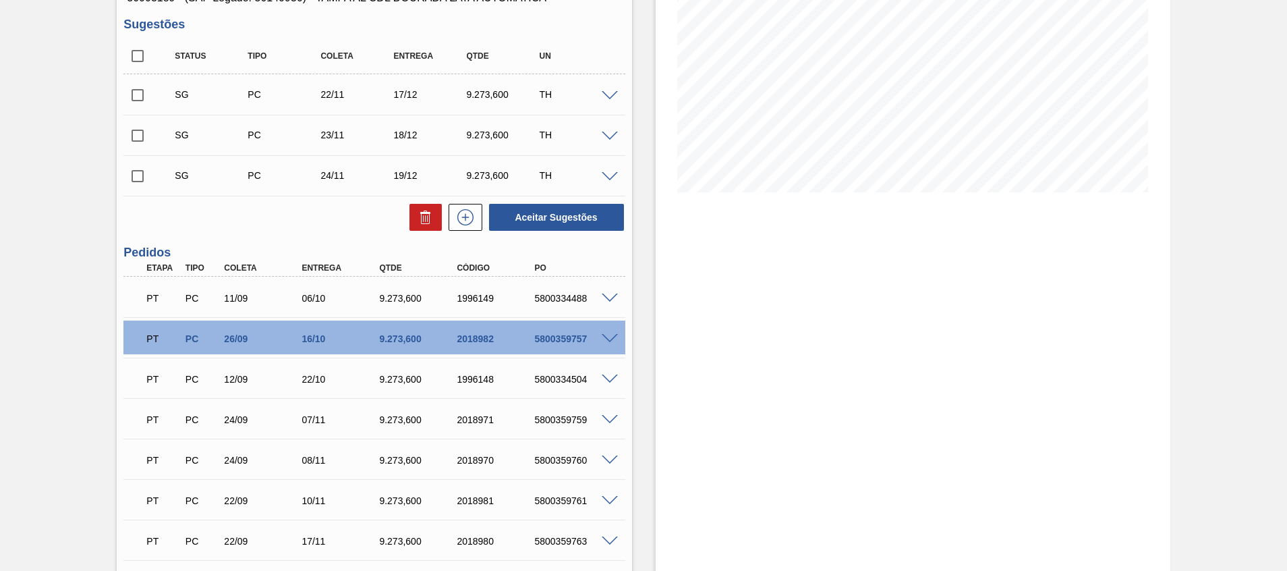
click at [560, 339] on div "5800359757" at bounding box center [574, 338] width 87 height 11
copy div "5800359757"
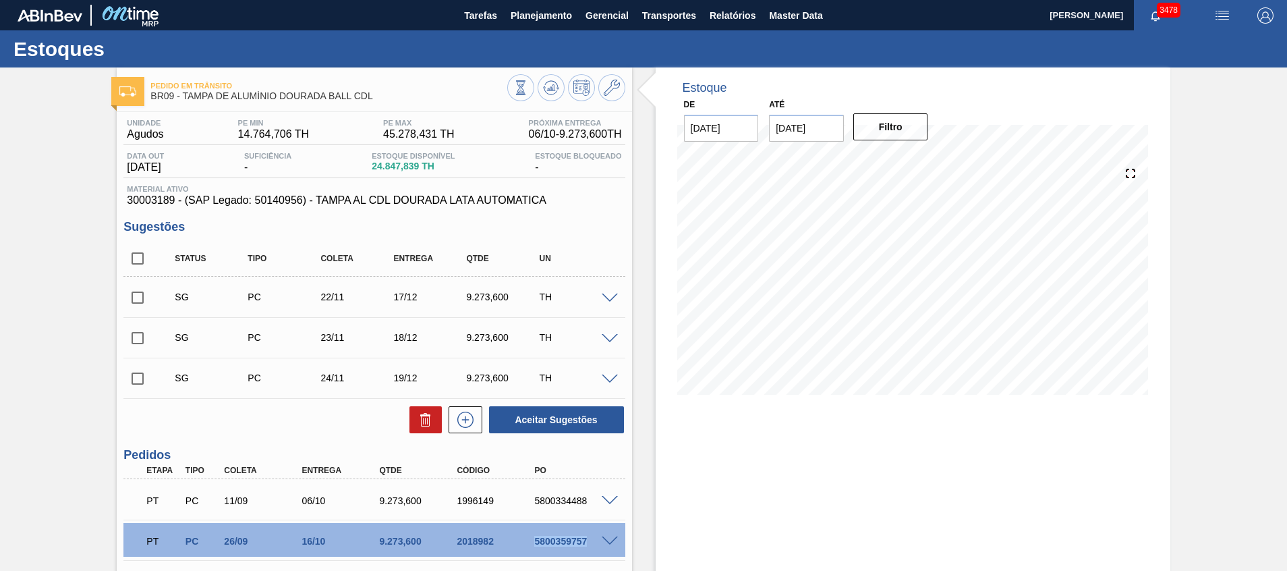
scroll to position [304, 0]
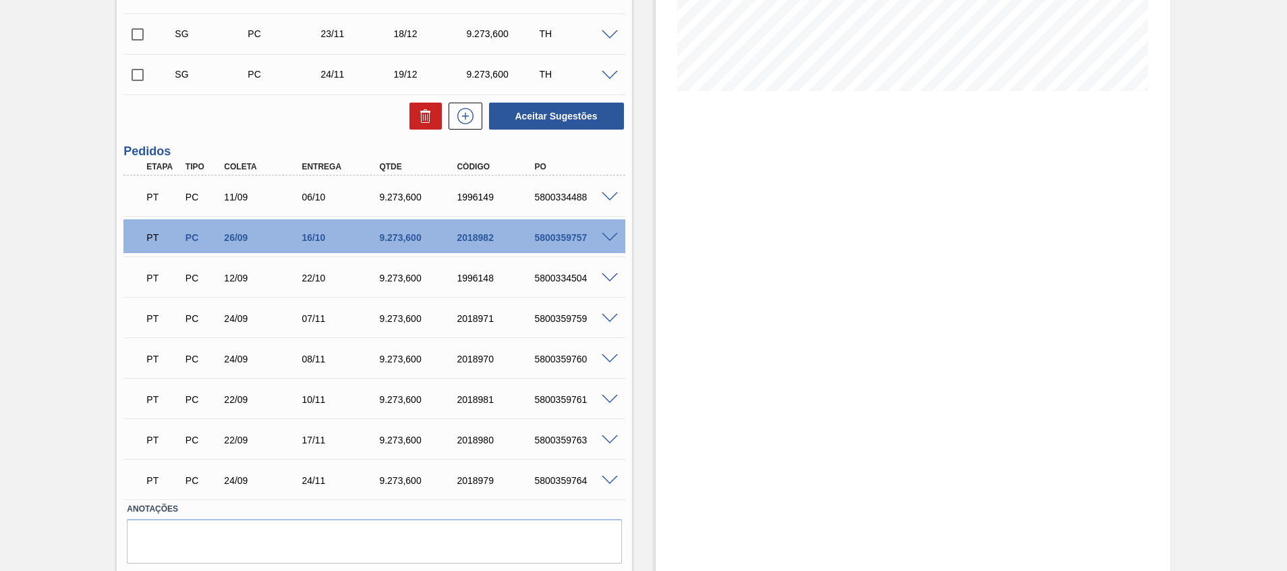
click at [571, 277] on div "5800334504" at bounding box center [574, 278] width 87 height 11
click at [561, 321] on div "5800359759" at bounding box center [574, 318] width 87 height 11
copy div "5800359759"
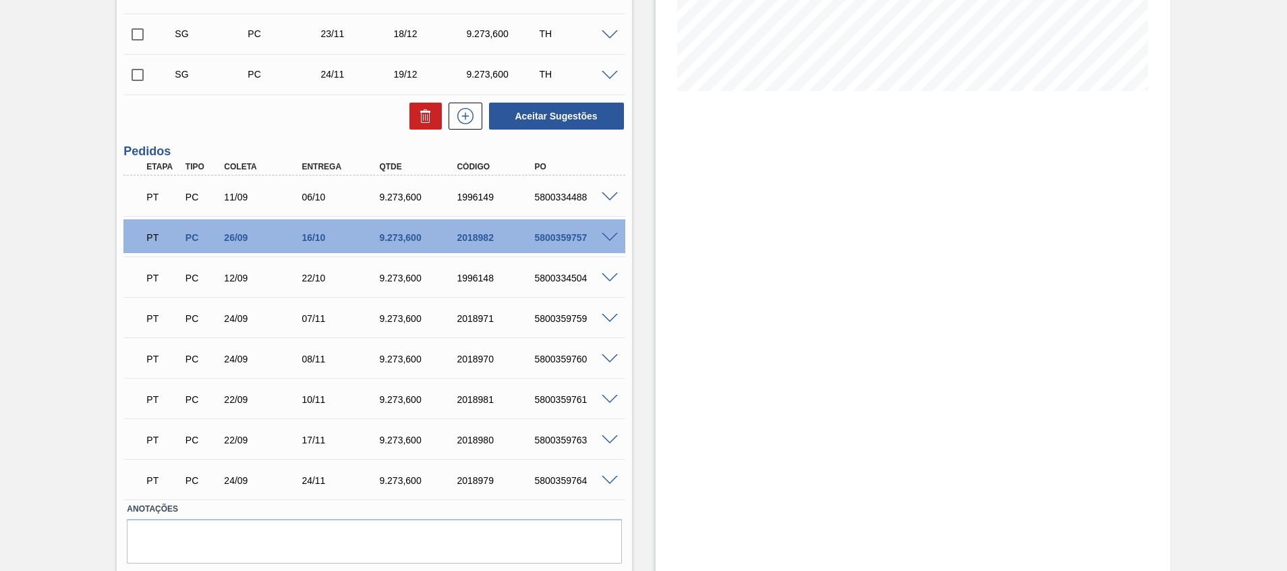
click at [551, 283] on div "5800334504" at bounding box center [574, 278] width 87 height 11
click at [551, 278] on div "5800334504" at bounding box center [574, 278] width 87 height 11
click at [576, 239] on div "5800359757" at bounding box center [574, 237] width 87 height 11
click at [575, 240] on div "5800359757" at bounding box center [574, 237] width 87 height 11
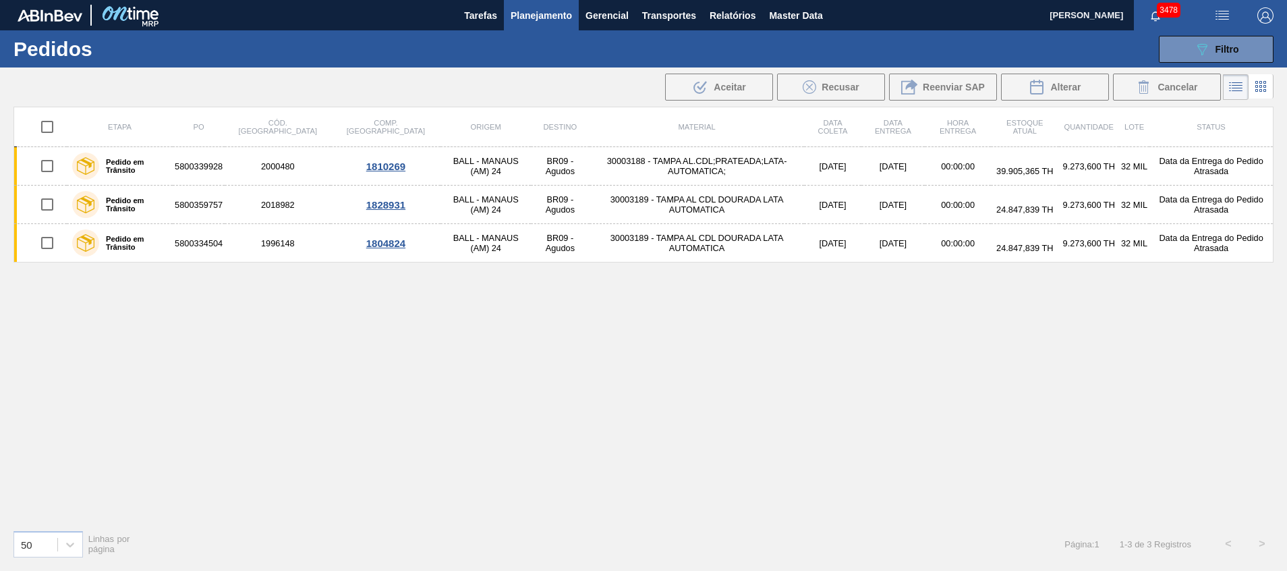
click at [553, 22] on span "Planejamento" at bounding box center [541, 15] width 61 height 16
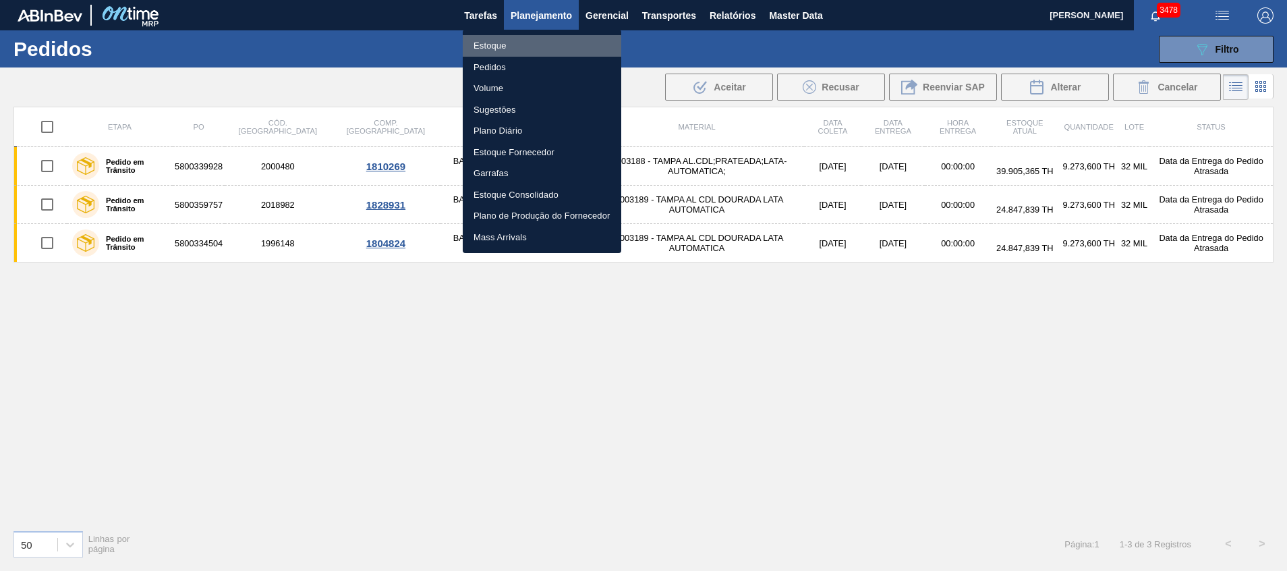
click at [542, 50] on li "Estoque" at bounding box center [542, 46] width 159 height 22
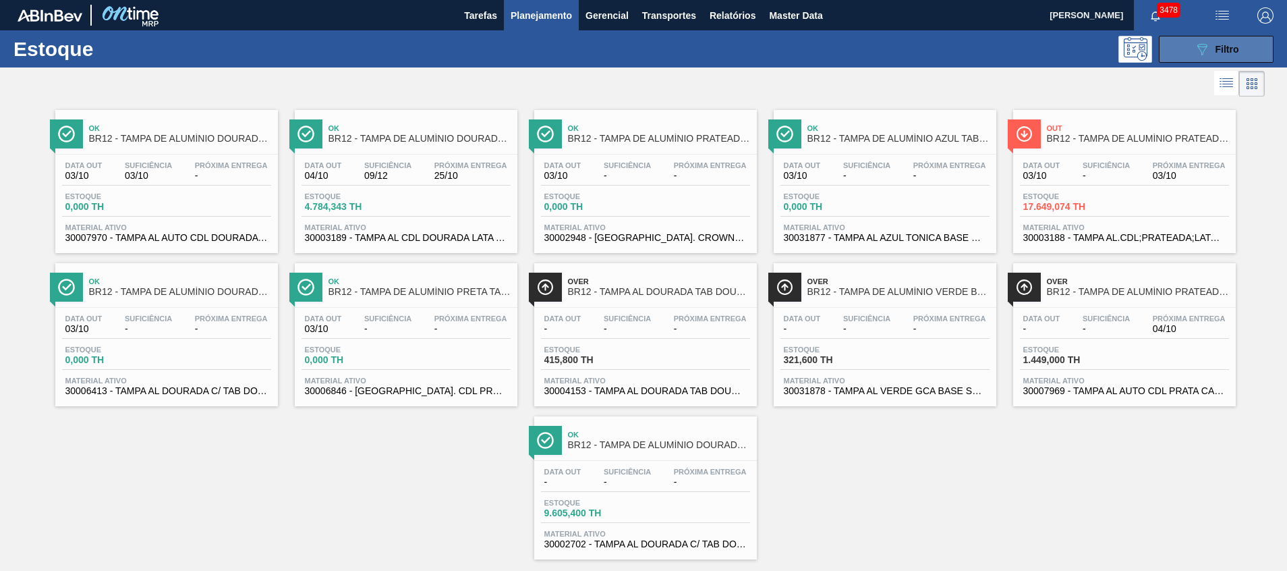
click at [1207, 49] on icon "089F7B8B-B2A5-4AFE-B5C0-19BA573D28AC" at bounding box center [1202, 49] width 16 height 16
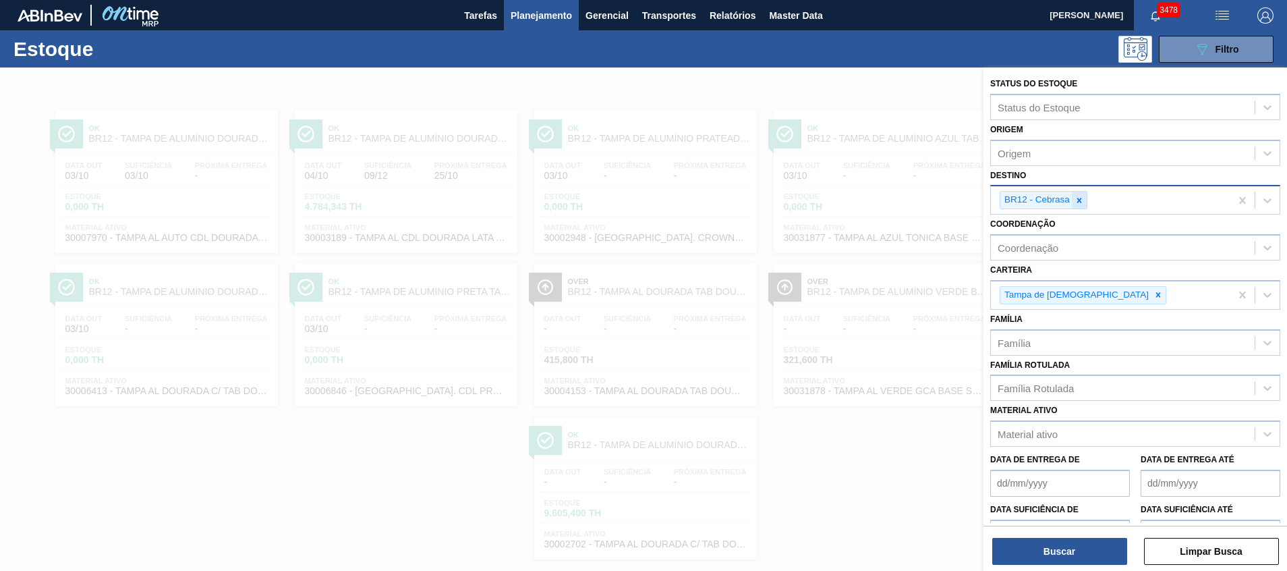
click at [1086, 198] on div at bounding box center [1079, 200] width 15 height 17
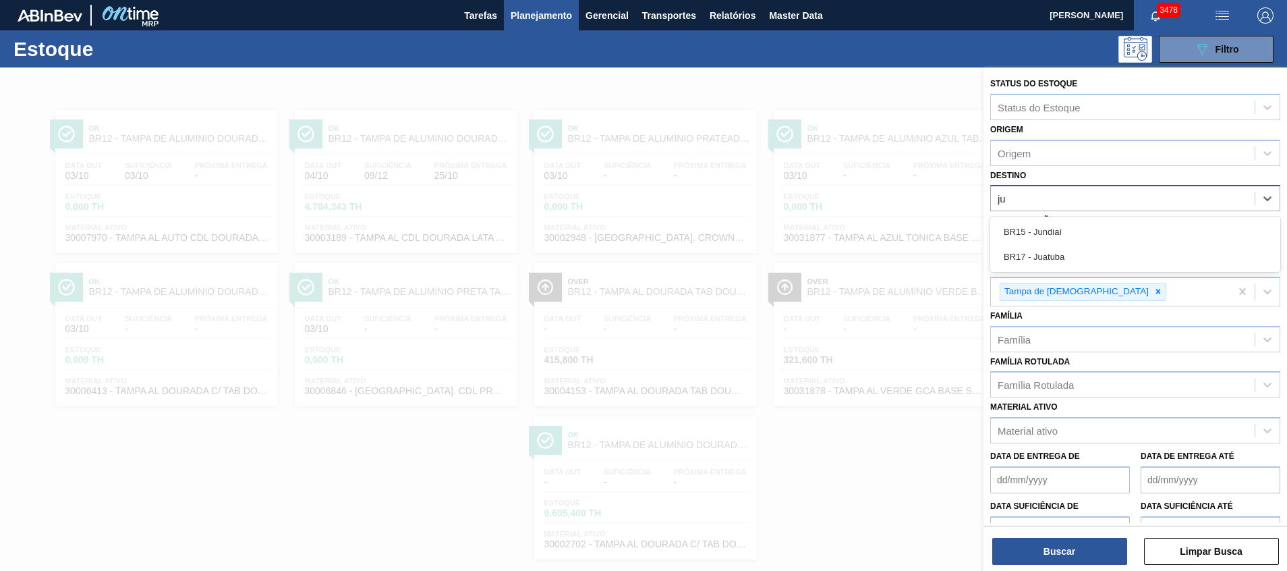
type input "j"
type input "k"
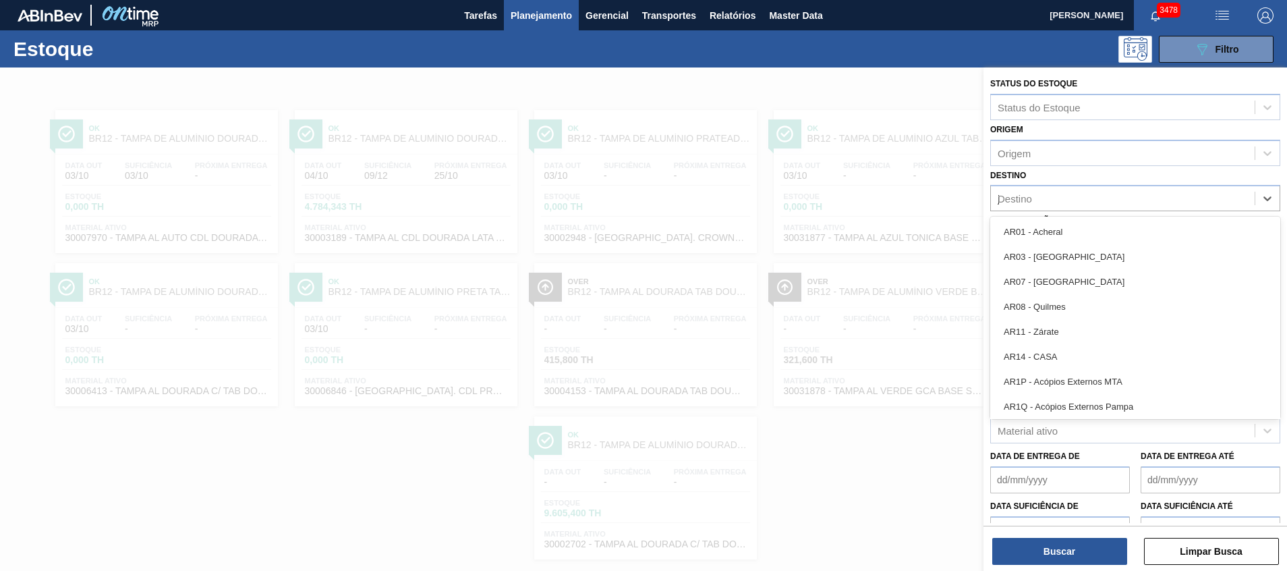
type input "jag"
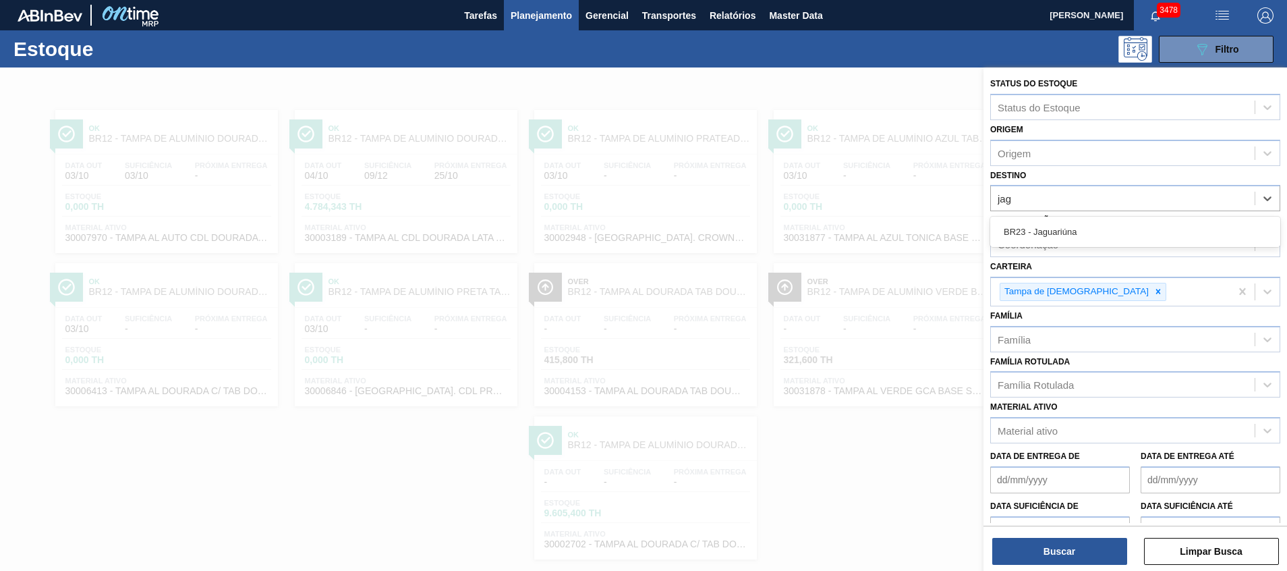
drag, startPoint x: 1082, startPoint y: 235, endPoint x: 1084, endPoint y: 244, distance: 9.0
click at [1081, 235] on div "BR23 - Jaguariúna" at bounding box center [1135, 231] width 290 height 25
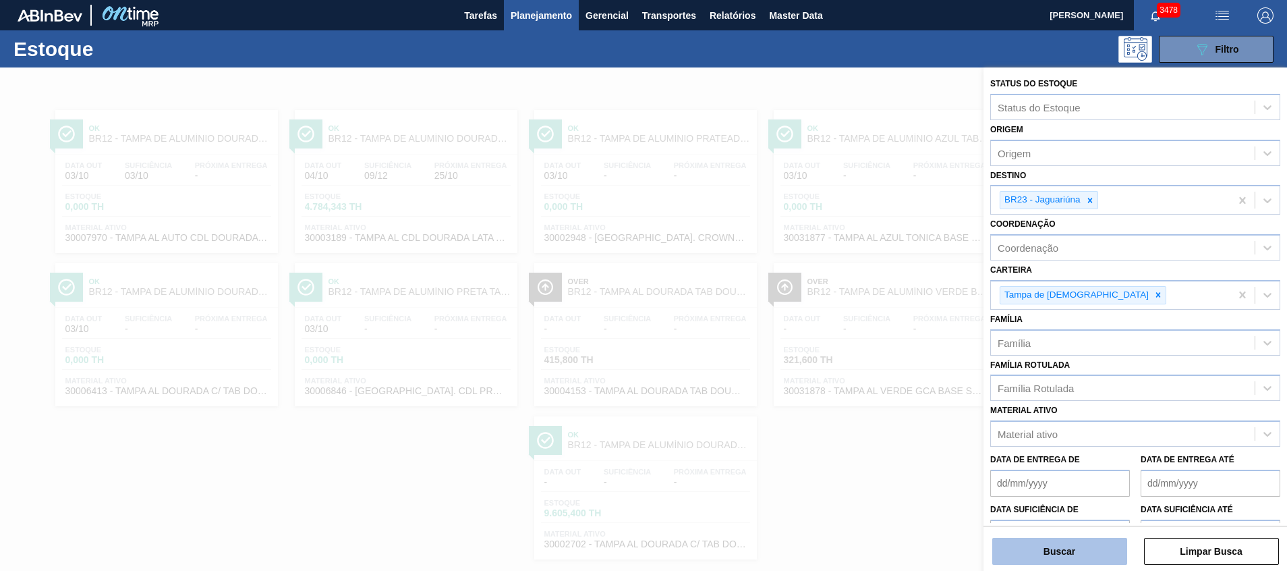
click at [1034, 544] on button "Buscar" at bounding box center [1060, 551] width 135 height 27
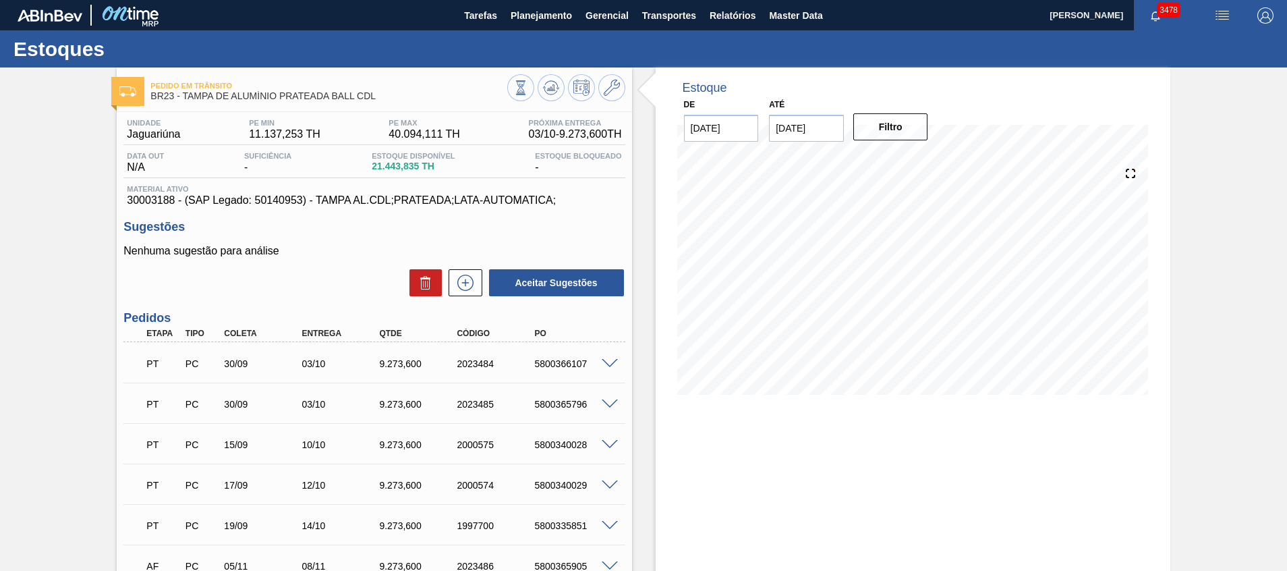
scroll to position [101, 0]
